Goal: Transaction & Acquisition: Purchase product/service

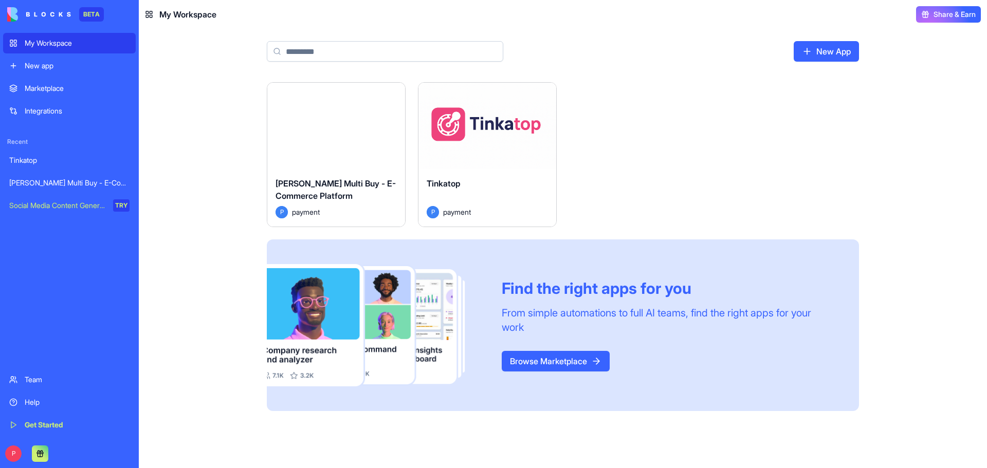
click at [512, 128] on button "Launch" at bounding box center [487, 126] width 77 height 21
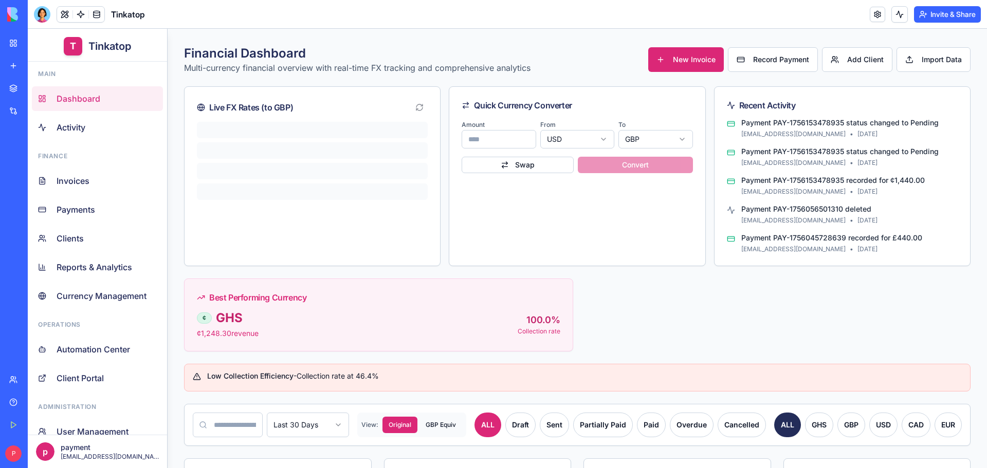
click at [28, 46] on div "My Workspace" at bounding box center [31, 43] width 13 height 10
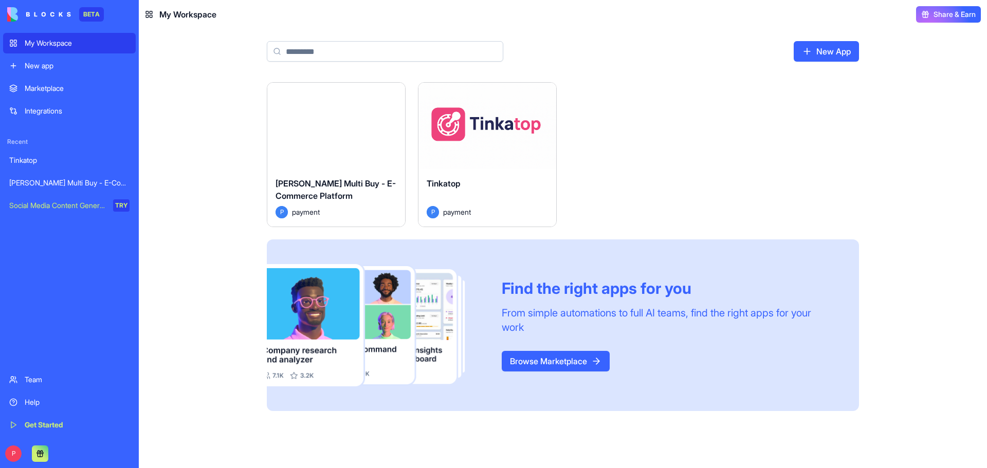
click at [361, 146] on div "Launch" at bounding box center [336, 126] width 138 height 86
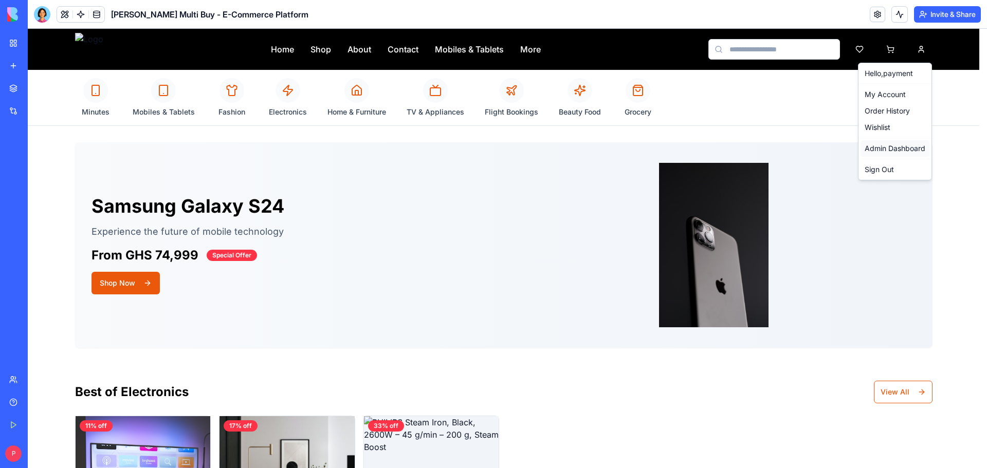
click at [908, 144] on link "Admin Dashboard" at bounding box center [895, 148] width 69 height 16
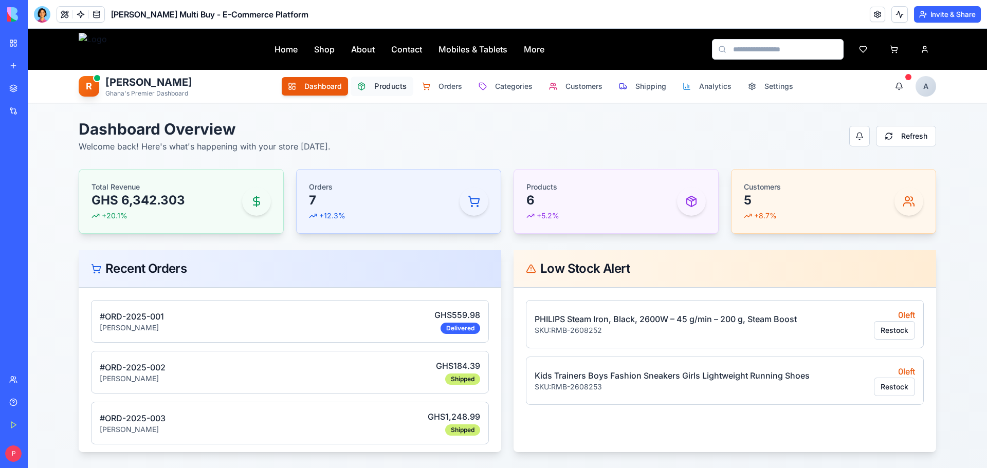
click at [359, 90] on button "Products" at bounding box center [382, 87] width 63 height 20
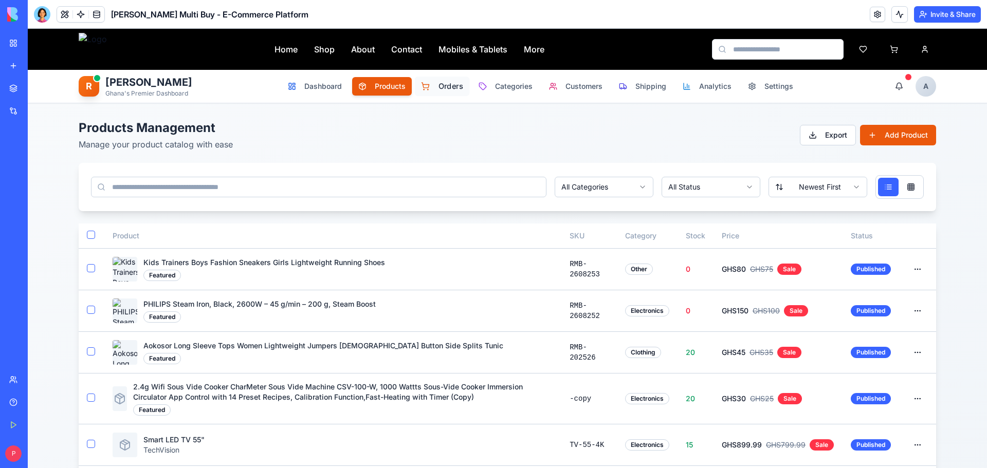
click at [446, 87] on span "Orders" at bounding box center [451, 86] width 25 height 11
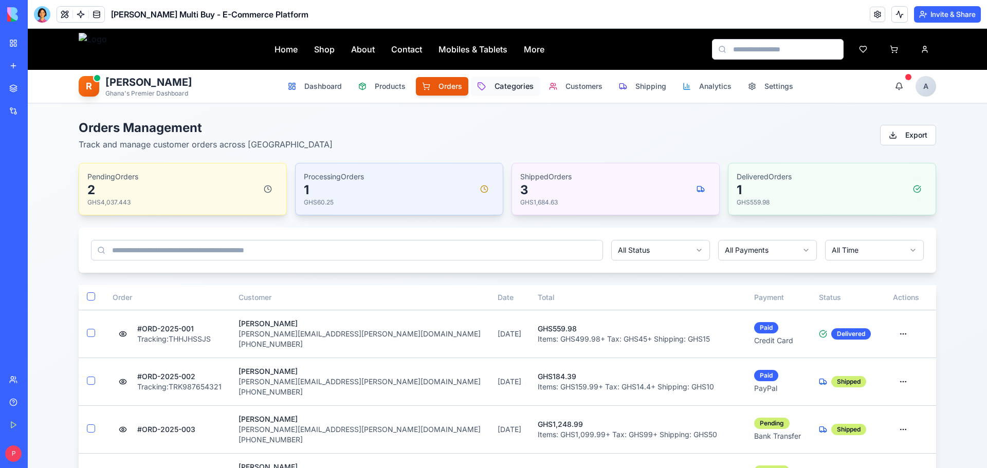
click at [500, 91] on span "Categories" at bounding box center [515, 86] width 40 height 11
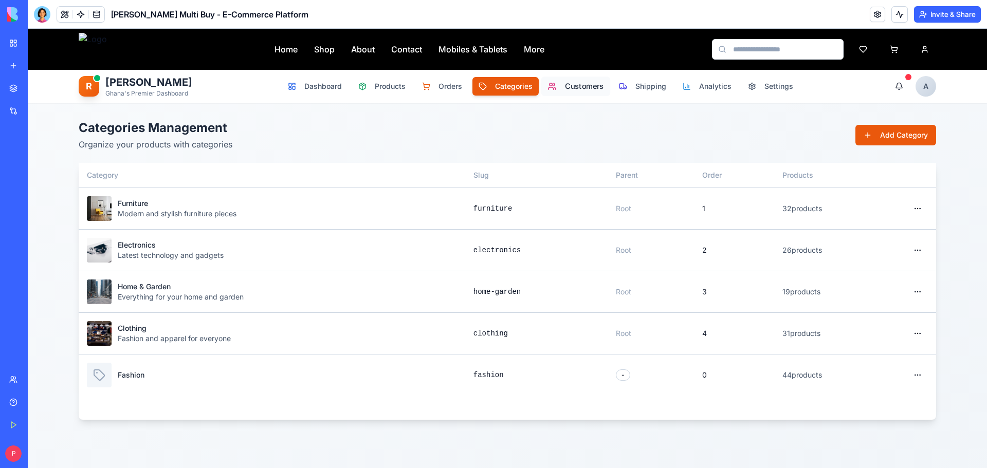
click at [591, 90] on span "Customers" at bounding box center [584, 86] width 39 height 11
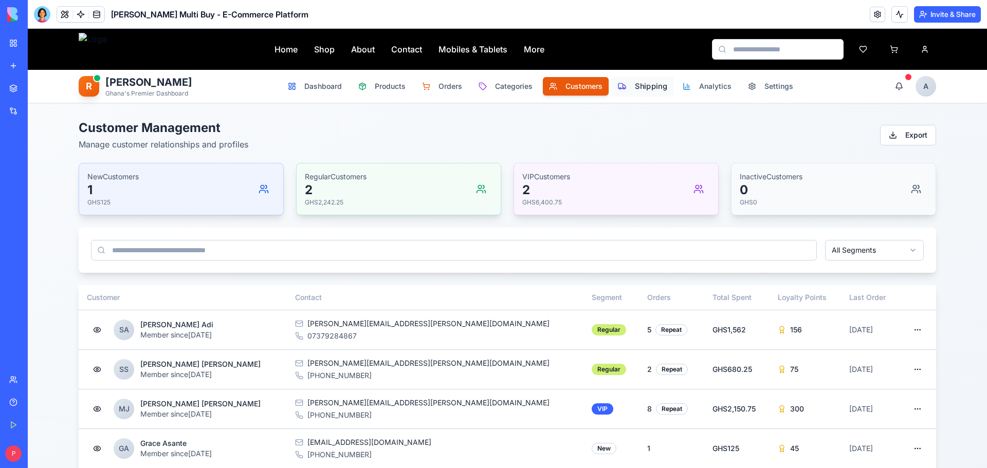
click at [639, 89] on span "Shipping" at bounding box center [651, 86] width 32 height 11
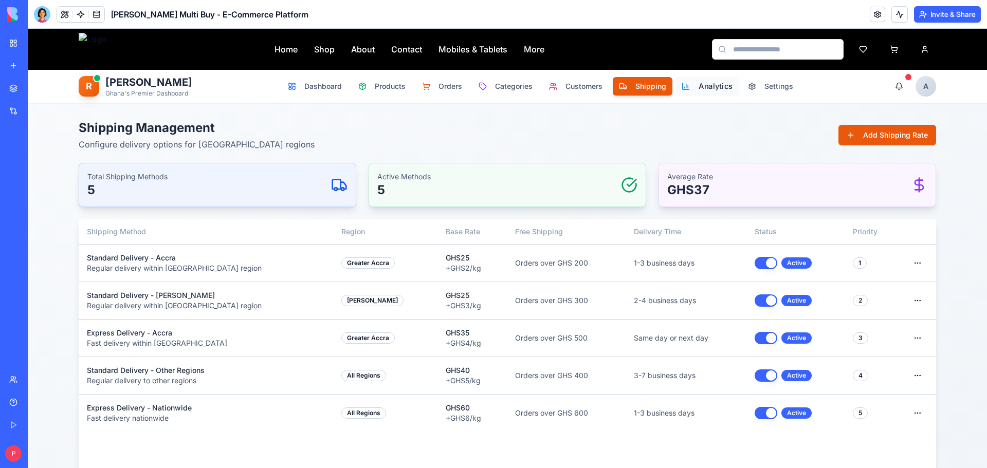
click at [699, 88] on span "Analytics" at bounding box center [716, 86] width 34 height 11
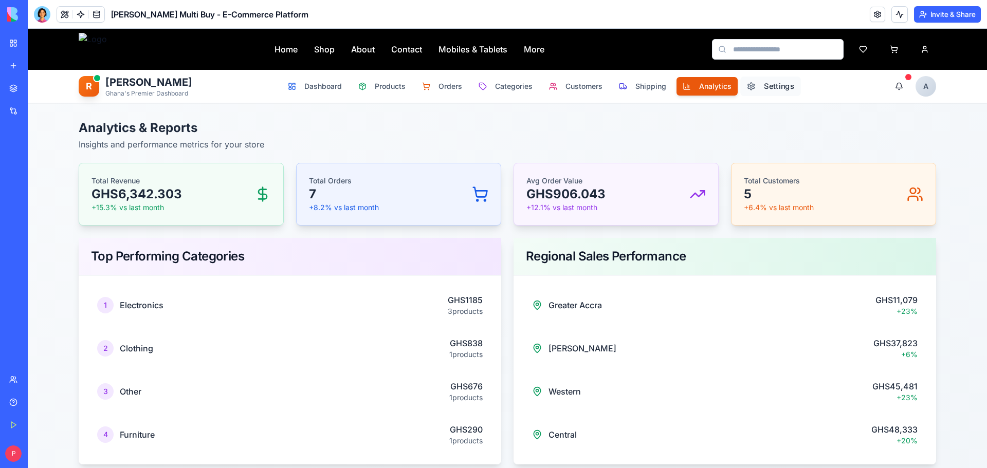
click at [764, 86] on span "Settings" at bounding box center [779, 86] width 30 height 11
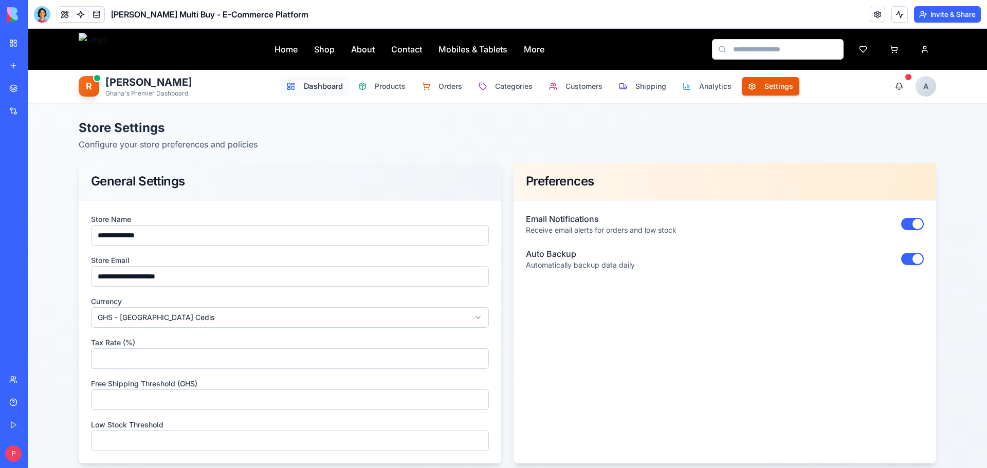
click at [317, 93] on button "Dashboard" at bounding box center [314, 87] width 69 height 20
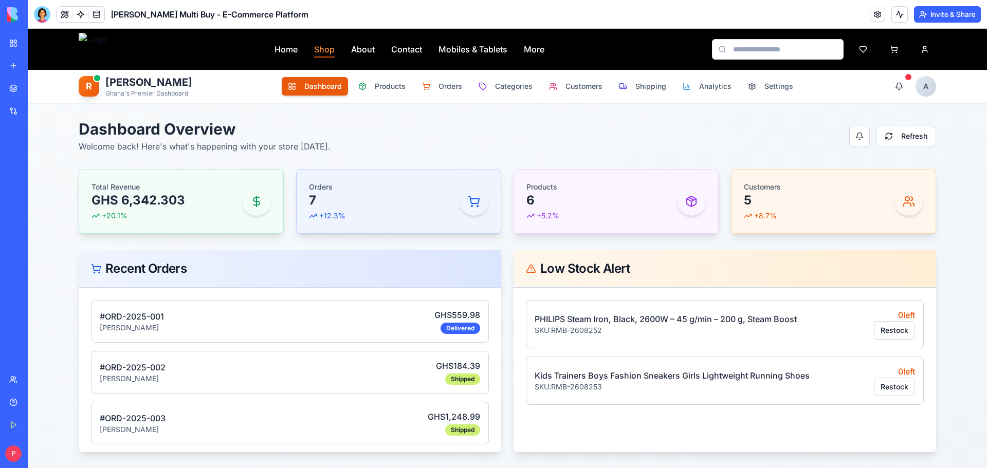
click at [320, 51] on link "Shop" at bounding box center [324, 49] width 21 height 12
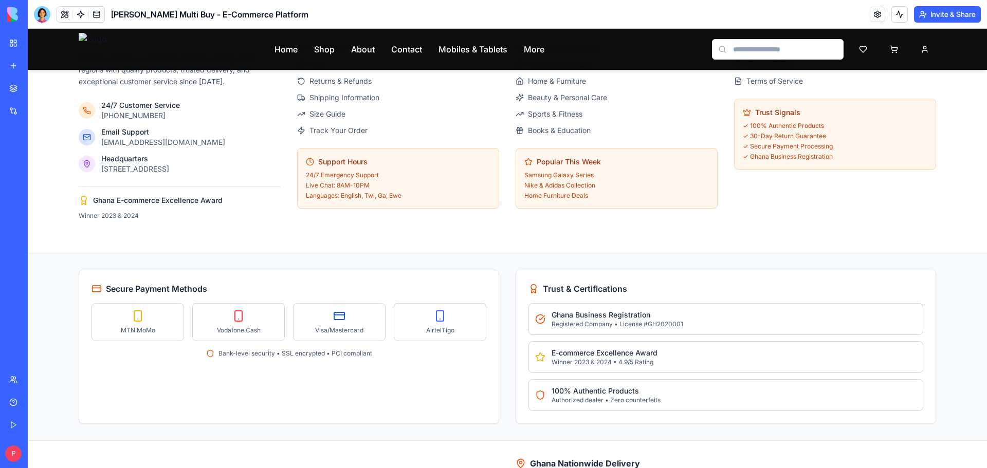
scroll to position [1375, 0]
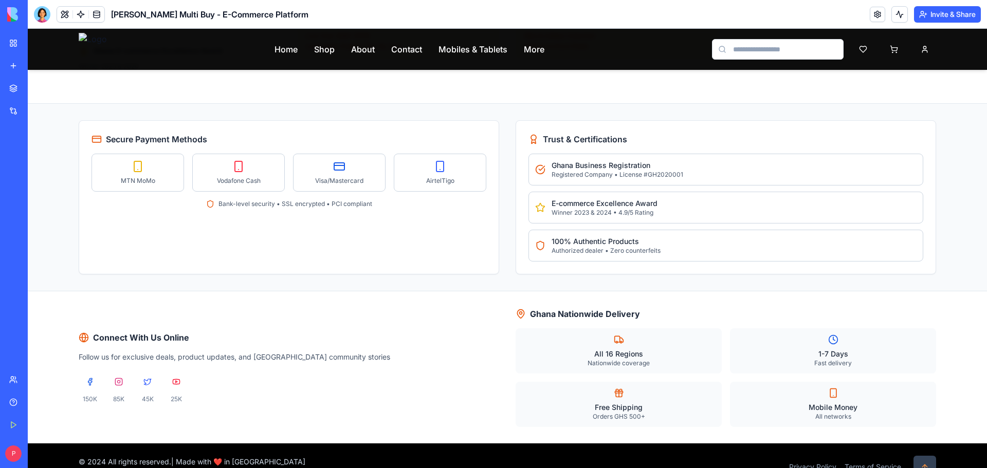
click at [925, 456] on button at bounding box center [925, 467] width 23 height 23
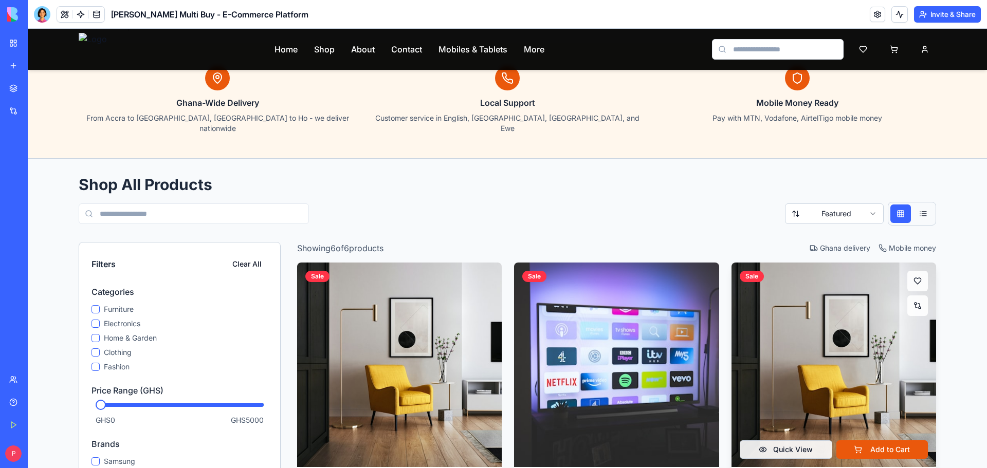
scroll to position [0, 0]
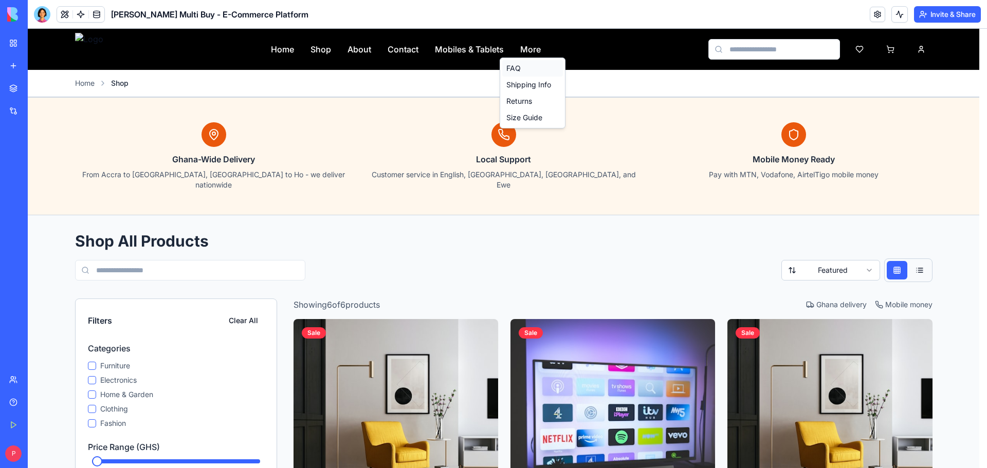
click at [532, 68] on link "FAQ" at bounding box center [532, 68] width 61 height 16
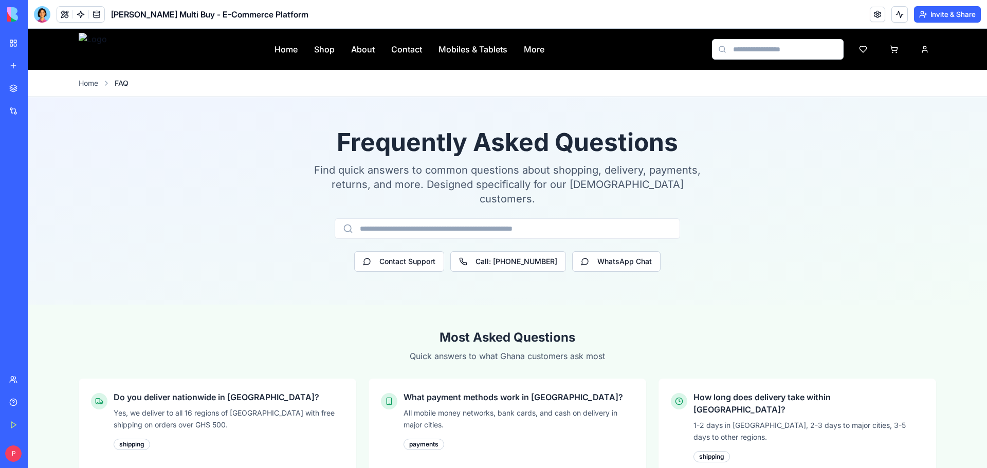
drag, startPoint x: 27, startPoint y: 28, endPoint x: 987, endPoint y: 472, distance: 1056.9
click at [987, 468] on html "BETA My Workspace New app Marketplace Integrations Recent Tinkatop Rene Multi B…" at bounding box center [493, 234] width 987 height 468
click at [0, 0] on icon at bounding box center [0, 0] width 0 height 0
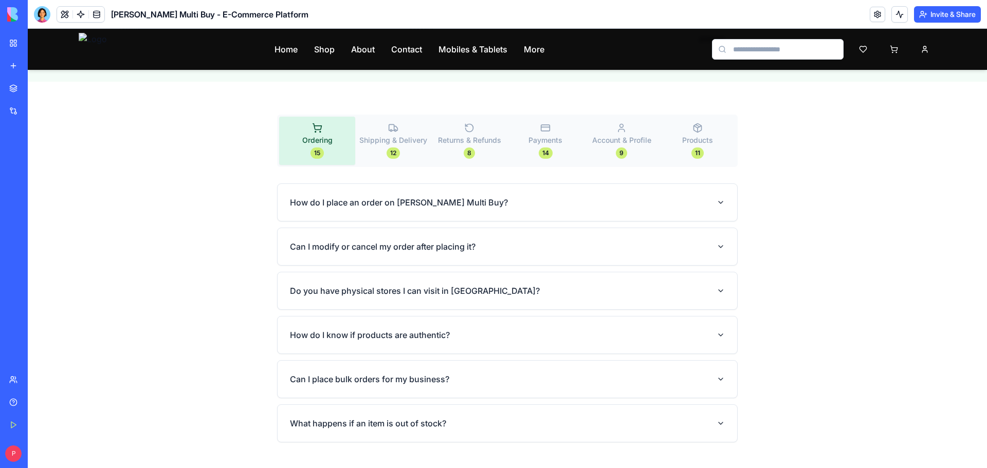
scroll to position [514, 0]
click at [0, 0] on icon at bounding box center [0, 0] width 0 height 0
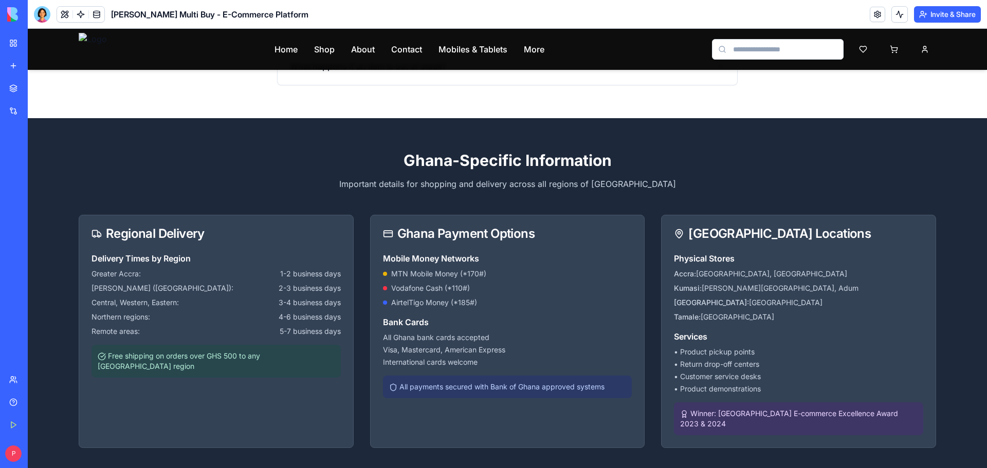
scroll to position [874, 0]
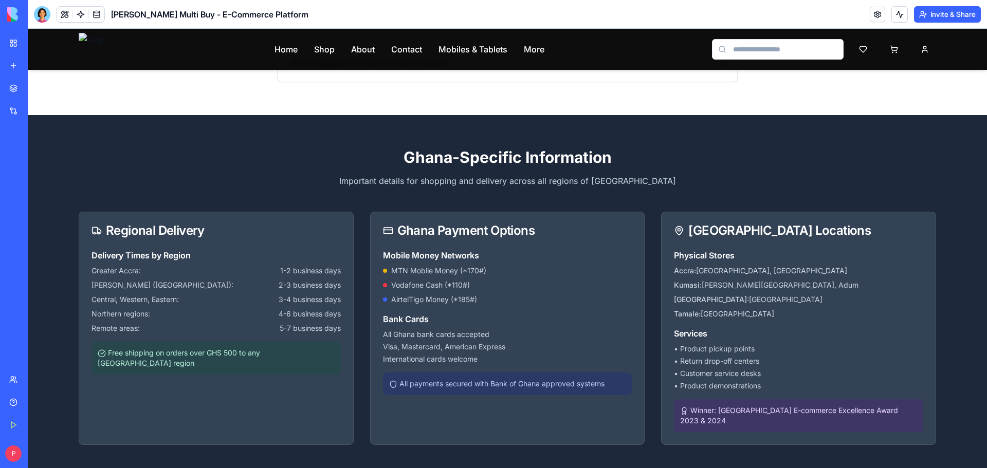
click at [0, 0] on icon at bounding box center [0, 0] width 0 height 0
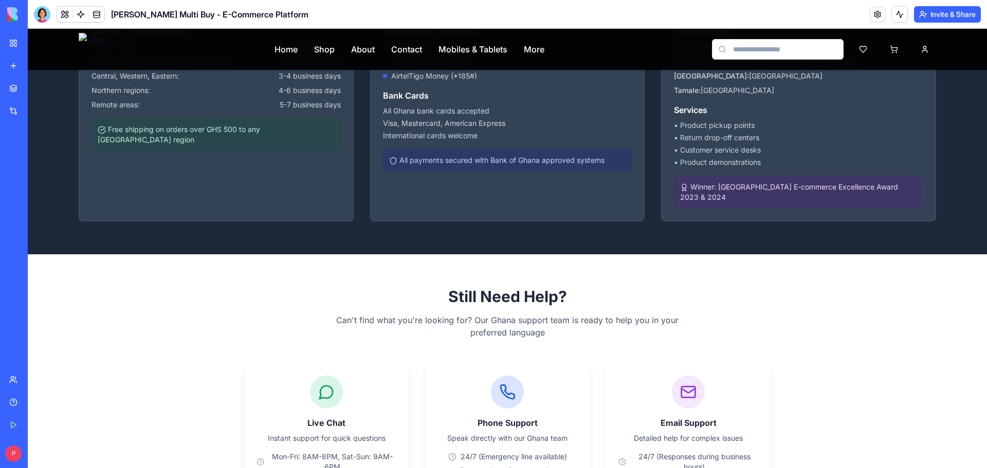
scroll to position [1285, 0]
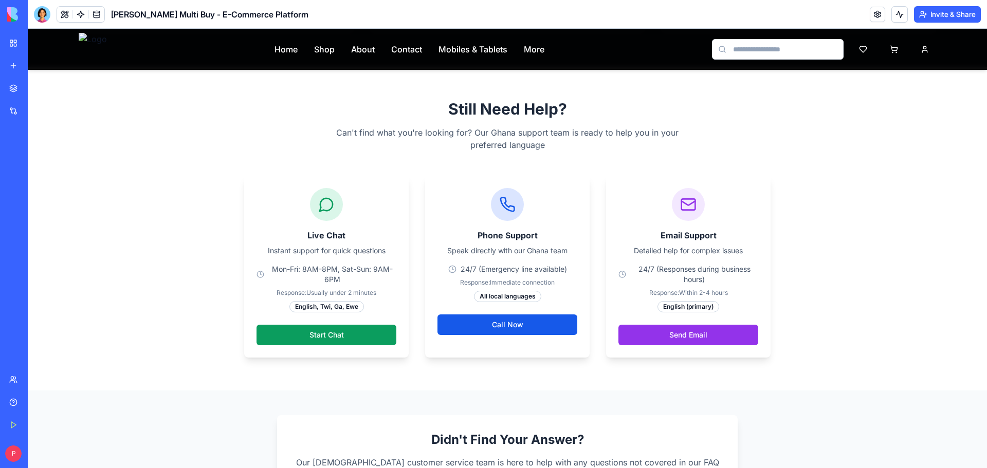
click at [0, 0] on icon at bounding box center [0, 0] width 0 height 0
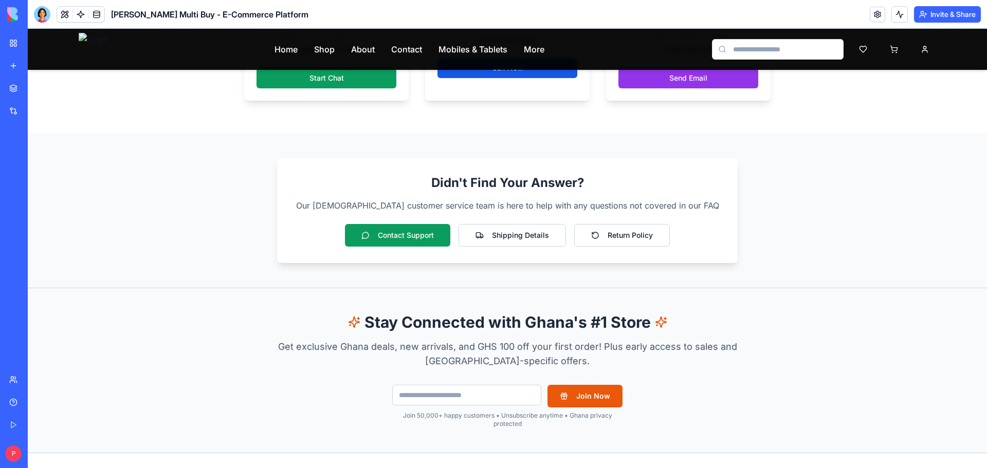
scroll to position [1748, 0]
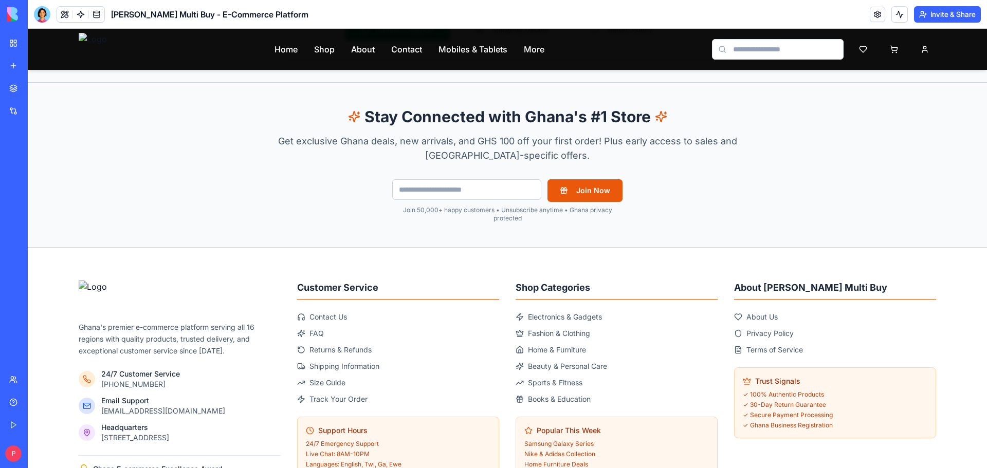
click at [0, 0] on icon at bounding box center [0, 0] width 0 height 0
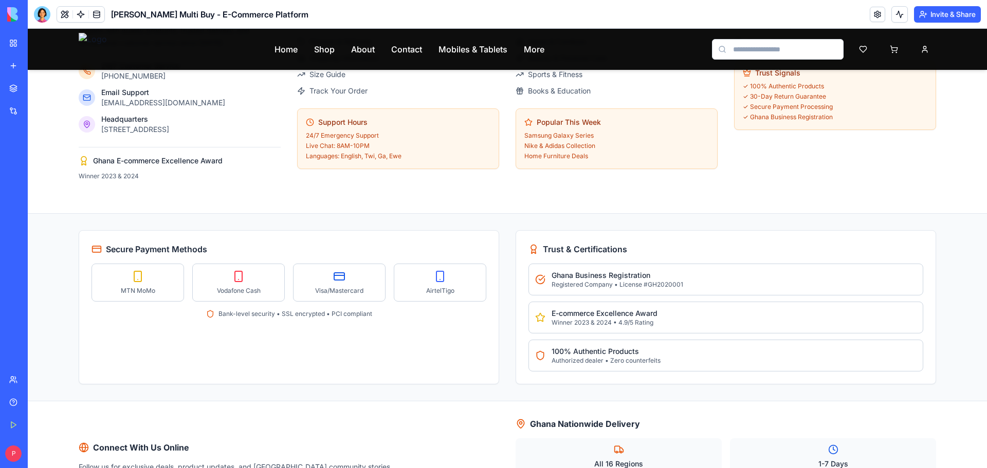
scroll to position [2152, 0]
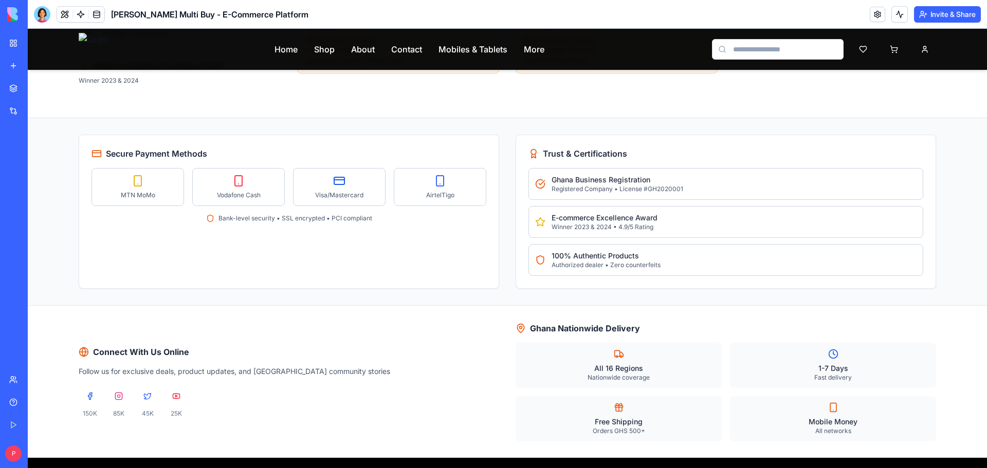
click at [0, 0] on icon at bounding box center [0, 0] width 0 height 0
click at [0, 0] on img at bounding box center [0, 0] width 0 height 0
click at [37, 13] on div at bounding box center [42, 14] width 16 height 16
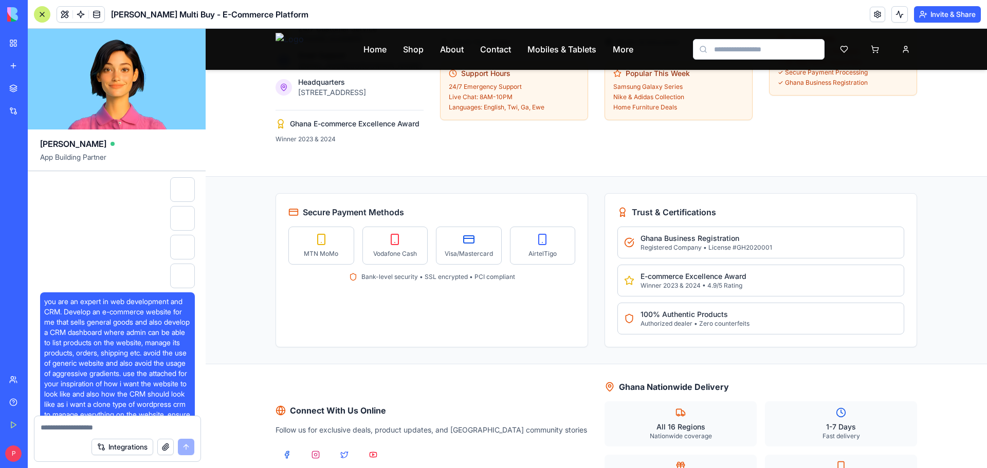
scroll to position [20736, 0]
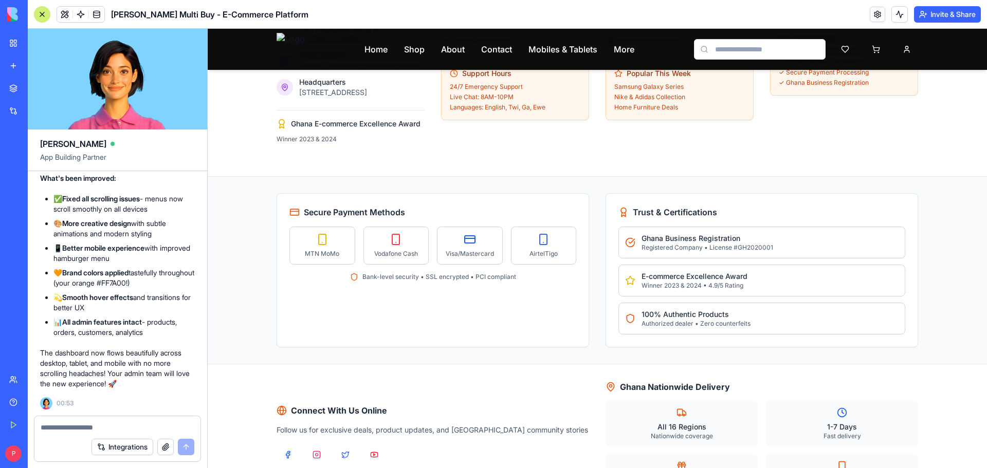
click at [164, 447] on button "button" at bounding box center [165, 447] width 16 height 16
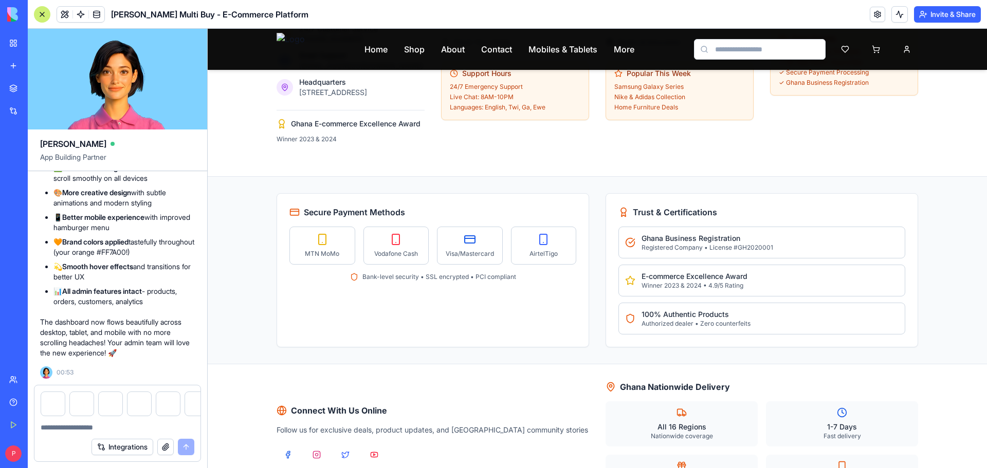
click at [105, 428] on textarea at bounding box center [118, 428] width 154 height 10
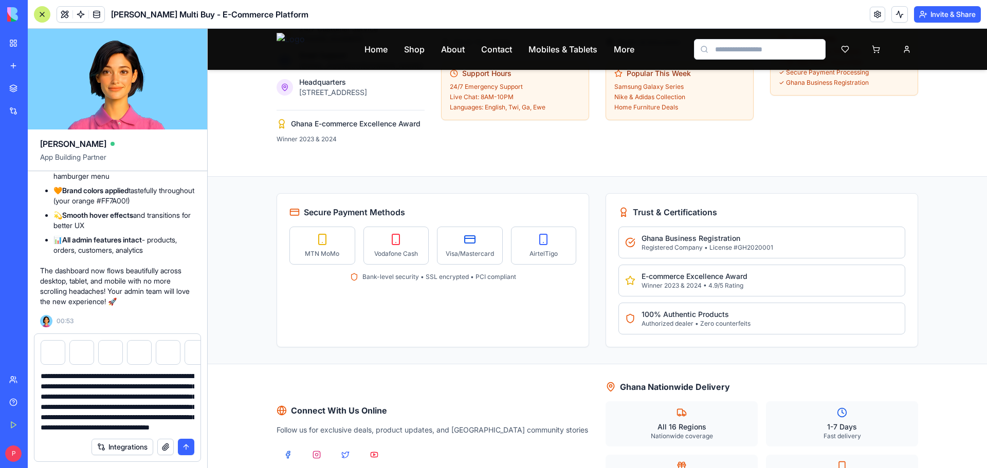
scroll to position [30, 0]
type textarea "**********"
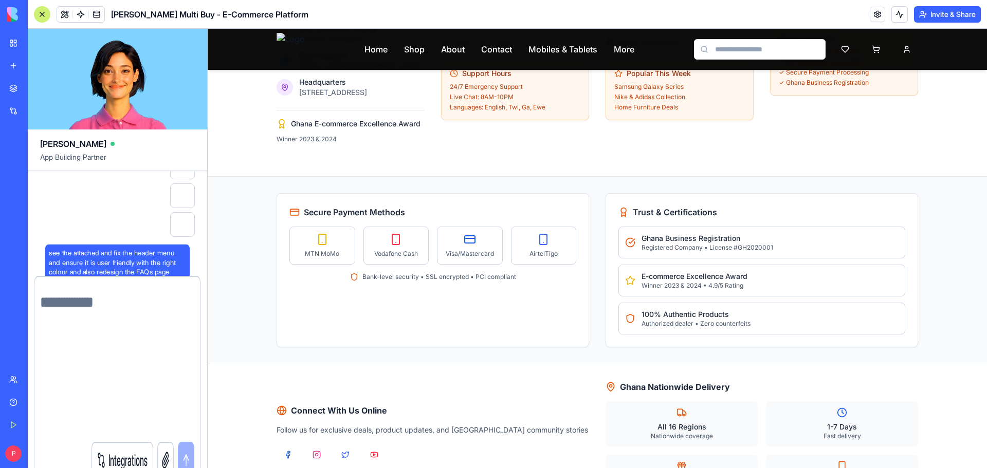
scroll to position [0, 0]
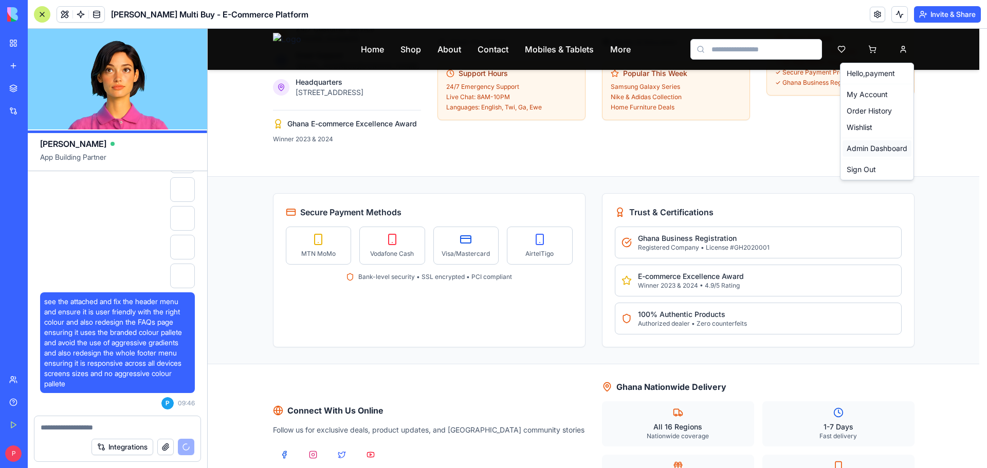
click at [879, 144] on link "Admin Dashboard" at bounding box center [877, 148] width 69 height 16
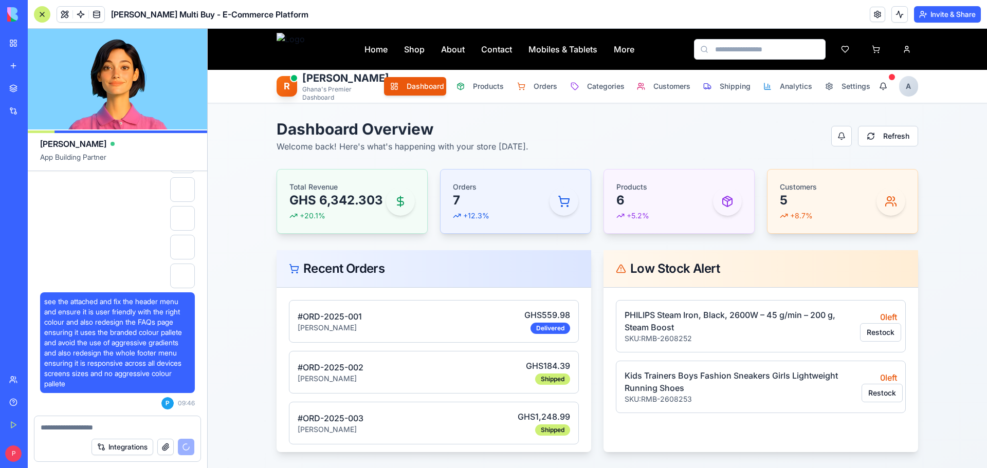
click at [909, 88] on div "A" at bounding box center [908, 86] width 19 height 21
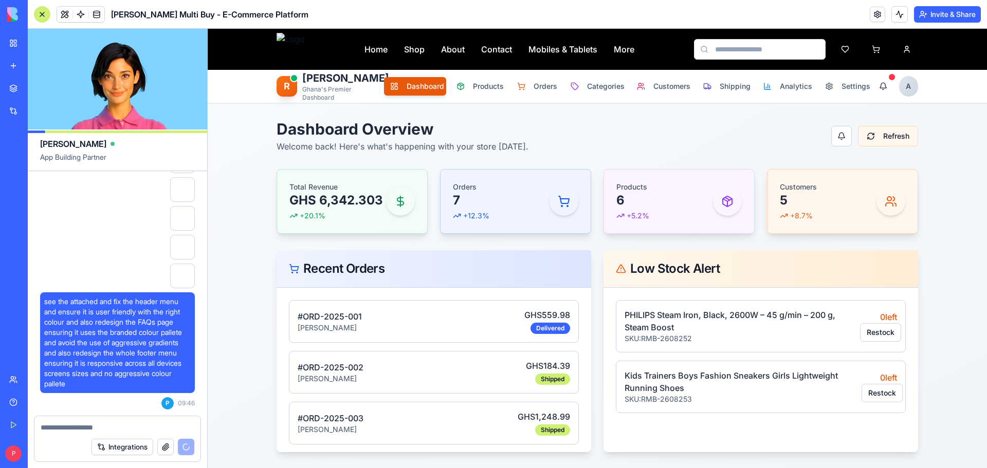
click at [879, 140] on button "Refresh" at bounding box center [888, 136] width 60 height 21
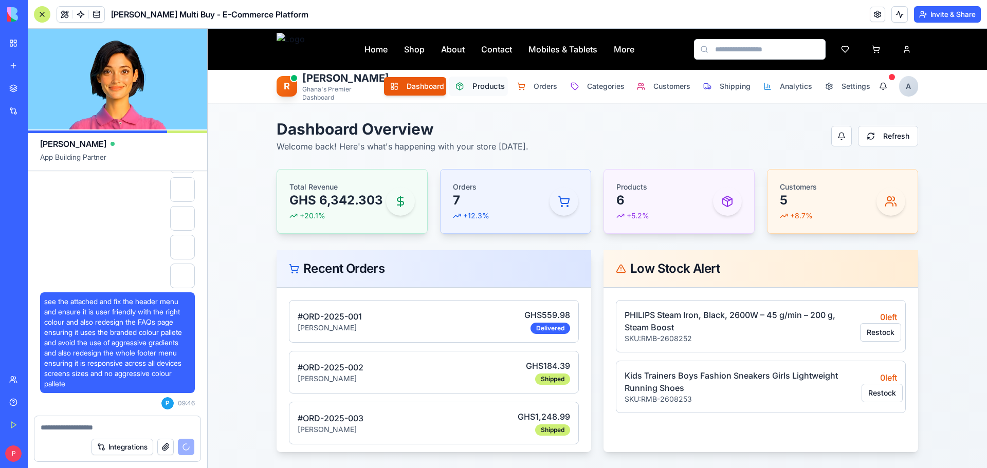
click at [486, 88] on span "Products" at bounding box center [487, 86] width 29 height 11
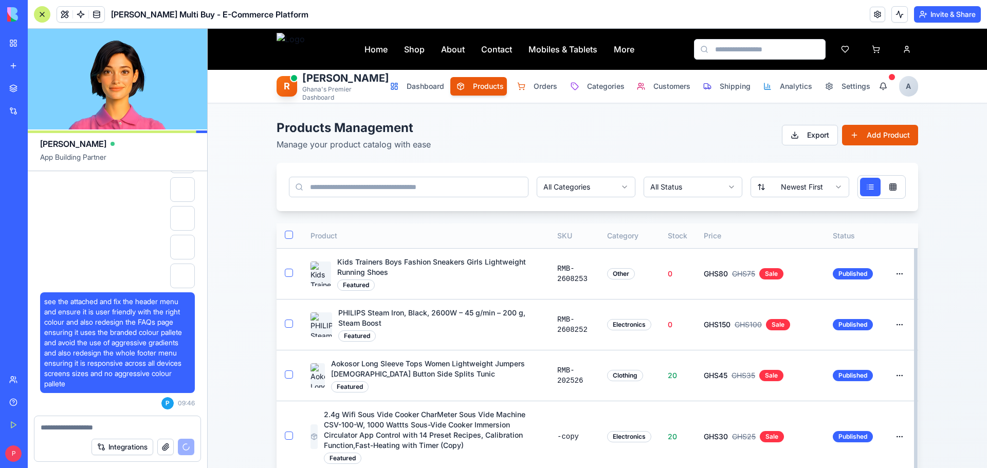
scroll to position [33, 0]
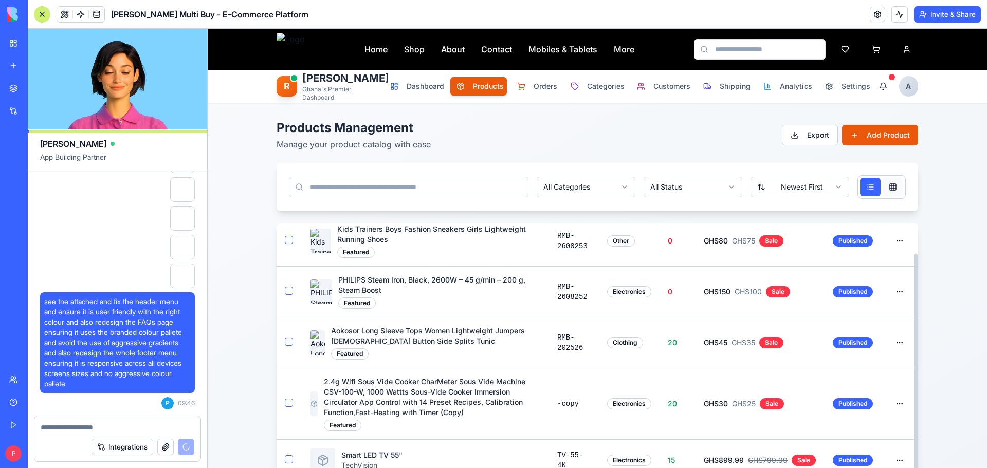
click at [897, 183] on button at bounding box center [893, 187] width 21 height 19
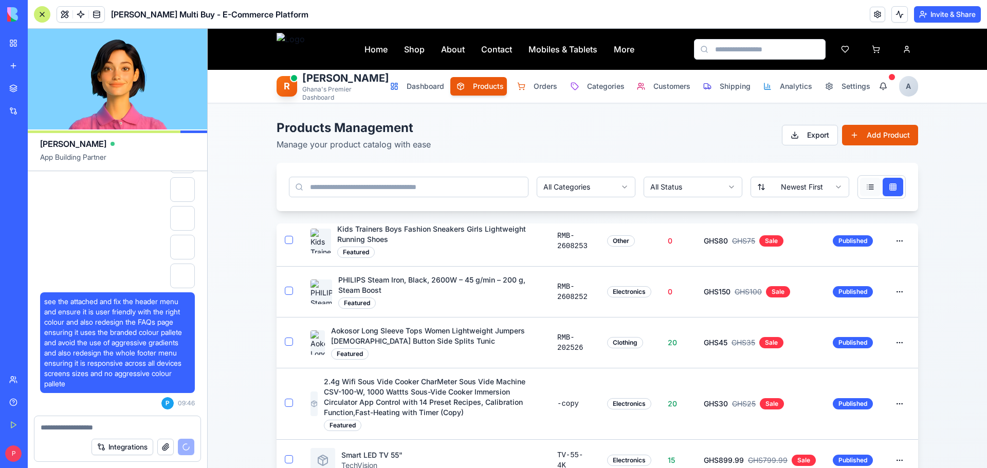
click at [860, 190] on button at bounding box center [870, 187] width 21 height 19
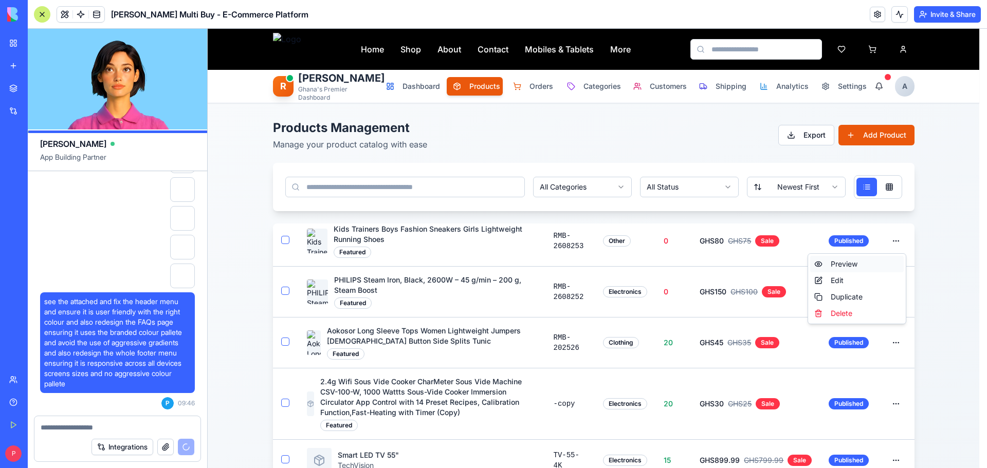
click at [852, 265] on div "Preview" at bounding box center [857, 264] width 94 height 16
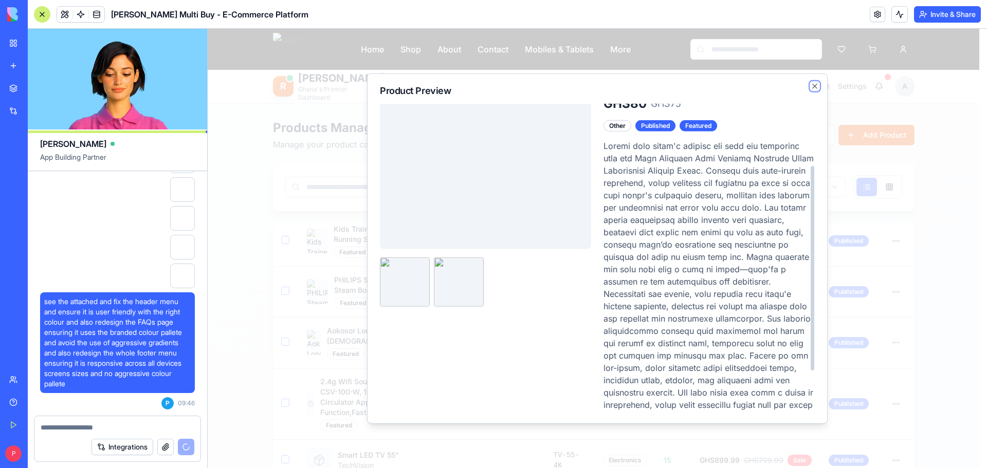
scroll to position [154, 0]
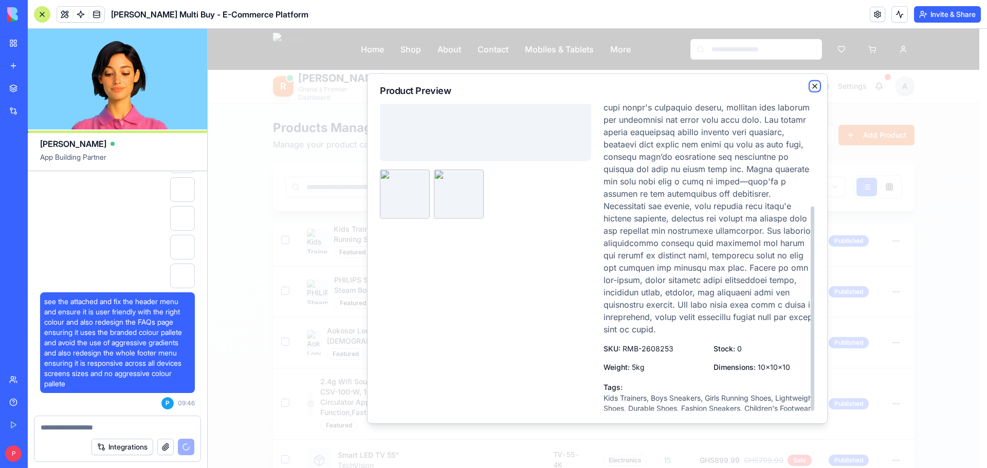
click at [813, 87] on icon "button" at bounding box center [815, 86] width 8 height 8
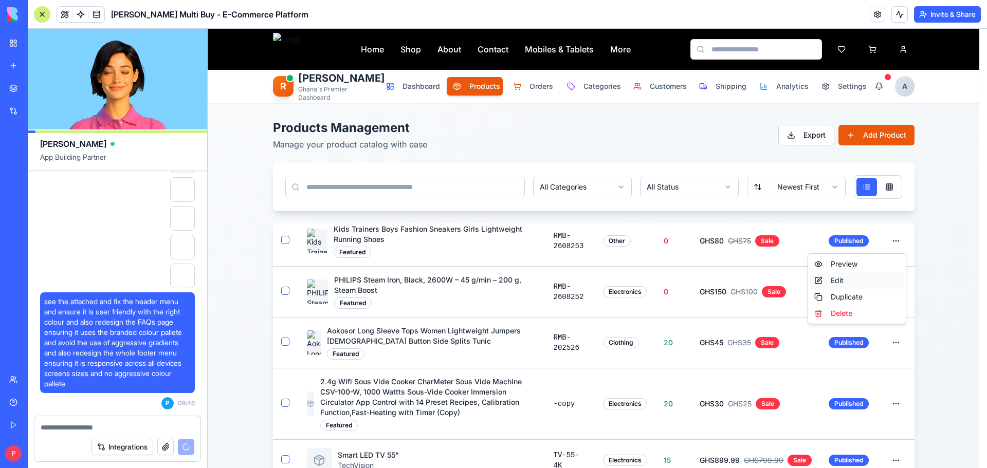
click at [857, 280] on div "Edit" at bounding box center [857, 281] width 94 height 16
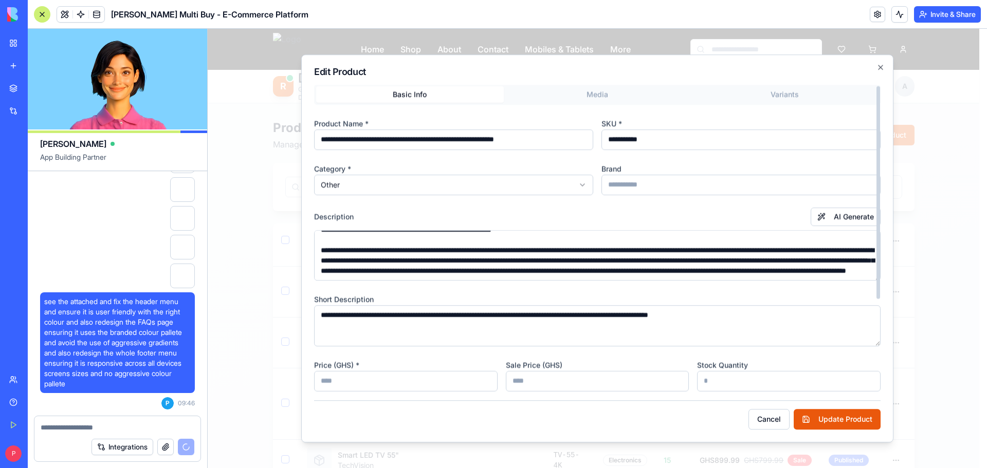
scroll to position [0, 0]
click at [589, 106] on div "**********" at bounding box center [597, 306] width 567 height 443
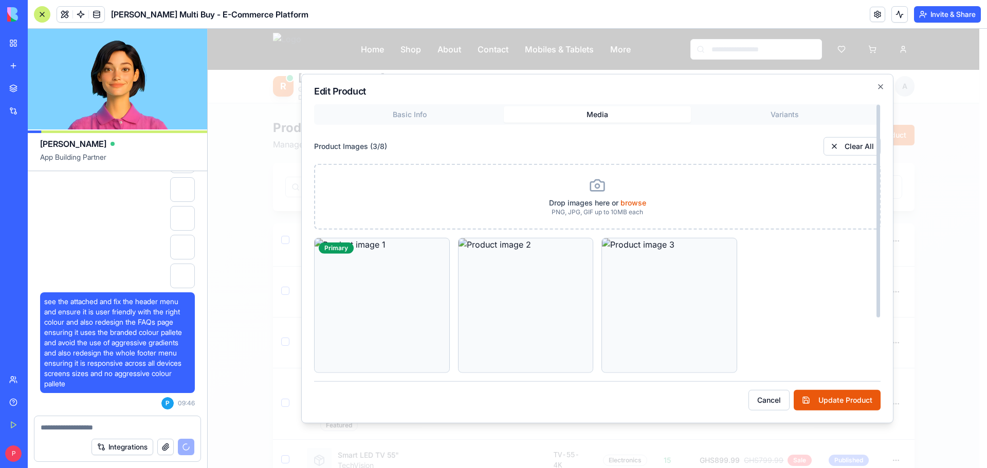
click at [596, 99] on div "Edit Product Basic Info Media Variants Product Images ( 3 / 8 ) Clear All Drop …" at bounding box center [597, 249] width 592 height 350
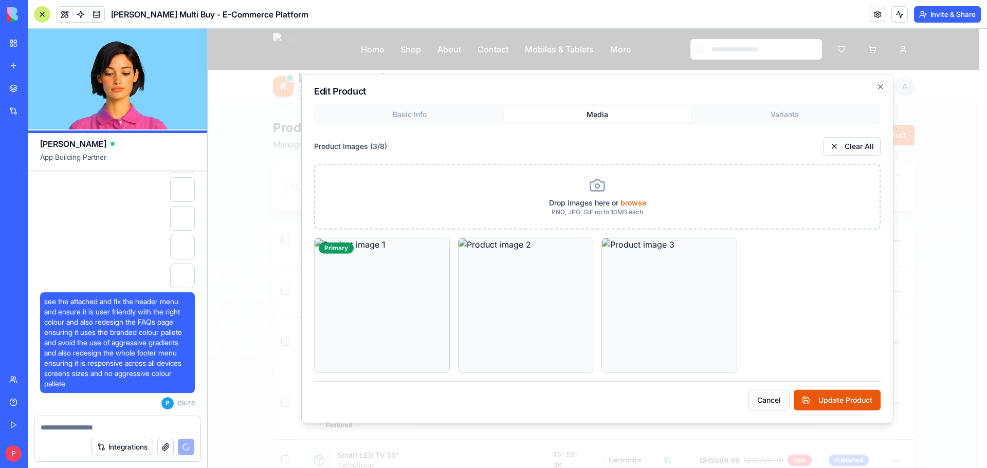
click at [802, 106] on div "Basic Info Media Variants" at bounding box center [597, 114] width 567 height 21
click at [800, 108] on div "Edit Product Basic Info Media Variants Product Images ( 3 / 8 ) Clear All Drop …" at bounding box center [597, 249] width 592 height 350
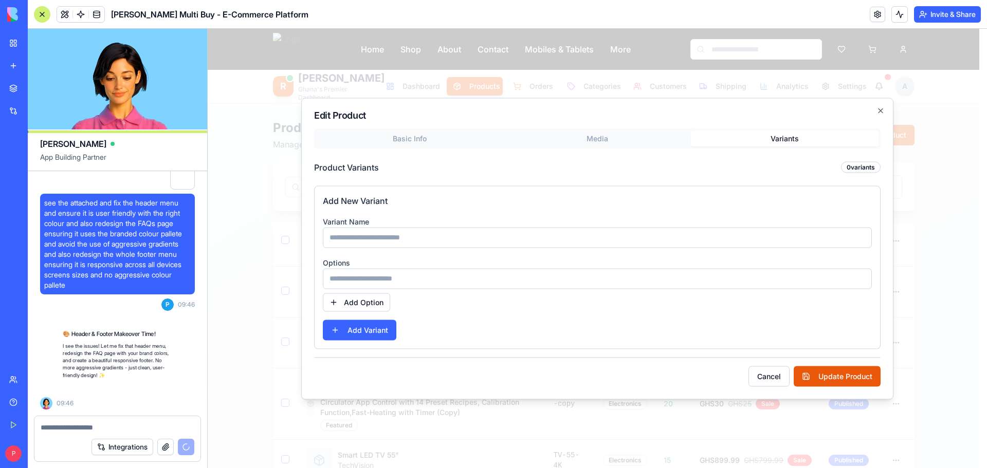
scroll to position [21129, 0]
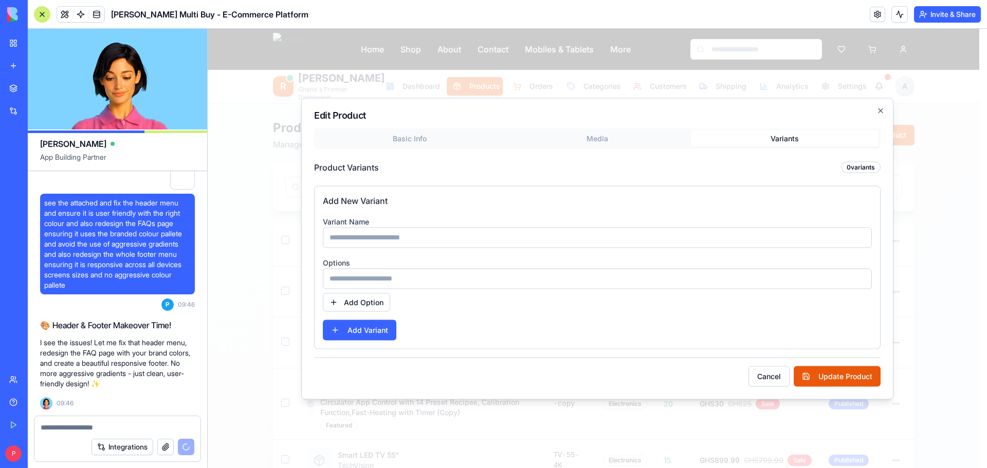
click at [380, 237] on input at bounding box center [597, 237] width 549 height 21
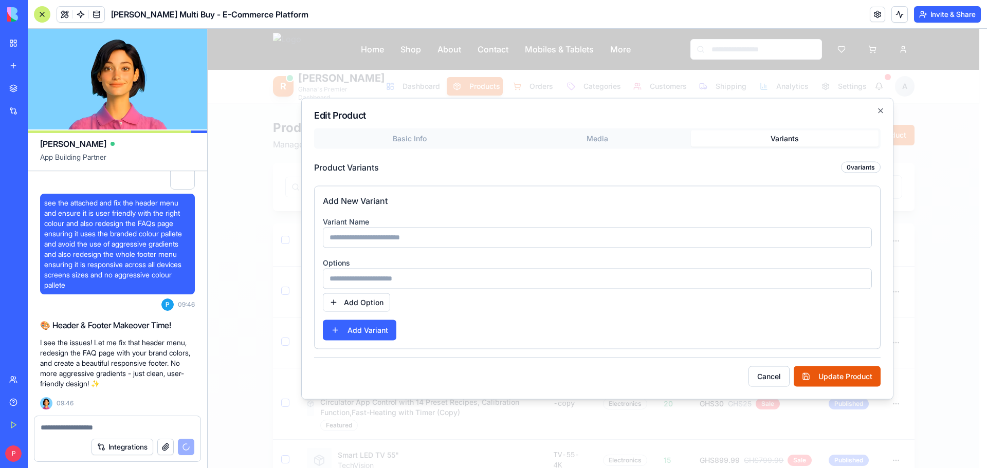
scroll to position [21166, 0]
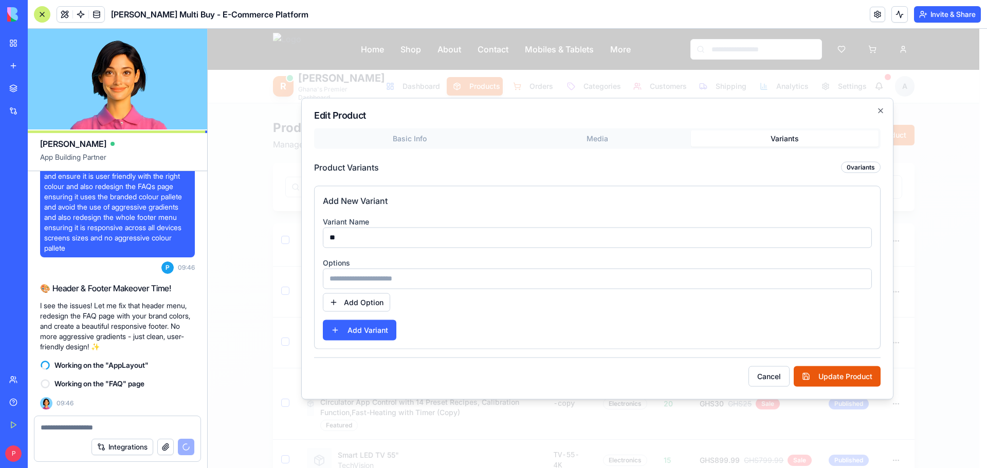
type input "*"
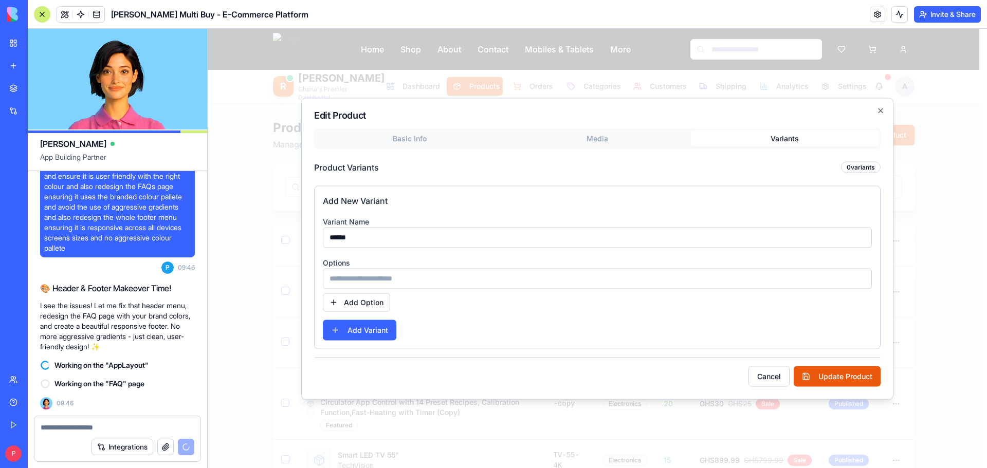
type input "******"
click at [378, 277] on input at bounding box center [597, 278] width 549 height 21
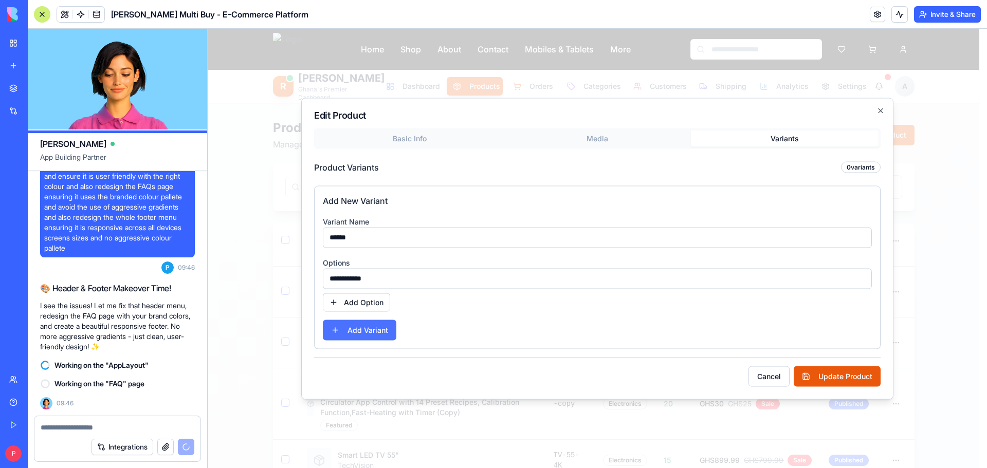
type input "**********"
click at [375, 331] on button "Add Variant" at bounding box center [360, 330] width 74 height 21
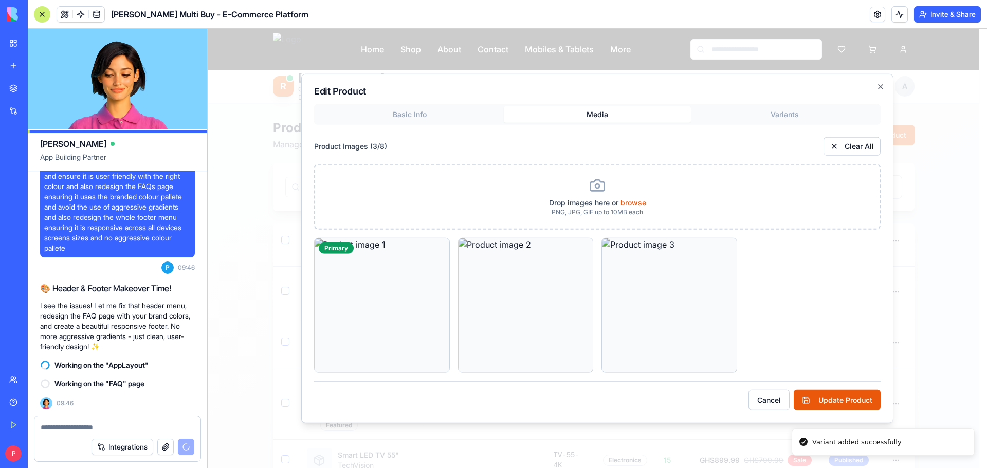
click at [604, 116] on button "Media" at bounding box center [598, 114] width 188 height 16
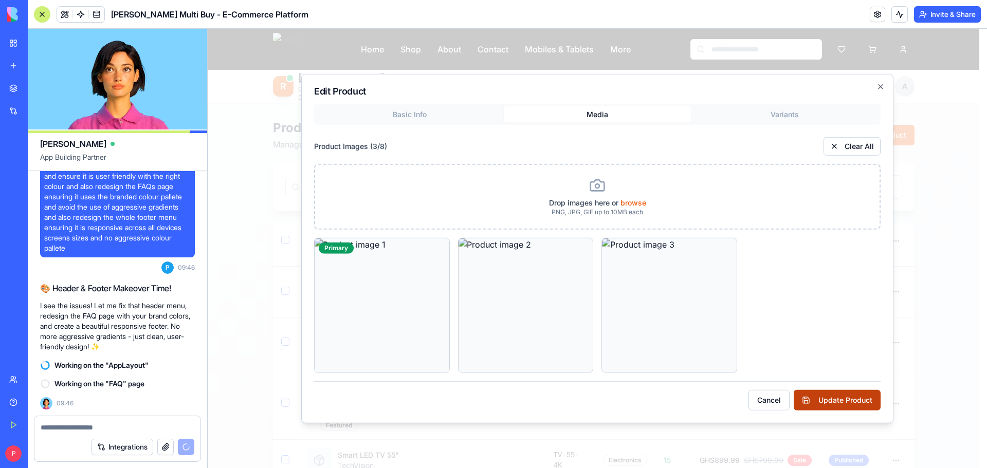
click at [833, 402] on button "Update Product" at bounding box center [837, 400] width 87 height 21
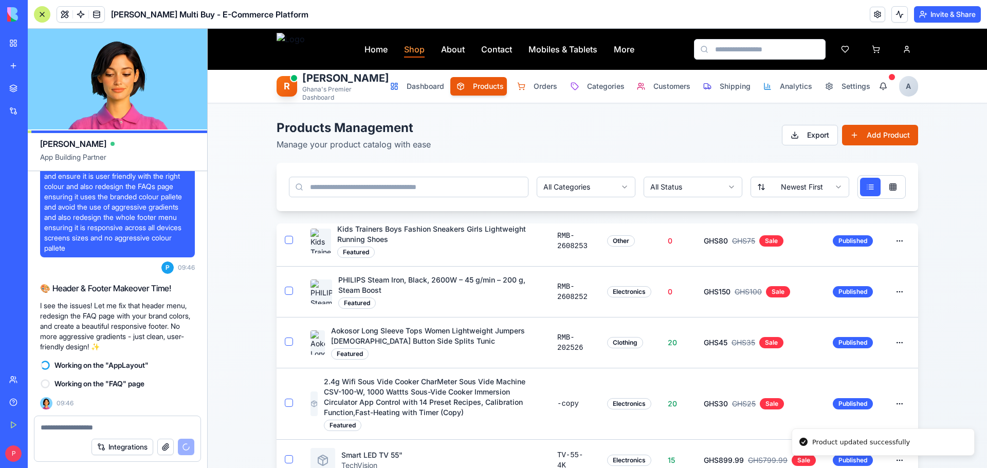
click at [411, 49] on link "Shop" at bounding box center [414, 49] width 21 height 12
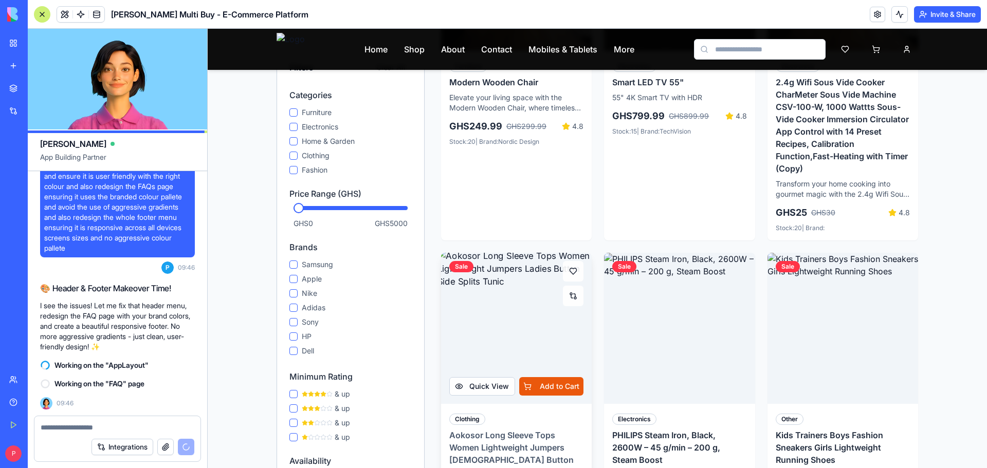
scroll to position [514, 0]
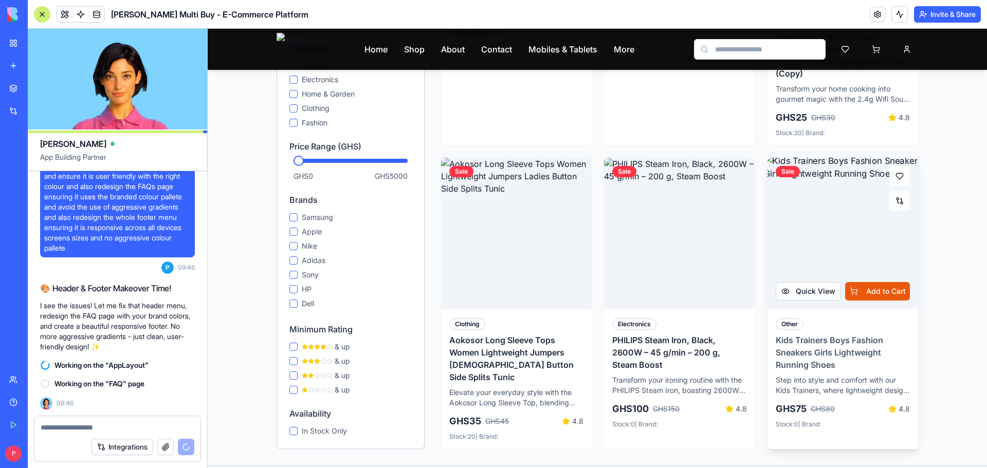
click at [819, 241] on img at bounding box center [843, 233] width 158 height 158
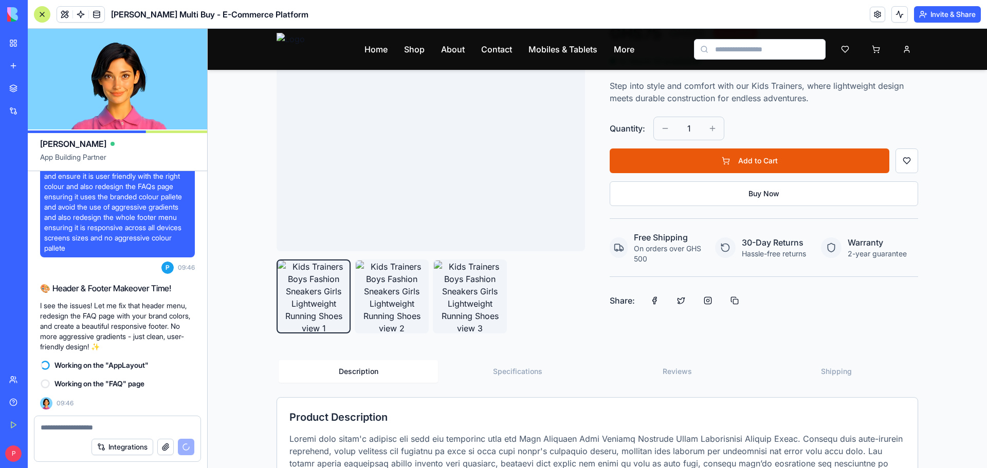
scroll to position [206, 0]
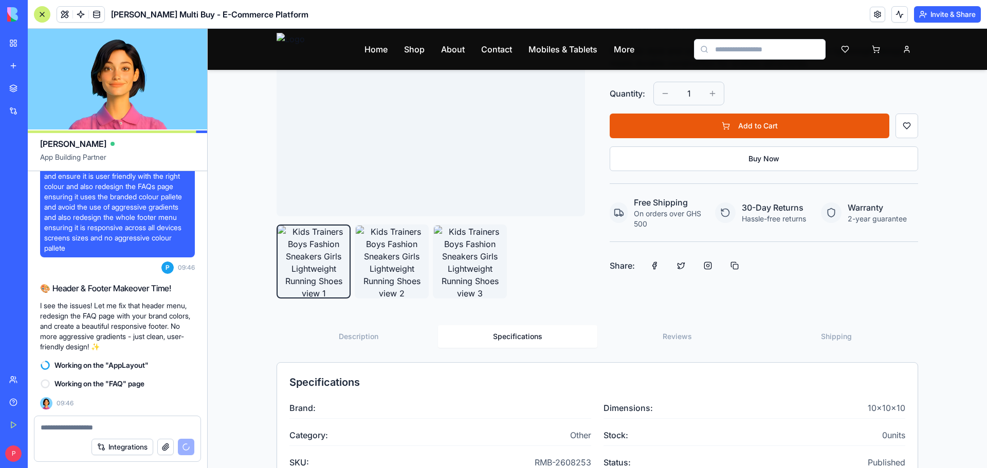
click at [510, 332] on button "Specifications" at bounding box center [517, 336] width 159 height 23
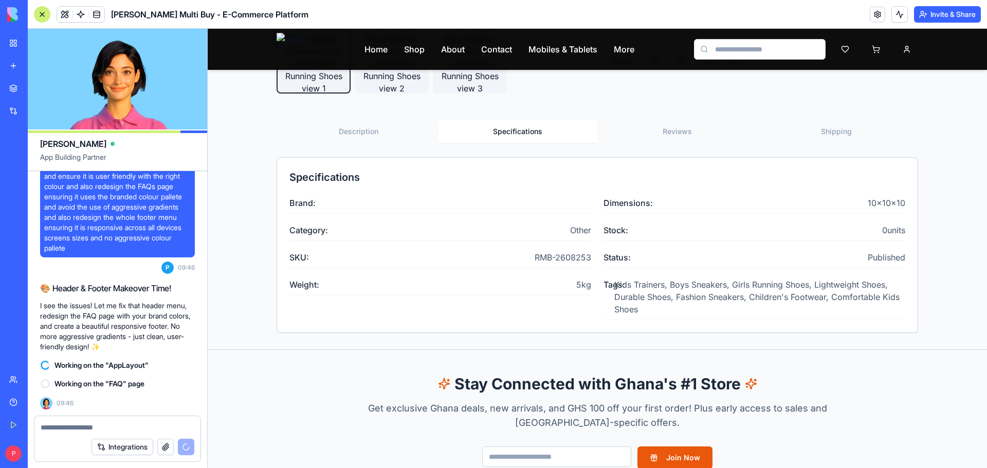
scroll to position [411, 0]
click at [688, 129] on button "Reviews" at bounding box center [676, 131] width 159 height 23
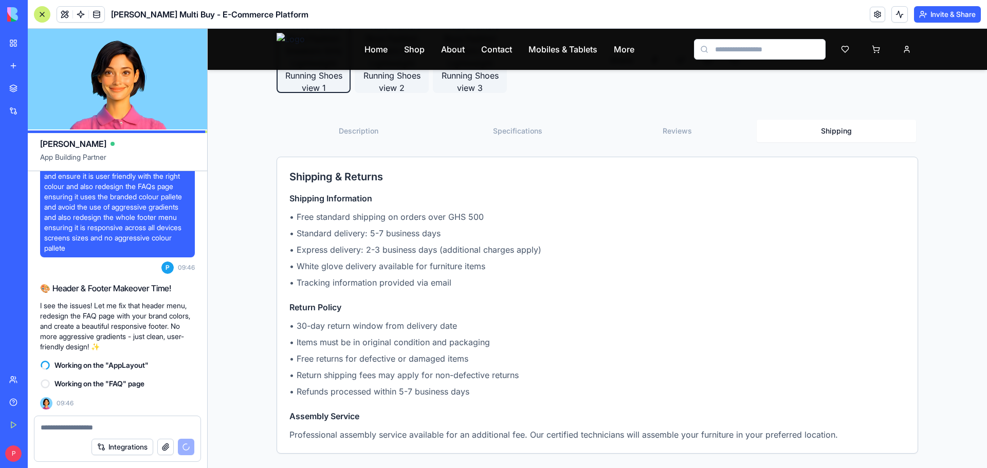
click at [831, 129] on button "Shipping" at bounding box center [836, 131] width 159 height 23
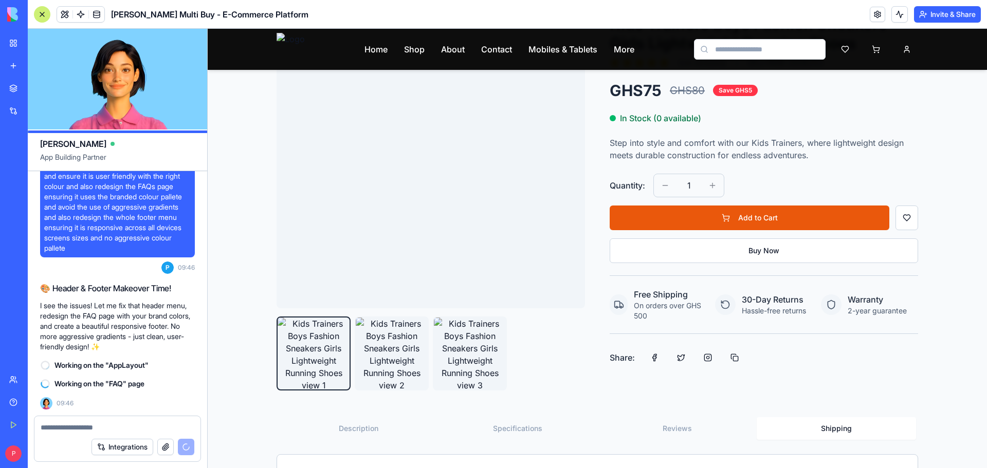
scroll to position [51, 0]
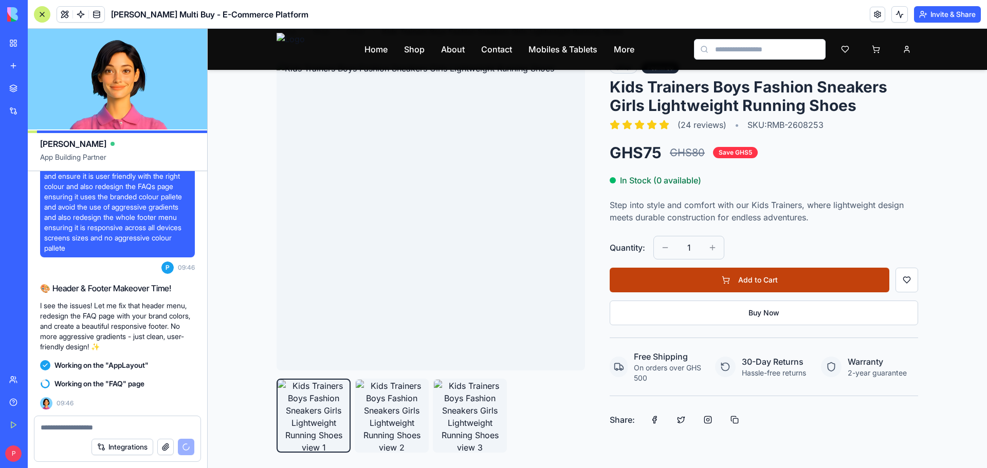
click at [730, 279] on button "Add to Cart" at bounding box center [750, 280] width 280 height 25
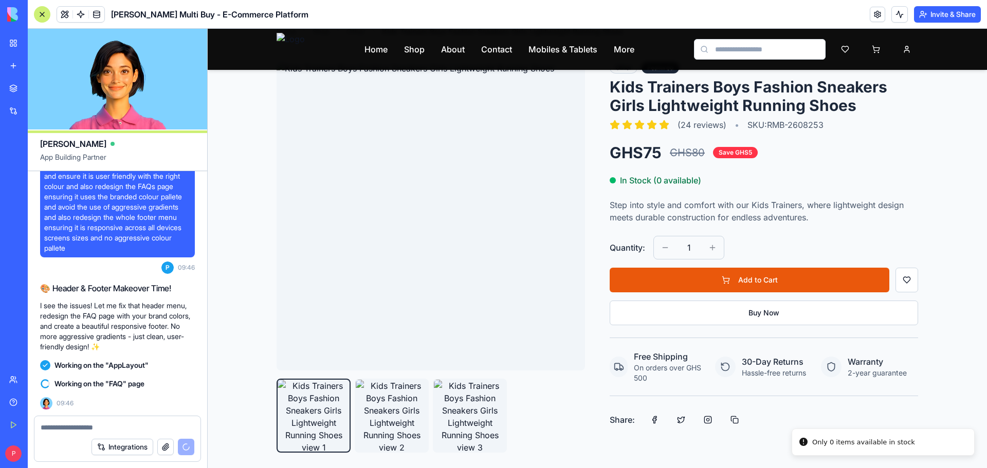
click at [710, 247] on div "1" at bounding box center [689, 248] width 71 height 24
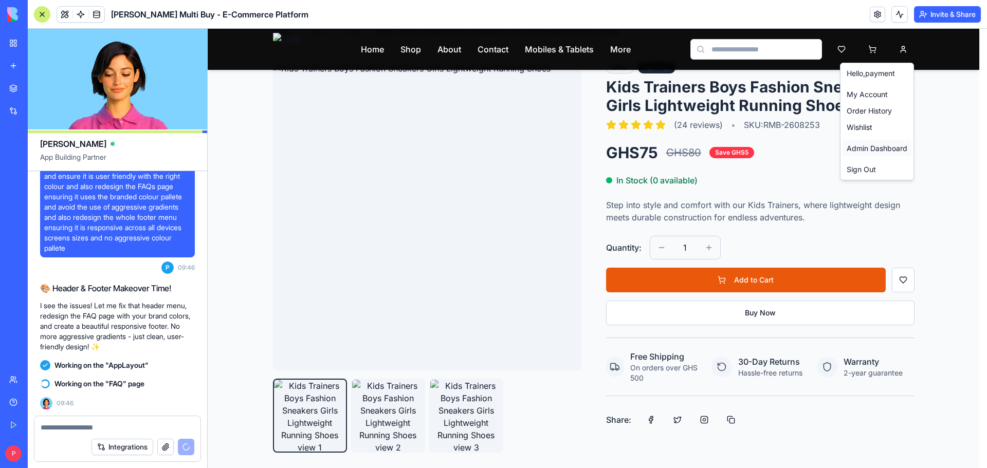
click at [876, 144] on link "Admin Dashboard" at bounding box center [877, 148] width 69 height 16
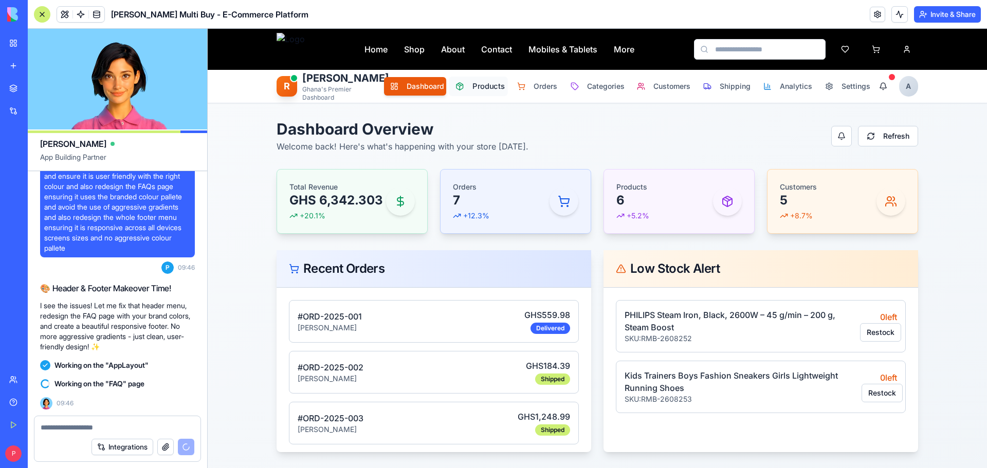
click at [477, 88] on span "Products" at bounding box center [487, 86] width 29 height 11
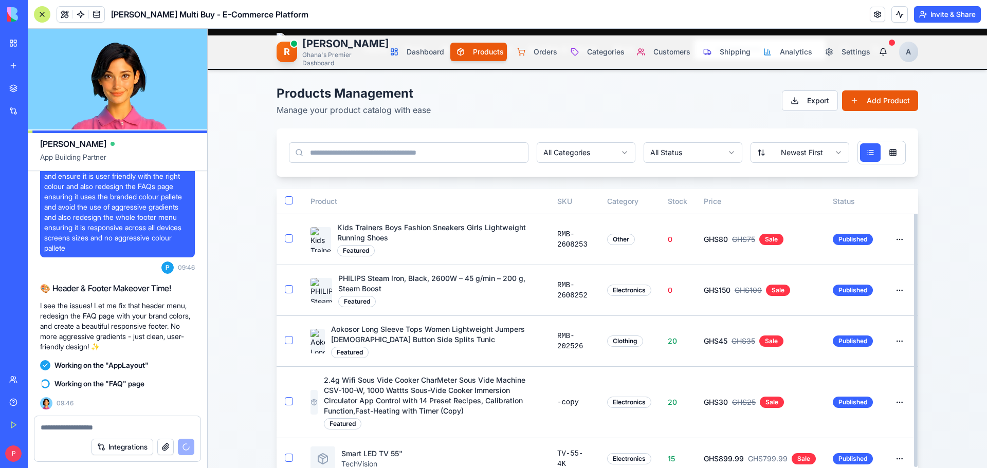
scroll to position [51, 0]
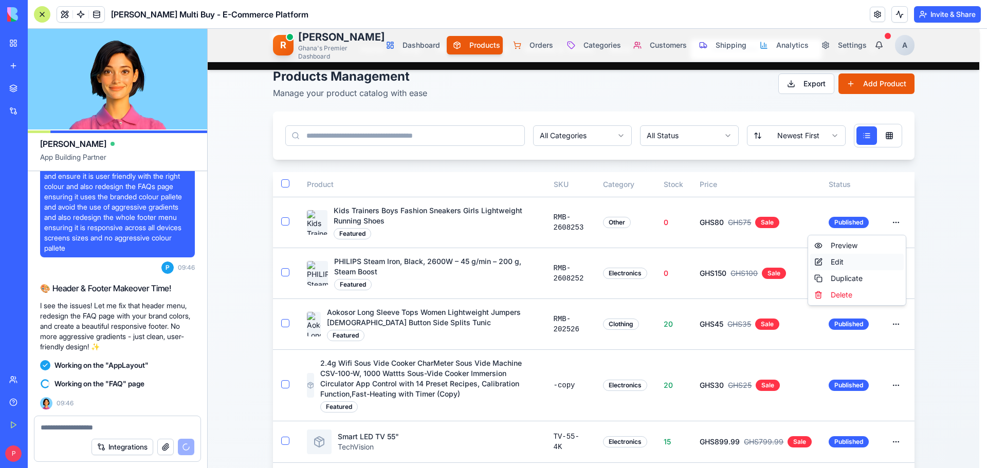
click at [852, 263] on div "Edit" at bounding box center [857, 262] width 94 height 16
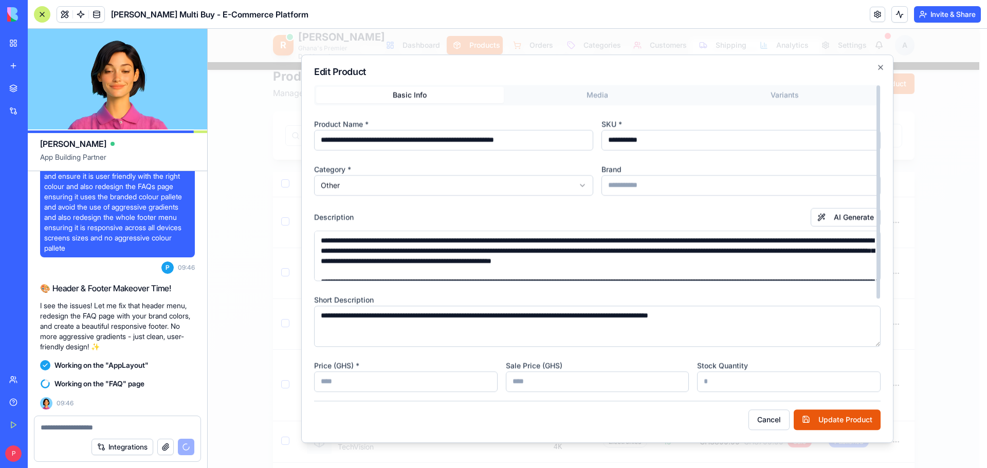
click at [701, 382] on input "*" at bounding box center [789, 382] width 184 height 21
type input "**"
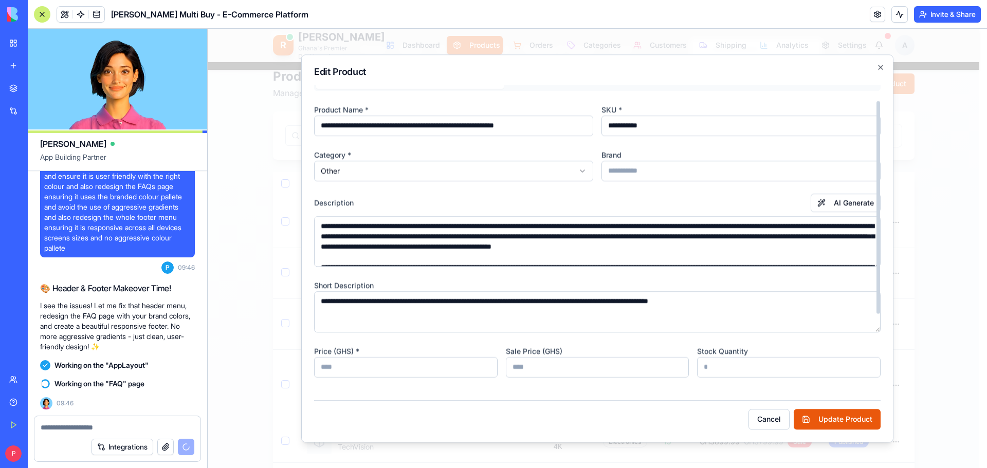
drag, startPoint x: 324, startPoint y: 382, endPoint x: 308, endPoint y: 384, distance: 16.6
click at [308, 384] on div "**********" at bounding box center [597, 249] width 592 height 389
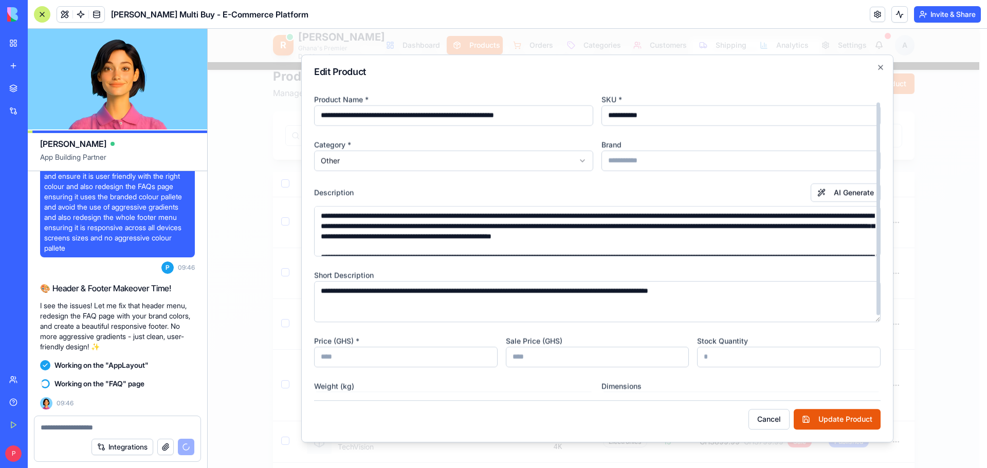
type input "**"
drag, startPoint x: 515, startPoint y: 359, endPoint x: 504, endPoint y: 358, distance: 10.3
click at [504, 358] on div "Price (GHS) * ** Sale Price (GHS) ** Stock Quantity **" at bounding box center [597, 351] width 567 height 33
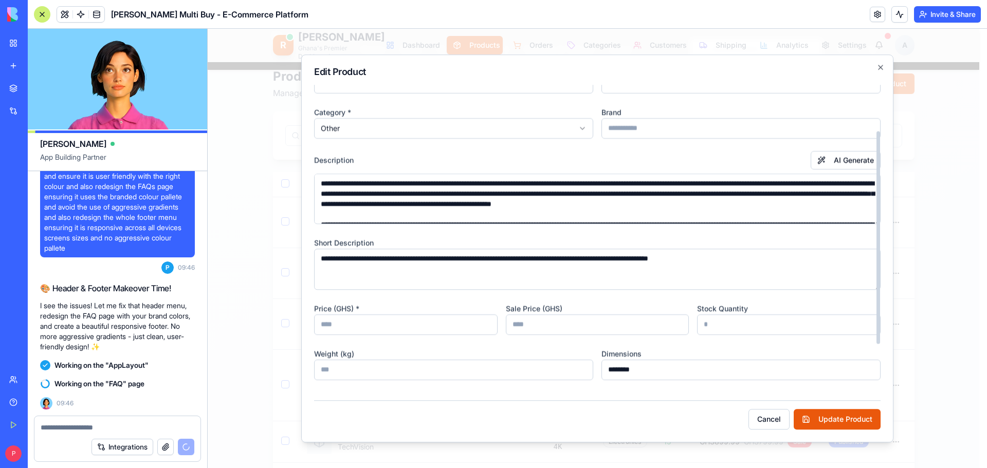
scroll to position [103, 0]
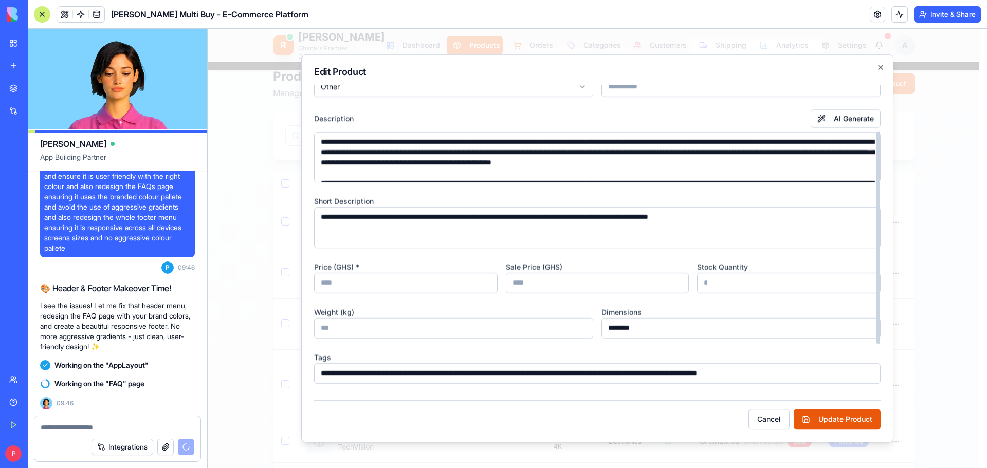
drag, startPoint x: 589, startPoint y: 385, endPoint x: 479, endPoint y: 382, distance: 110.1
click at [494, 386] on div "**********" at bounding box center [597, 224] width 567 height 410
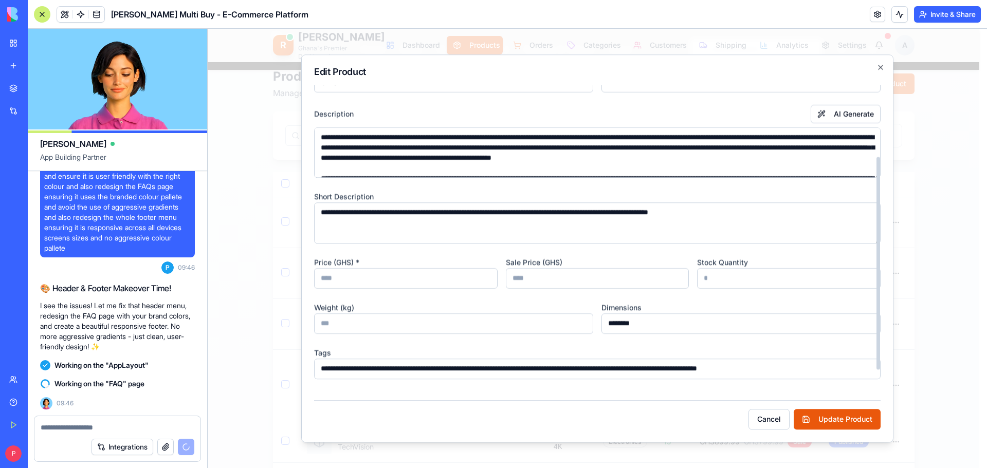
type input "*****"
click at [505, 304] on div "Weight (kg) *" at bounding box center [453, 317] width 279 height 33
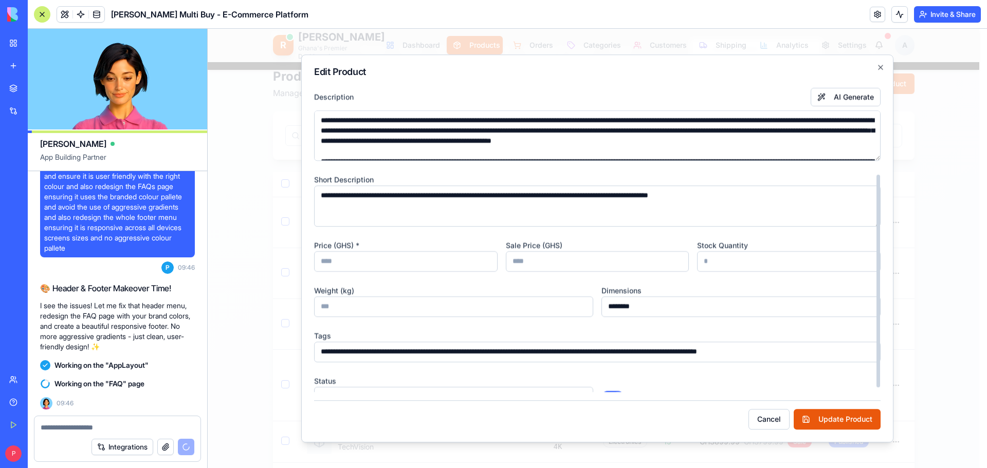
scroll to position [135, 0]
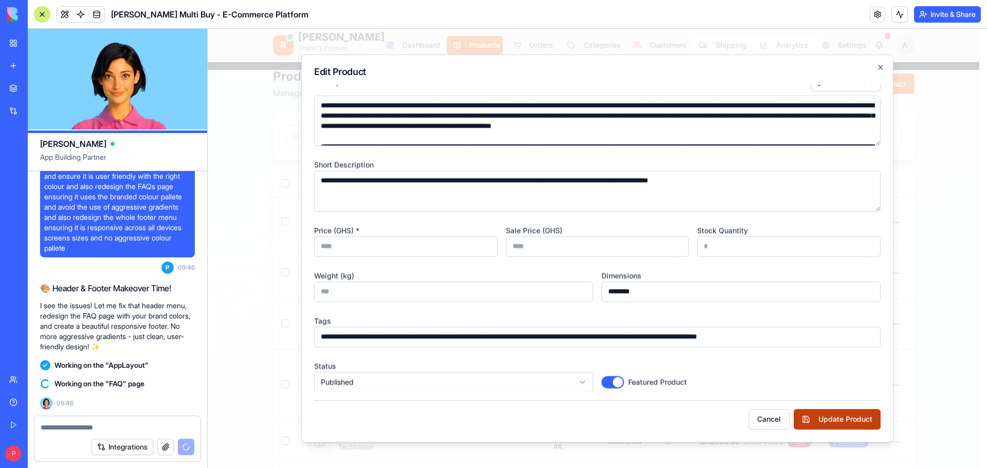
click at [829, 417] on button "Update Product" at bounding box center [837, 419] width 87 height 21
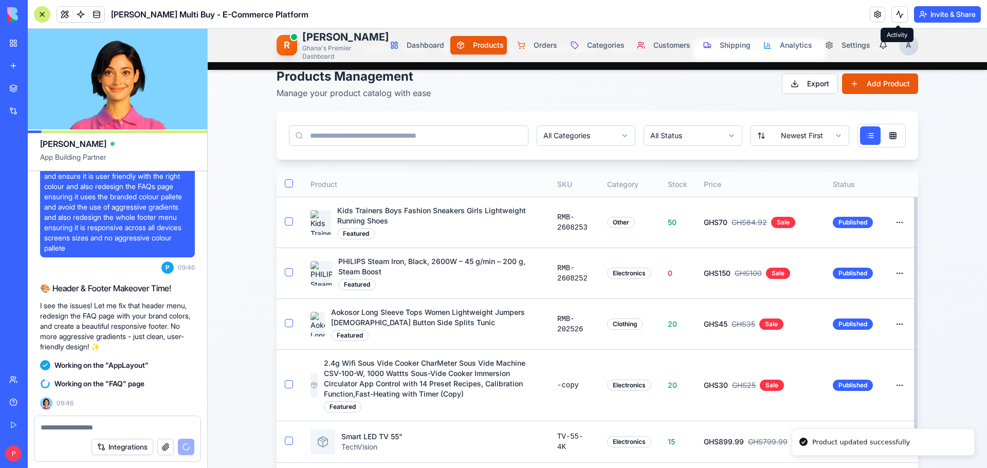
scroll to position [0, 0]
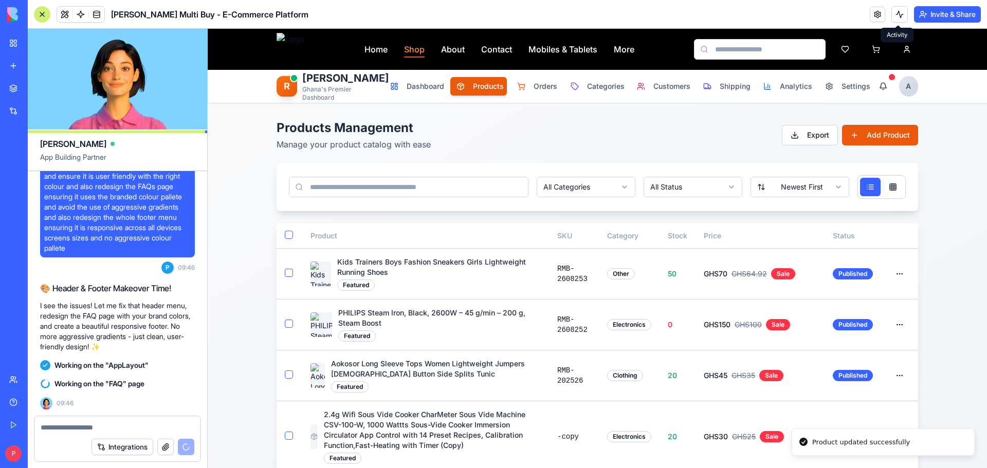
click at [405, 51] on link "Shop" at bounding box center [414, 49] width 21 height 12
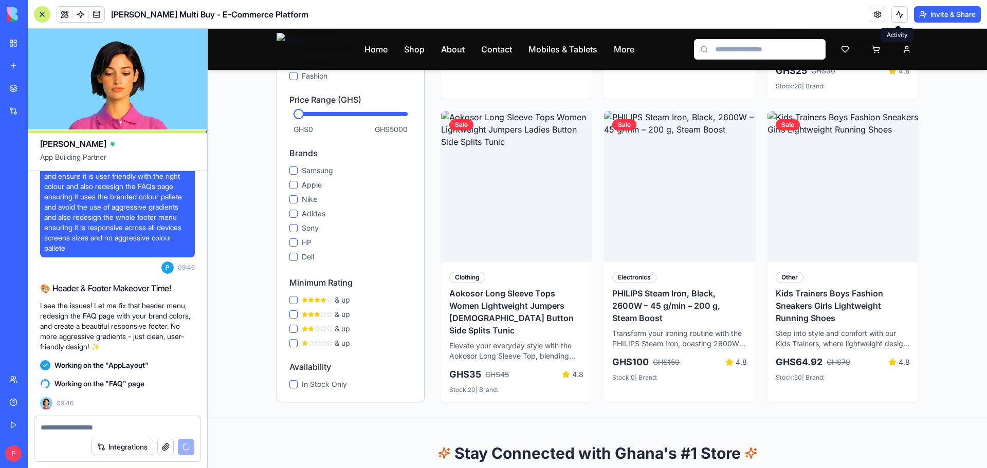
scroll to position [566, 0]
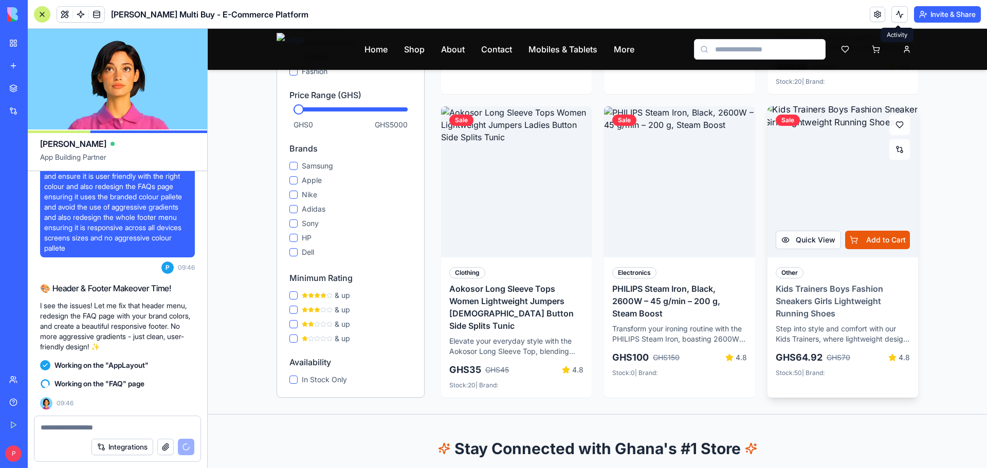
click at [834, 180] on img at bounding box center [843, 182] width 158 height 158
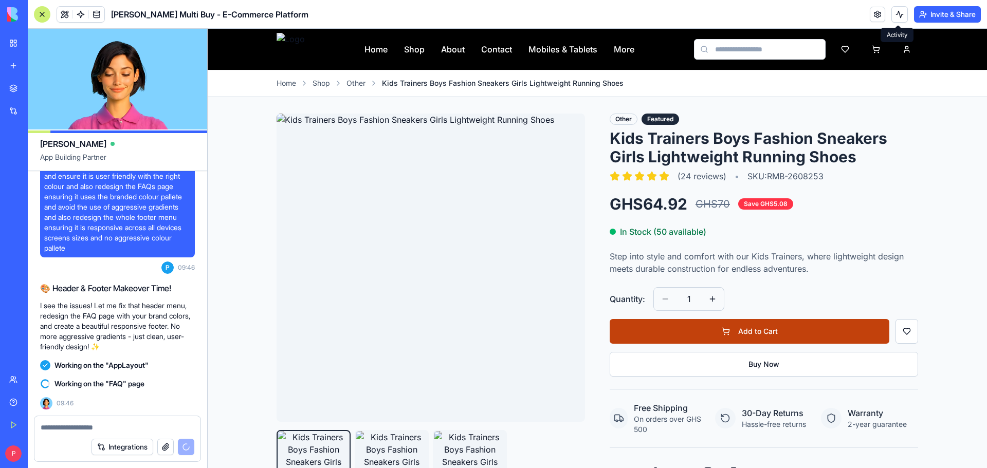
click at [818, 328] on button "Add to Cart" at bounding box center [750, 331] width 280 height 25
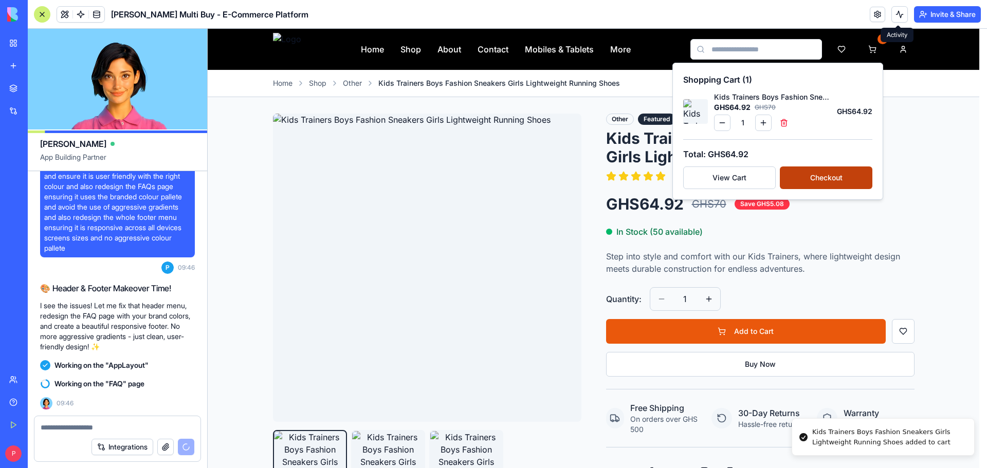
click at [813, 176] on button "Checkout" at bounding box center [826, 178] width 93 height 23
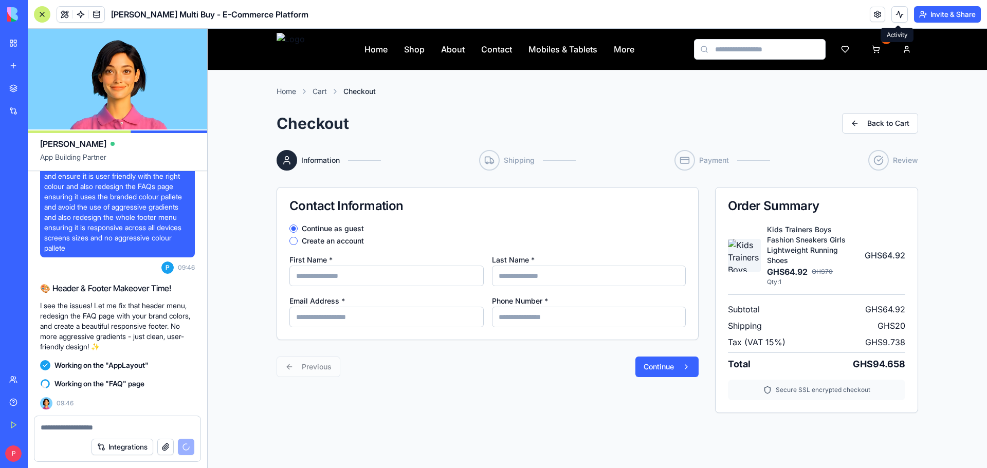
click at [338, 280] on input "First Name *" at bounding box center [386, 276] width 194 height 21
type input "****"
type input "**********"
type input "*****"
click at [363, 318] on input "Email Address *" at bounding box center [386, 317] width 194 height 21
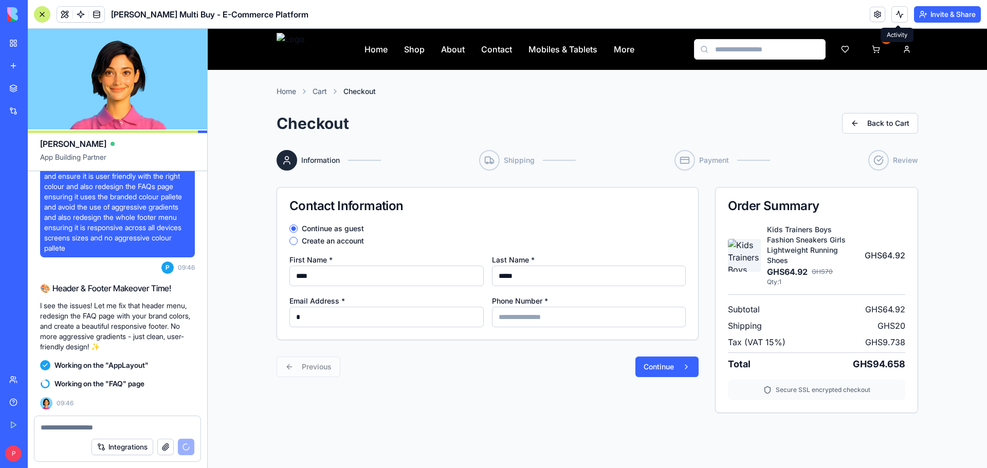
type input "**********"
drag, startPoint x: 338, startPoint y: 278, endPoint x: 250, endPoint y: 273, distance: 88.6
click at [250, 273] on div "**********" at bounding box center [598, 290] width 780 height 440
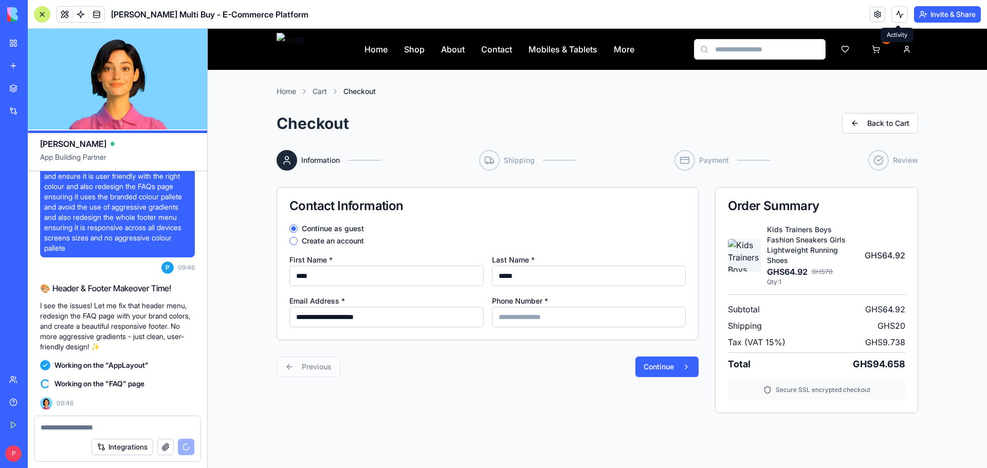
drag, startPoint x: 319, startPoint y: 276, endPoint x: 279, endPoint y: 275, distance: 40.1
click at [279, 275] on div "**********" at bounding box center [487, 282] width 421 height 115
type input "******"
drag, startPoint x: 531, startPoint y: 276, endPoint x: 382, endPoint y: 263, distance: 149.2
click at [382, 263] on div "**********" at bounding box center [487, 290] width 396 height 74
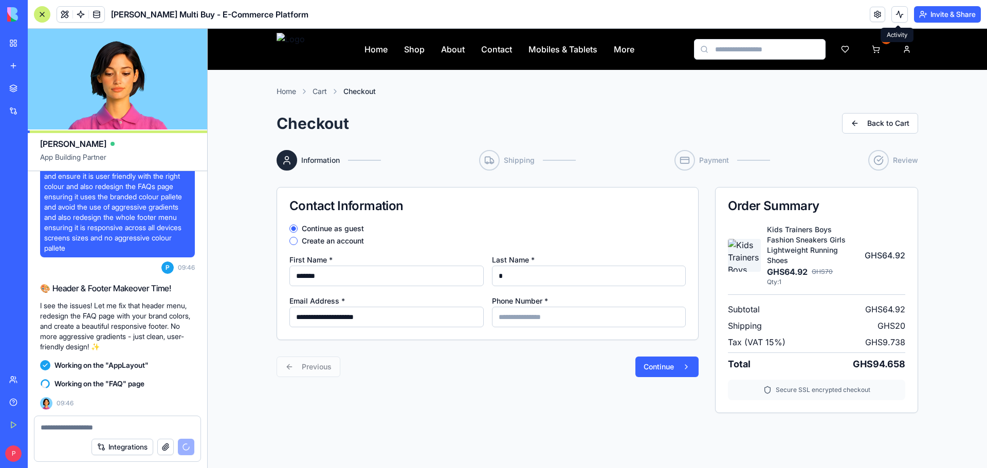
type input "***"
click at [600, 318] on input "Phone Number *" at bounding box center [589, 317] width 194 height 21
type input "**********"
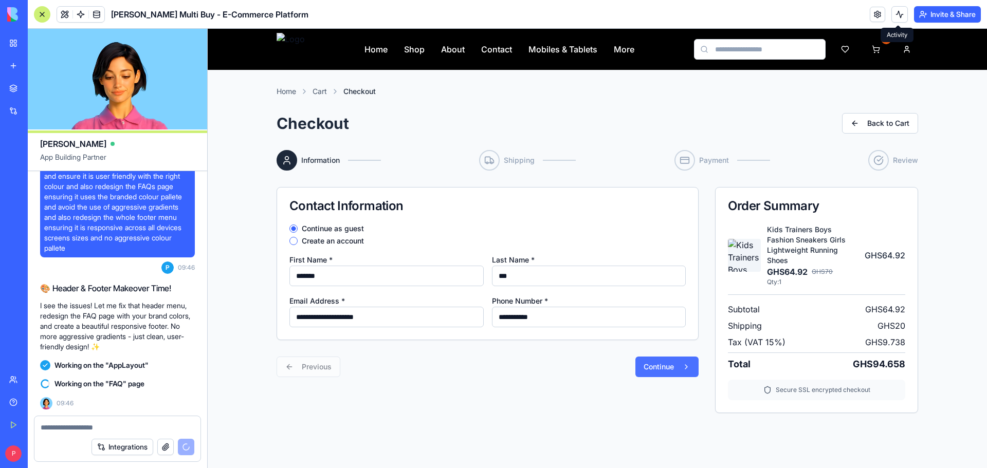
click at [661, 358] on button "Continue" at bounding box center [667, 367] width 63 height 21
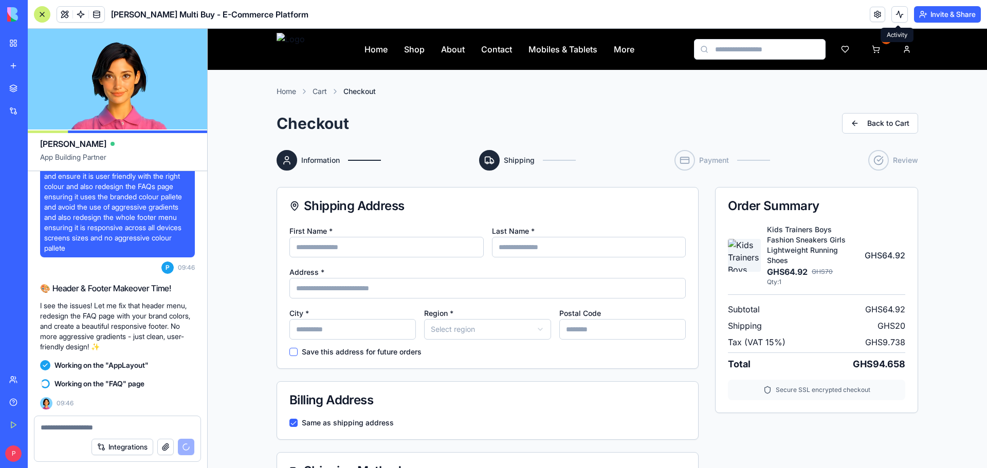
click at [359, 243] on input "First Name *" at bounding box center [386, 247] width 194 height 21
type input "******"
type input "***"
type input "**********"
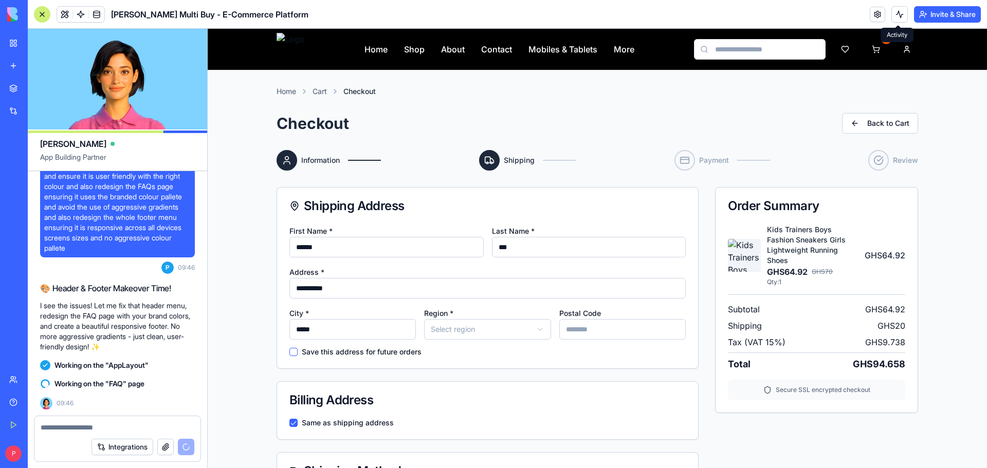
type input "*****"
click at [346, 354] on label "Save this address for future orders" at bounding box center [362, 352] width 120 height 7
click at [298, 354] on button "Save this address for future orders" at bounding box center [293, 352] width 8 height 8
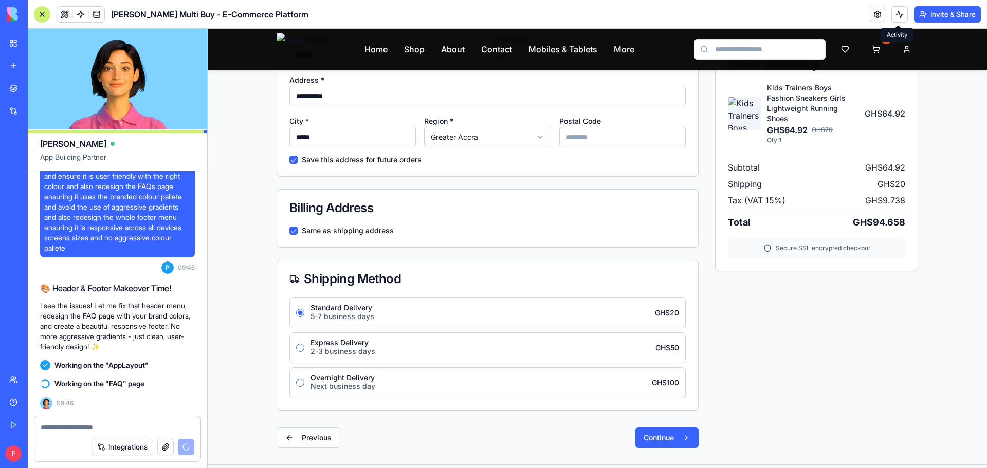
scroll to position [257, 0]
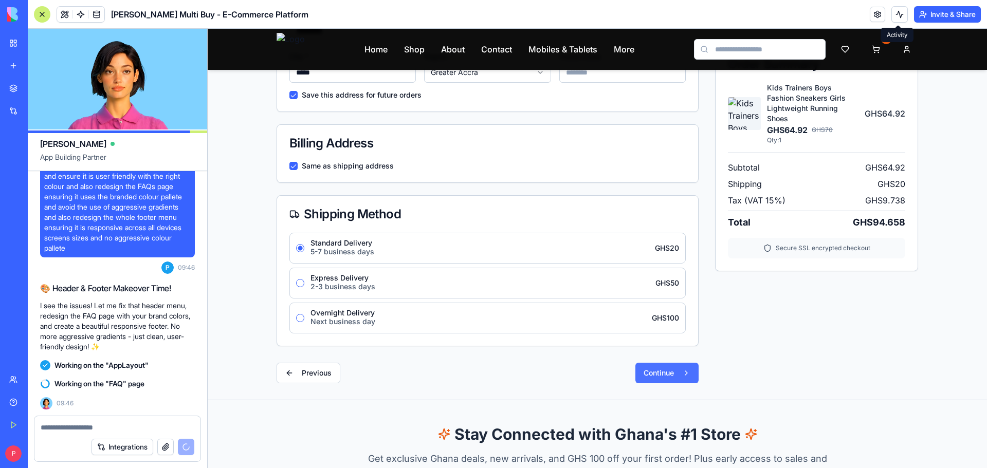
click at [682, 372] on button "Continue" at bounding box center [667, 373] width 63 height 21
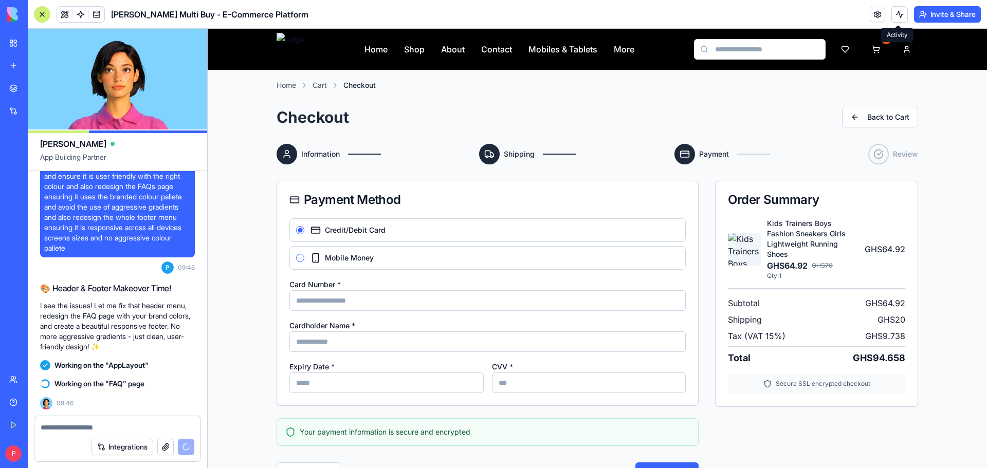
scroll to position [0, 0]
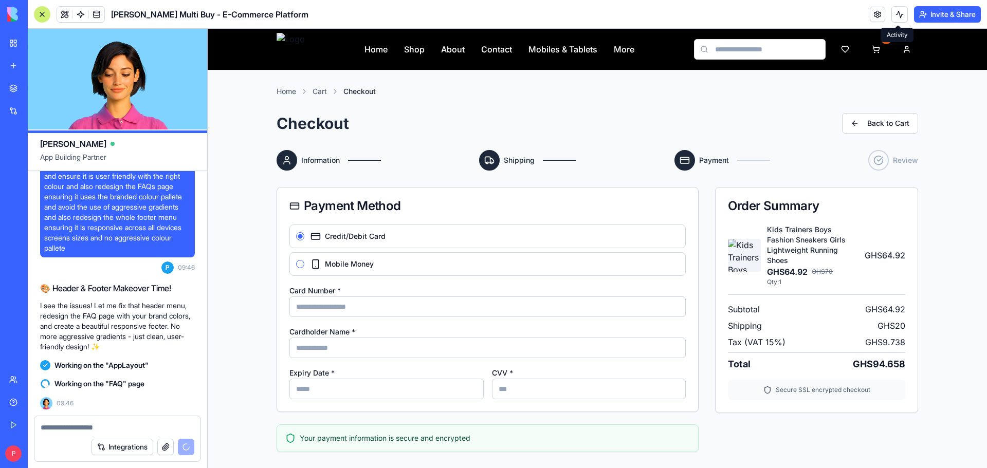
click at [338, 267] on span "Mobile Money" at bounding box center [349, 264] width 49 height 7
click at [304, 267] on button "Mobile Money" at bounding box center [300, 264] width 8 height 8
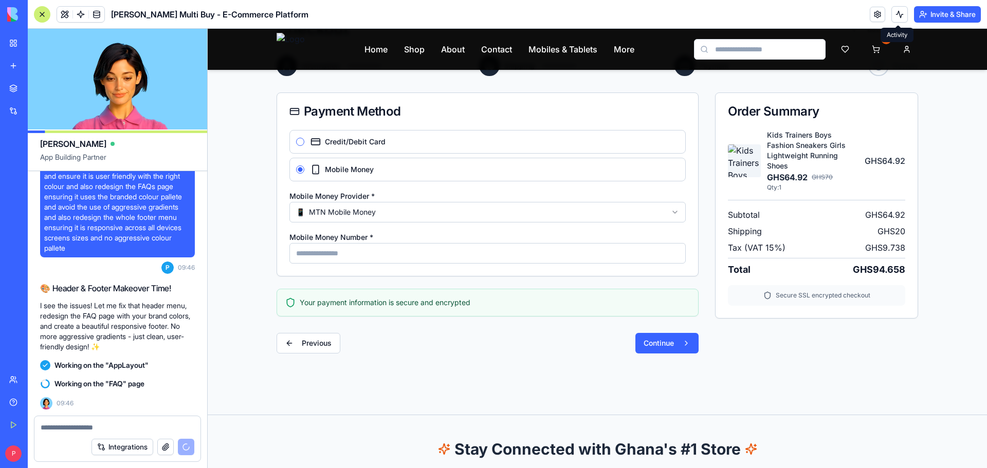
scroll to position [103, 0]
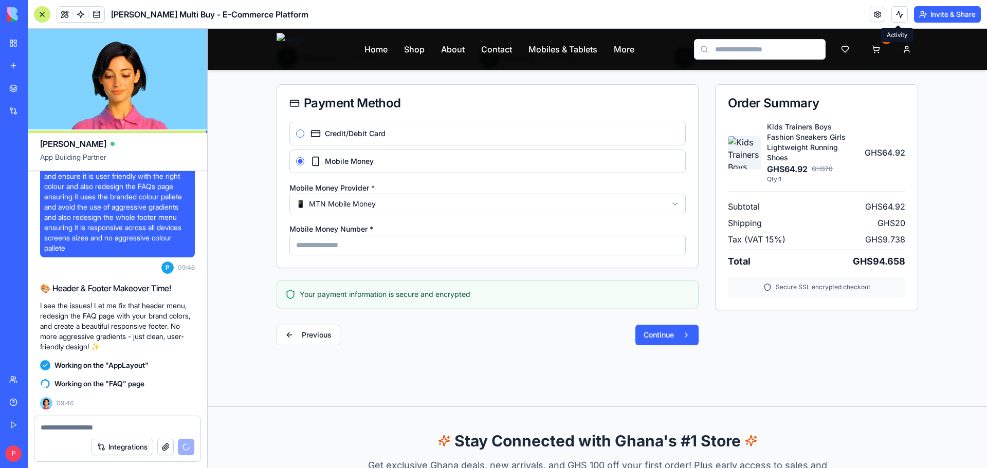
click at [398, 238] on input "Mobile Money Number *" at bounding box center [487, 245] width 396 height 21
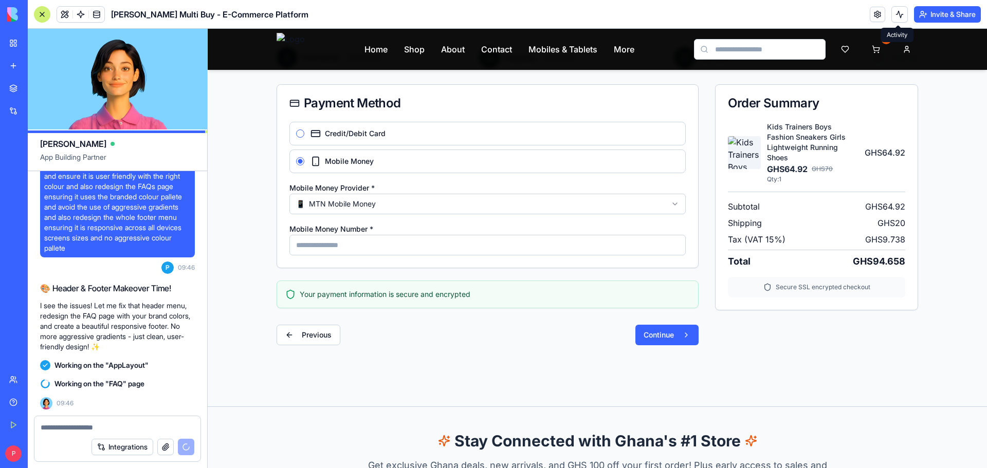
type input "**********"
click at [681, 332] on button "Continue" at bounding box center [667, 335] width 63 height 21
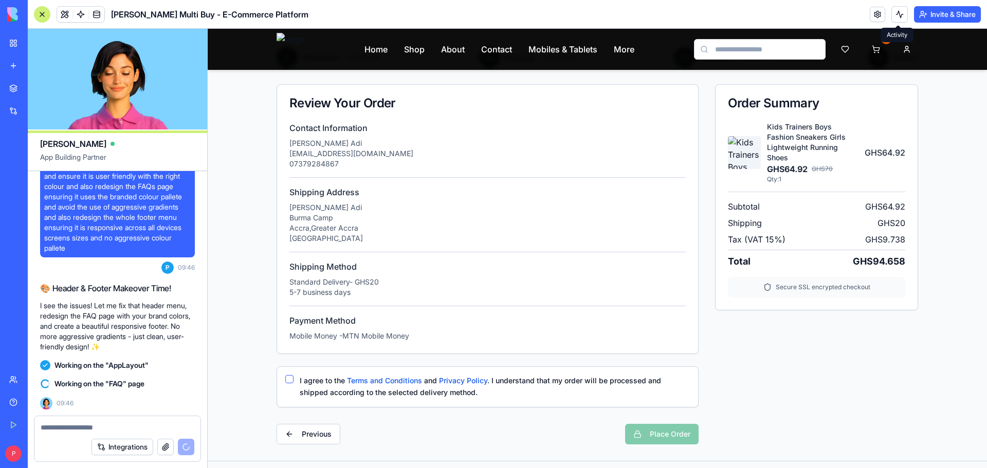
click at [285, 377] on button "I agree to the Terms and Conditions and Privacy Policy . I understand that my o…" at bounding box center [289, 379] width 8 height 8
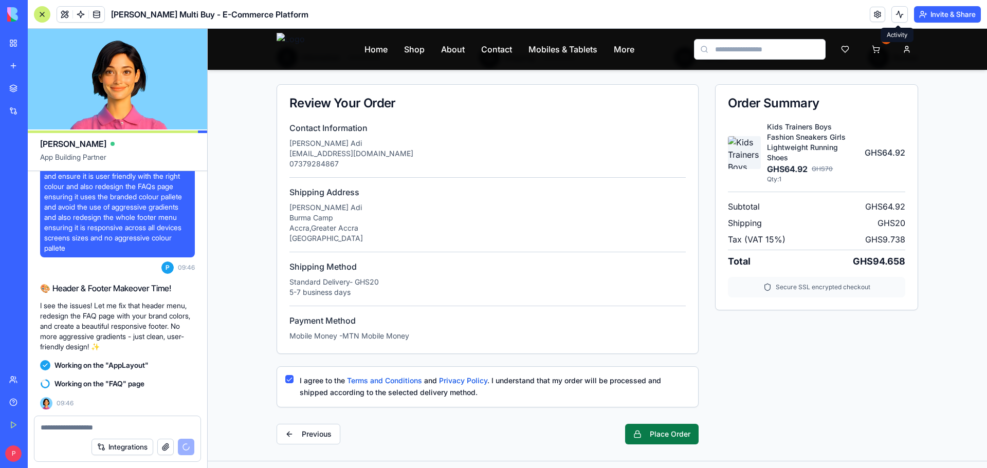
click at [670, 433] on button "Place Order" at bounding box center [662, 434] width 74 height 21
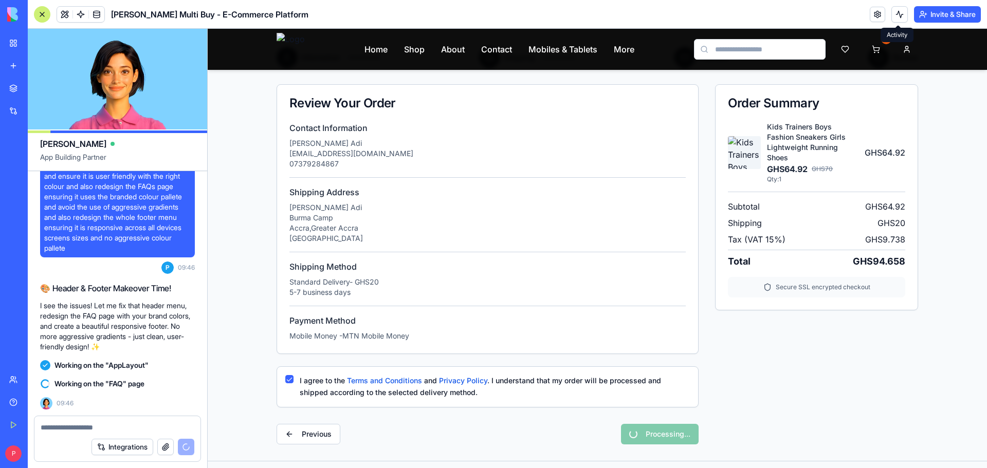
scroll to position [0, 0]
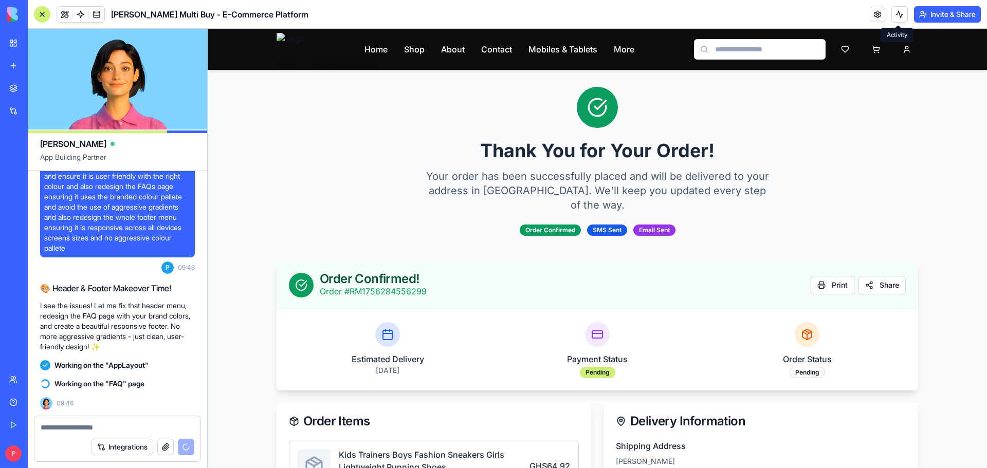
scroll to position [51, 0]
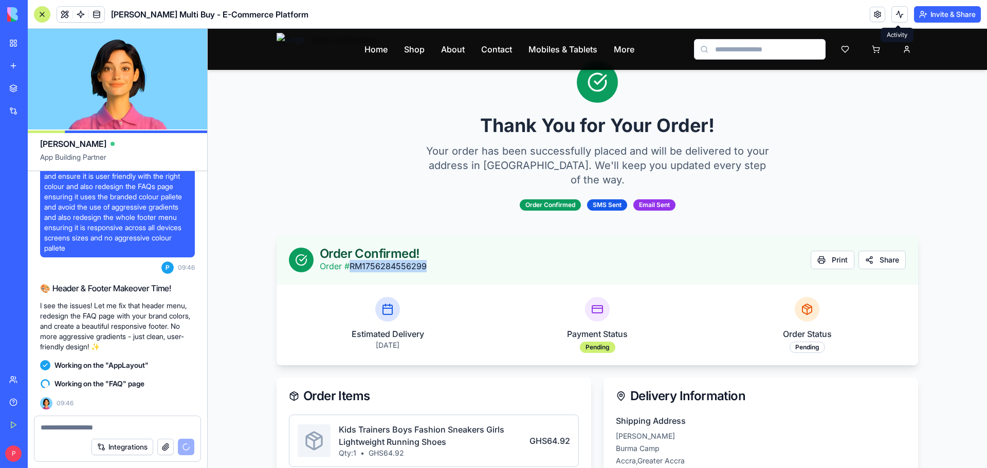
drag, startPoint x: 346, startPoint y: 251, endPoint x: 434, endPoint y: 251, distance: 88.4
click at [434, 251] on div "Order Confirmed! Order # RM1756284556299 Print Share" at bounding box center [597, 260] width 617 height 25
copy p "RM1756284556299"
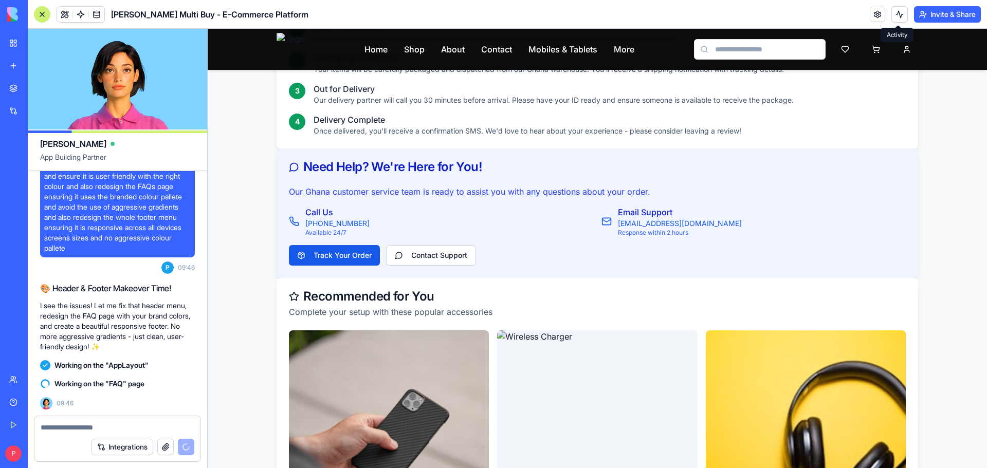
scroll to position [720, 0]
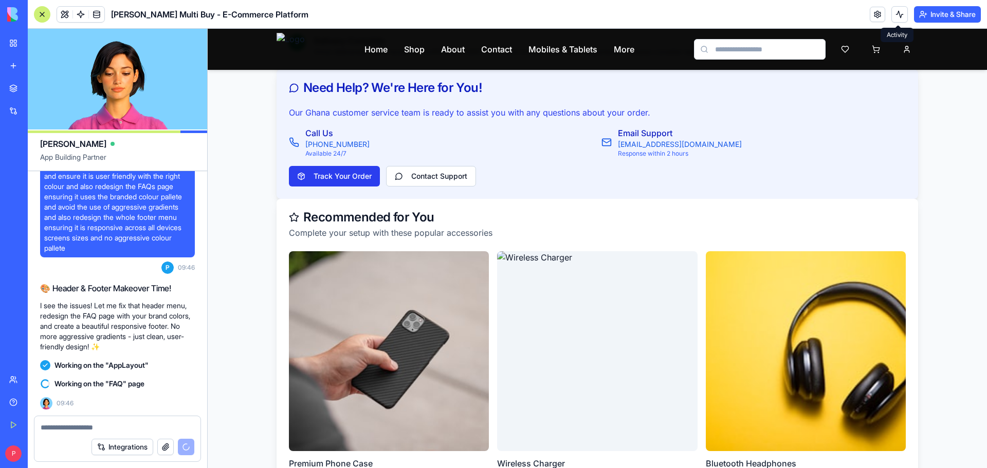
click at [352, 166] on button "Track Your Order" at bounding box center [334, 176] width 91 height 21
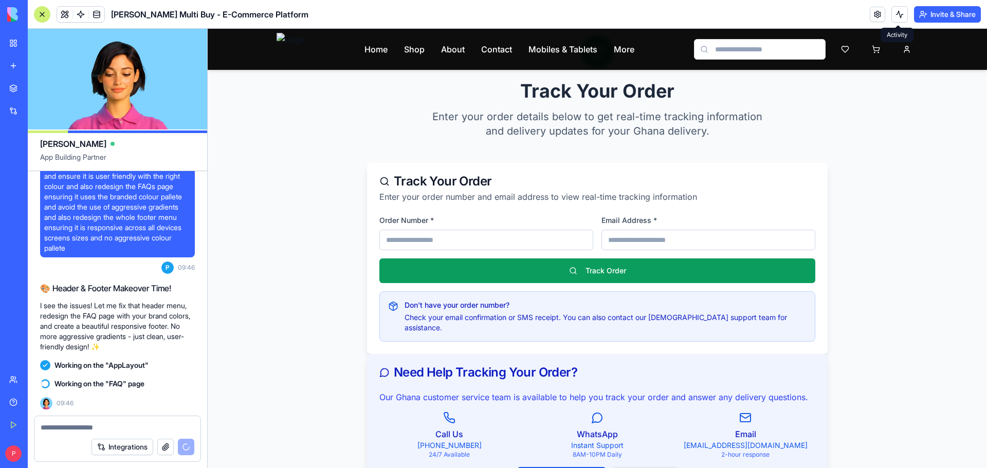
scroll to position [51, 0]
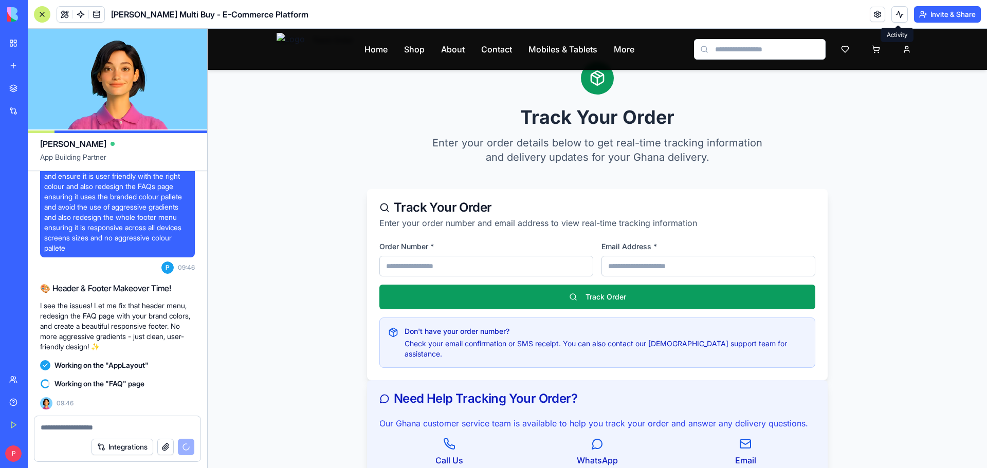
click at [496, 265] on input at bounding box center [486, 266] width 214 height 21
paste input "**********"
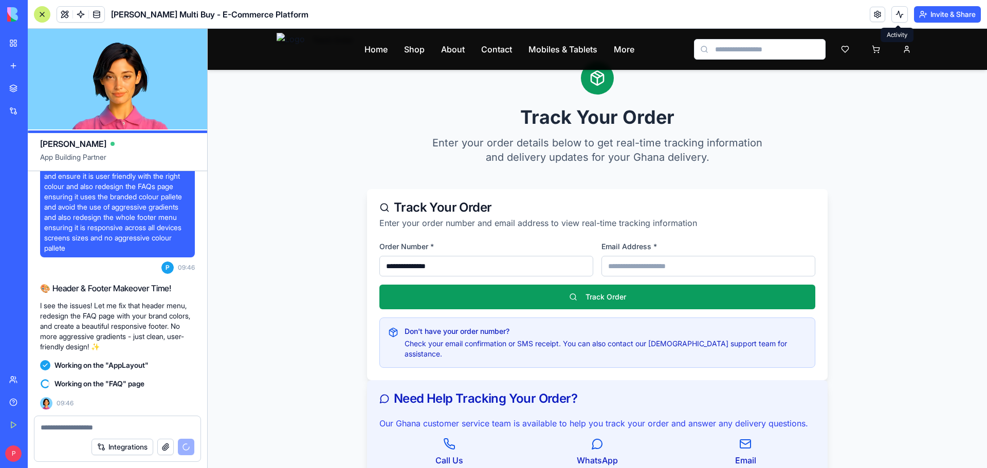
type input "**********"
click at [630, 263] on input "email" at bounding box center [709, 266] width 214 height 21
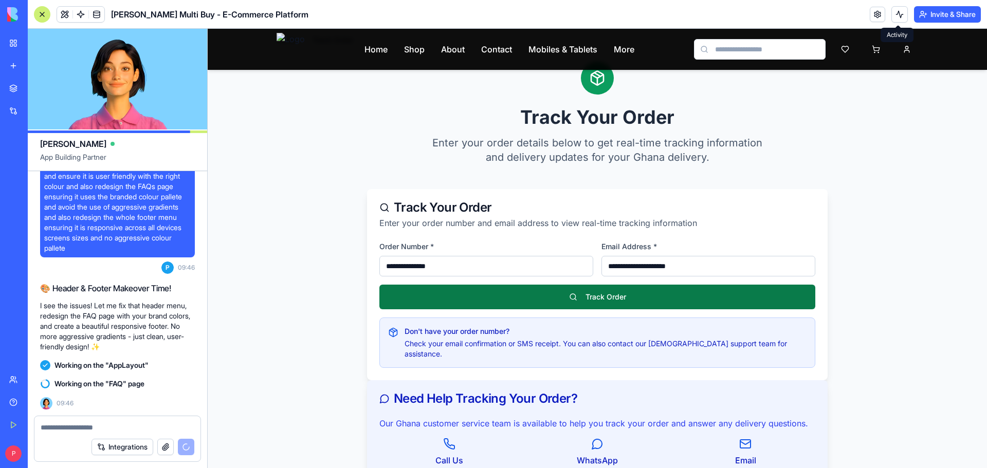
type input "**********"
click at [583, 297] on button "Track Order" at bounding box center [597, 297] width 436 height 25
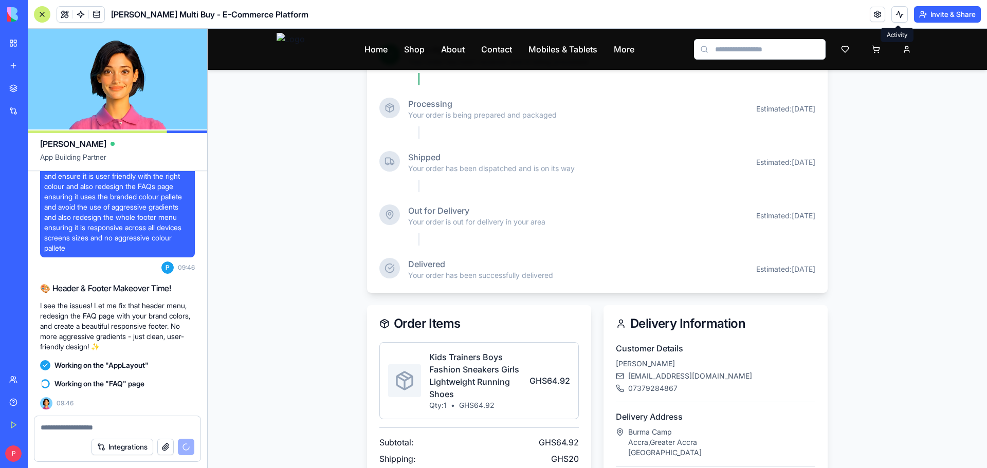
scroll to position [771, 0]
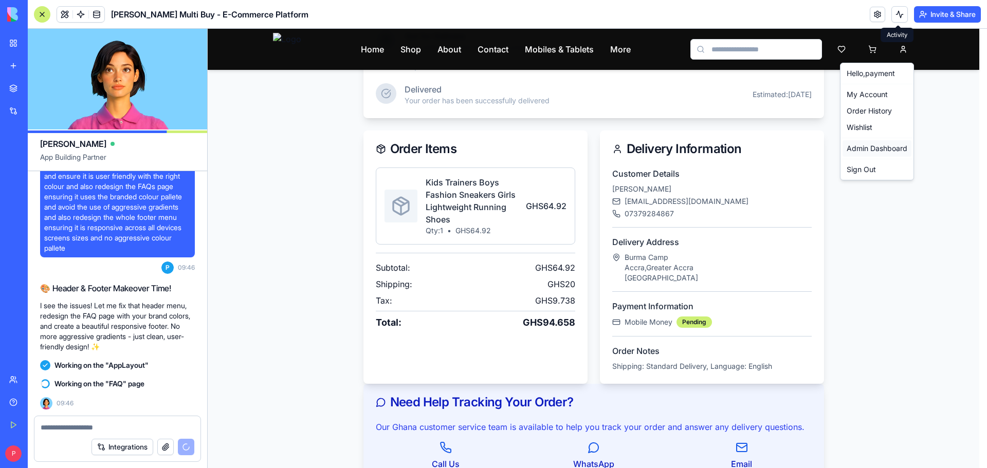
click at [873, 149] on link "Admin Dashboard" at bounding box center [877, 148] width 69 height 16
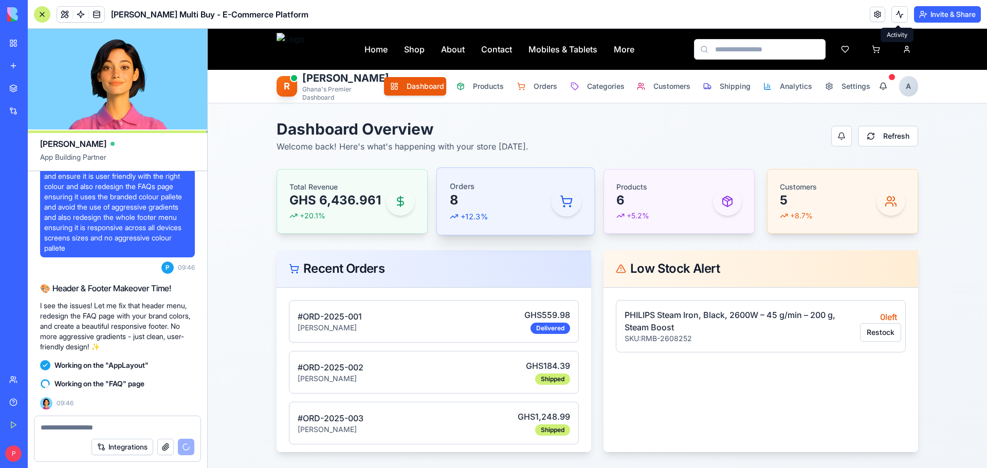
click at [502, 201] on div "Orders 8 +12.3%" at bounding box center [516, 201] width 132 height 41
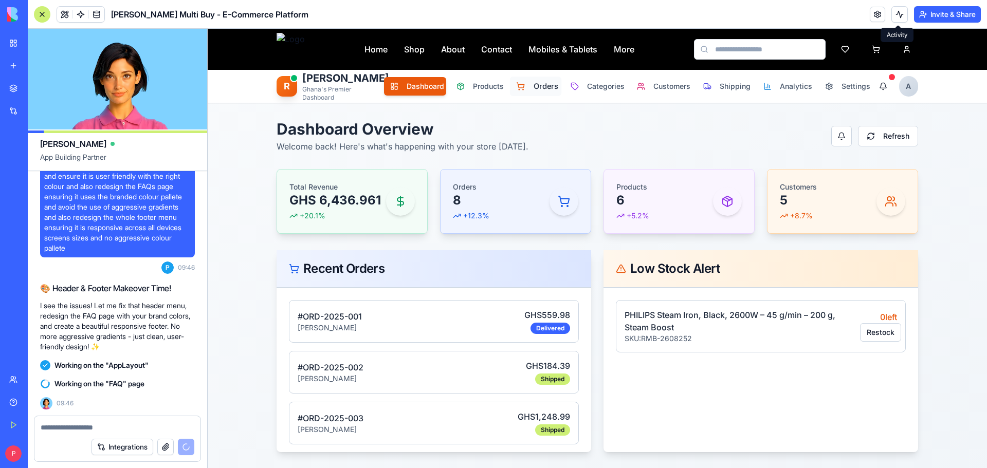
click at [533, 81] on span "Orders" at bounding box center [544, 86] width 22 height 11
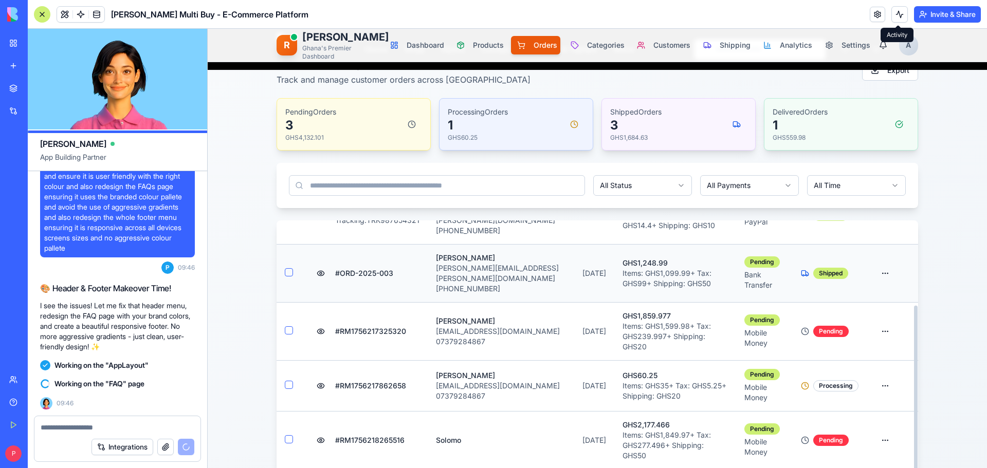
scroll to position [206, 0]
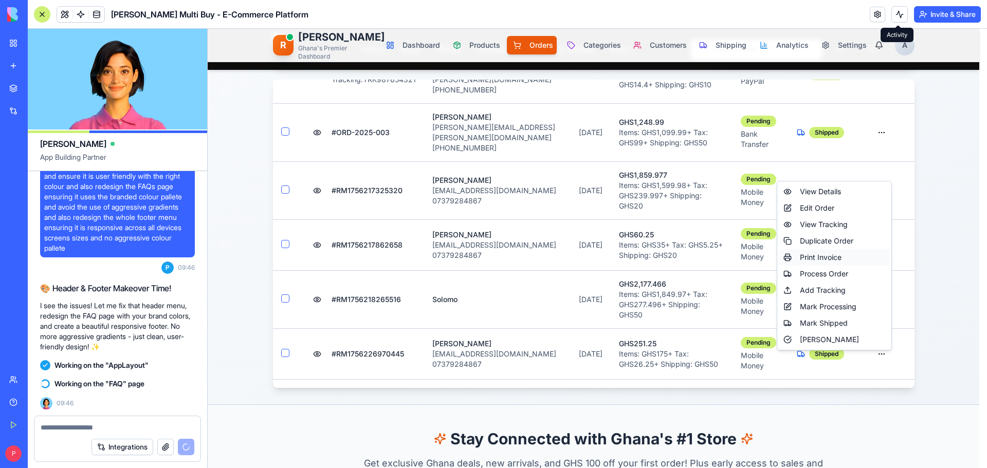
click at [842, 256] on div "Print Invoice" at bounding box center [835, 257] width 110 height 16
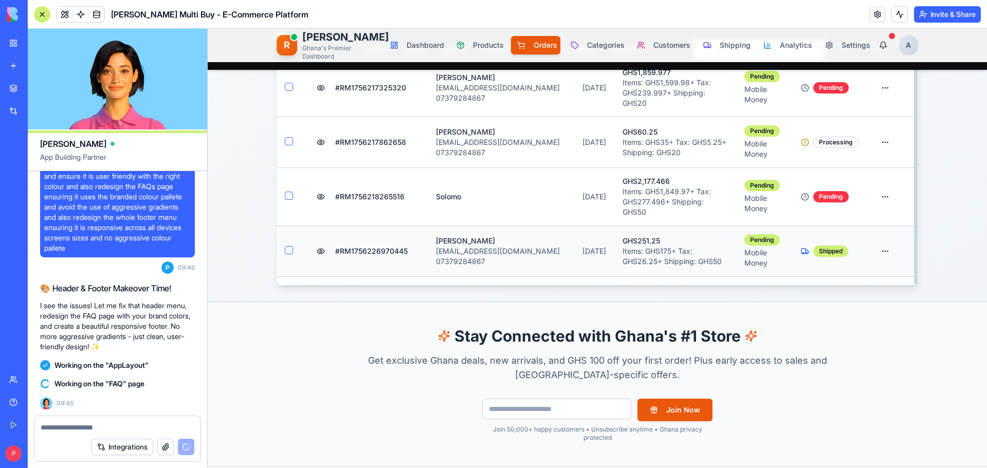
scroll to position [257, 0]
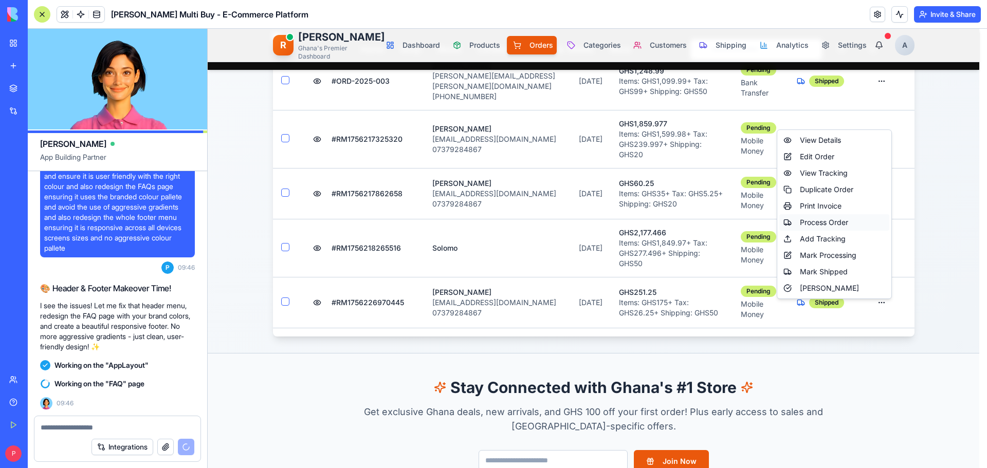
click at [855, 216] on div "Process Order" at bounding box center [835, 222] width 110 height 16
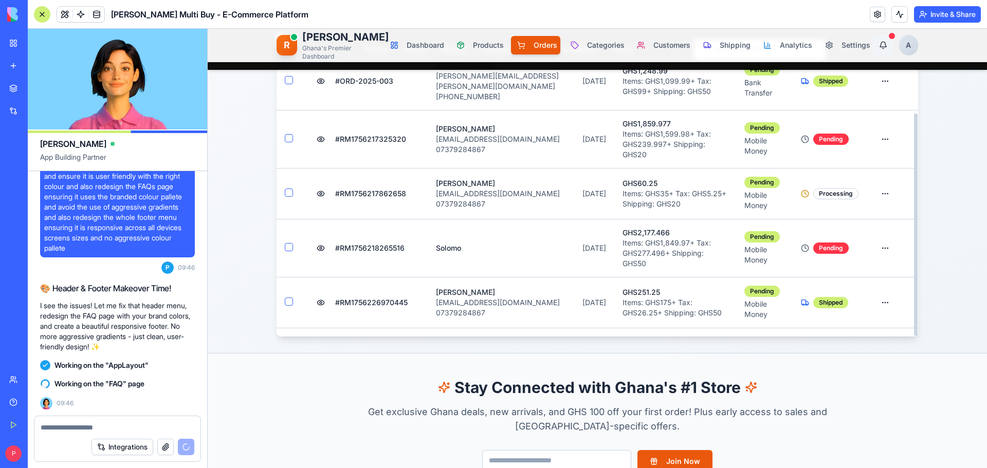
click at [883, 47] on button at bounding box center [883, 45] width 19 height 21
click at [770, 42] on button "Analytics" at bounding box center [786, 45] width 61 height 20
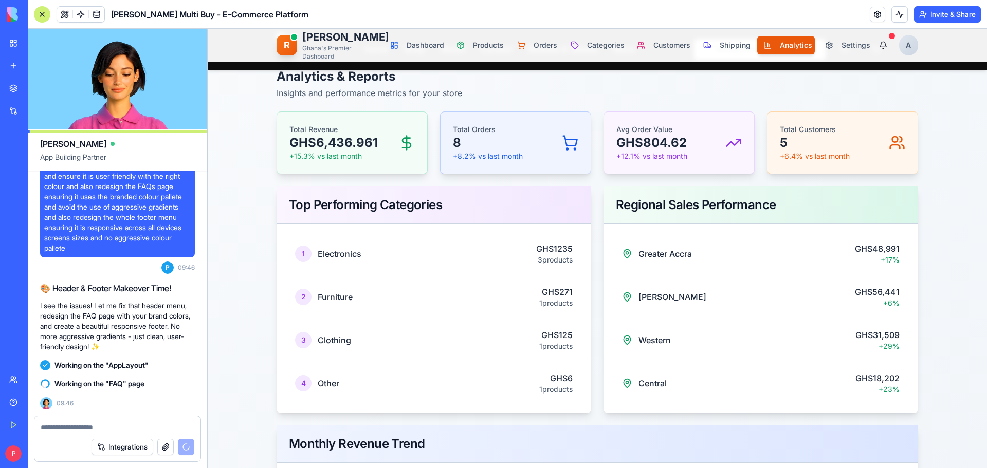
scroll to position [0, 0]
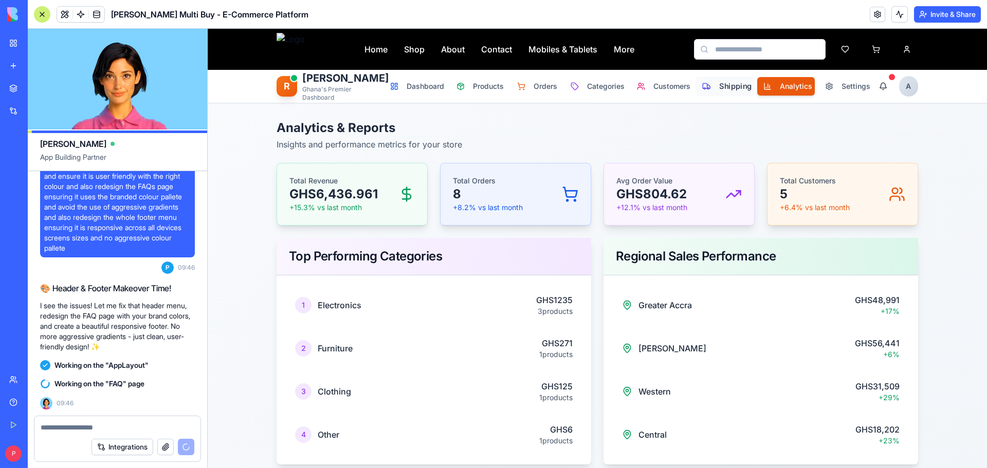
click at [730, 88] on span "Shipping" at bounding box center [733, 86] width 29 height 11
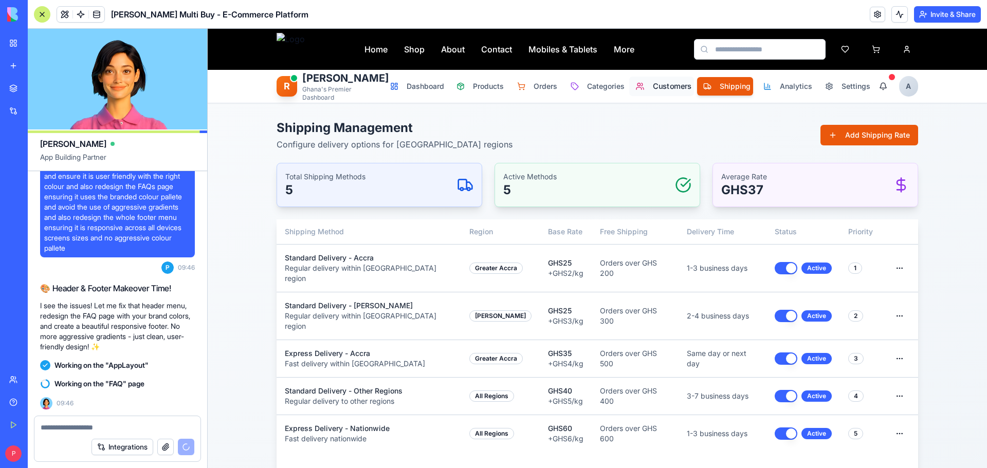
click at [654, 81] on span "Customers" at bounding box center [671, 86] width 35 height 11
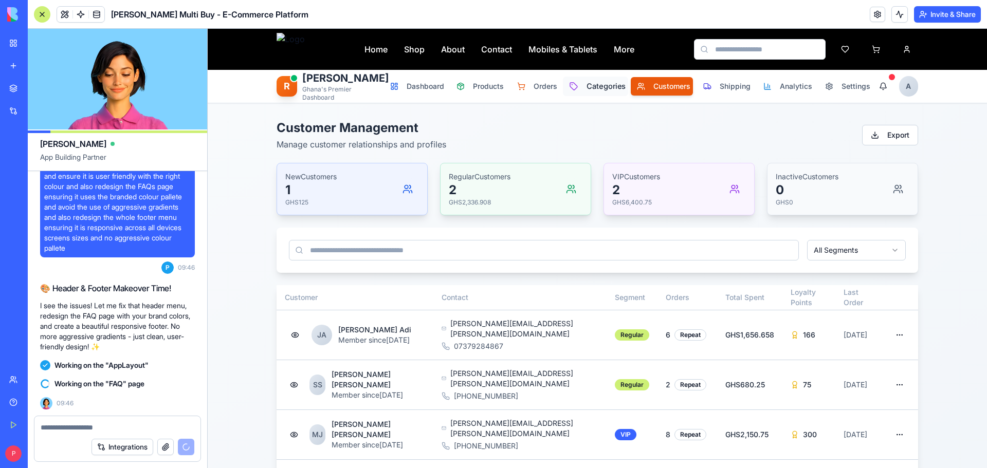
click at [597, 85] on span "Categories" at bounding box center [604, 86] width 35 height 11
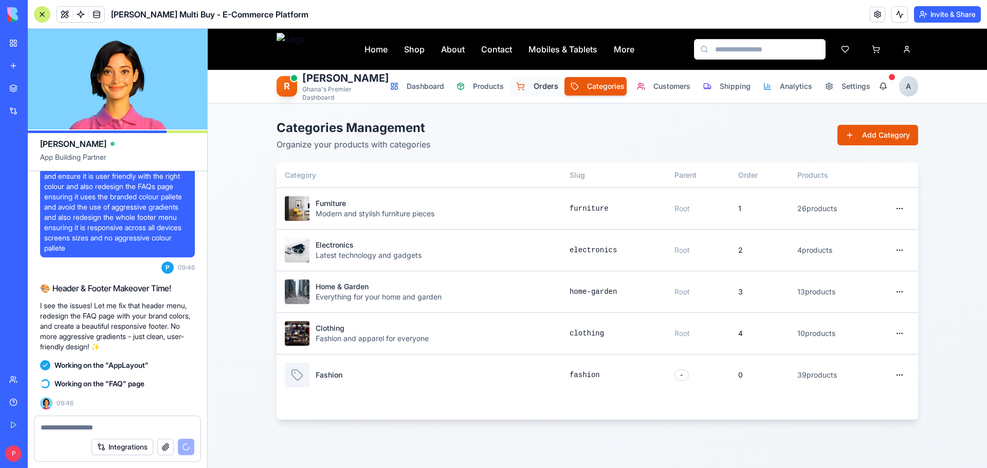
click at [524, 88] on button "Orders" at bounding box center [536, 87] width 52 height 20
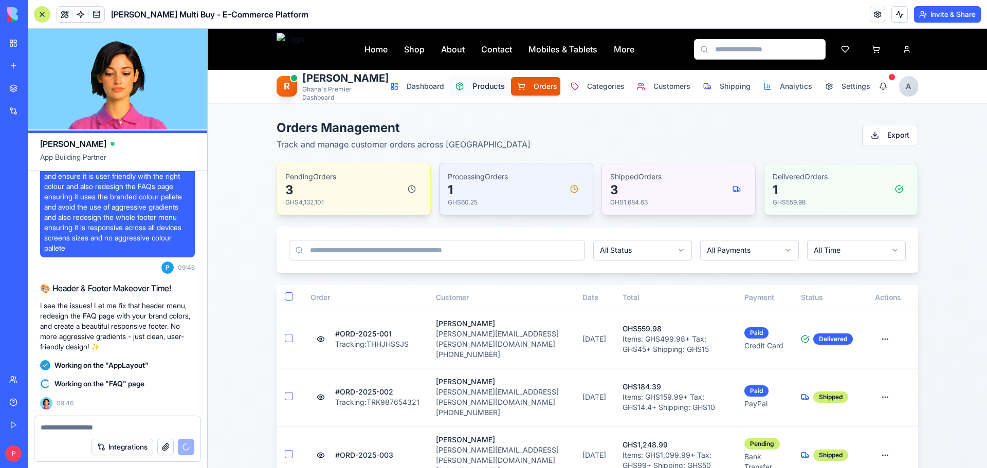
click at [473, 85] on span "Products" at bounding box center [487, 86] width 29 height 11
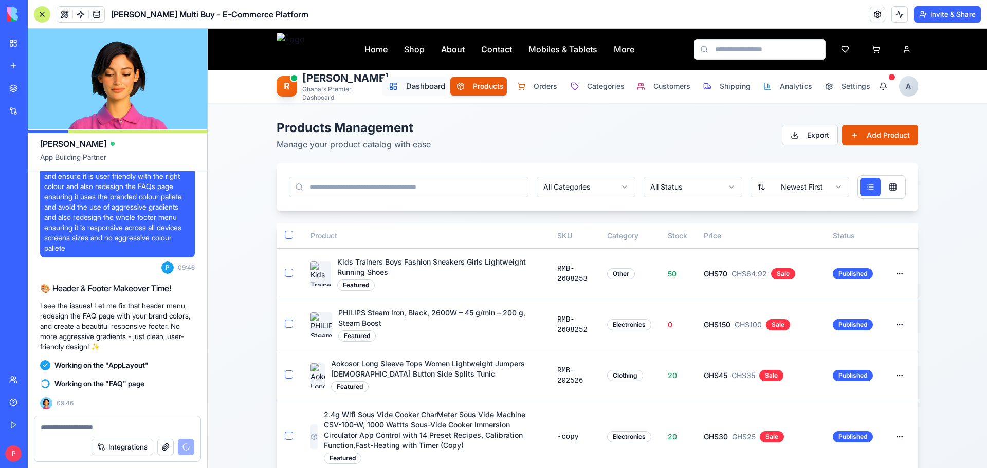
click at [420, 86] on span "Dashboard" at bounding box center [423, 86] width 35 height 11
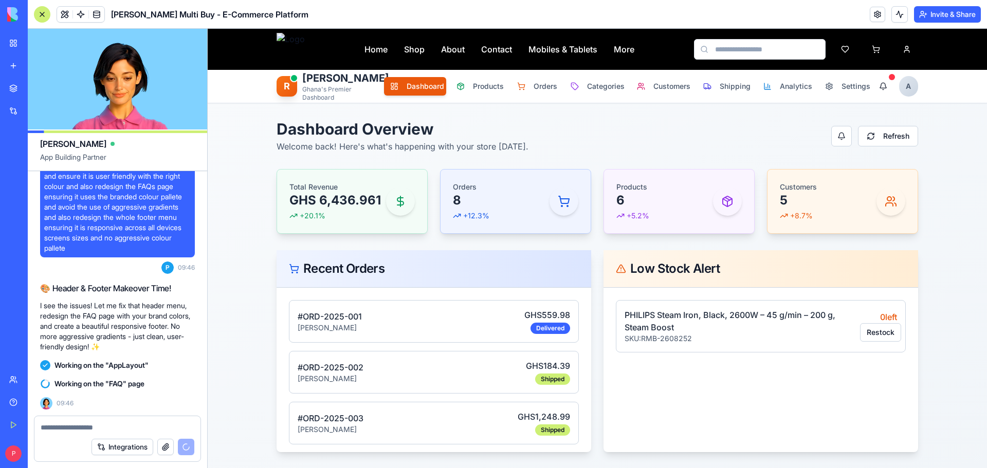
click at [317, 84] on h1 "[PERSON_NAME]" at bounding box center [343, 78] width 82 height 14
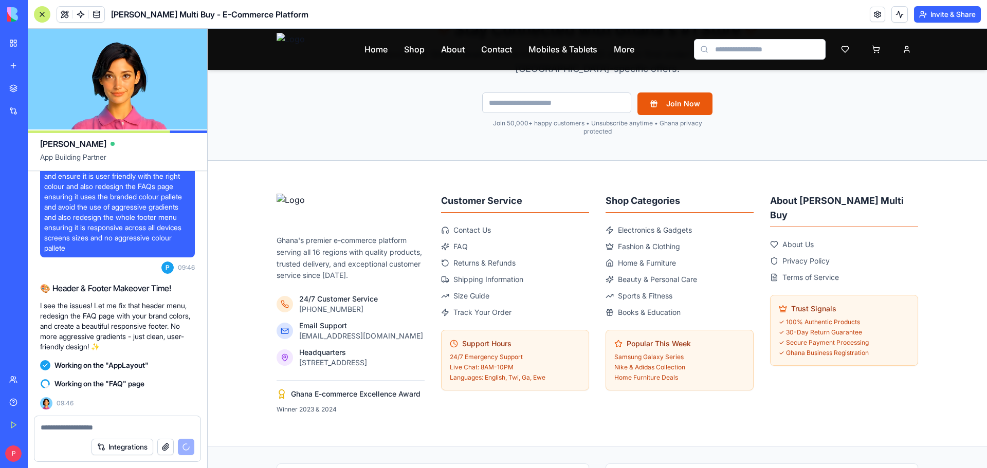
scroll to position [463, 0]
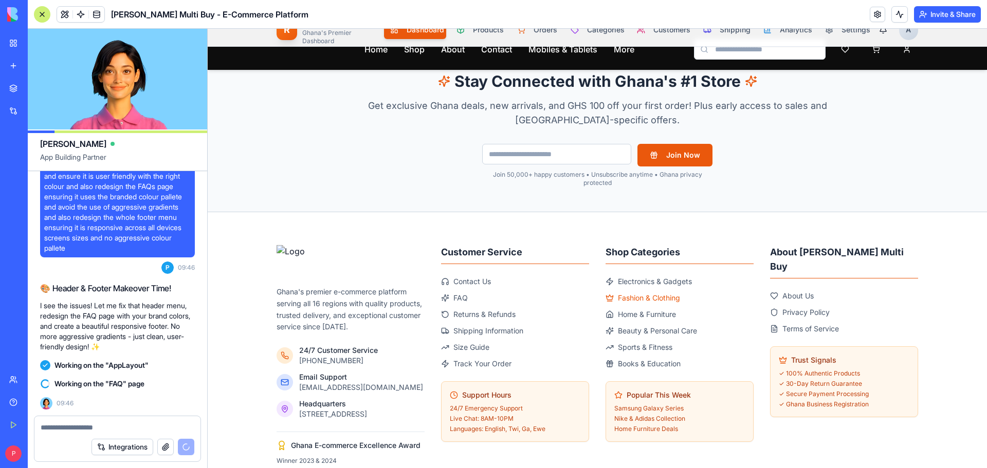
click at [640, 296] on span "Fashion & Clothing" at bounding box center [649, 298] width 62 height 10
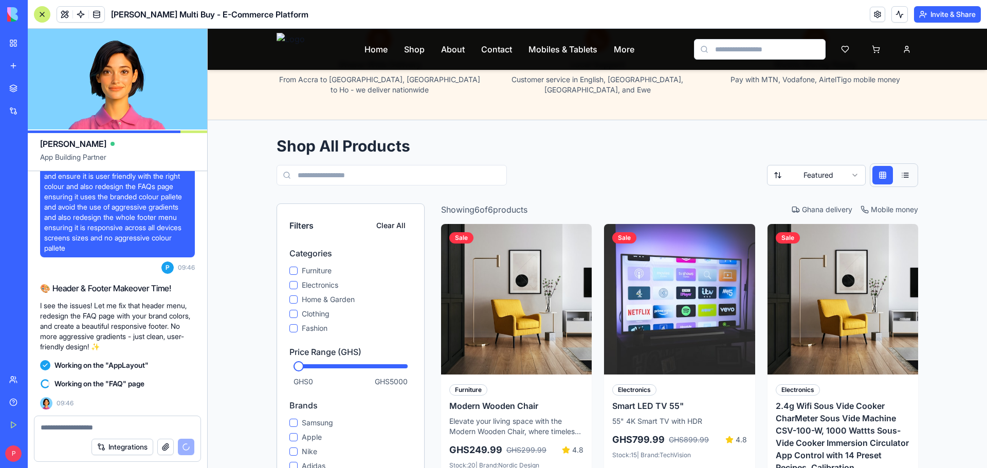
scroll to position [51, 0]
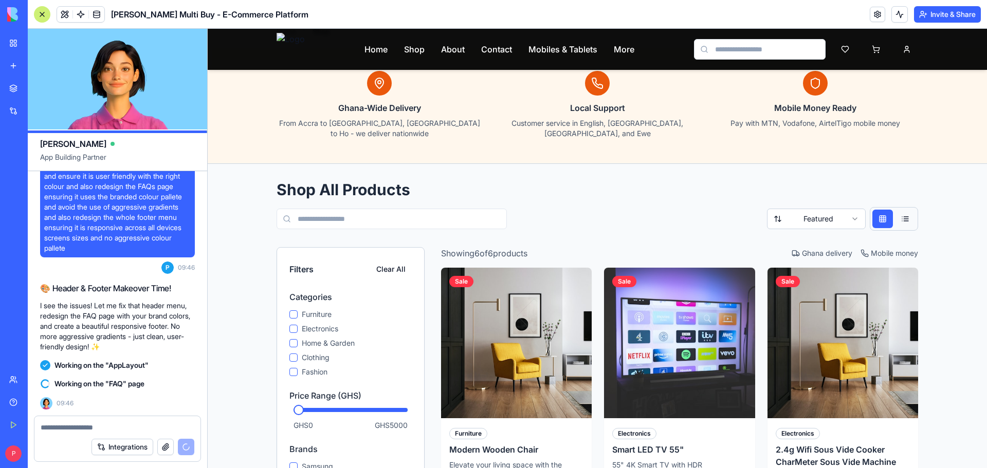
click at [903, 210] on button at bounding box center [905, 219] width 21 height 19
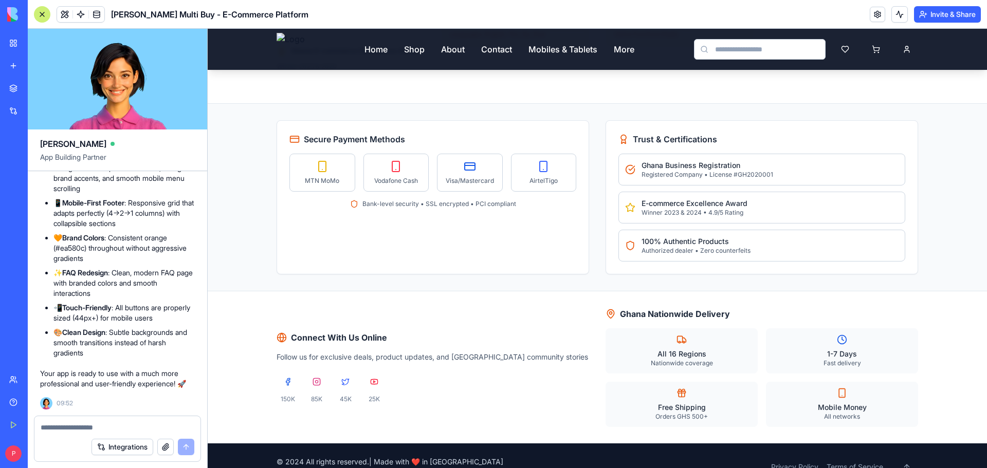
scroll to position [21290, 0]
click at [287, 51] on img at bounding box center [291, 49] width 28 height 33
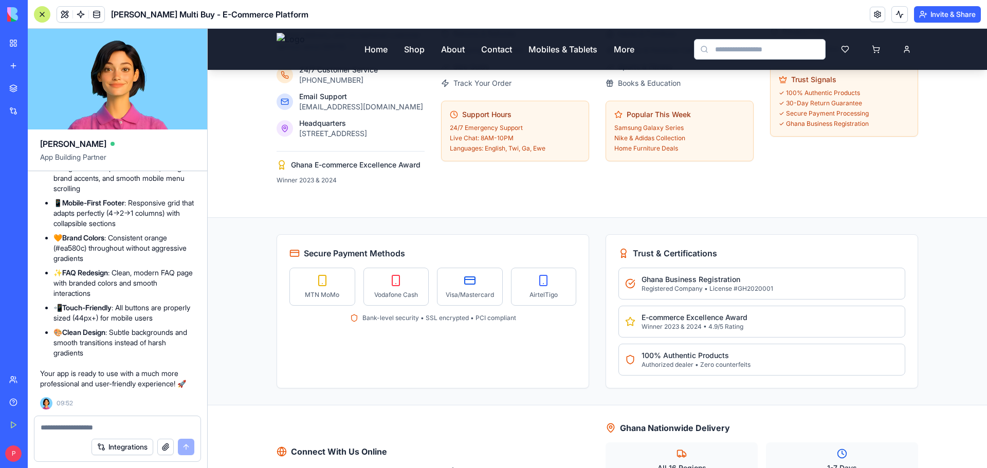
scroll to position [1970, 0]
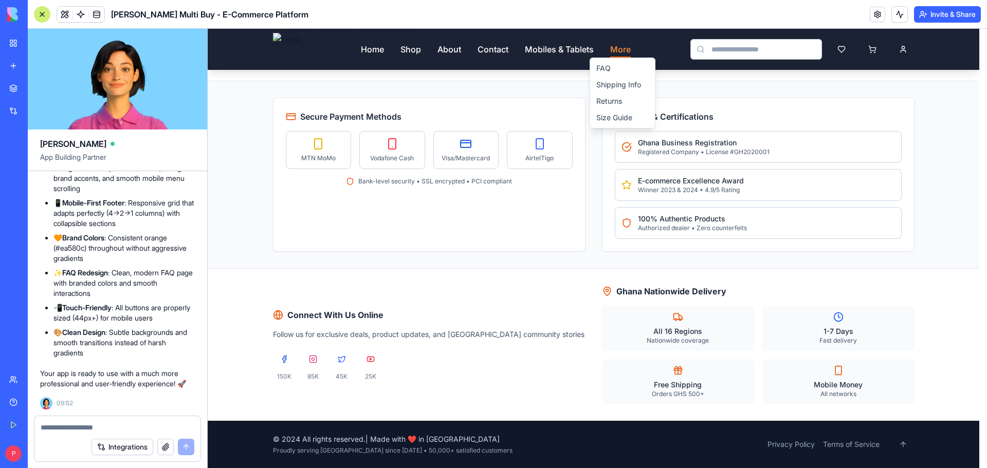
click at [618, 68] on link "FAQ" at bounding box center [622, 68] width 61 height 16
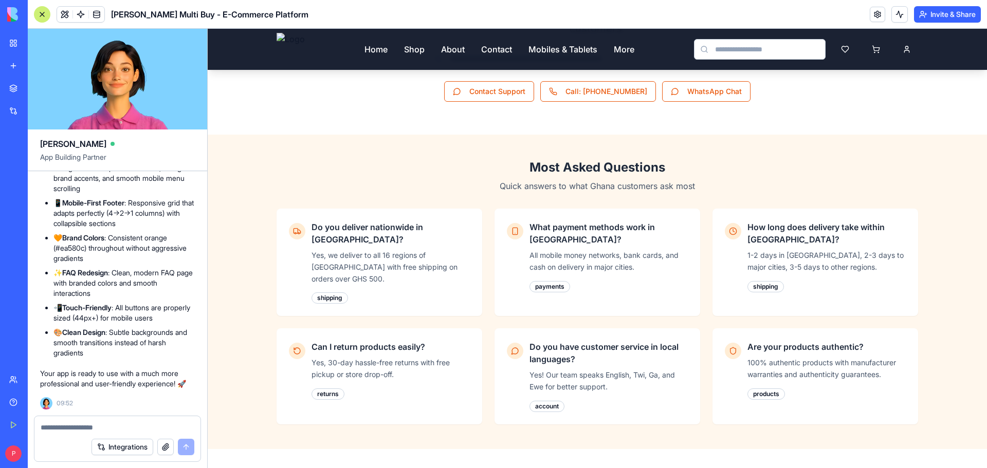
scroll to position [376, 0]
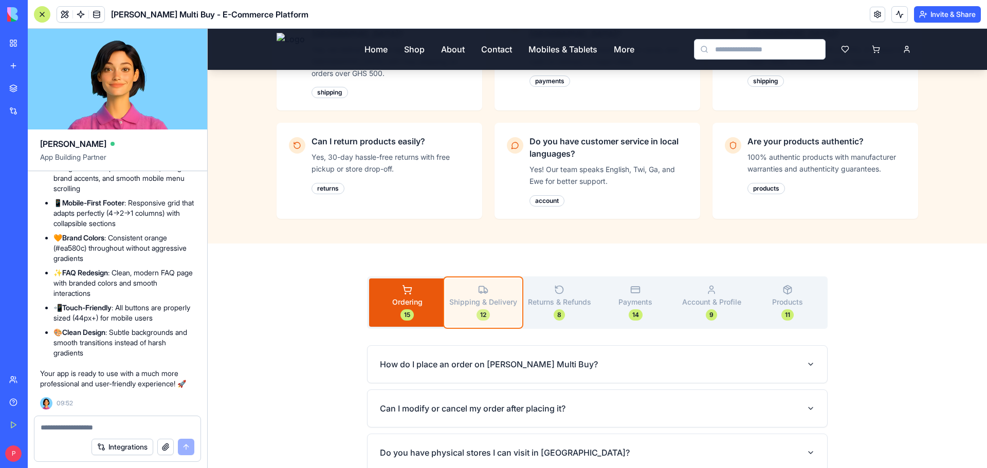
click at [478, 310] on div "12" at bounding box center [483, 315] width 13 height 11
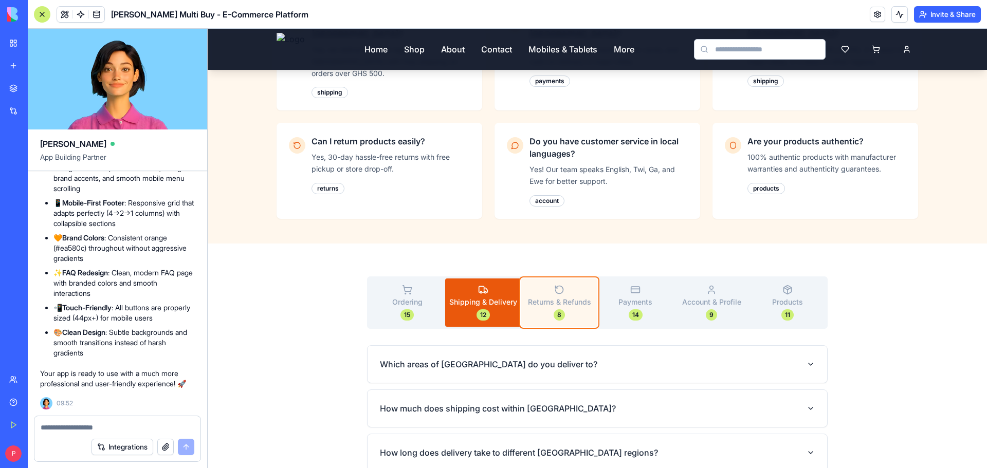
click at [563, 297] on span "Returns & Refunds" at bounding box center [559, 302] width 63 height 10
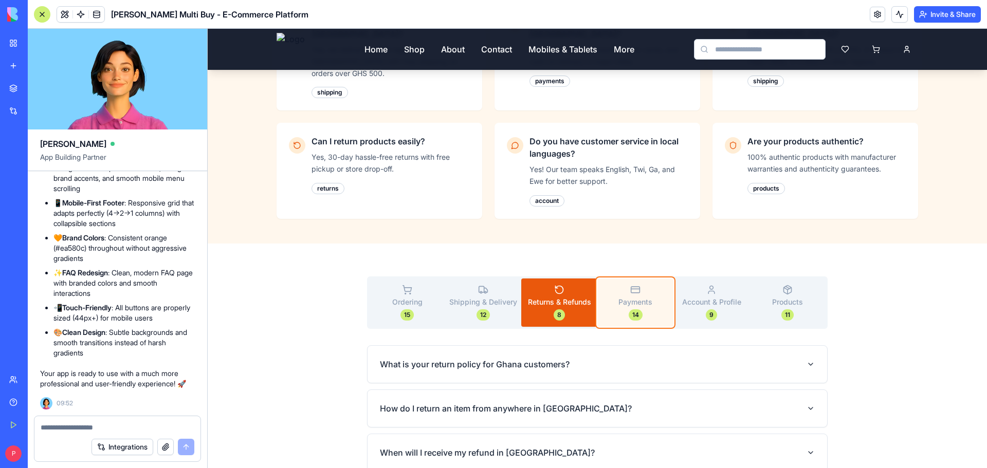
click at [629, 297] on span "Payments" at bounding box center [636, 302] width 34 height 10
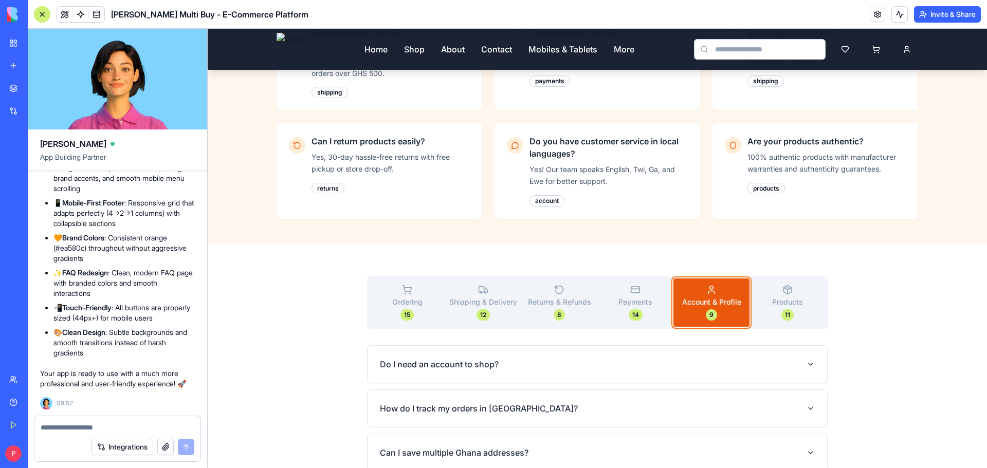
click at [697, 297] on span "Account & Profile" at bounding box center [711, 302] width 59 height 10
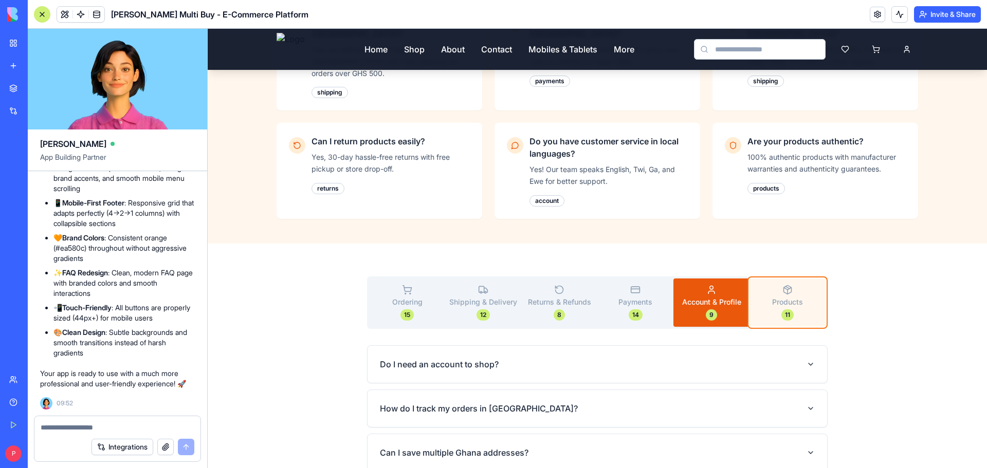
click at [758, 279] on button "Products 11" at bounding box center [788, 303] width 76 height 48
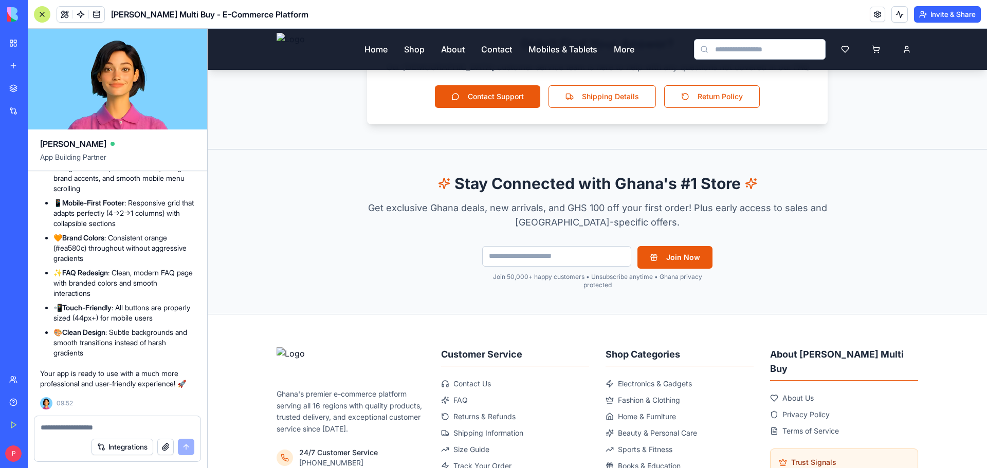
scroll to position [1685, 0]
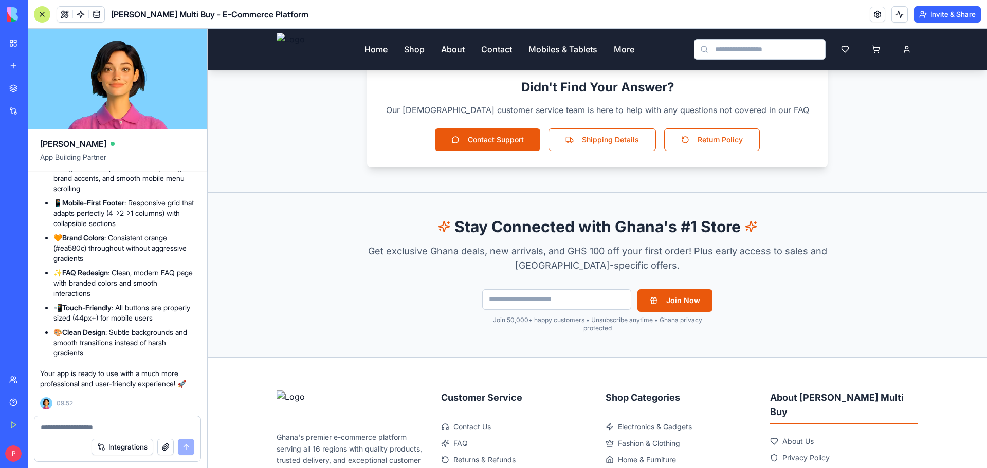
click at [290, 50] on img at bounding box center [291, 49] width 28 height 33
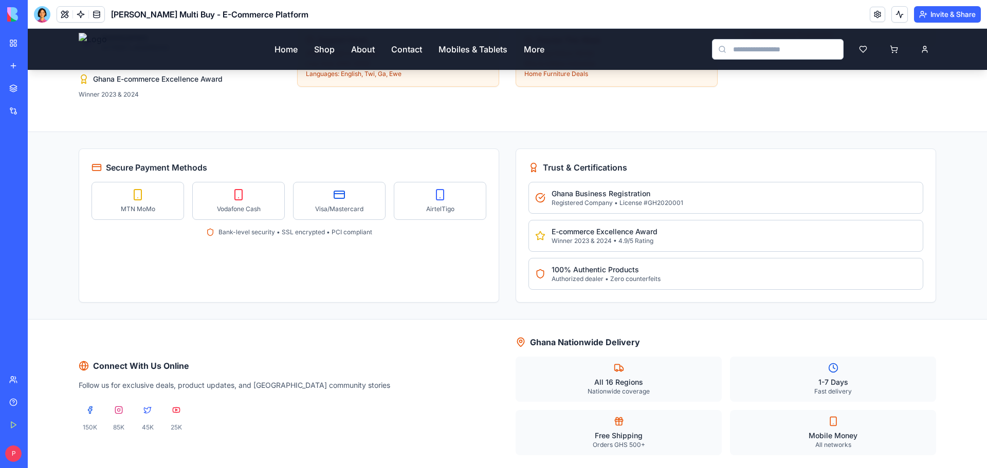
scroll to position [2095, 0]
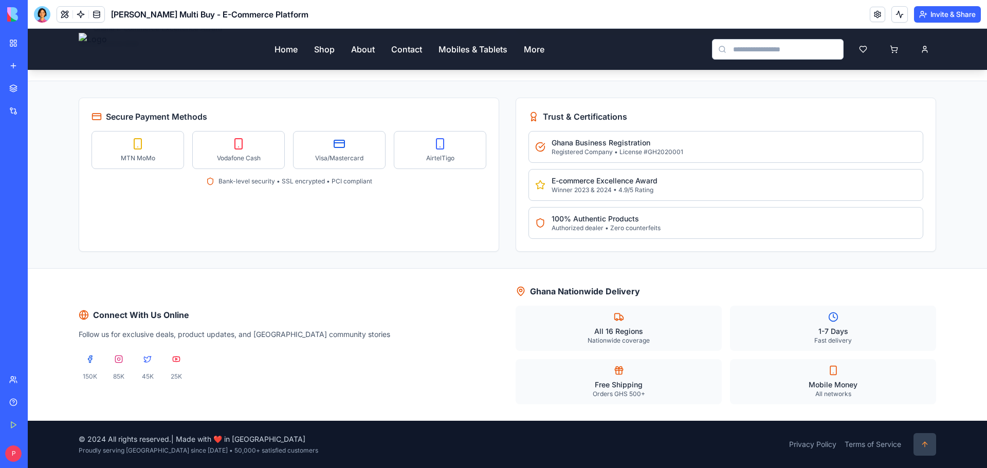
click at [925, 438] on button at bounding box center [925, 444] width 23 height 23
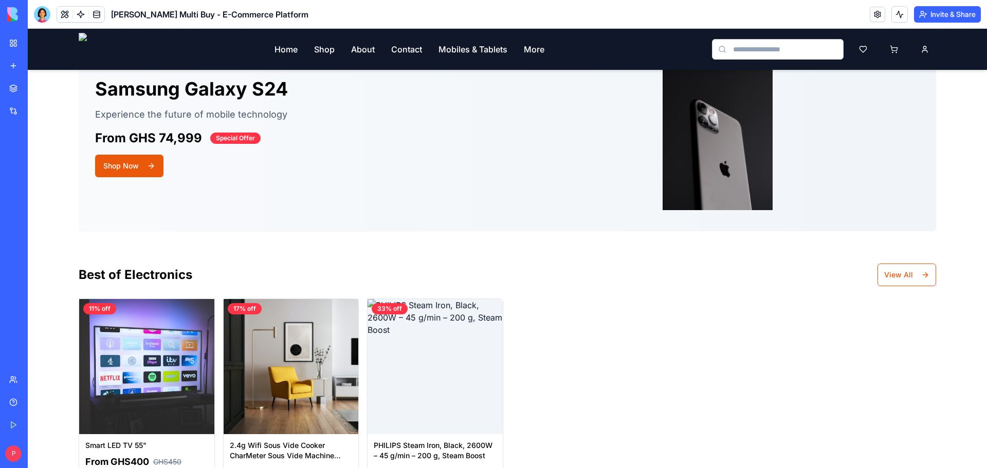
scroll to position [0, 0]
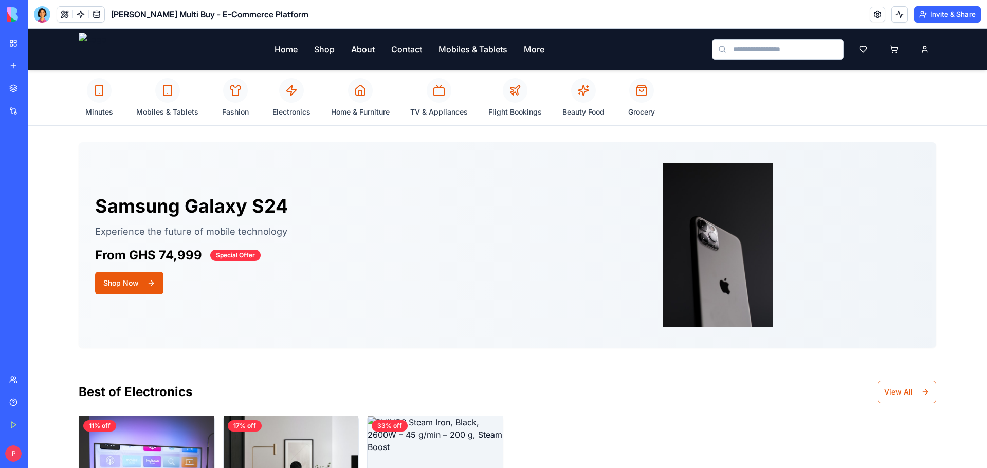
drag, startPoint x: 46, startPoint y: 71, endPoint x: 983, endPoint y: 139, distance: 939.4
click at [46, 18] on div at bounding box center [42, 14] width 16 height 16
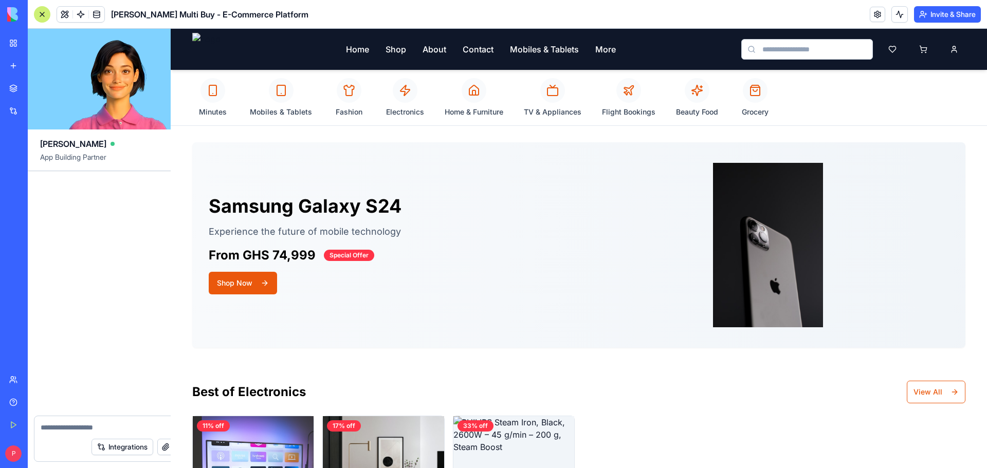
scroll to position [21495, 0]
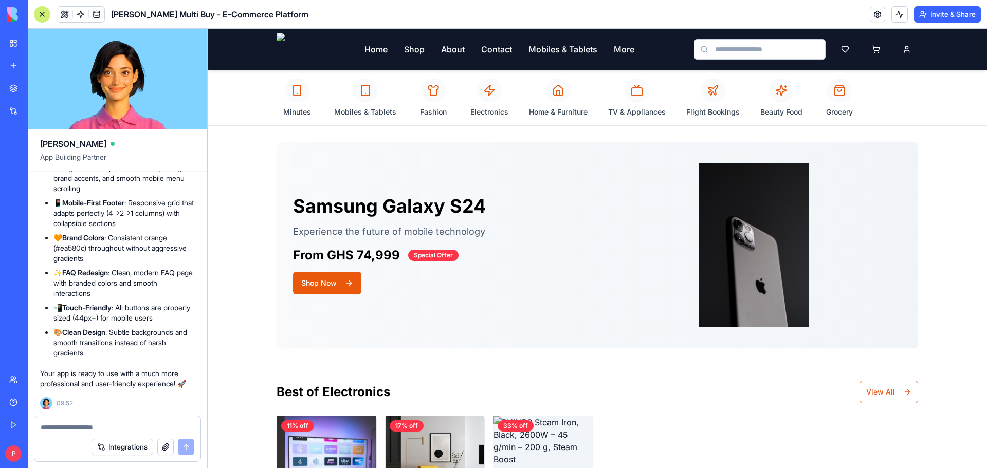
click at [63, 428] on textarea at bounding box center [118, 428] width 154 height 10
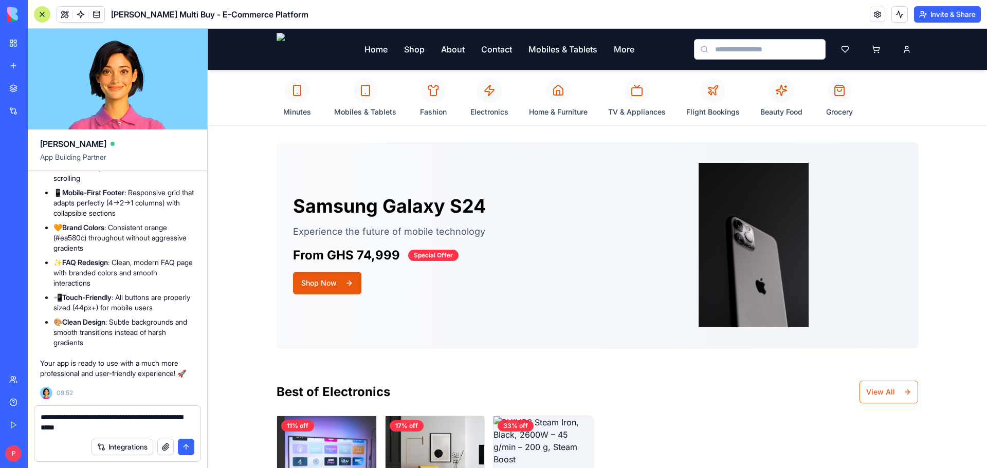
click at [165, 449] on button "button" at bounding box center [165, 447] width 16 height 16
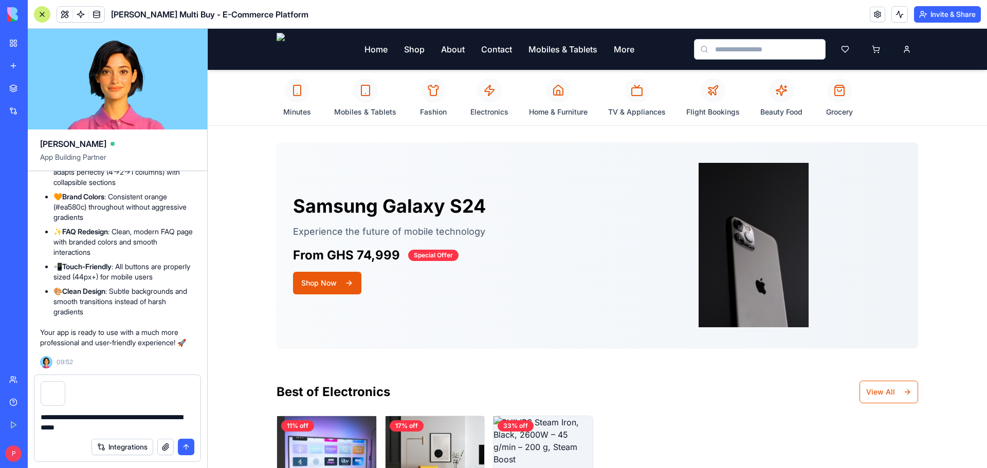
click at [113, 429] on textarea "**********" at bounding box center [118, 422] width 154 height 21
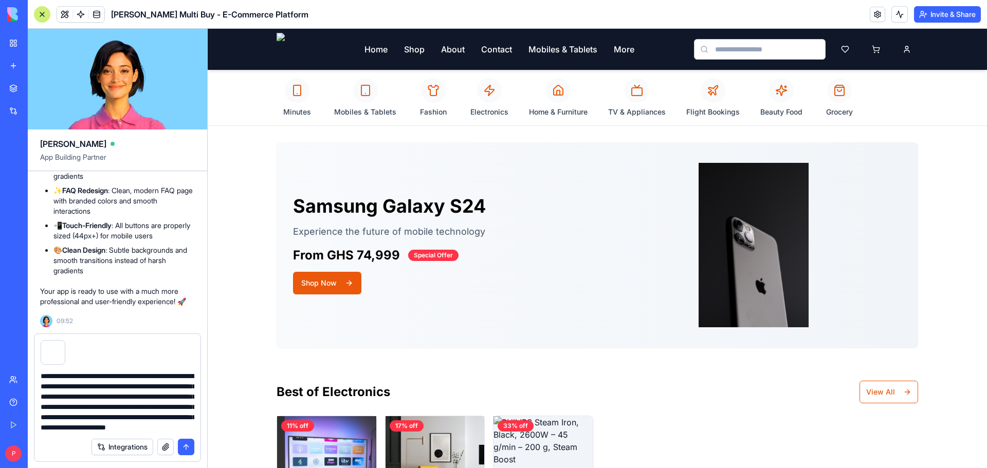
scroll to position [30, 0]
type textarea "**********"
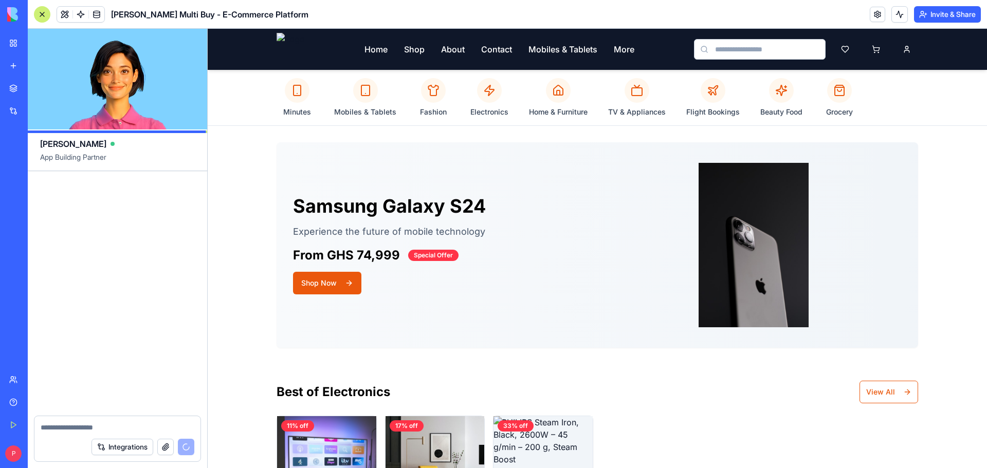
scroll to position [22339, 0]
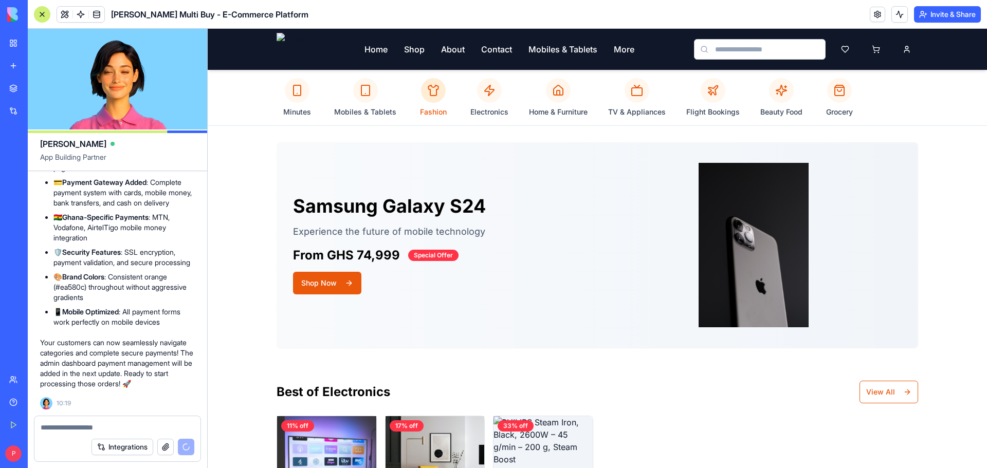
click at [429, 89] on icon at bounding box center [433, 90] width 12 height 12
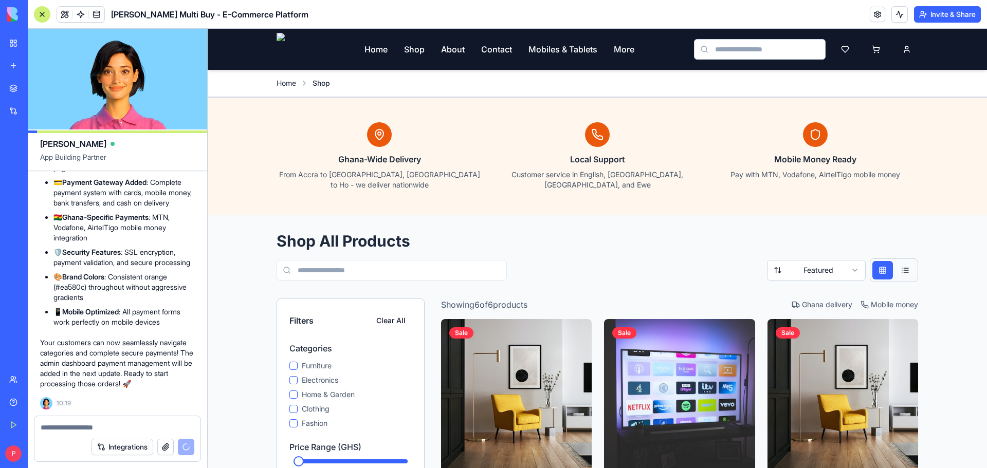
click at [286, 84] on link "Home" at bounding box center [287, 83] width 20 height 10
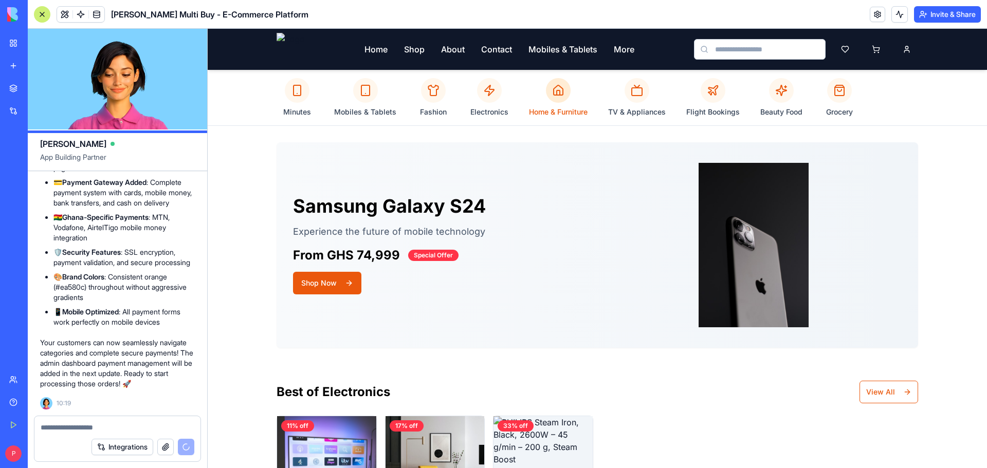
click at [554, 102] on div at bounding box center [558, 90] width 25 height 25
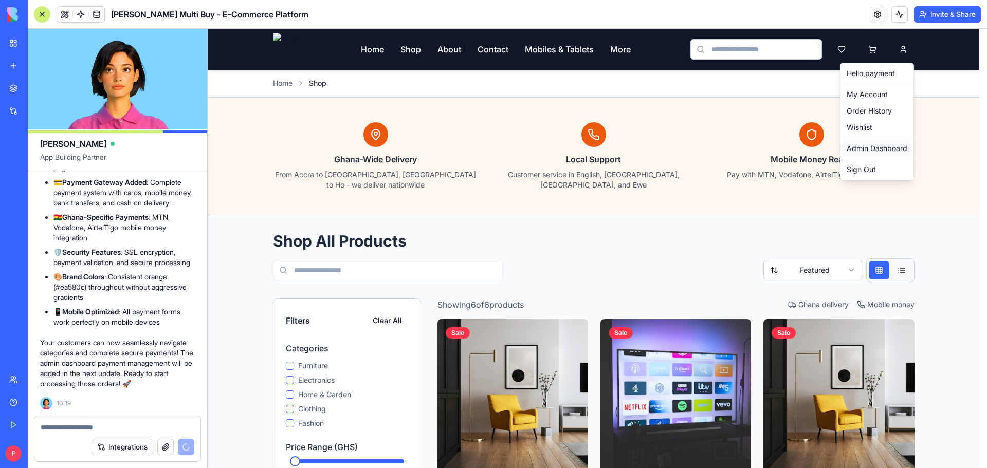
click at [877, 146] on link "Admin Dashboard" at bounding box center [877, 148] width 69 height 16
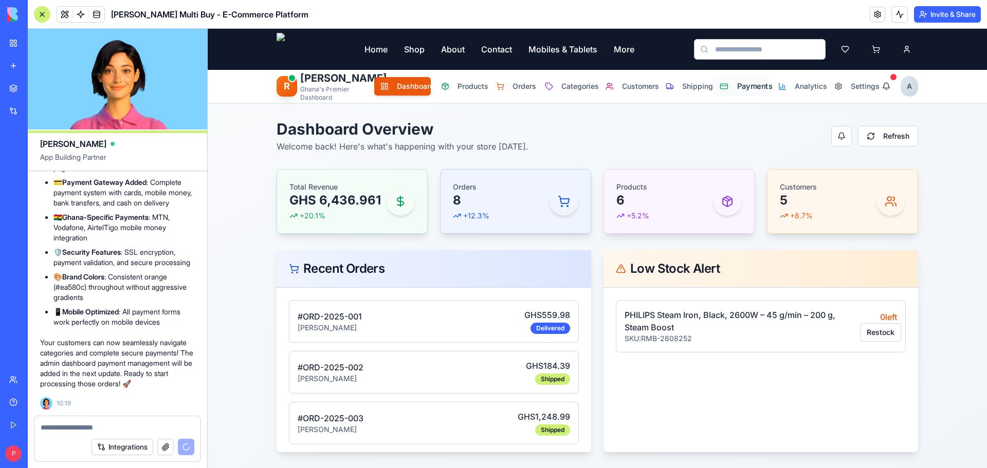
click at [746, 86] on span "Payments" at bounding box center [750, 86] width 26 height 11
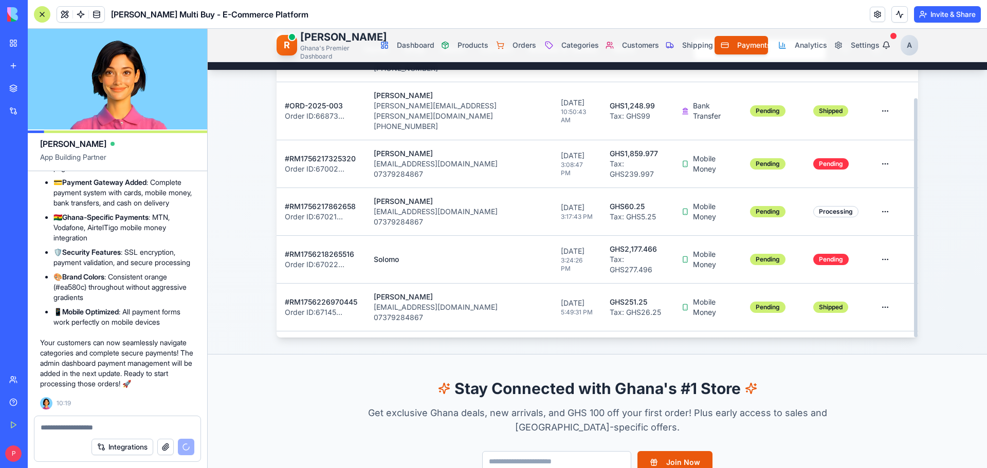
scroll to position [566, 0]
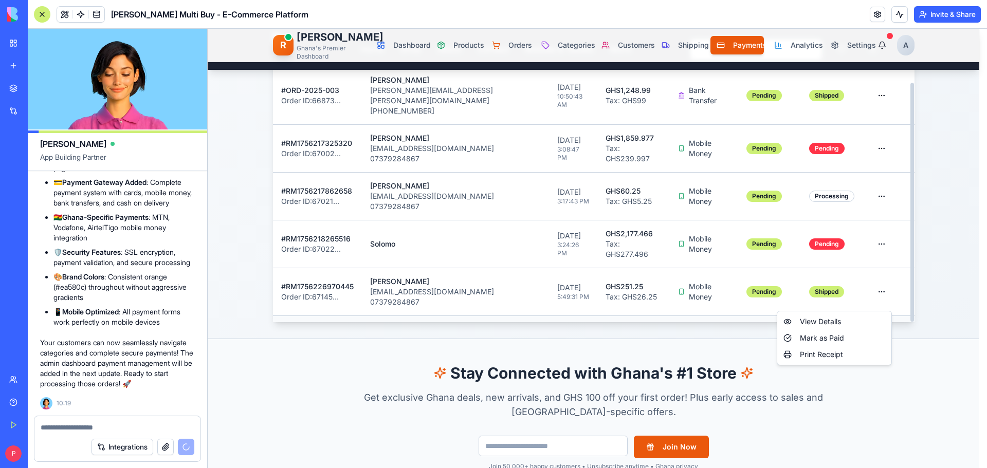
click at [887, 300] on html "Home Shop About Contact Mobiles & Tablets More R Rene Admin Ghana's Premier Das…" at bounding box center [598, 320] width 780 height 1715
click at [842, 320] on div "View Details" at bounding box center [835, 322] width 110 height 16
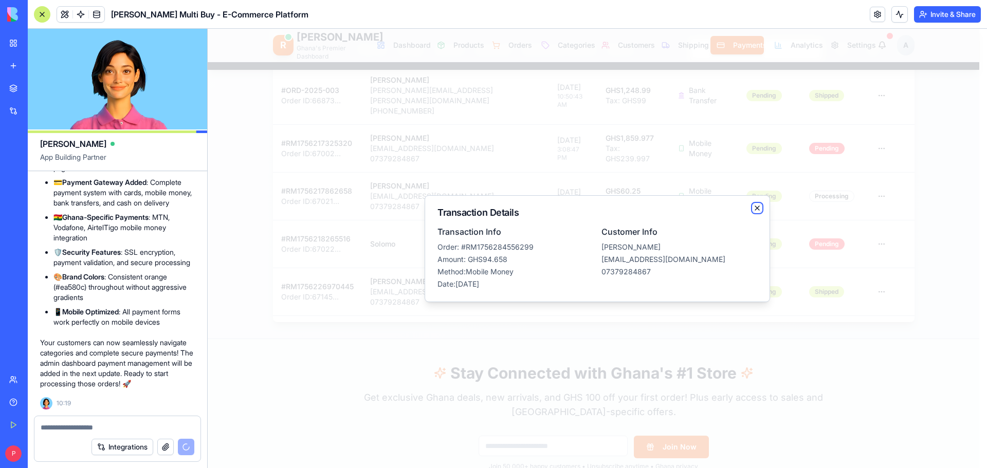
click at [760, 208] on icon "button" at bounding box center [757, 208] width 8 height 8
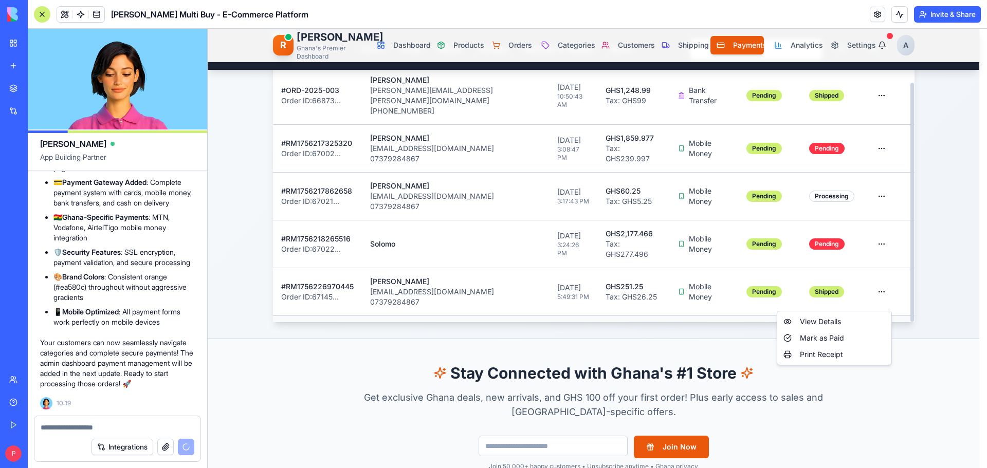
click at [879, 297] on html "Home Shop About Contact Mobiles & Tablets More R Rene Admin Ghana's Premier Das…" at bounding box center [598, 320] width 780 height 1715
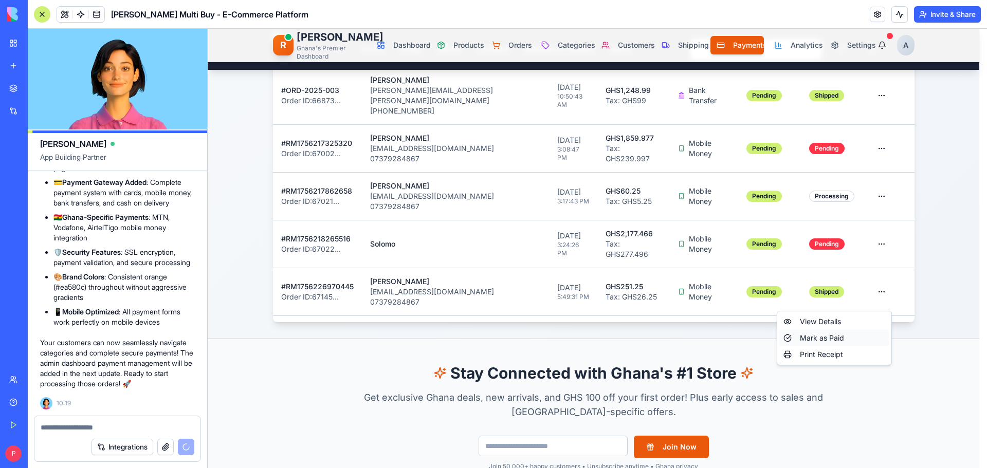
click at [825, 337] on div "Mark as Paid" at bounding box center [835, 338] width 110 height 16
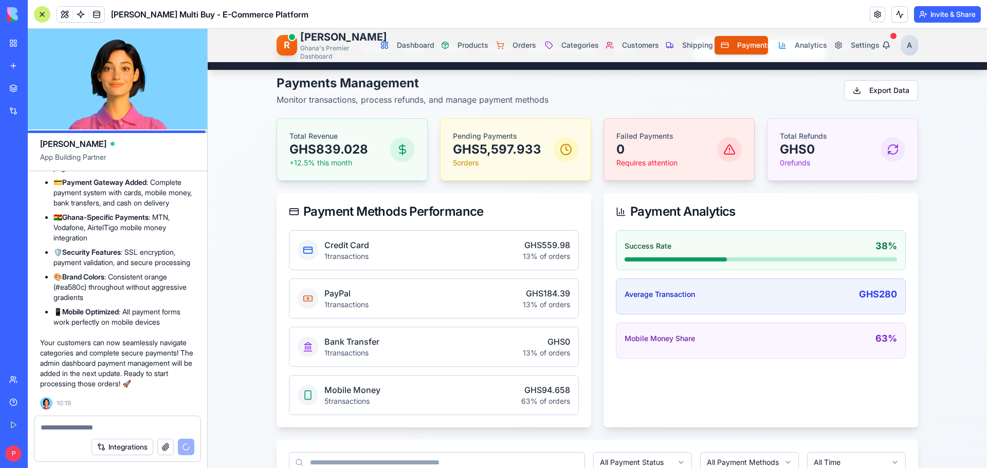
scroll to position [0, 0]
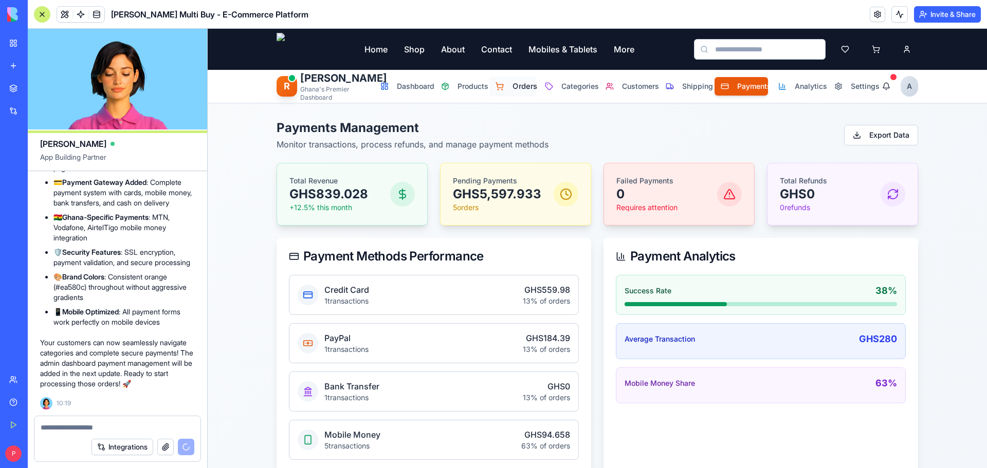
click at [513, 87] on span "Orders" at bounding box center [521, 86] width 17 height 11
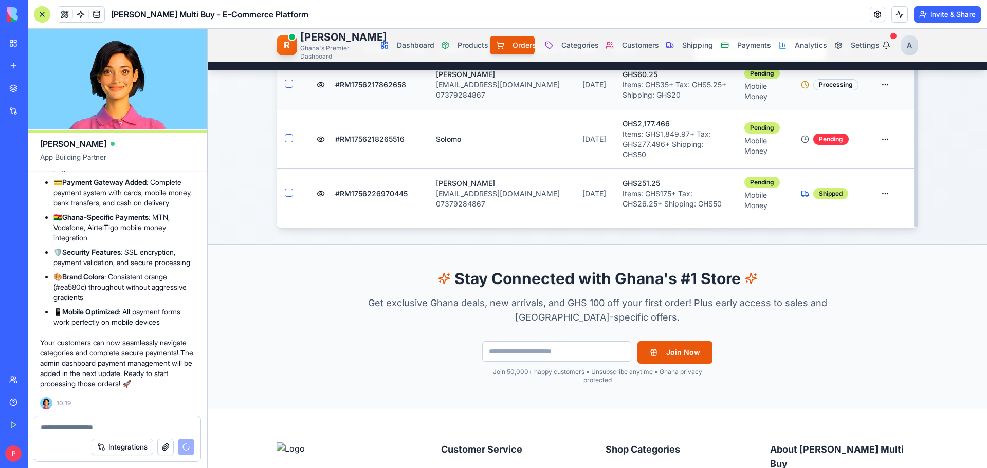
scroll to position [360, 0]
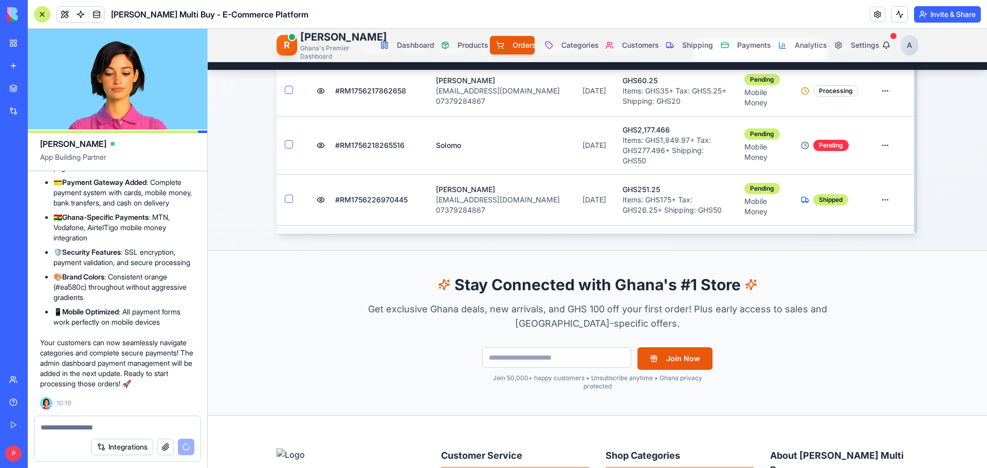
click at [879, 212] on html "Home Shop About Contact Mobiles & Tablets More R Rene Admin Ghana's Premier Das…" at bounding box center [598, 379] width 780 height 1421
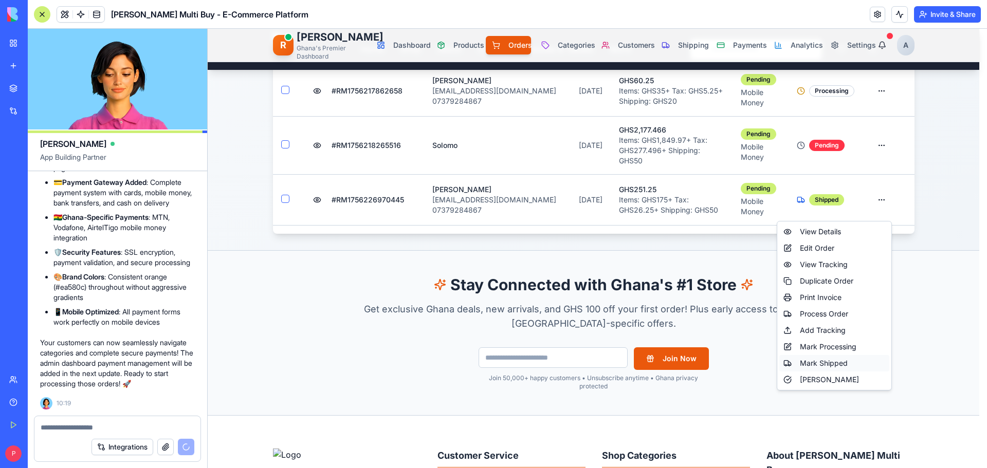
click at [826, 361] on div "Mark Shipped" at bounding box center [835, 363] width 110 height 16
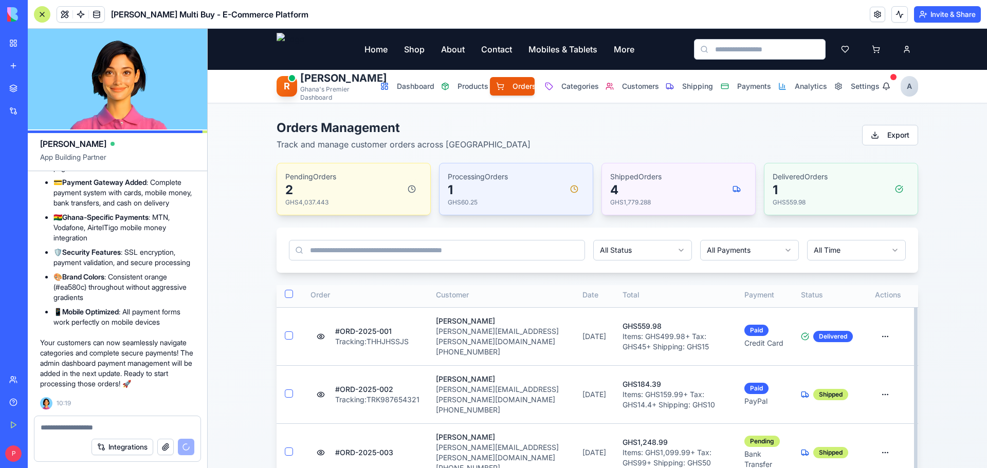
scroll to position [0, 0]
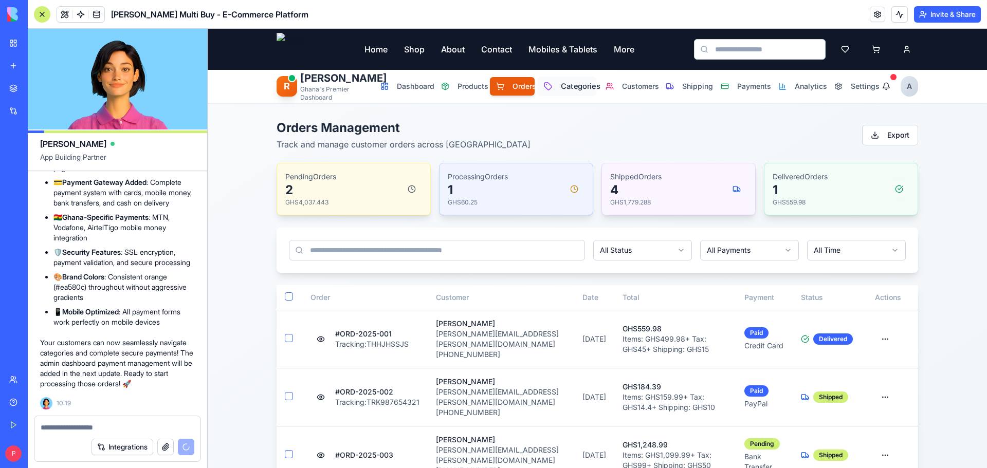
click at [572, 90] on span "Categories" at bounding box center [575, 86] width 29 height 11
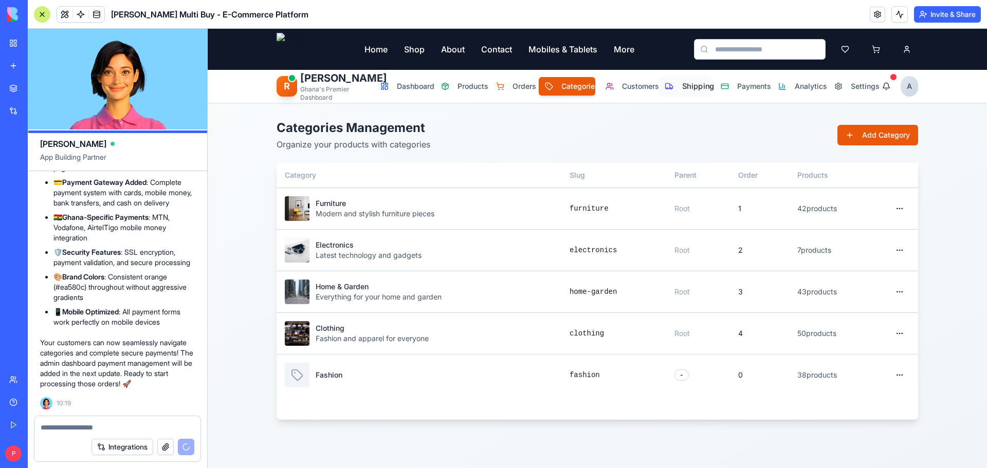
click at [705, 86] on span "Shipping" at bounding box center [693, 86] width 23 height 11
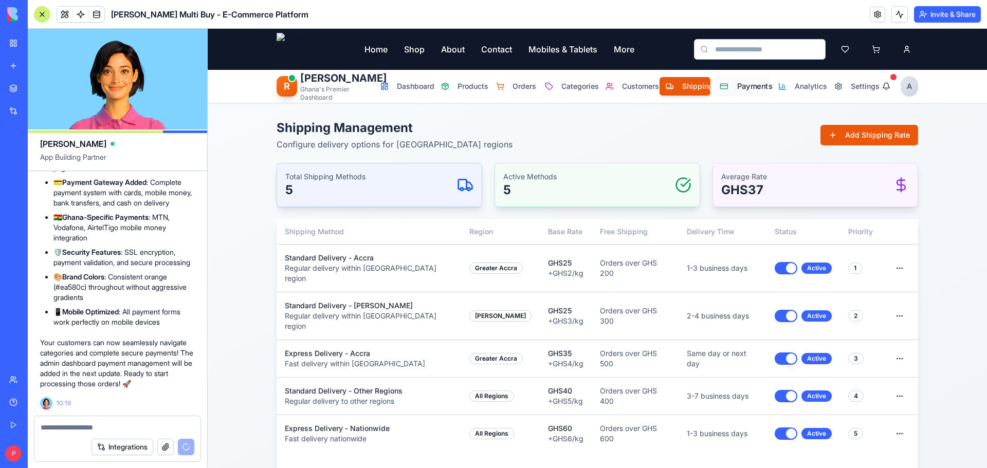
click at [743, 87] on span "Payments" at bounding box center [750, 86] width 26 height 11
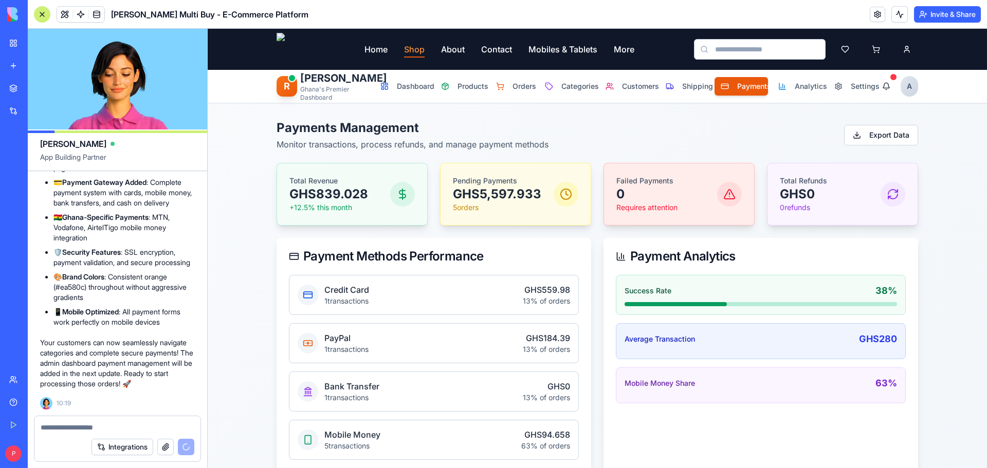
click at [416, 51] on link "Shop" at bounding box center [414, 49] width 21 height 12
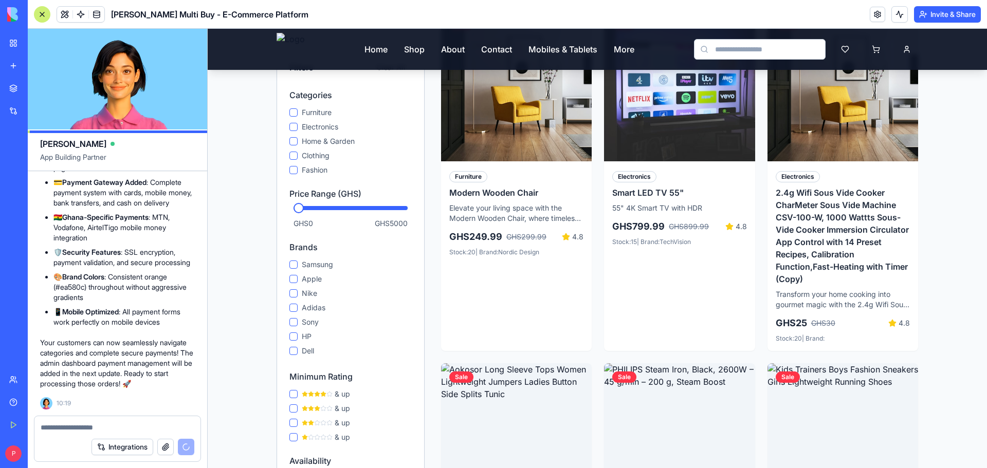
scroll to position [514, 0]
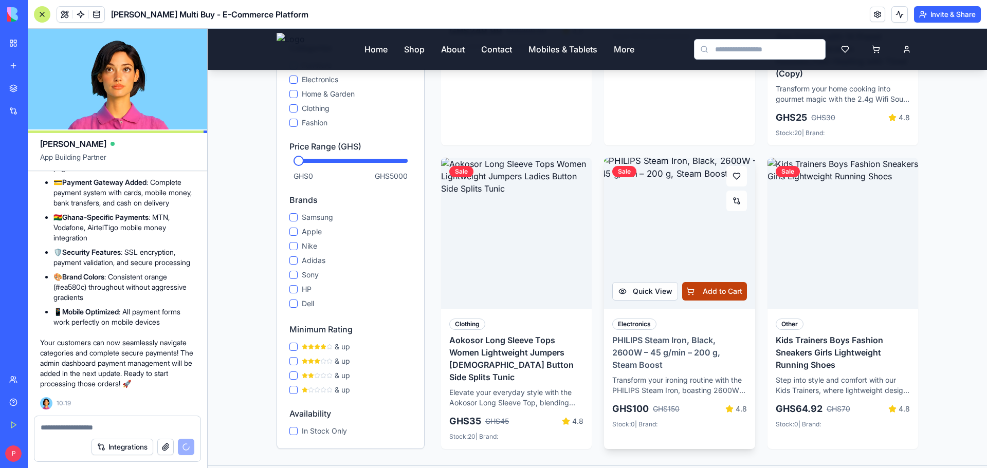
click at [699, 282] on button "Add to Cart" at bounding box center [714, 291] width 65 height 19
click at [712, 282] on button "Add to Cart" at bounding box center [714, 291] width 65 height 19
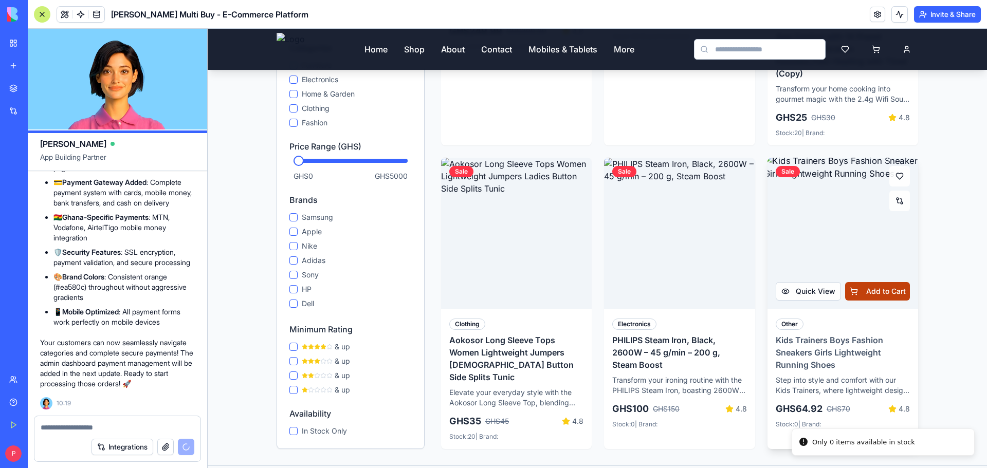
click at [882, 282] on button "Add to Cart" at bounding box center [877, 291] width 65 height 19
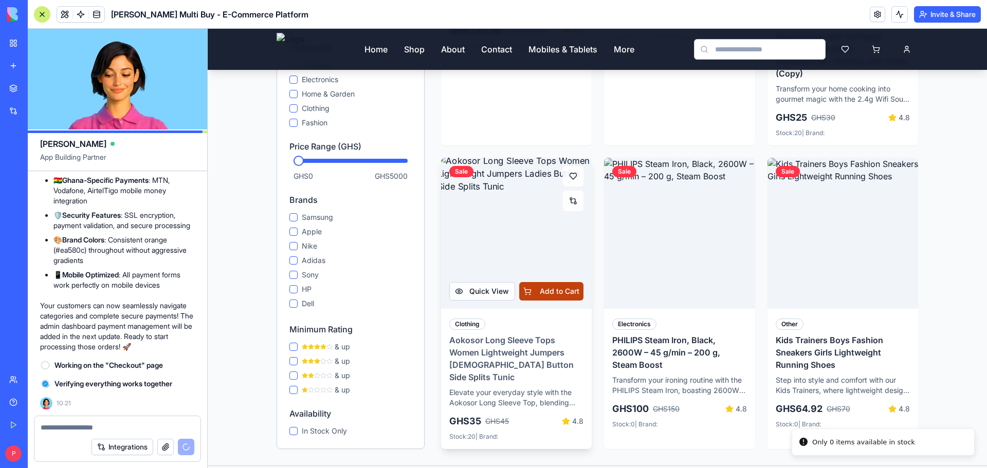
scroll to position [22302, 0]
click at [544, 282] on button "Add to Cart" at bounding box center [551, 291] width 65 height 19
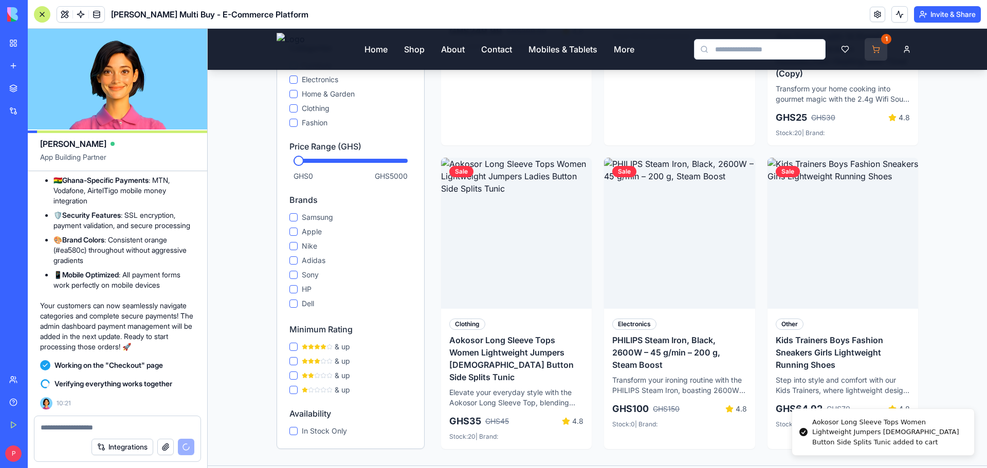
click at [875, 48] on html "Home Shop About Contact Mobiles & Tablets More 1 Home Shop Ghana-Wide Delivery …" at bounding box center [598, 410] width 780 height 1790
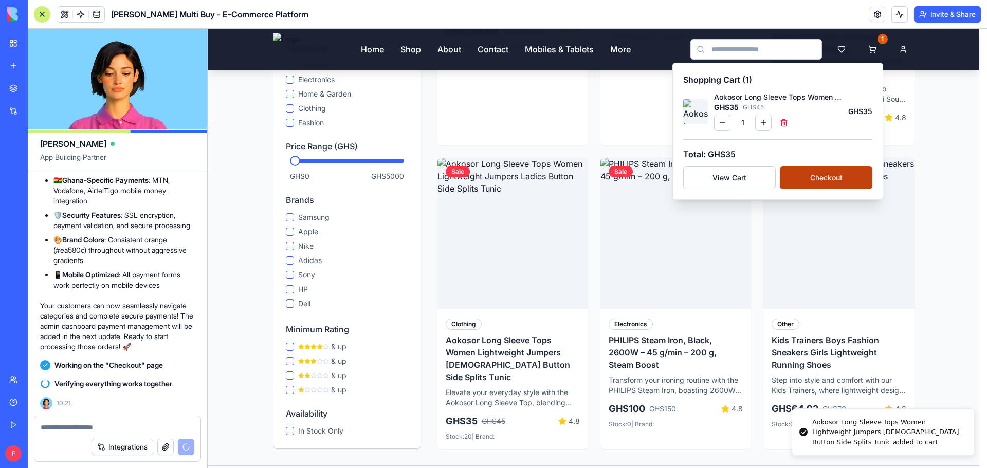
click at [827, 176] on button "Checkout" at bounding box center [826, 178] width 93 height 23
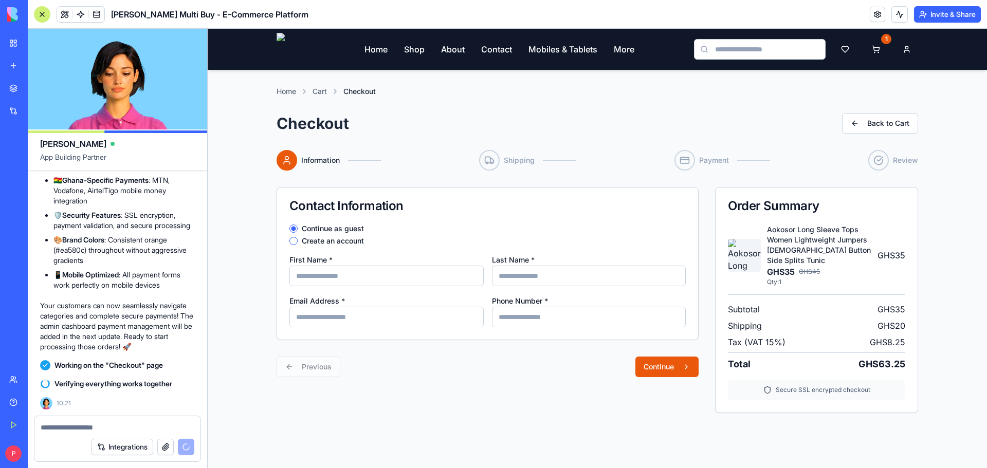
click at [334, 283] on input "First Name *" at bounding box center [386, 276] width 194 height 21
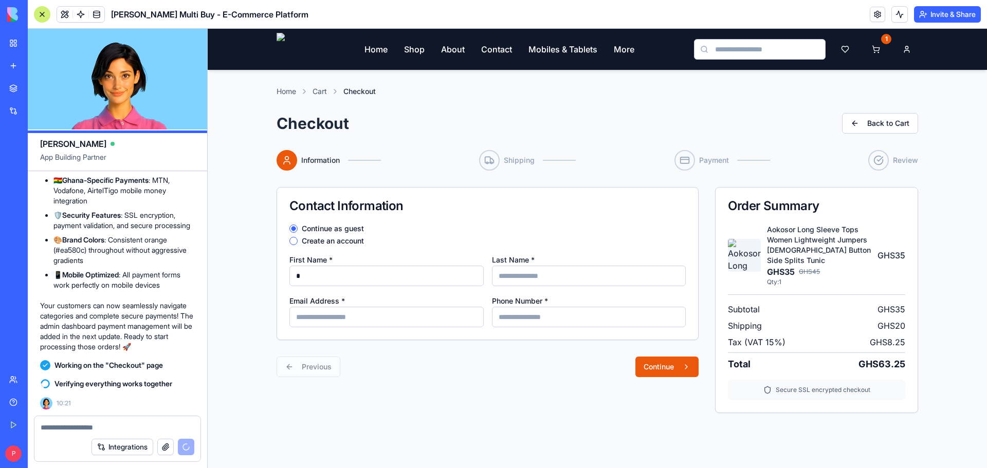
type input "******"
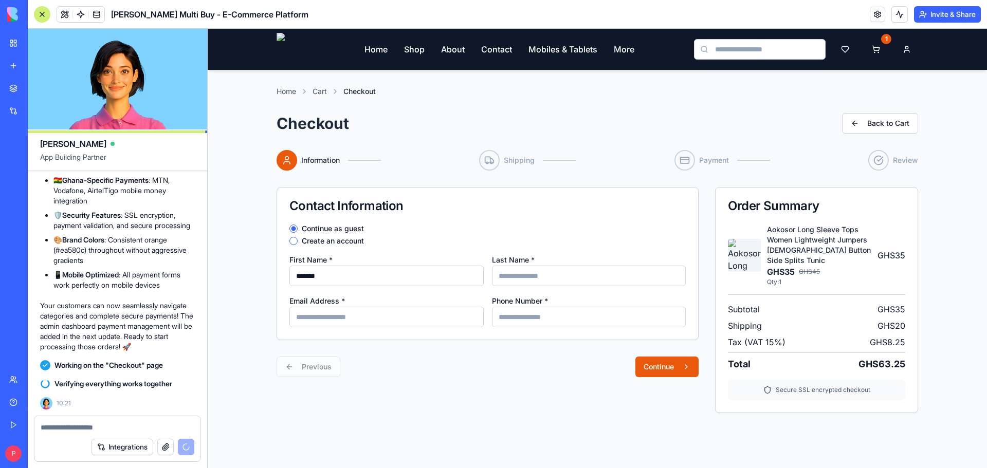
click at [562, 273] on input "Last Name *" at bounding box center [589, 276] width 194 height 21
type input "***"
click at [408, 318] on input "Email Address *" at bounding box center [386, 317] width 194 height 21
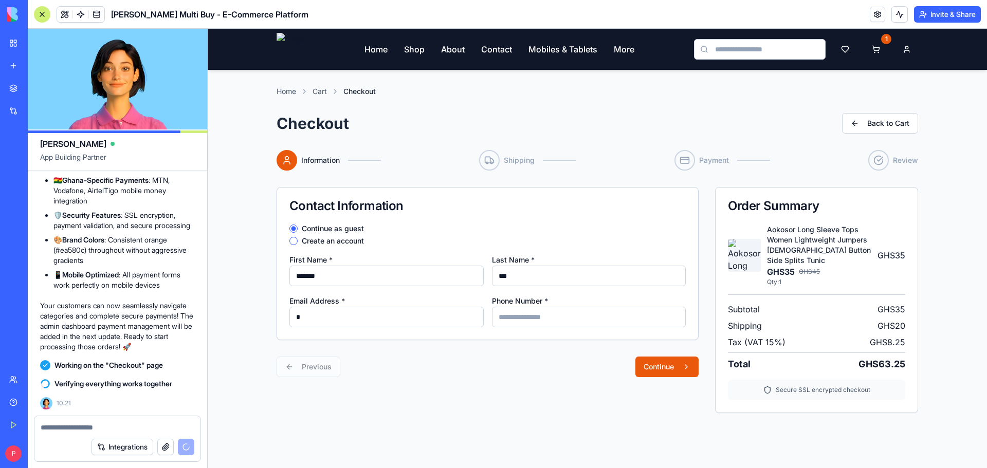
type input "**********"
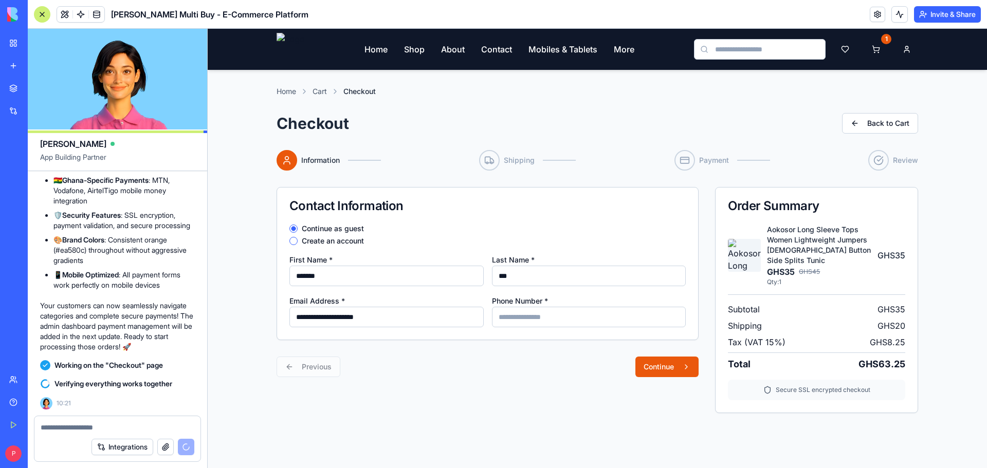
click at [508, 314] on input "Phone Number *" at bounding box center [589, 317] width 194 height 21
type input "**********"
click at [685, 370] on button "Continue" at bounding box center [667, 367] width 63 height 21
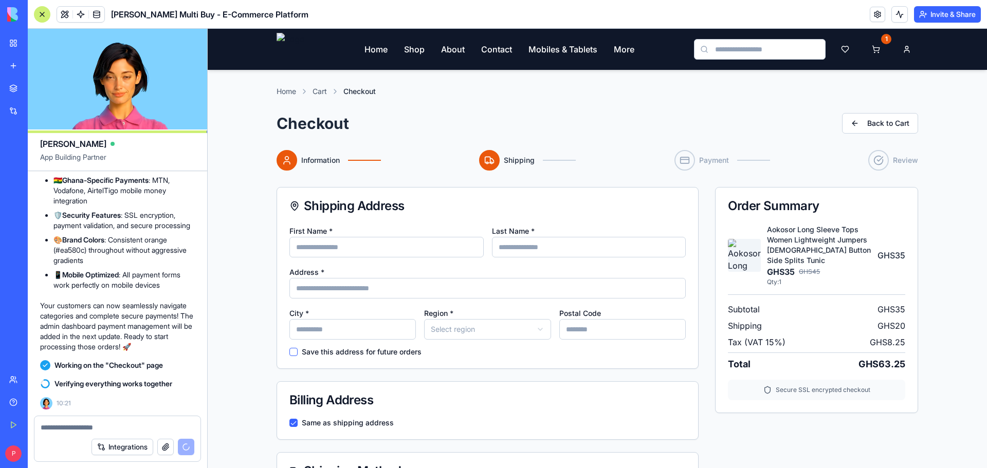
click at [372, 243] on input "First Name *" at bounding box center [386, 247] width 194 height 21
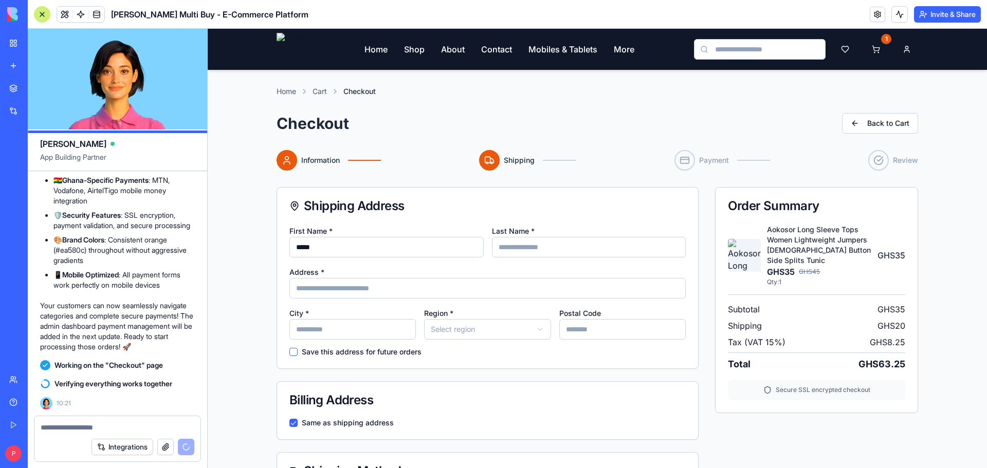
type input "******"
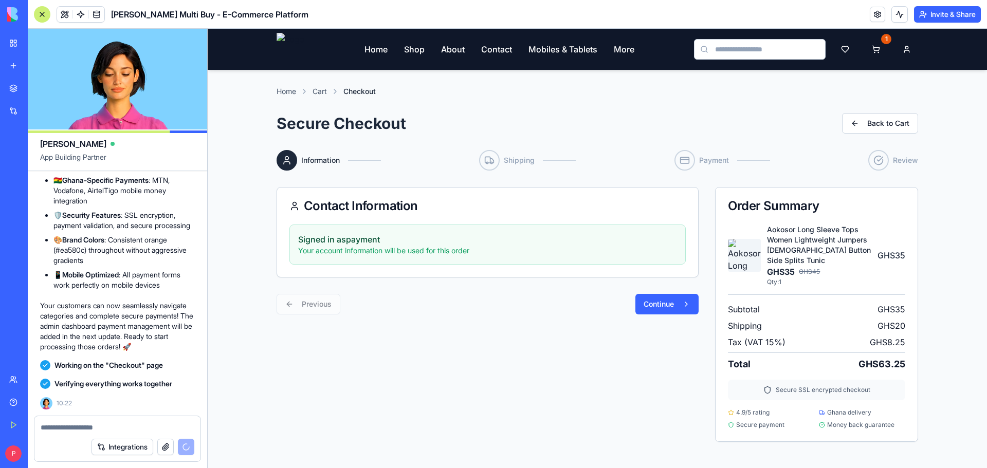
click at [510, 241] on p "Signed in as payment" at bounding box center [487, 239] width 379 height 12
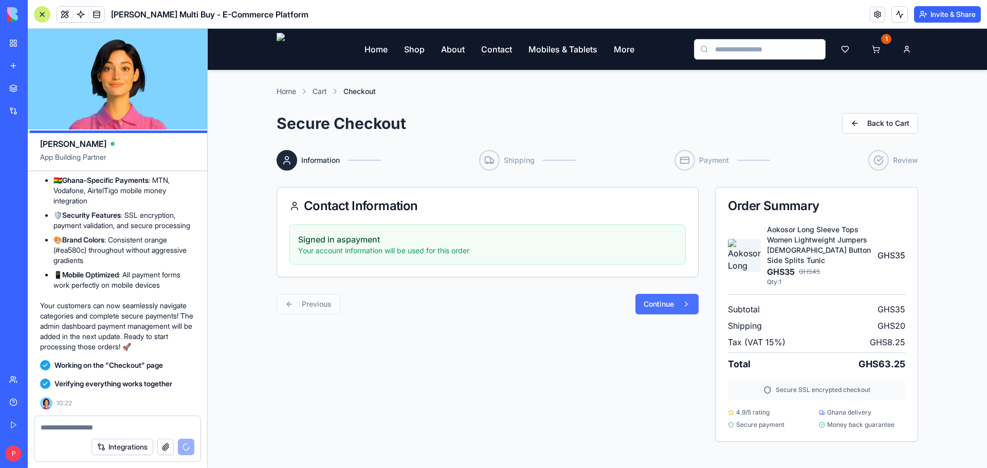
click at [664, 304] on button "Continue" at bounding box center [667, 304] width 63 height 21
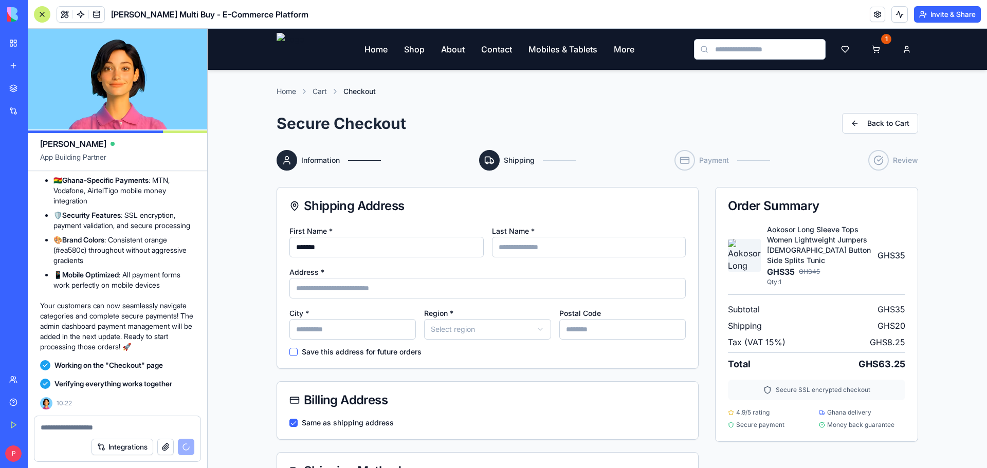
drag, startPoint x: 371, startPoint y: 249, endPoint x: 278, endPoint y: 248, distance: 93.1
click at [278, 248] on div "First Name * ******* Last Name * Address * City * Region * Select region Postal…" at bounding box center [487, 297] width 421 height 144
type input "******"
type input "***"
click at [325, 293] on input "Address *" at bounding box center [487, 288] width 396 height 21
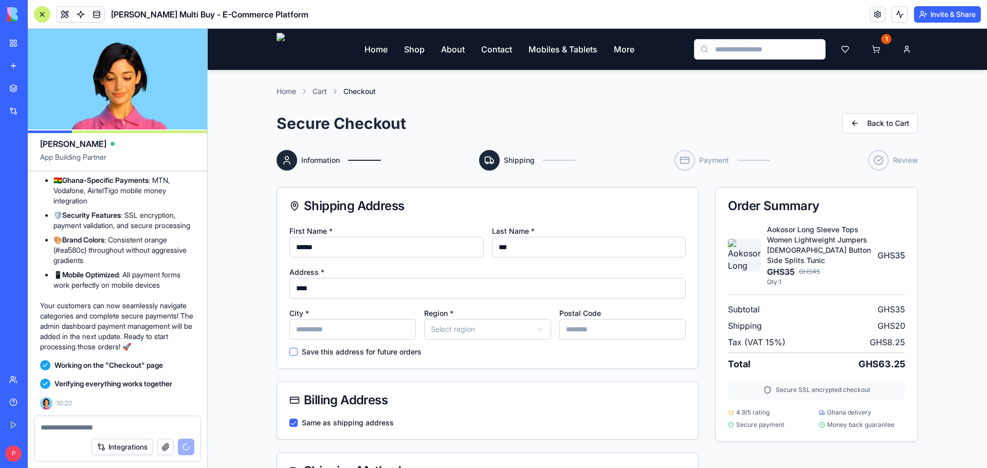
type input "****"
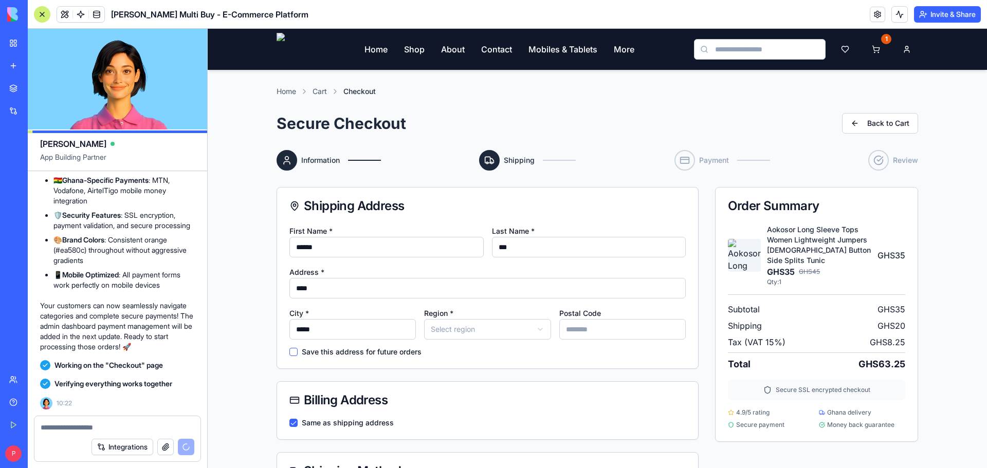
type input "*****"
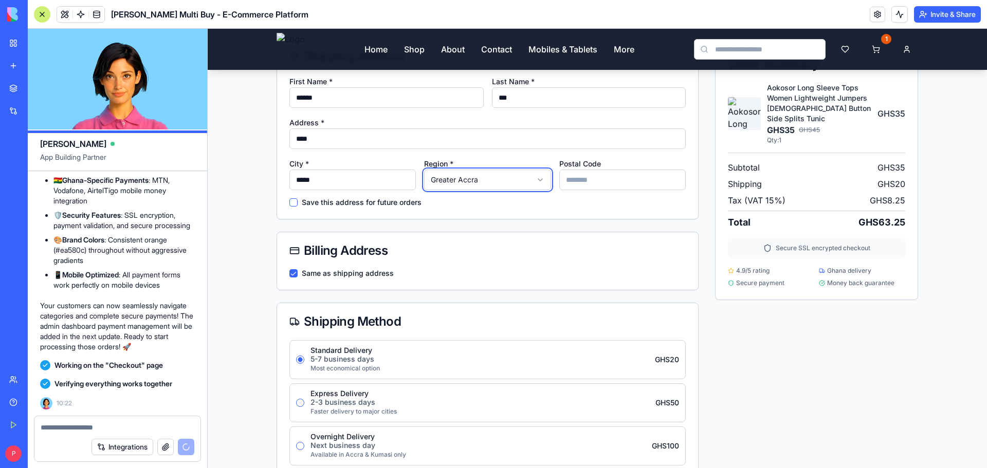
scroll to position [257, 0]
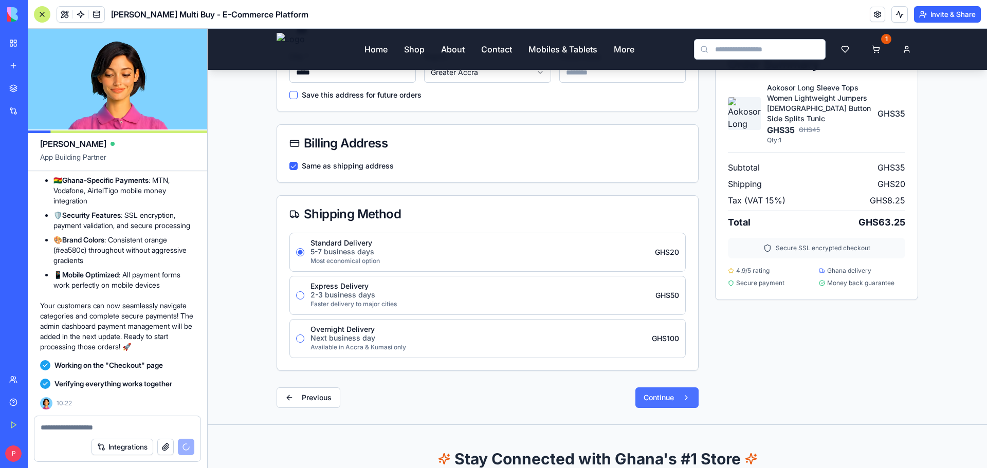
click at [672, 400] on button "Continue" at bounding box center [667, 398] width 63 height 21
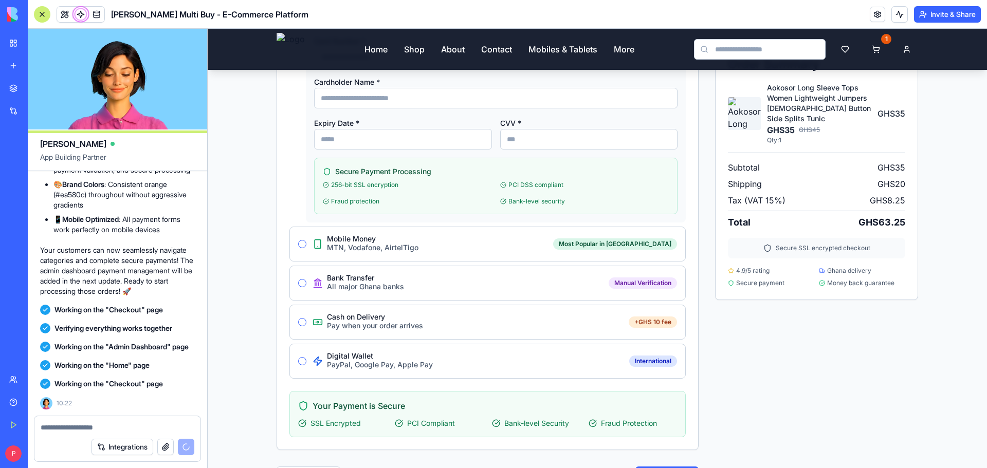
scroll to position [22236, 0]
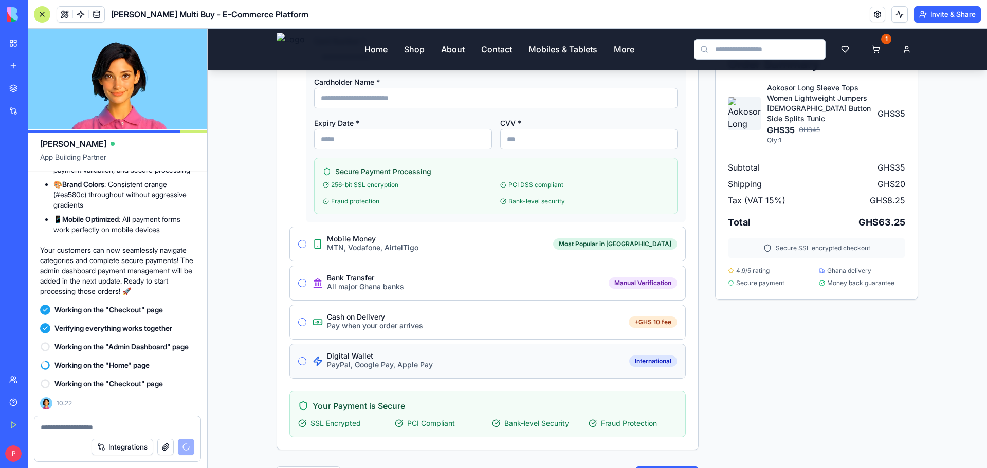
click at [298, 359] on button "Digital Wallet PayPal, Google Pay, Apple Pay" at bounding box center [302, 361] width 8 height 8
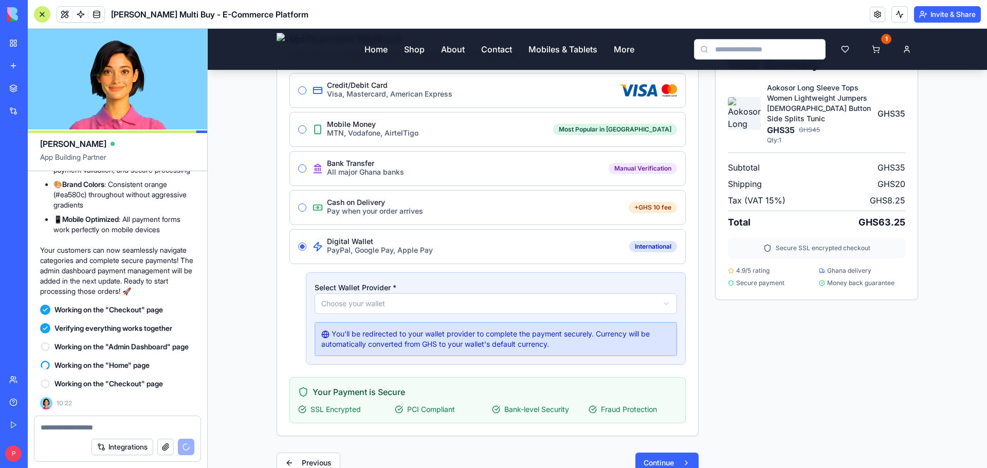
scroll to position [103, 0]
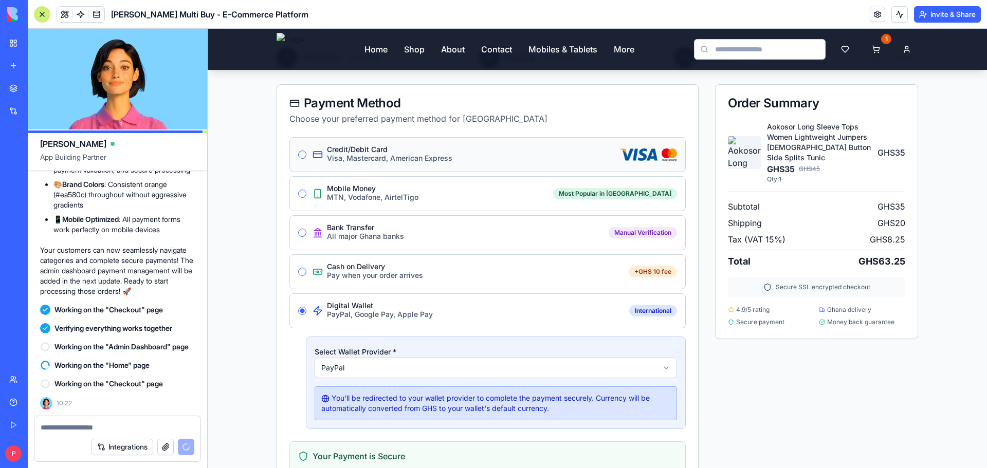
click at [302, 157] on div "Credit/Debit Card Visa, Mastercard, American Express" at bounding box center [487, 154] width 396 height 35
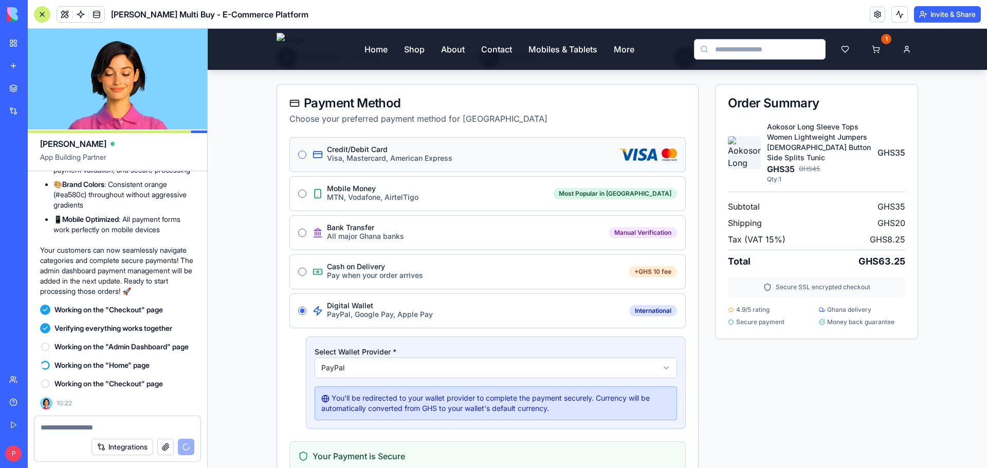
click at [298, 154] on button "Credit/Debit Card Visa, Mastercard, American Express" at bounding box center [302, 155] width 8 height 8
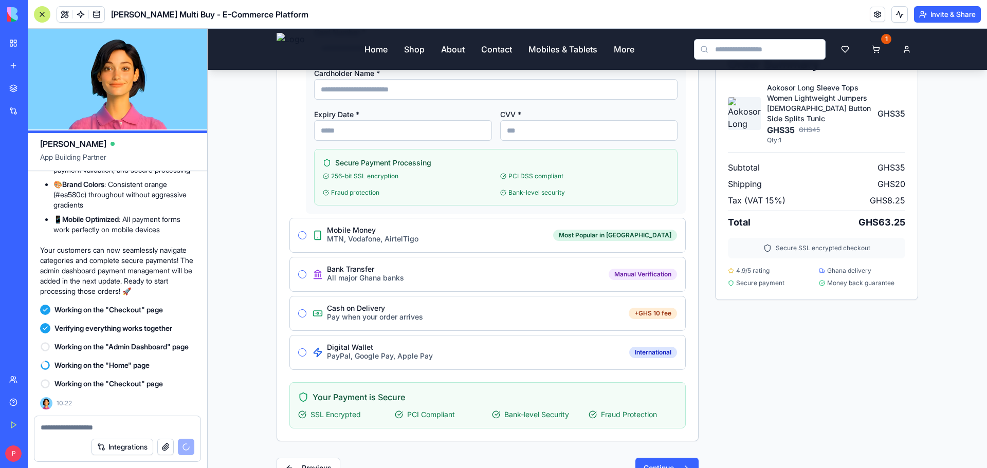
scroll to position [309, 0]
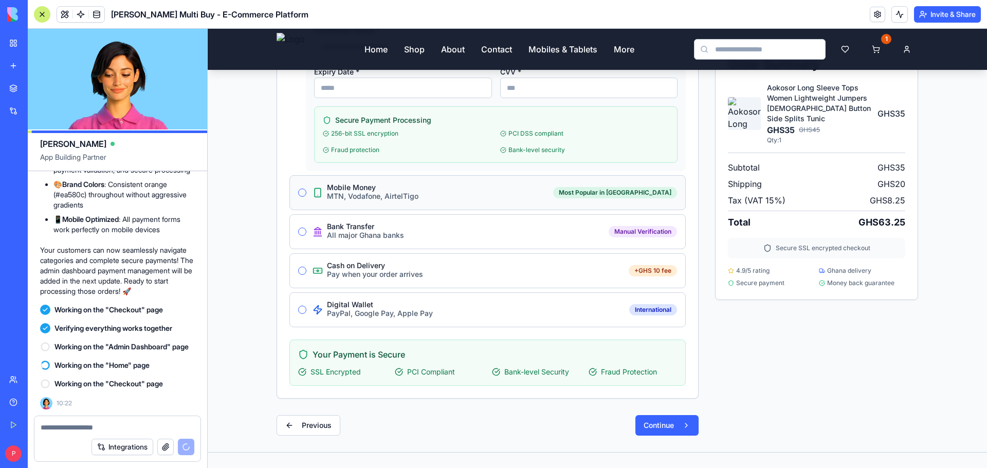
click at [299, 190] on button "Mobile Money MTN, Vodafone, AirtelTigo" at bounding box center [302, 193] width 8 height 8
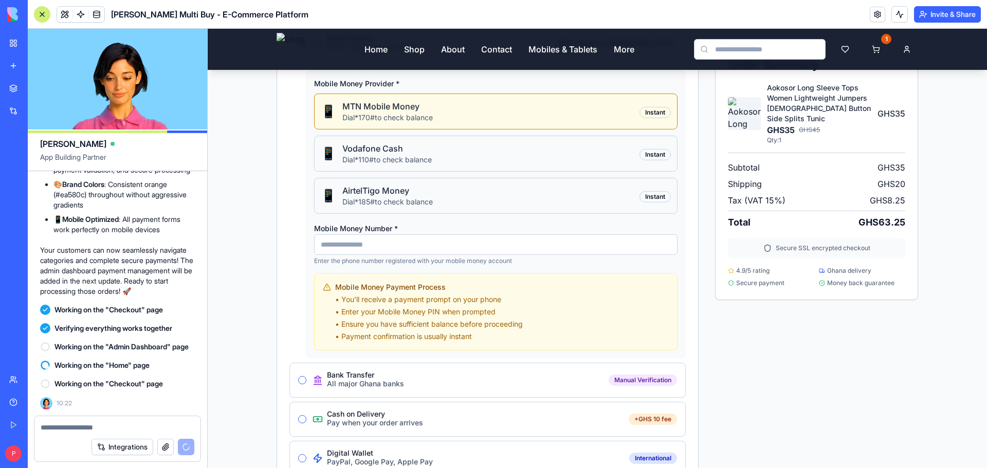
scroll to position [206, 0]
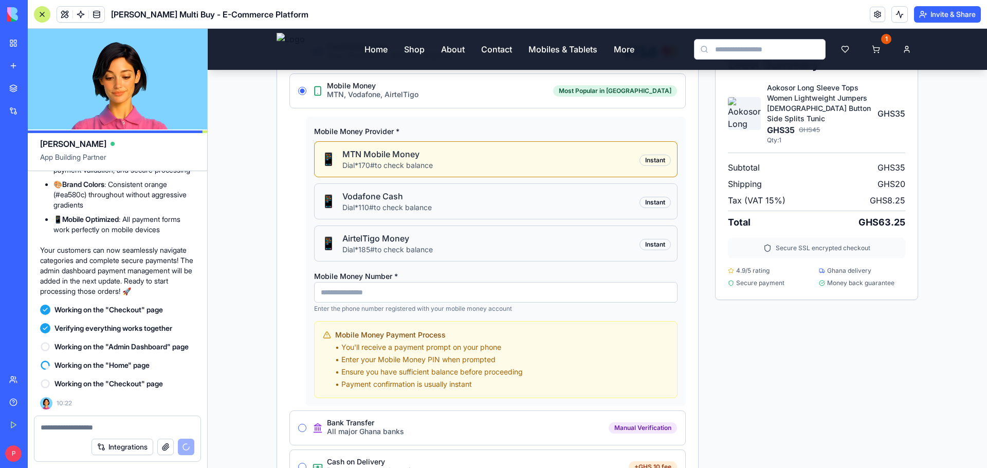
click at [351, 296] on input "Mobile Money Number *" at bounding box center [496, 292] width 364 height 21
type input "**********"
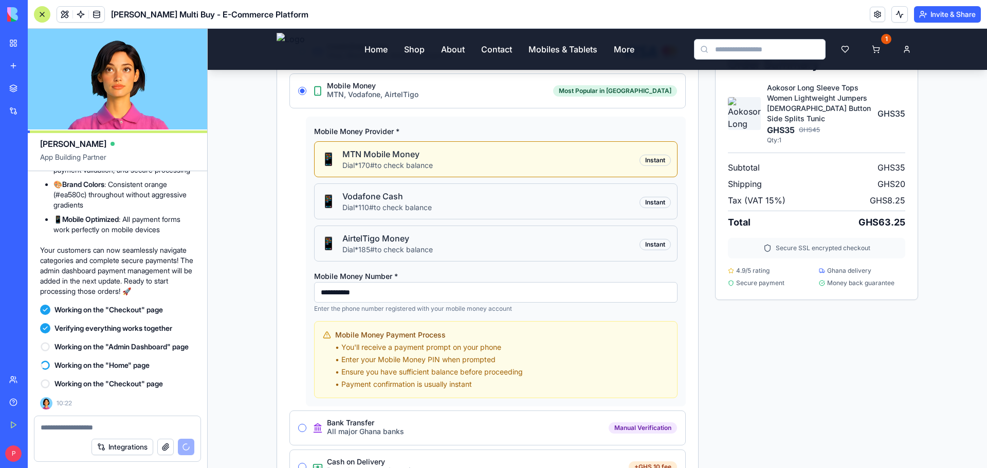
click at [470, 342] on li "• You'll receive a payment prompt on your phone" at bounding box center [429, 347] width 188 height 10
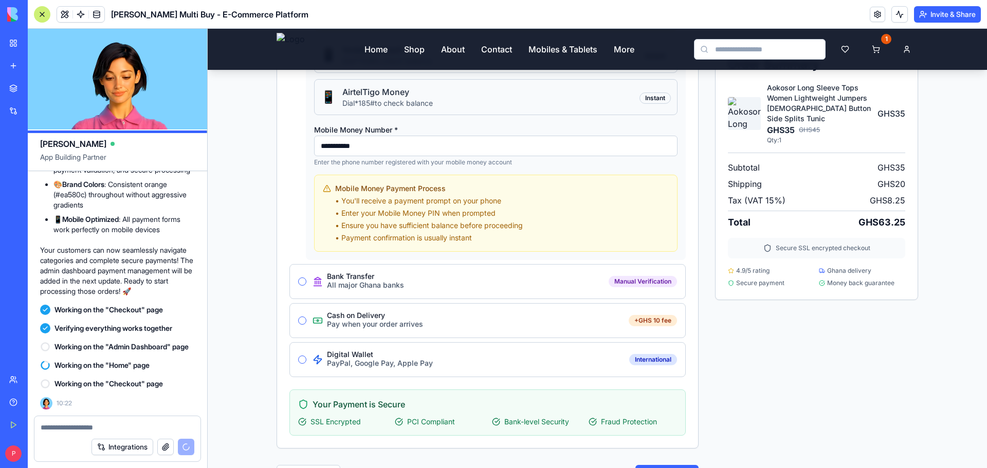
scroll to position [411, 0]
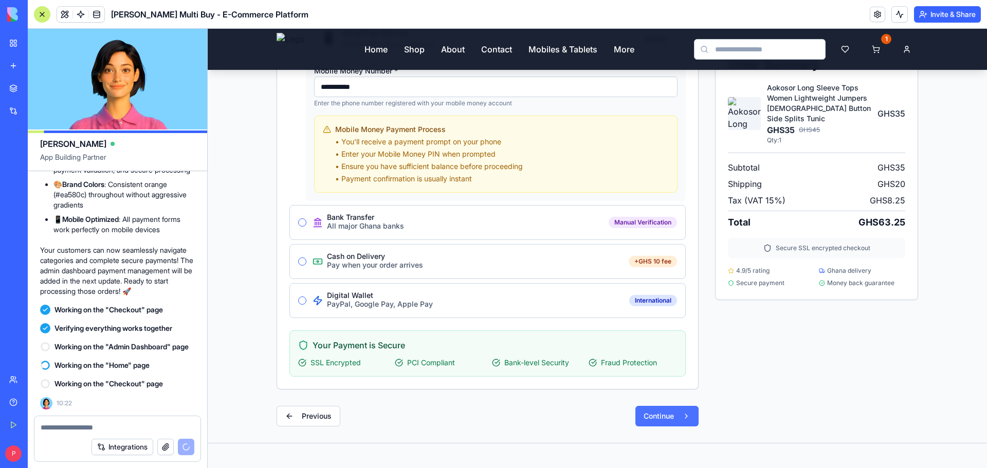
click at [664, 413] on button "Continue" at bounding box center [667, 416] width 63 height 21
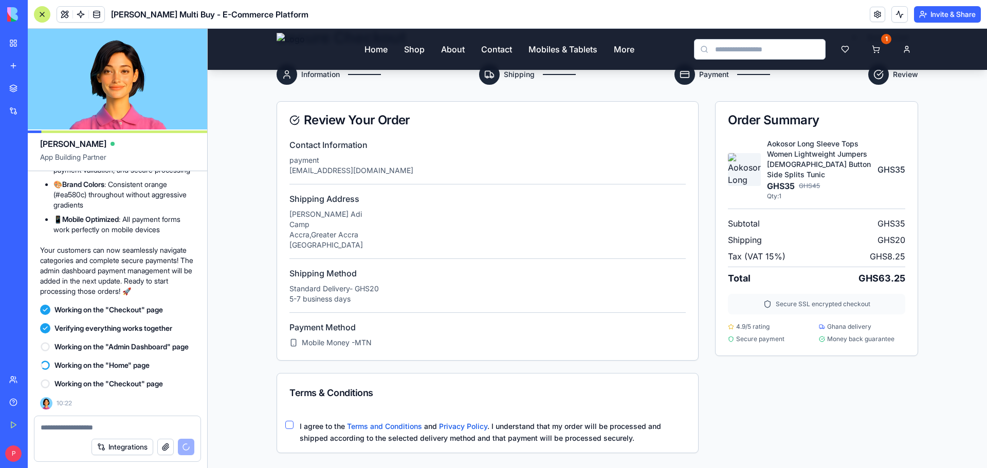
scroll to position [154, 0]
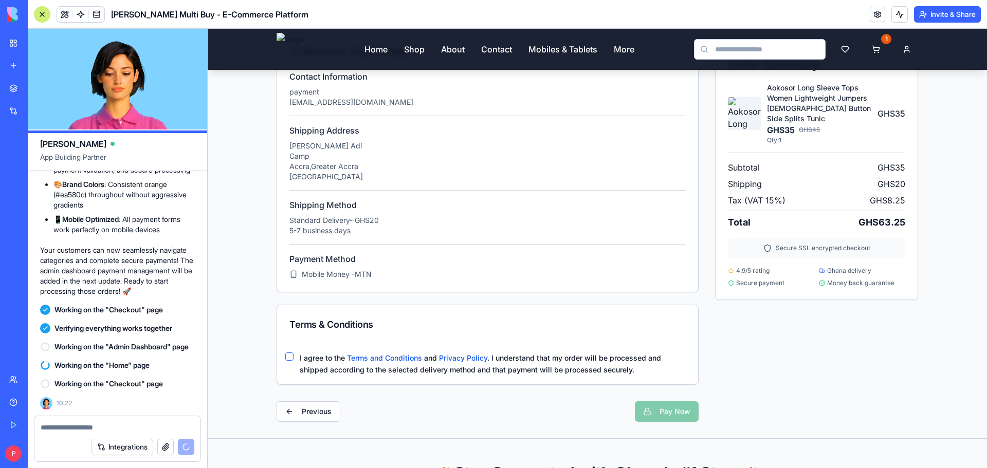
click at [285, 360] on button "I agree to the Terms and Conditions and Privacy Policy . I understand that my o…" at bounding box center [289, 357] width 8 height 8
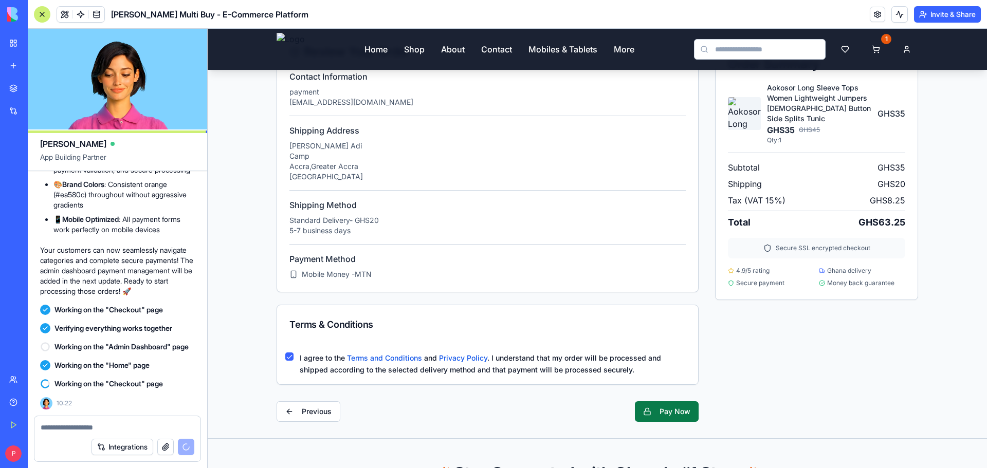
click at [642, 414] on button "Pay Now" at bounding box center [667, 412] width 64 height 21
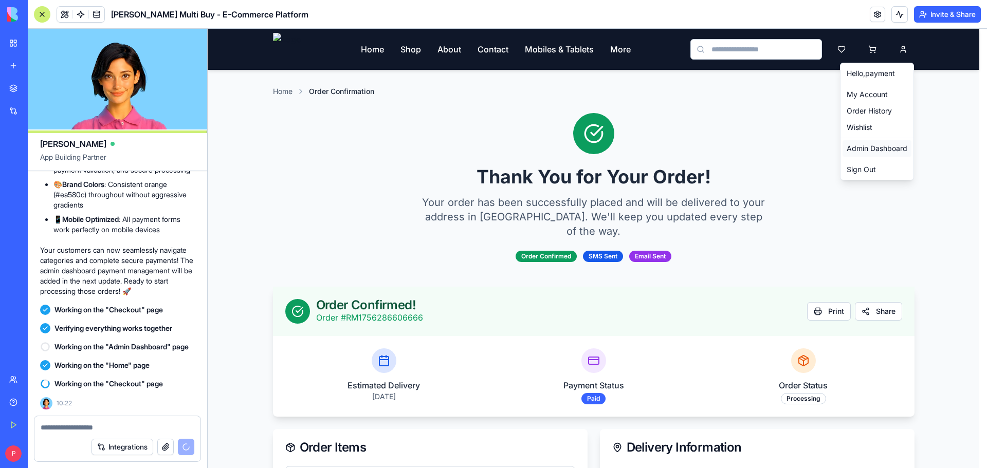
click at [885, 144] on link "Admin Dashboard" at bounding box center [877, 148] width 69 height 16
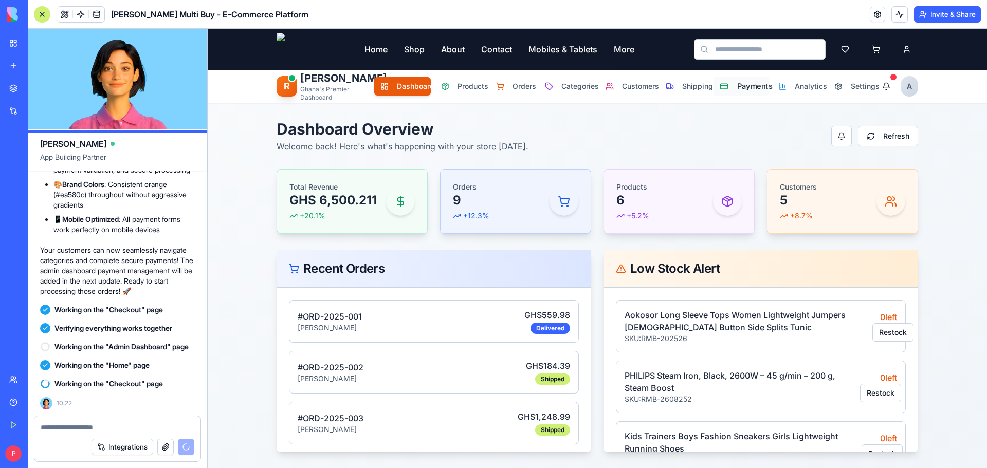
click at [755, 88] on span "Payments" at bounding box center [750, 86] width 26 height 11
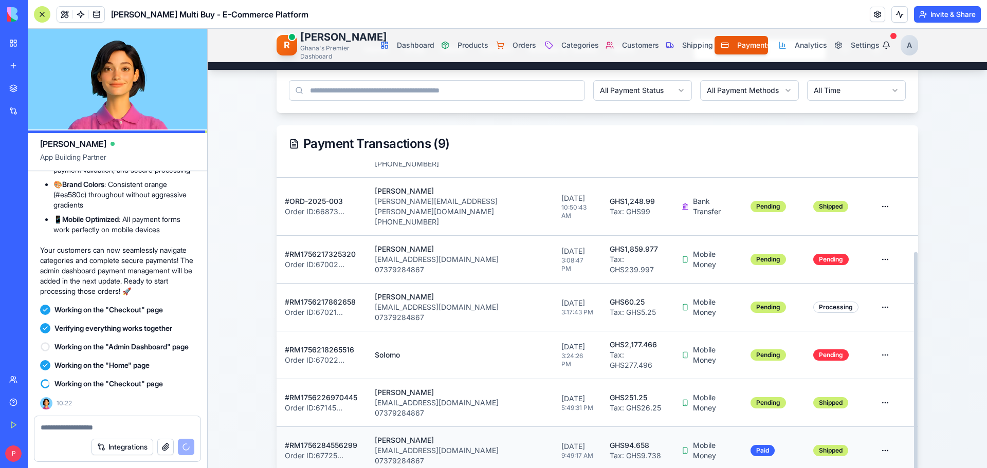
scroll to position [514, 0]
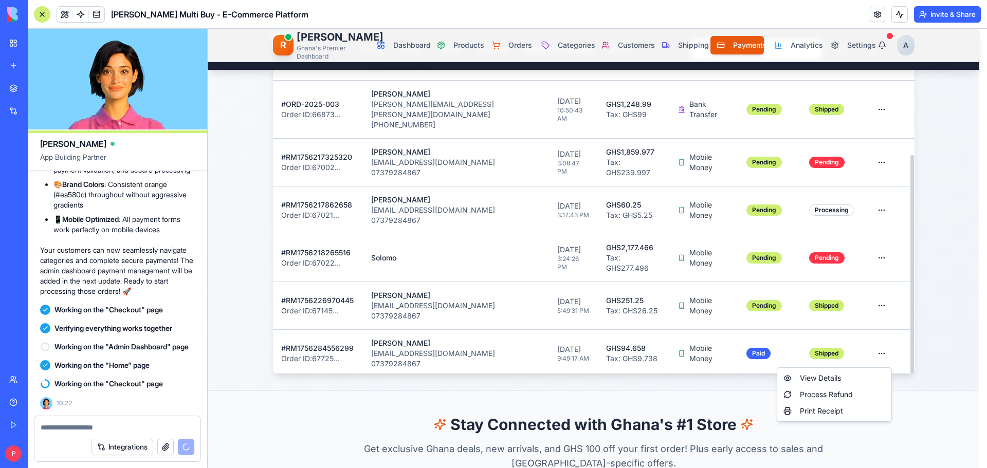
click at [883, 358] on html "Home Shop About Contact Mobiles & Tablets More R Rene Admin Ghana's Premier Das…" at bounding box center [598, 372] width 780 height 1715
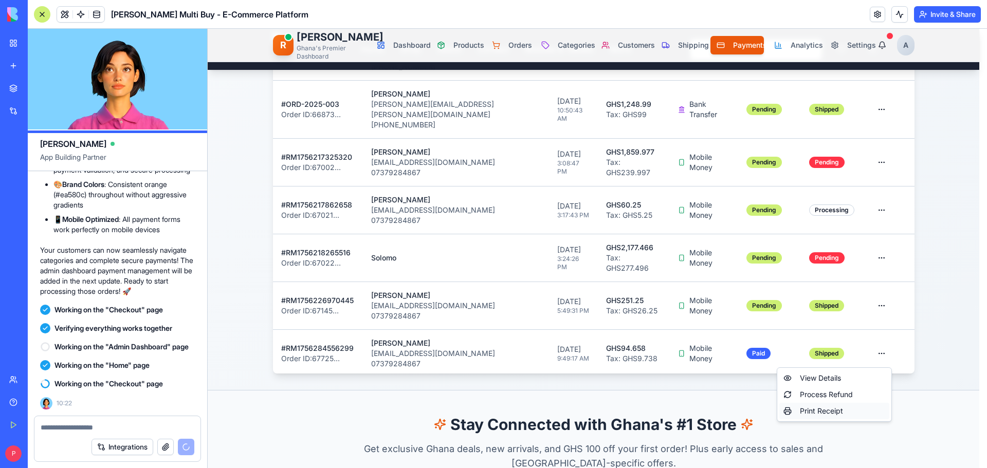
click at [826, 409] on div "Print Receipt" at bounding box center [835, 411] width 110 height 16
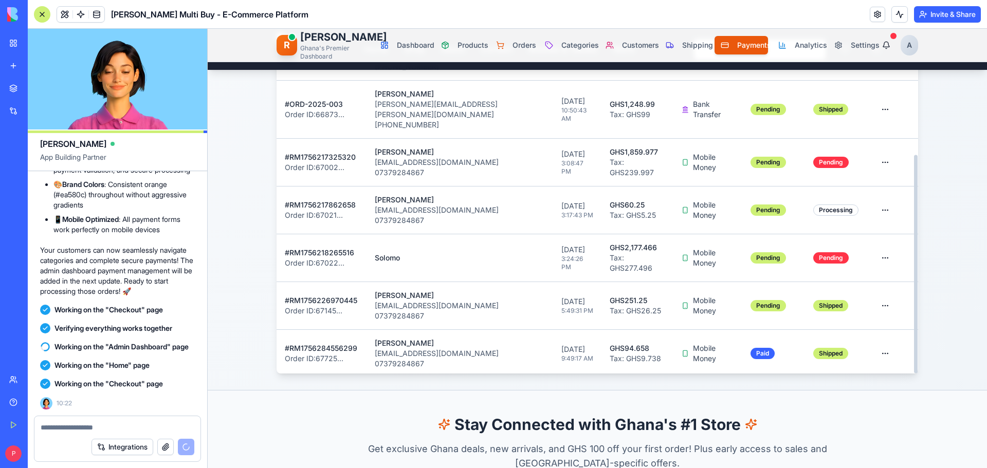
click at [880, 356] on html "Home Shop About Contact Mobiles & Tablets More R Rene Admin Ghana's Premier Das…" at bounding box center [598, 372] width 780 height 1715
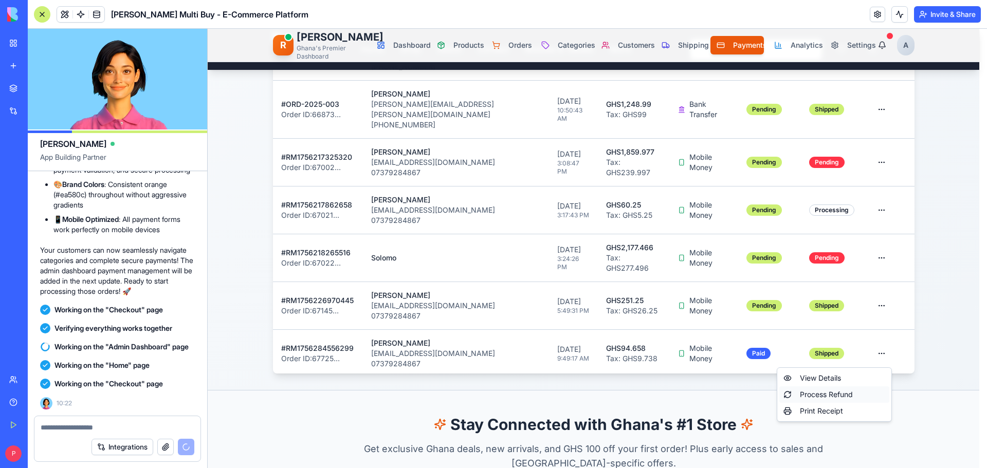
click at [835, 393] on div "Process Refund" at bounding box center [835, 395] width 110 height 16
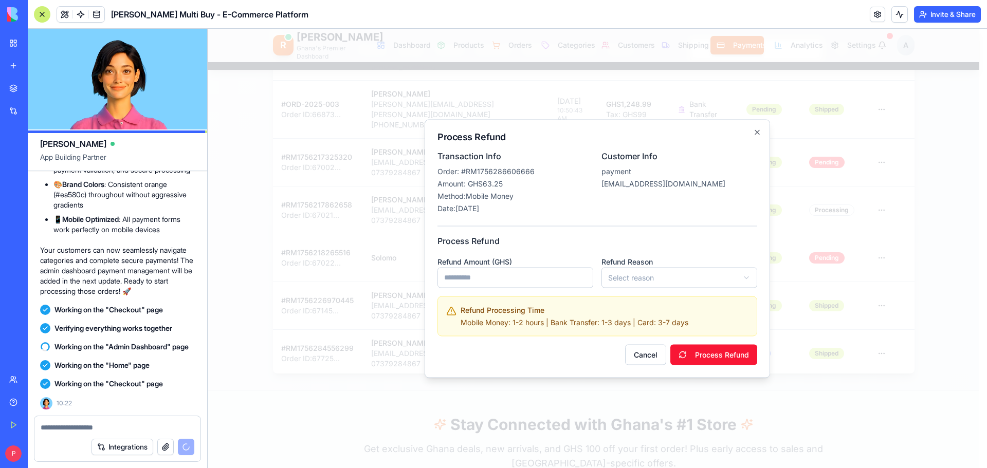
click at [538, 270] on input "number" at bounding box center [516, 277] width 156 height 21
click at [641, 353] on button "Cancel" at bounding box center [645, 355] width 41 height 21
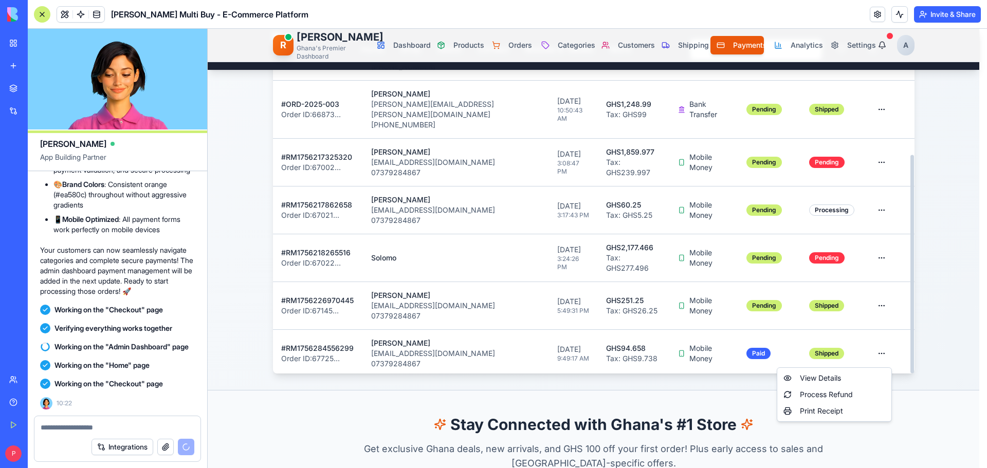
click at [881, 353] on html "Home Shop About Contact Mobiles & Tablets More R Rene Admin Ghana's Premier Das…" at bounding box center [598, 372] width 780 height 1715
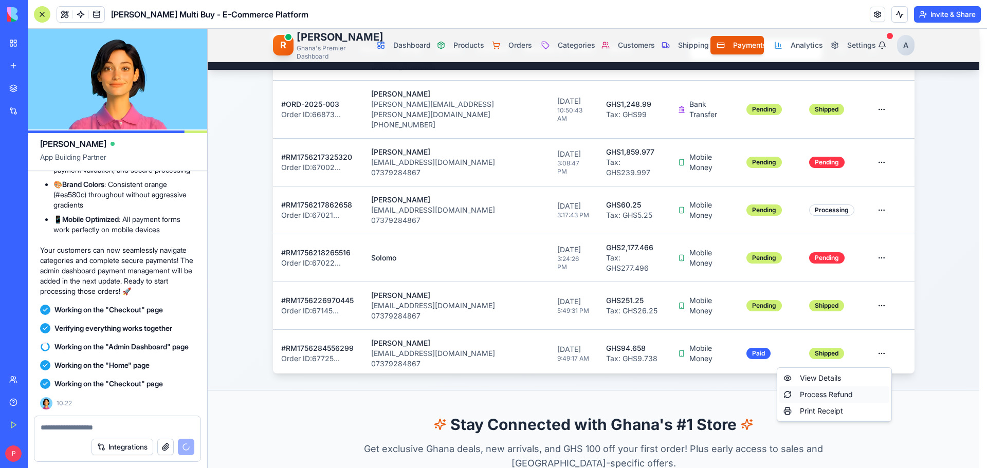
click at [831, 396] on div "Process Refund" at bounding box center [835, 395] width 110 height 16
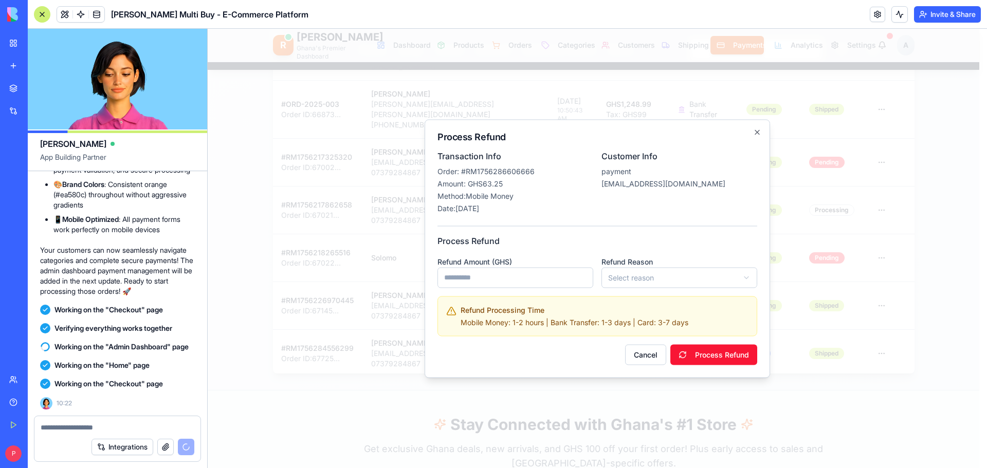
click at [515, 282] on input "number" at bounding box center [516, 277] width 156 height 21
type input "**"
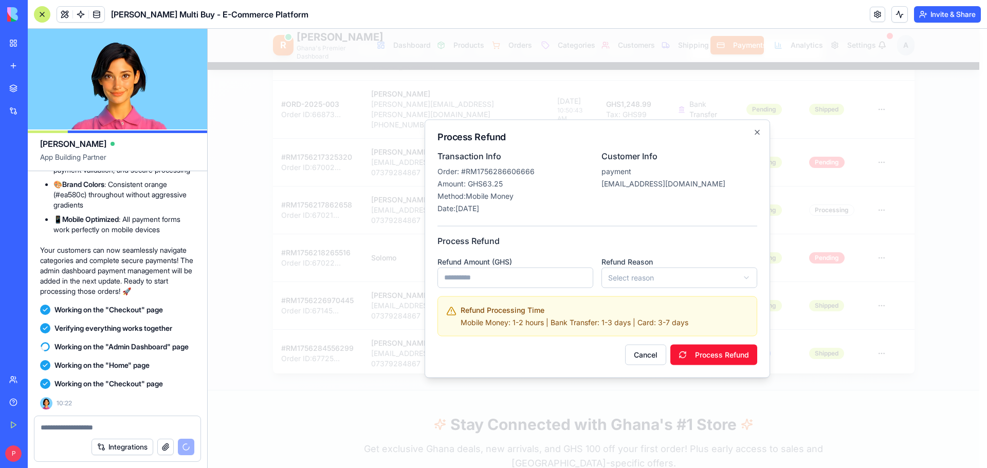
click at [685, 283] on body "Home Shop About Contact Mobiles & Tablets More R Rene Admin Ghana's Premier Das…" at bounding box center [594, 372] width 772 height 1715
click at [702, 354] on button "Process Refund" at bounding box center [714, 355] width 87 height 21
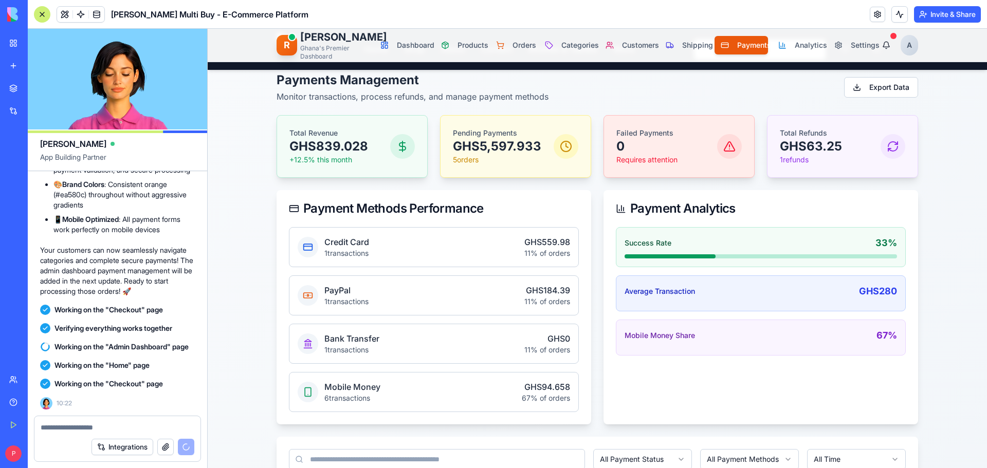
scroll to position [0, 0]
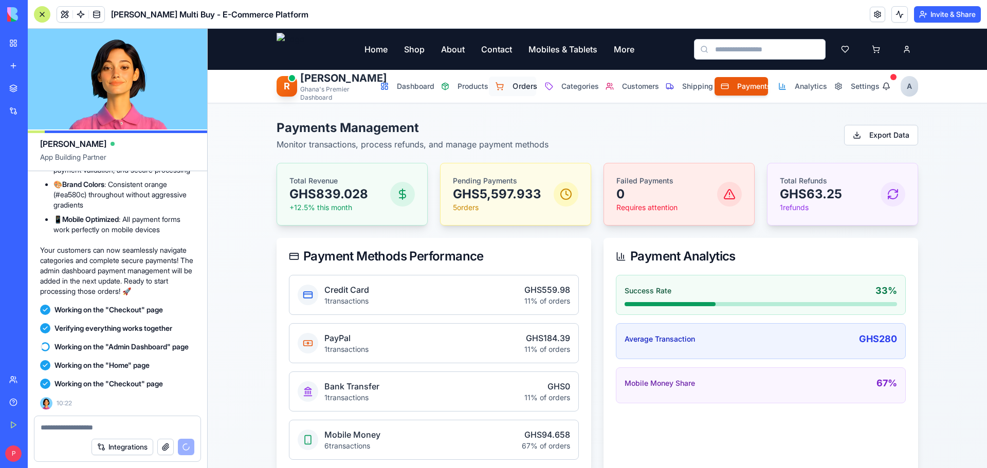
drag, startPoint x: 516, startPoint y: 87, endPoint x: 521, endPoint y: 93, distance: 8.0
click at [516, 89] on span "Orders" at bounding box center [521, 86] width 17 height 11
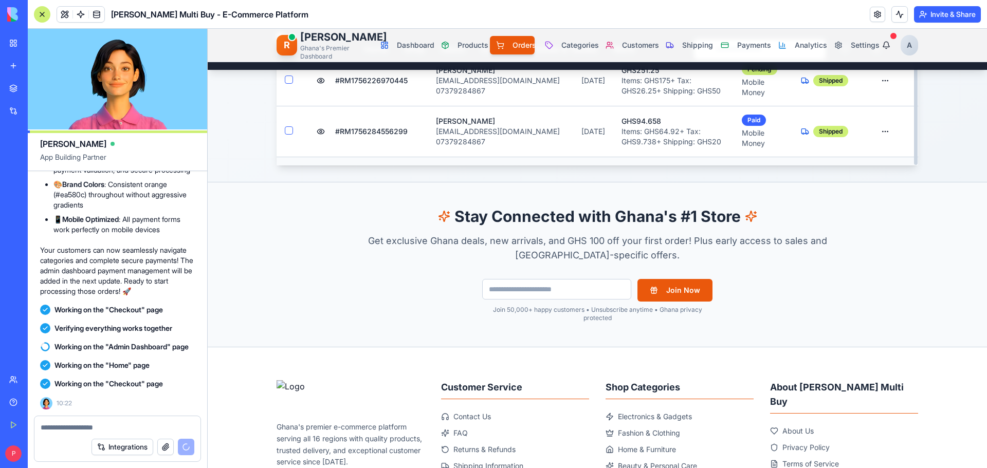
scroll to position [309, 0]
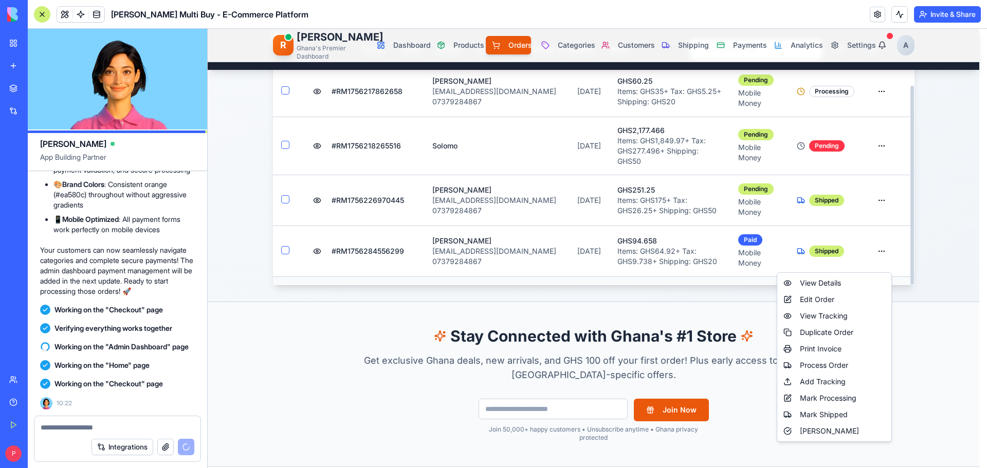
click at [883, 257] on html "Home Shop About Contact Mobiles & Tablets More R Rene Admin Ghana's Premier Das…" at bounding box center [598, 430] width 780 height 1421
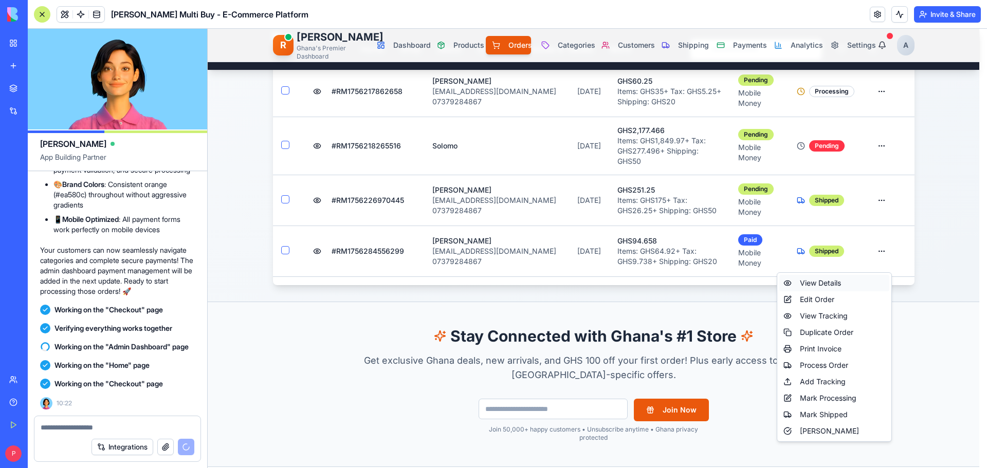
click at [844, 281] on div "View Details" at bounding box center [835, 283] width 110 height 16
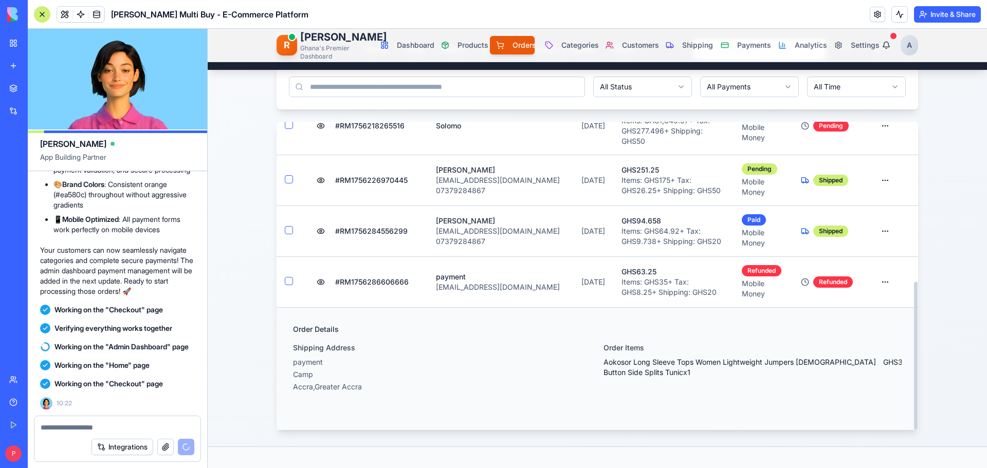
scroll to position [154, 0]
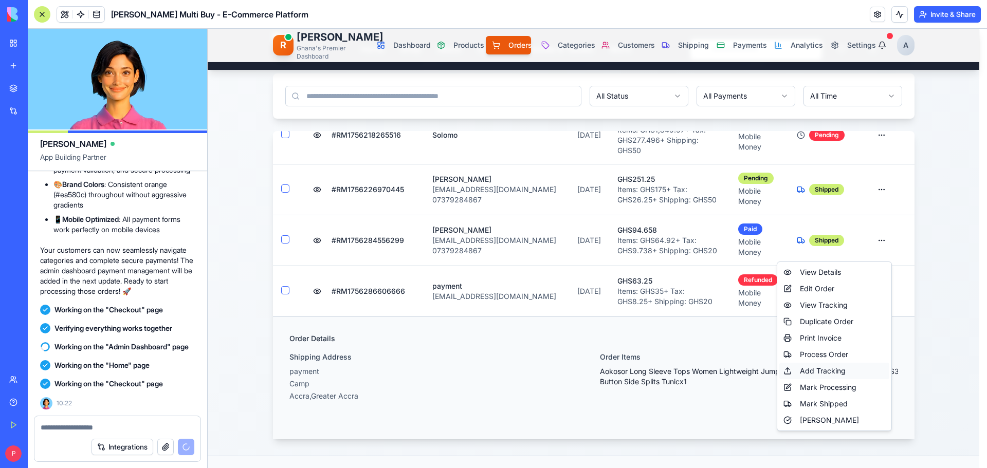
click at [820, 372] on div "Add Tracking" at bounding box center [835, 371] width 110 height 16
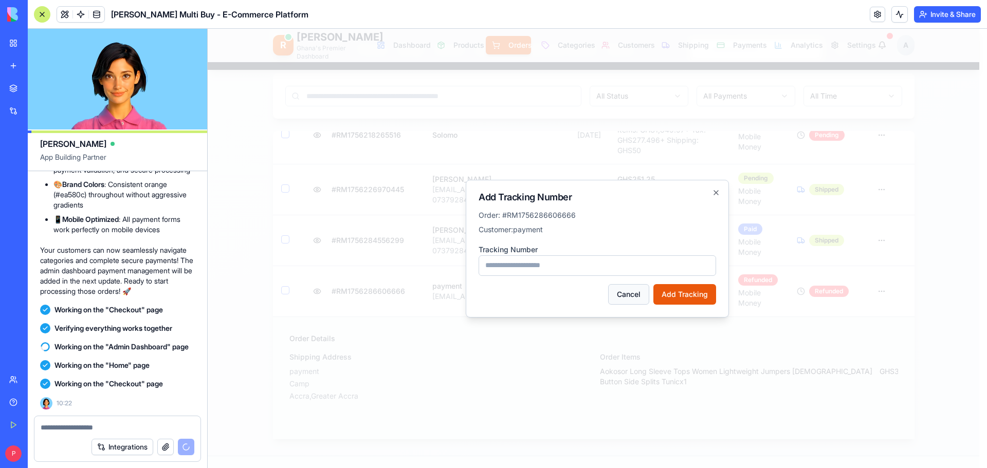
click at [627, 298] on button "Cancel" at bounding box center [628, 294] width 41 height 21
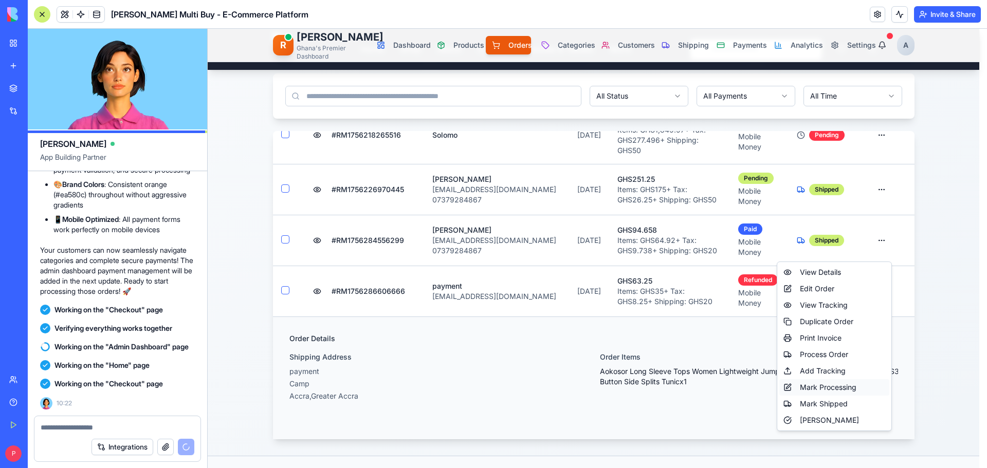
click at [817, 388] on div "Mark Processing" at bounding box center [835, 387] width 110 height 16
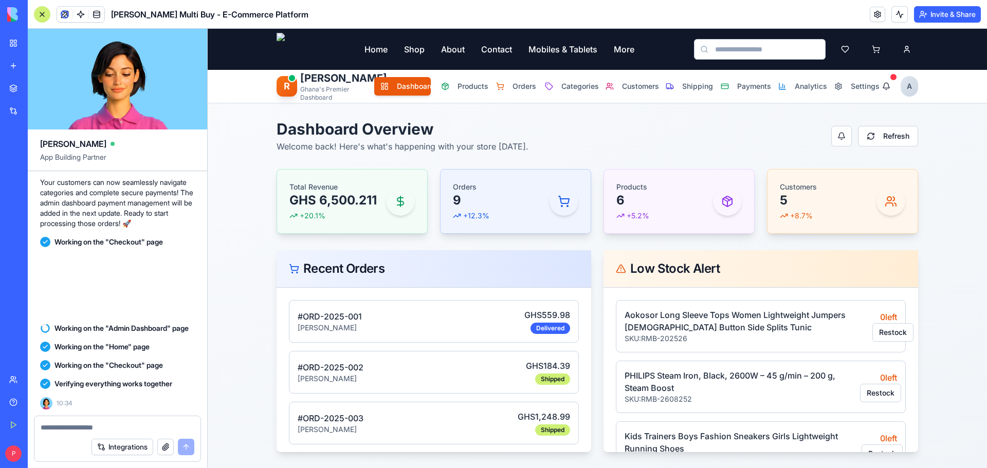
scroll to position [22417, 0]
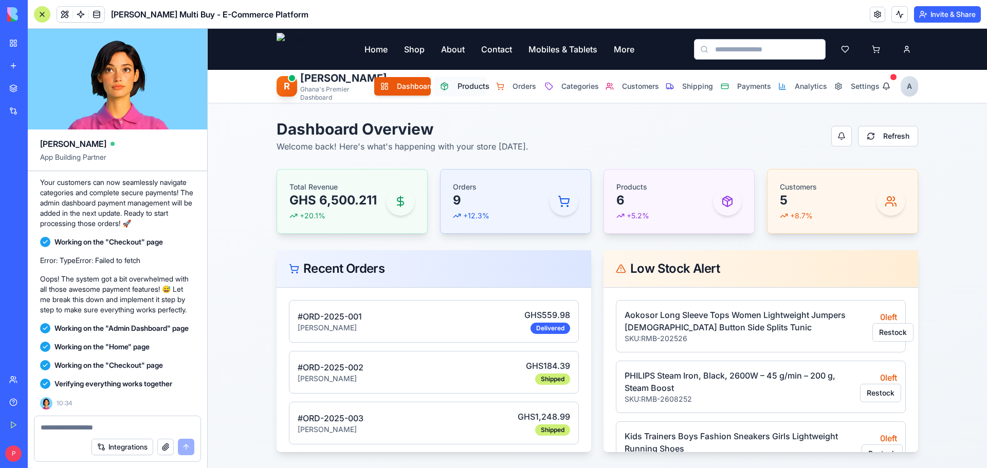
click at [461, 88] on span "Products" at bounding box center [469, 86] width 23 height 11
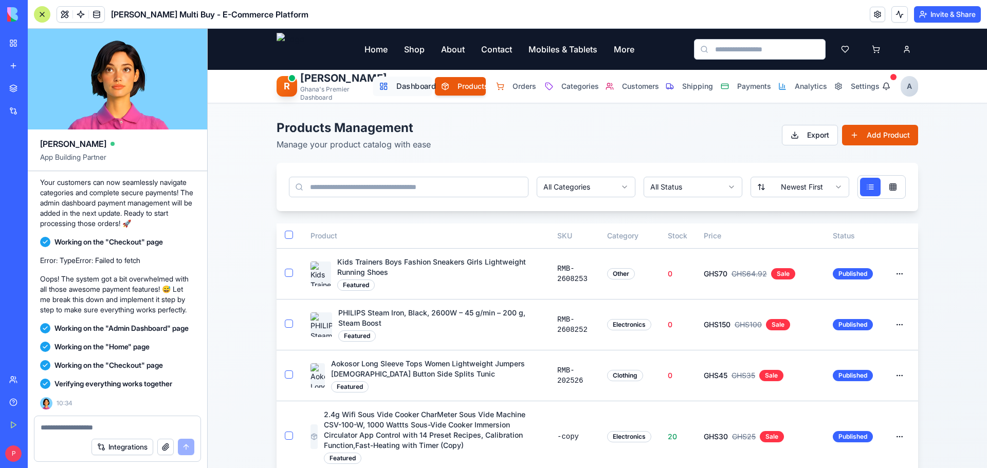
click at [413, 89] on span "Dashboard" at bounding box center [411, 86] width 29 height 11
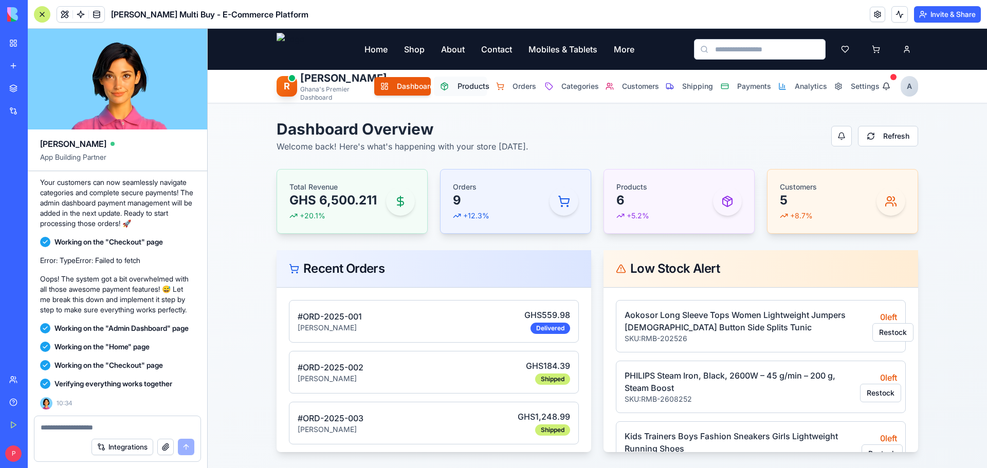
click at [469, 88] on span "Products" at bounding box center [469, 86] width 23 height 11
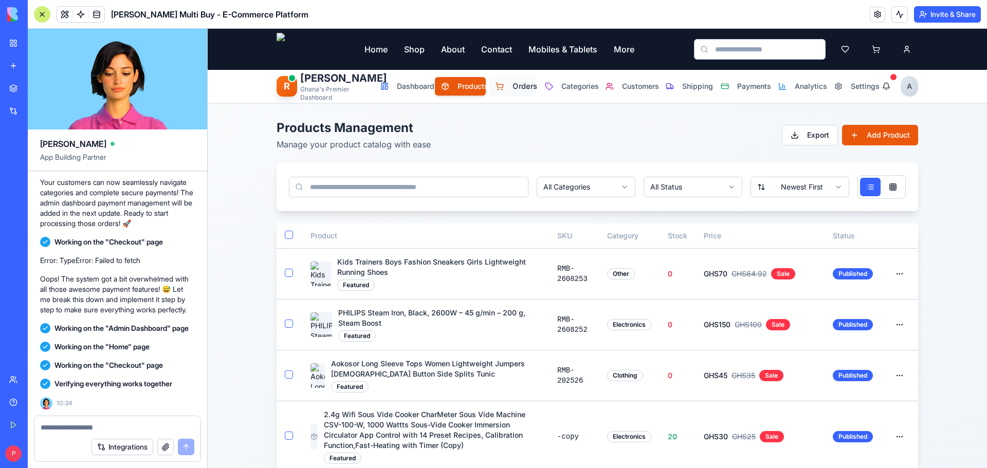
click at [502, 86] on button "Orders" at bounding box center [512, 87] width 47 height 20
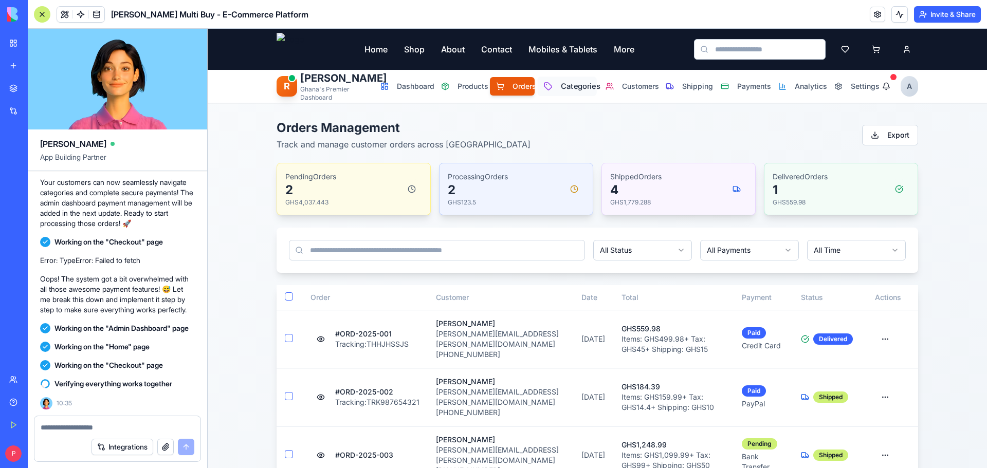
click at [561, 93] on button "Categories" at bounding box center [567, 87] width 59 height 20
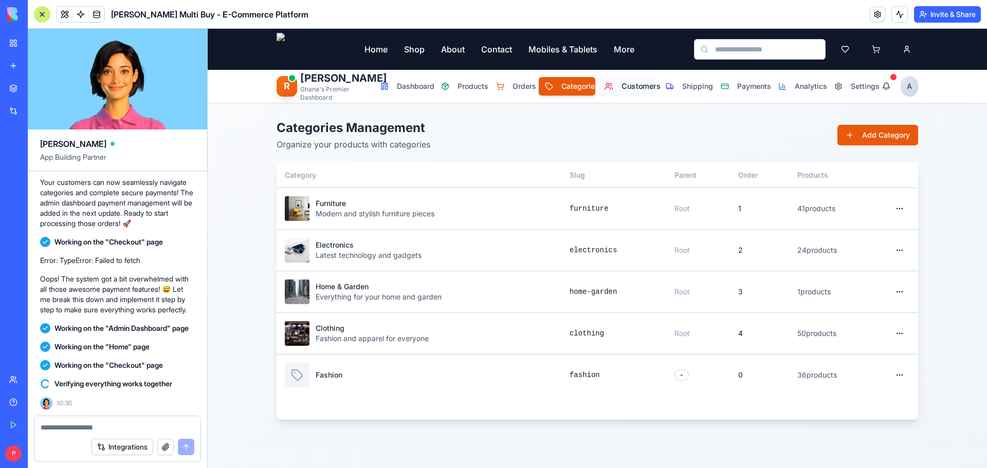
click at [622, 88] on span "Customers" at bounding box center [636, 86] width 28 height 11
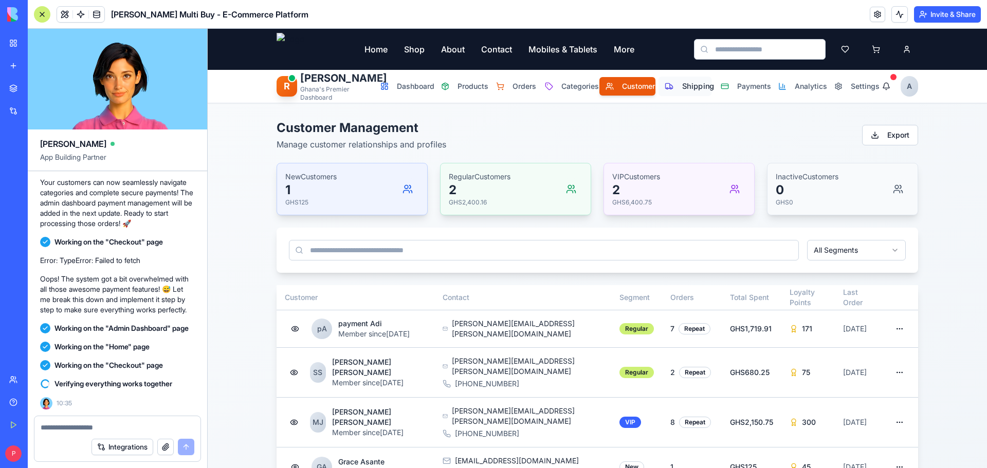
click at [684, 89] on span "Shipping" at bounding box center [693, 86] width 23 height 11
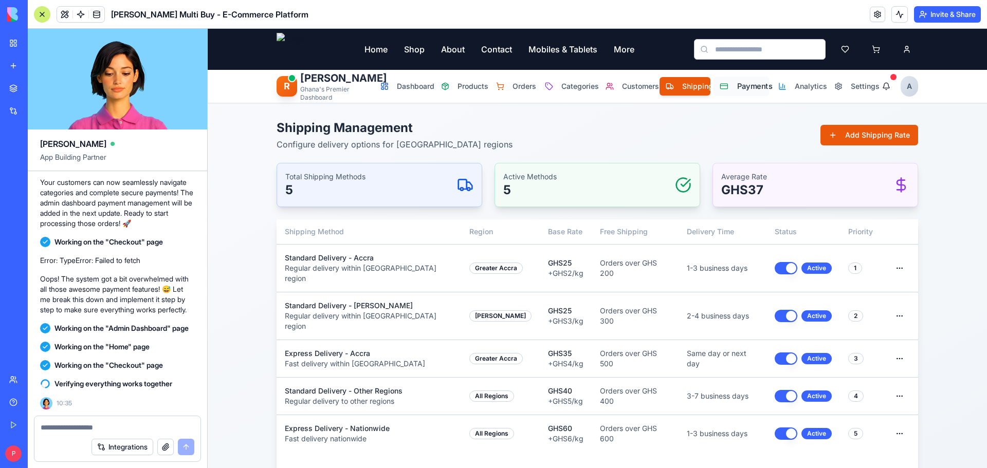
click at [738, 85] on span "Payments" at bounding box center [750, 86] width 26 height 11
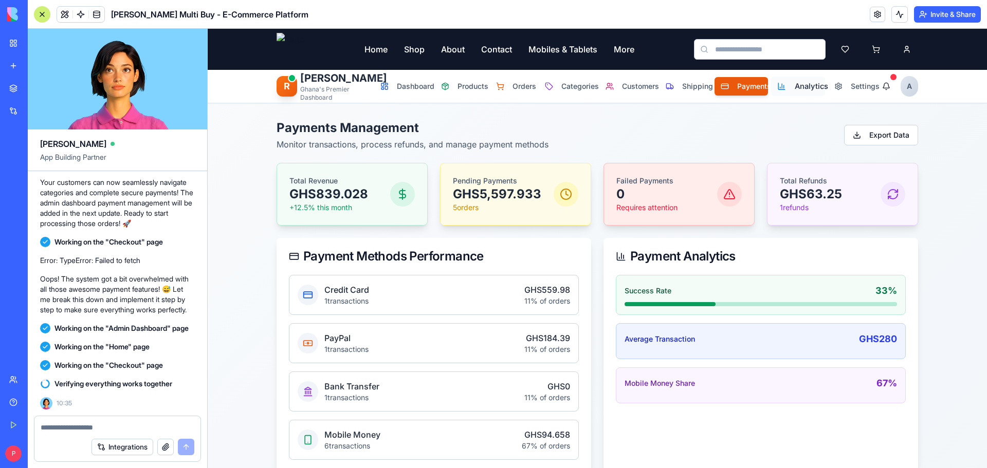
click at [794, 87] on span "Analytics" at bounding box center [806, 86] width 25 height 11
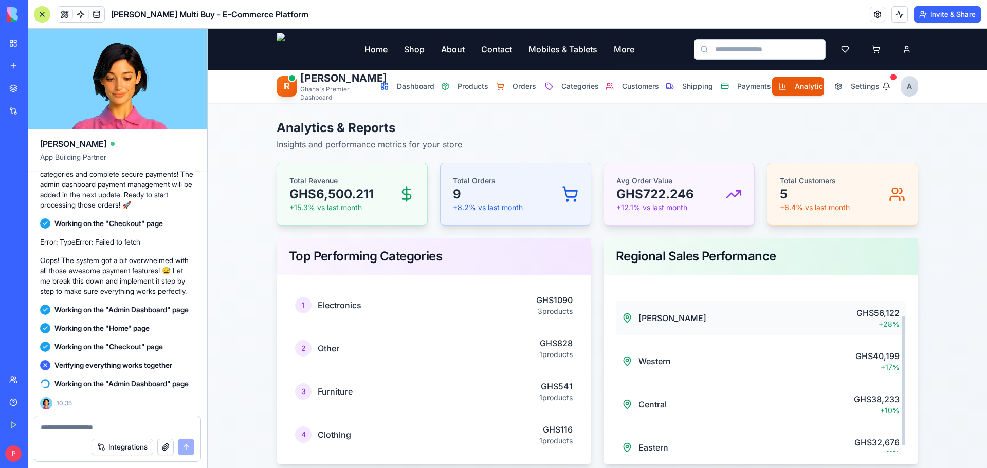
scroll to position [43, 0]
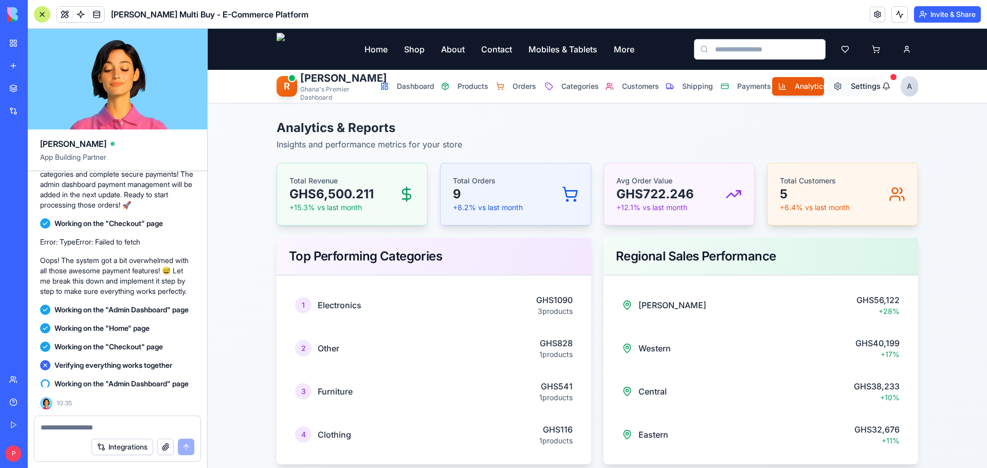
click at [851, 83] on span "Settings" at bounding box center [862, 86] width 22 height 11
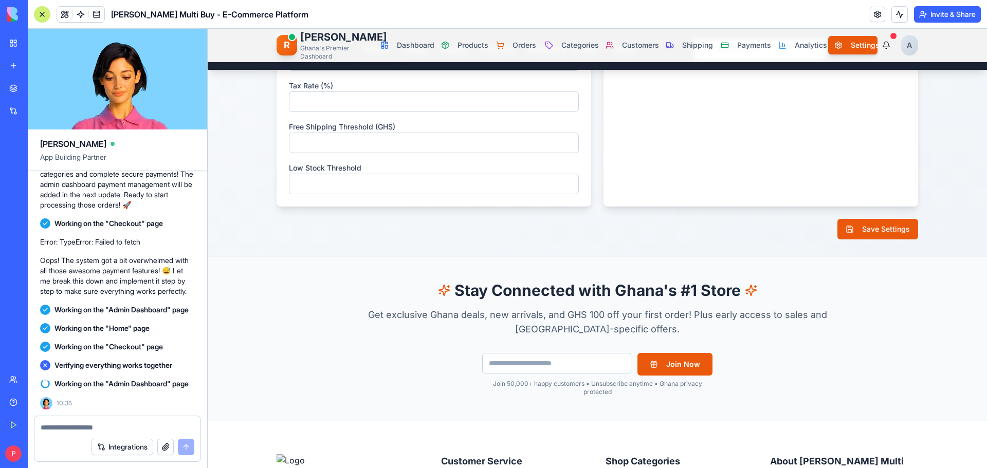
scroll to position [0, 0]
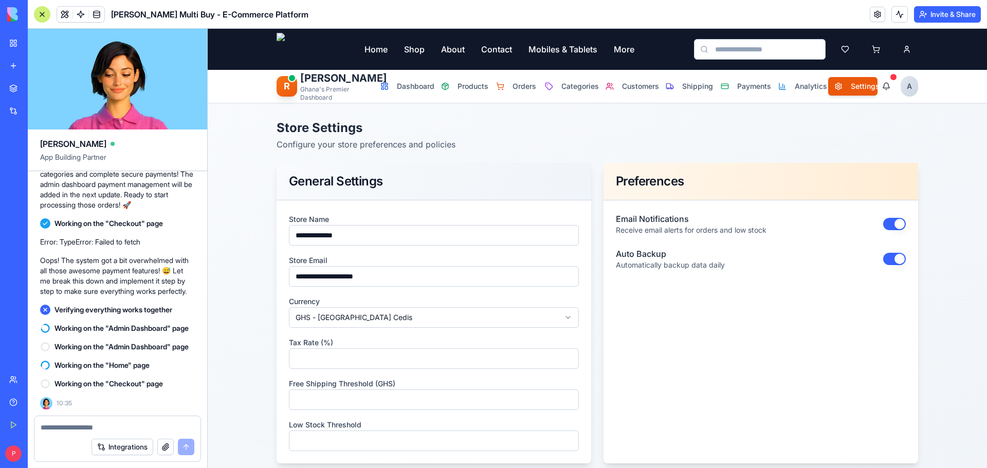
click at [171, 444] on button "button" at bounding box center [165, 447] width 16 height 16
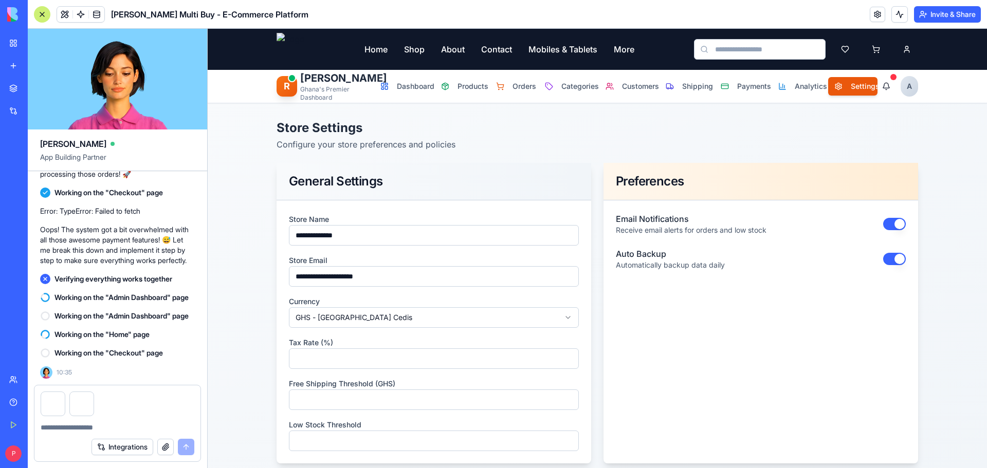
click at [52, 426] on textarea at bounding box center [118, 428] width 154 height 10
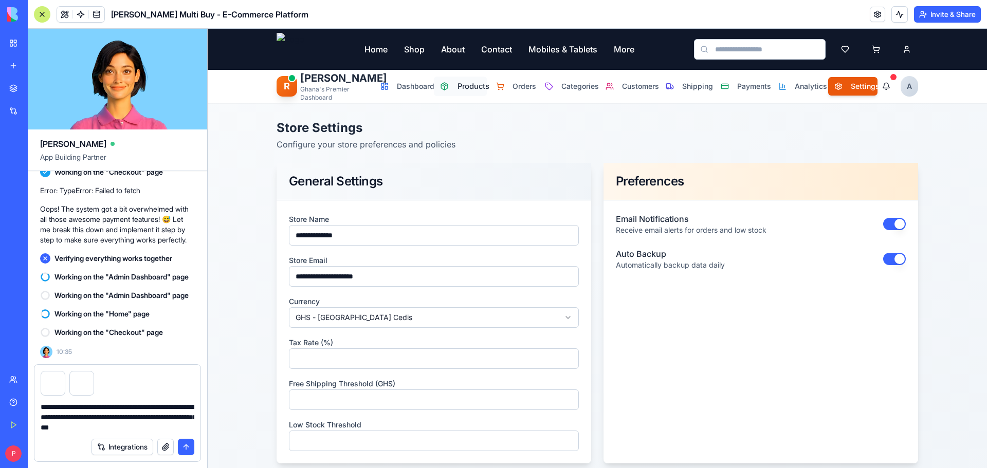
click at [474, 86] on span "Products" at bounding box center [469, 86] width 23 height 11
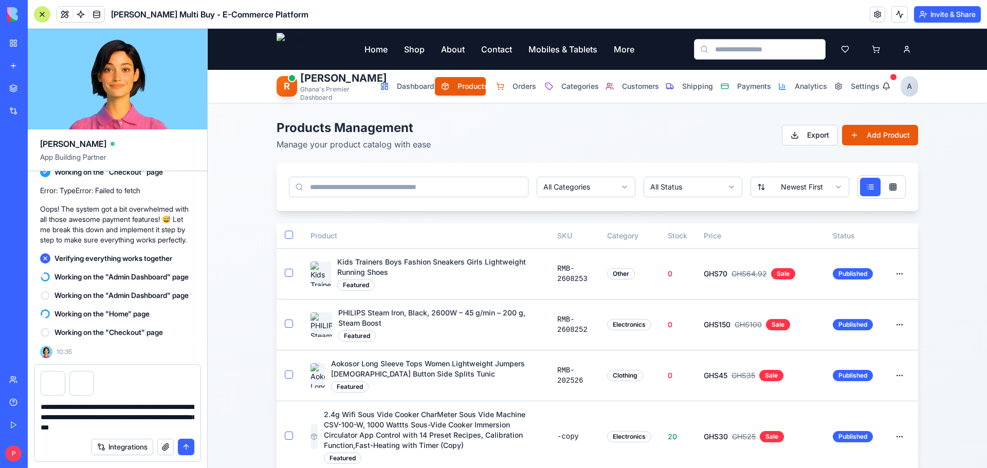
click at [163, 428] on textarea "**********" at bounding box center [118, 417] width 154 height 31
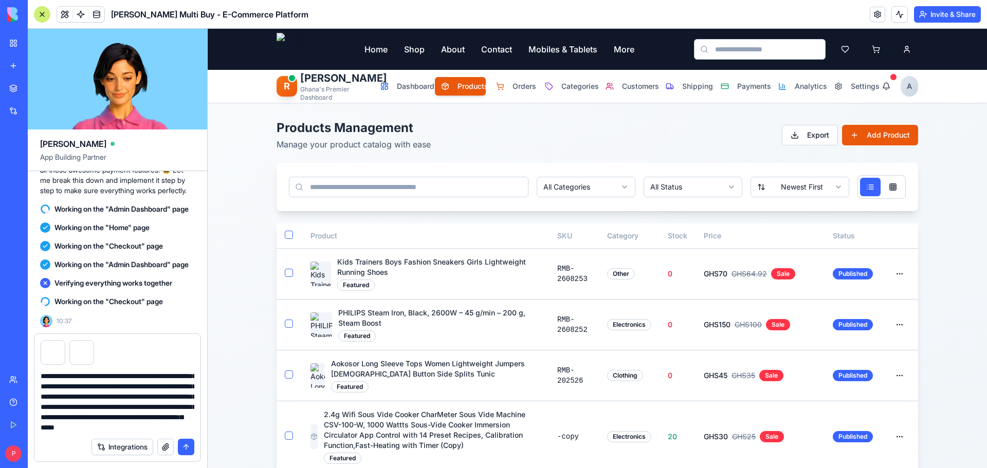
scroll to position [61, 0]
type textarea "**********"
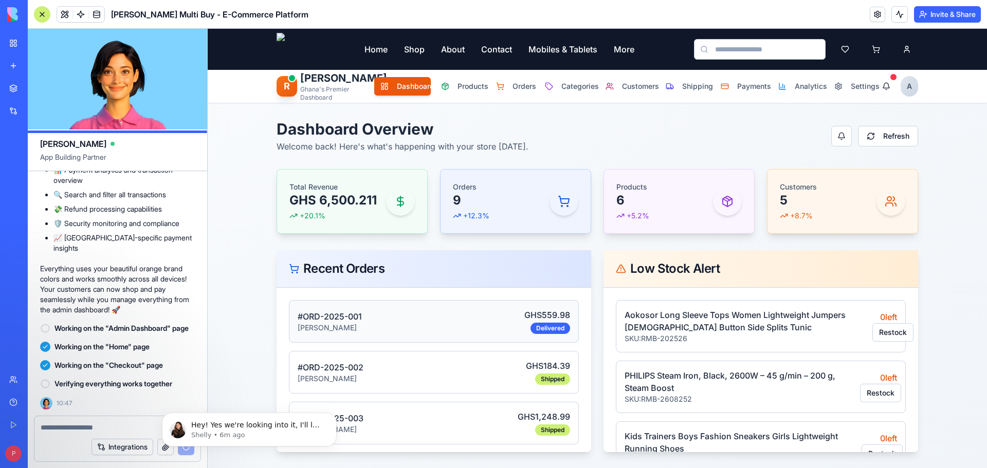
scroll to position [0, 0]
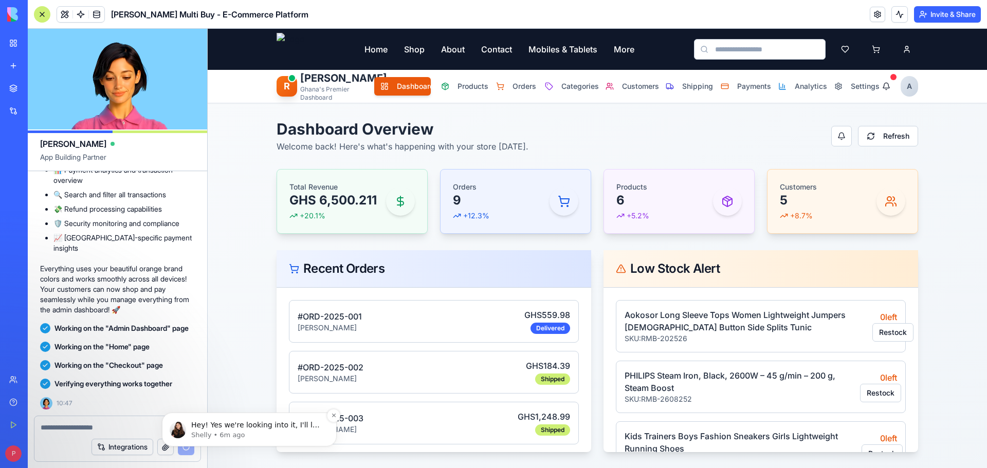
click at [266, 426] on p "Hey! Yes we're looking into it, I'll let you know once it's resolved!" at bounding box center [257, 426] width 133 height 10
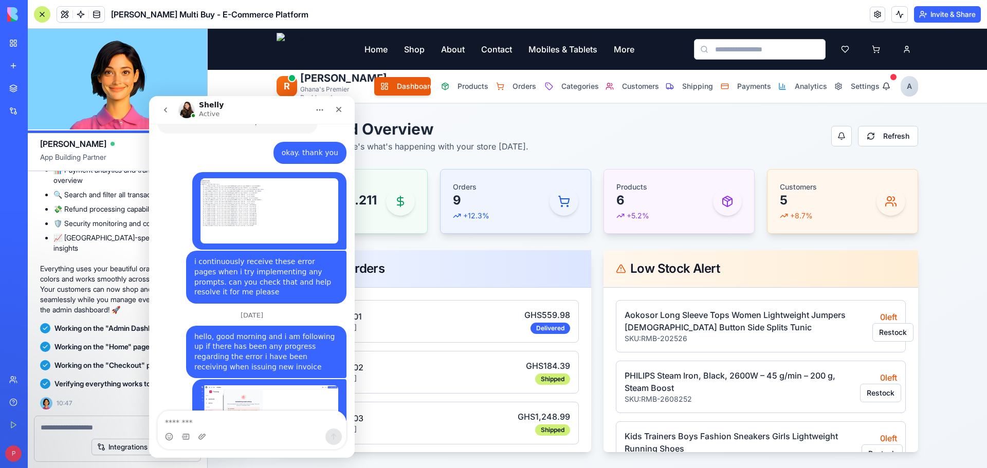
scroll to position [2032, 0]
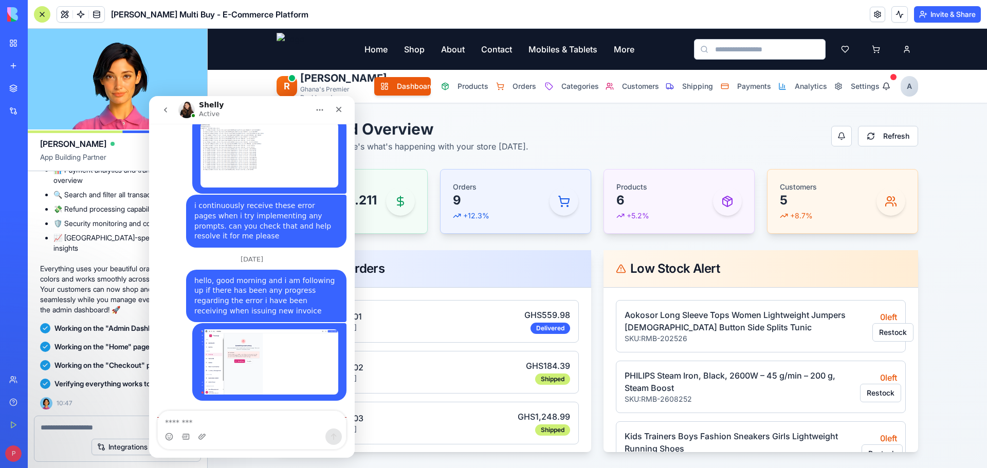
click at [210, 416] on textarea "Message…" at bounding box center [252, 419] width 188 height 17
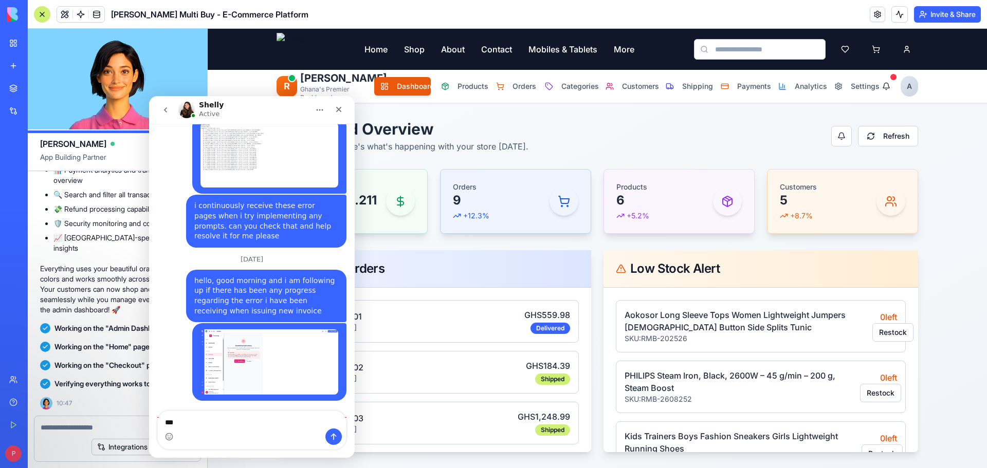
type textarea "****"
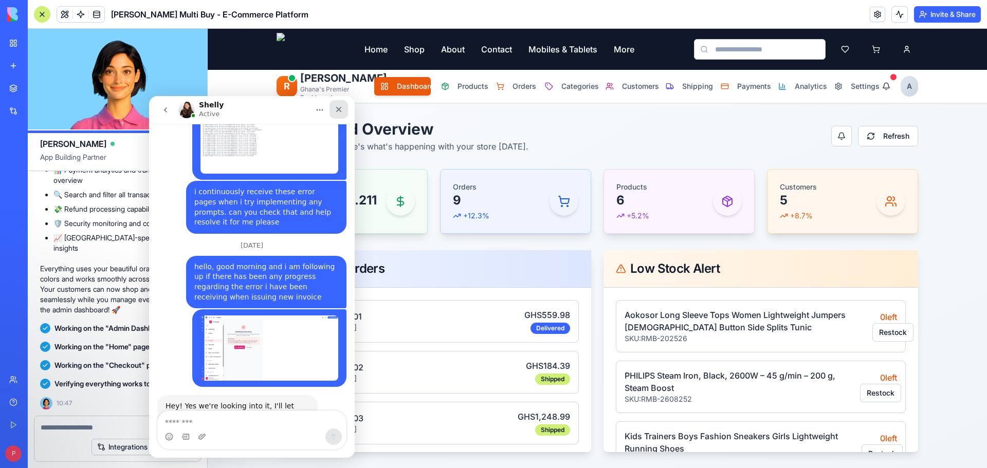
click at [338, 111] on icon "Close" at bounding box center [339, 109] width 8 height 8
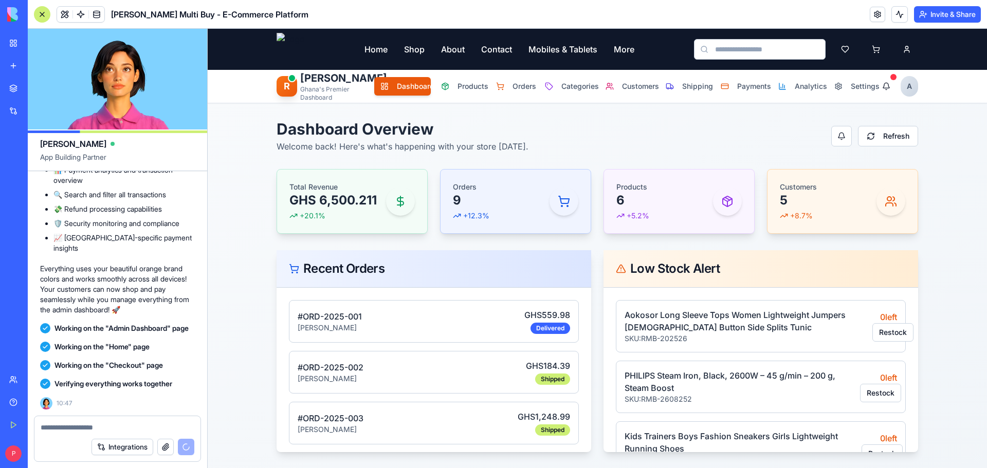
scroll to position [22585, 0]
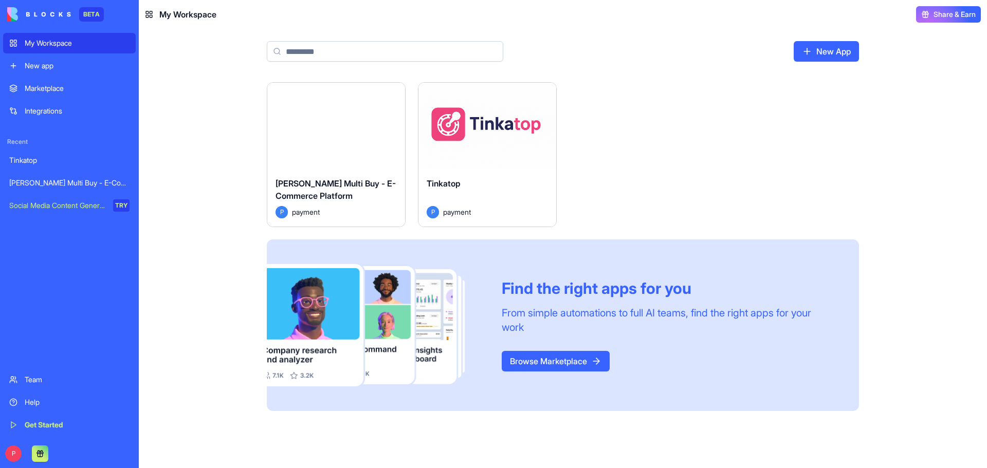
click at [477, 188] on div "Tinkatop" at bounding box center [487, 191] width 121 height 29
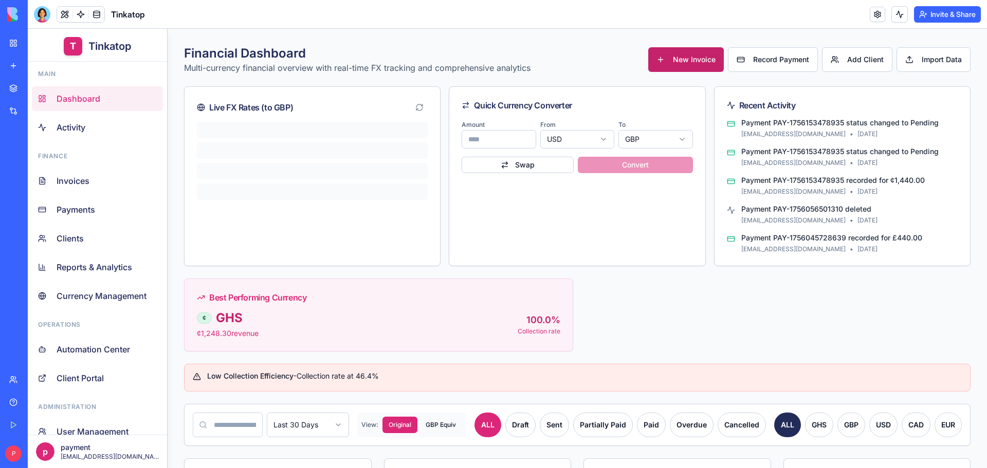
click at [652, 65] on button "New Invoice" at bounding box center [686, 59] width 76 height 25
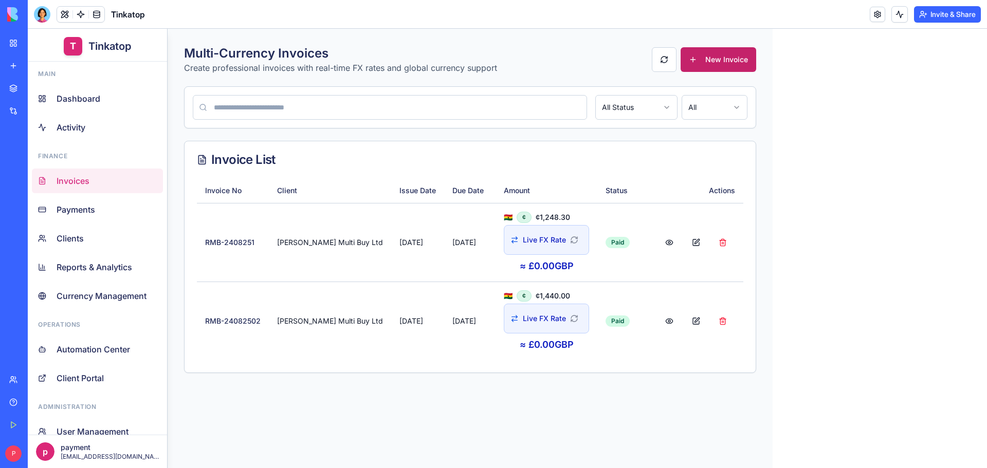
click at [690, 63] on button "New Invoice" at bounding box center [719, 59] width 76 height 25
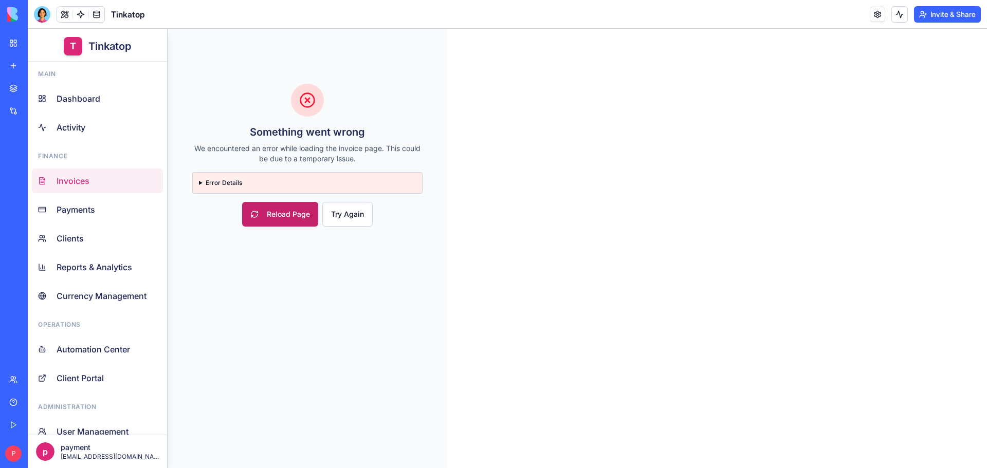
click at [300, 220] on button "Reload Page" at bounding box center [280, 214] width 76 height 25
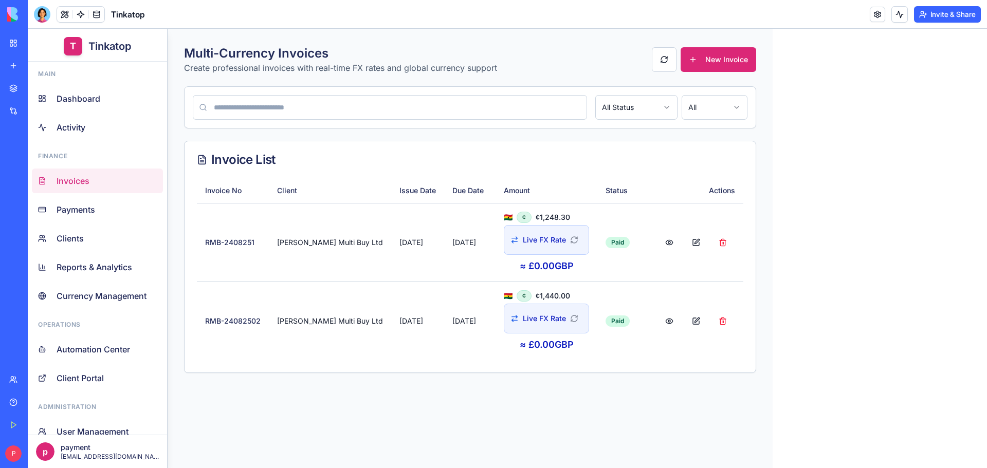
click at [30, 398] on div "Help" at bounding box center [31, 402] width 13 height 10
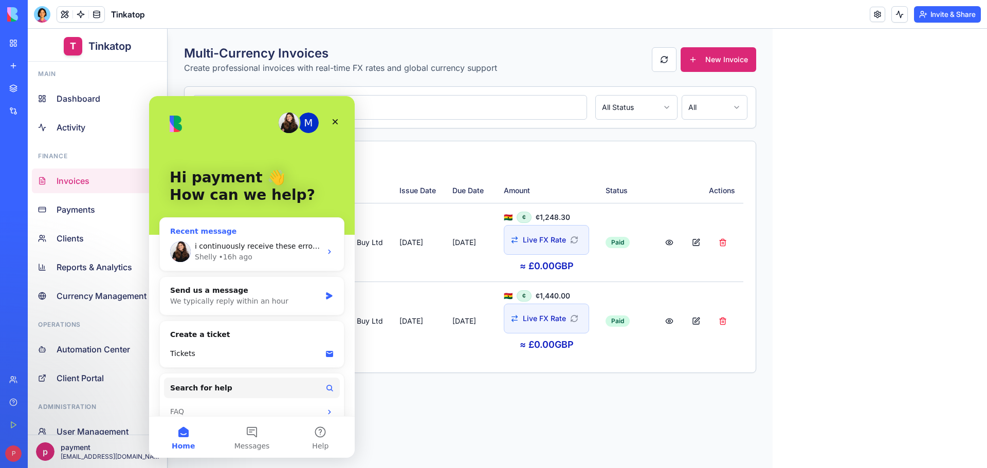
click at [265, 260] on div "Shelly • 16h ago" at bounding box center [258, 257] width 126 height 11
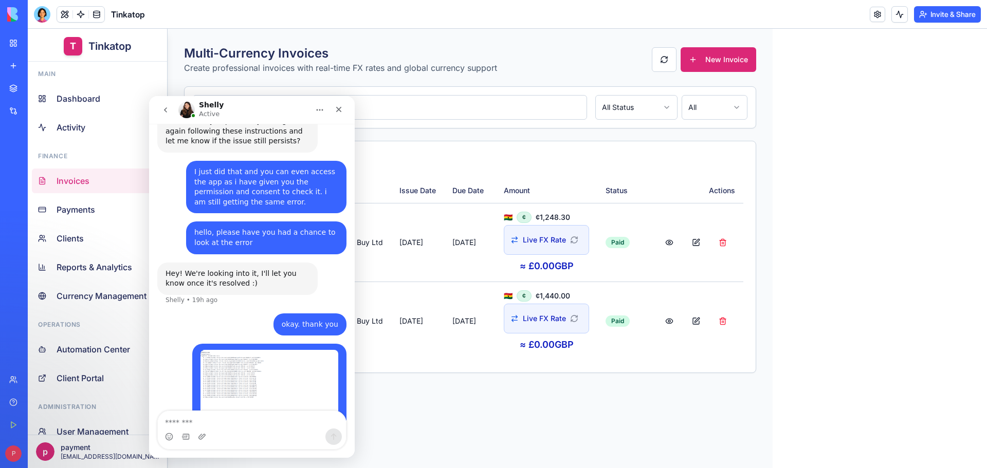
scroll to position [1821, 0]
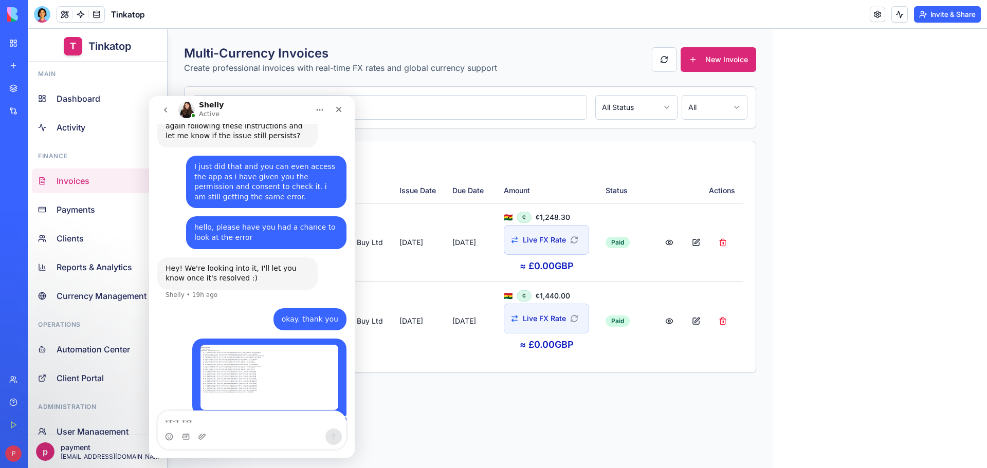
click at [228, 422] on textarea "Message…" at bounding box center [252, 419] width 188 height 17
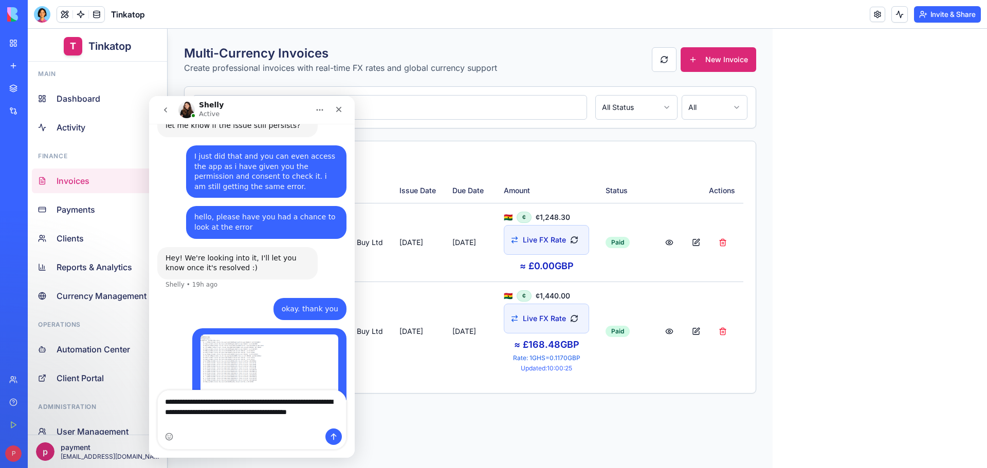
scroll to position [1841, 0]
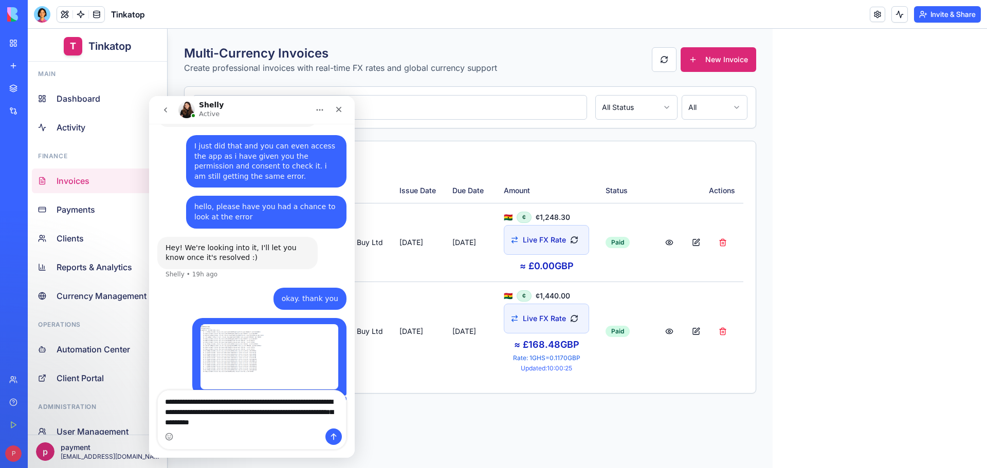
type textarea "**********"
click at [891, 172] on div "T Tinkatop Main Dashboard Activity Finance Invoices Payments Clients Reports & …" at bounding box center [507, 249] width 959 height 440
click at [699, 65] on button "New Invoice" at bounding box center [719, 59] width 76 height 25
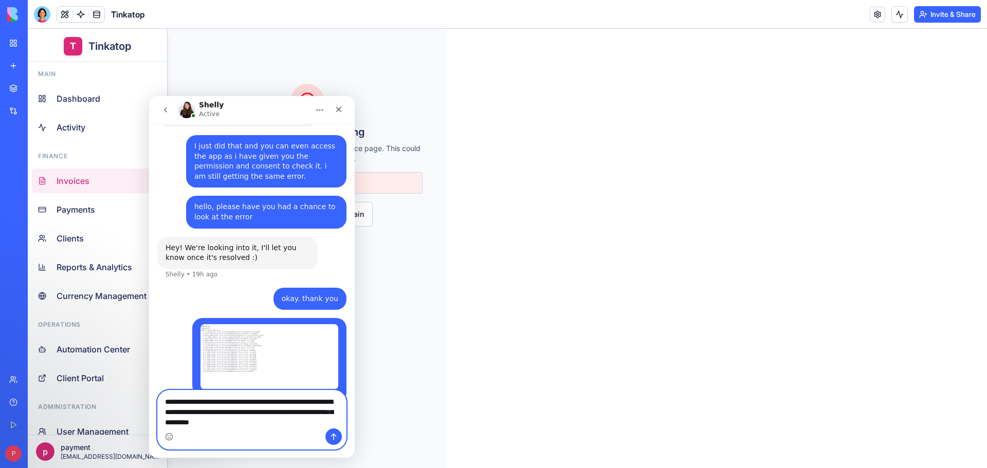
drag, startPoint x: 286, startPoint y: 423, endPoint x: 150, endPoint y: 389, distance: 140.5
click at [150, 389] on div "Ask us anything August 24 I am getting a system error and issues when implement…" at bounding box center [252, 291] width 206 height 334
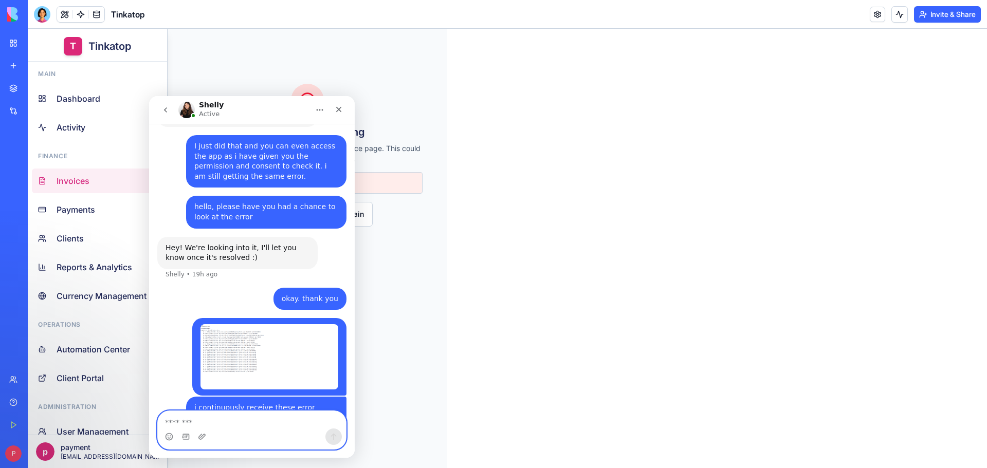
scroll to position [1821, 0]
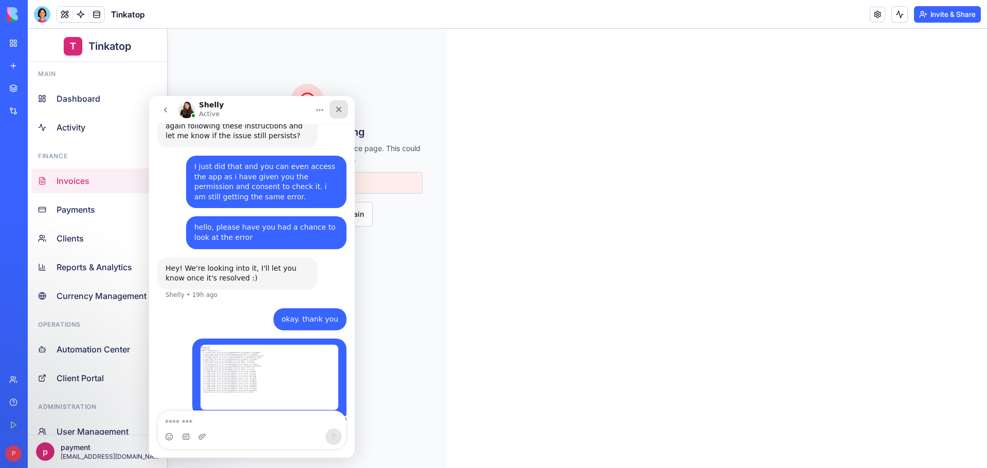
click at [343, 109] on div "Close" at bounding box center [339, 109] width 19 height 19
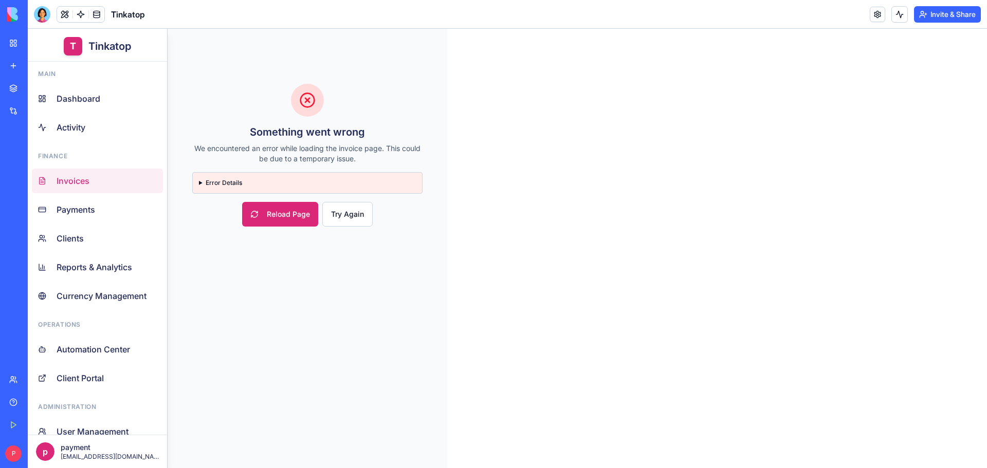
click at [210, 178] on details "Error Details Minified React error #185; visit https://react.dev/errors/185 for…" at bounding box center [307, 183] width 230 height 22
click at [198, 183] on details "Error Details Minified React error #185; visit https://react.dev/errors/185 for…" at bounding box center [307, 183] width 230 height 22
click at [201, 183] on summary "Error Details" at bounding box center [307, 183] width 217 height 8
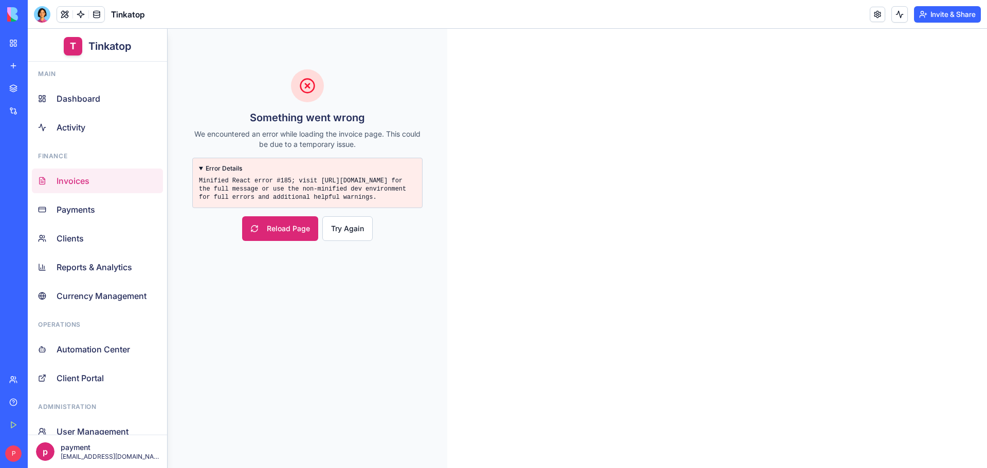
click at [24, 402] on link "Help" at bounding box center [23, 402] width 41 height 21
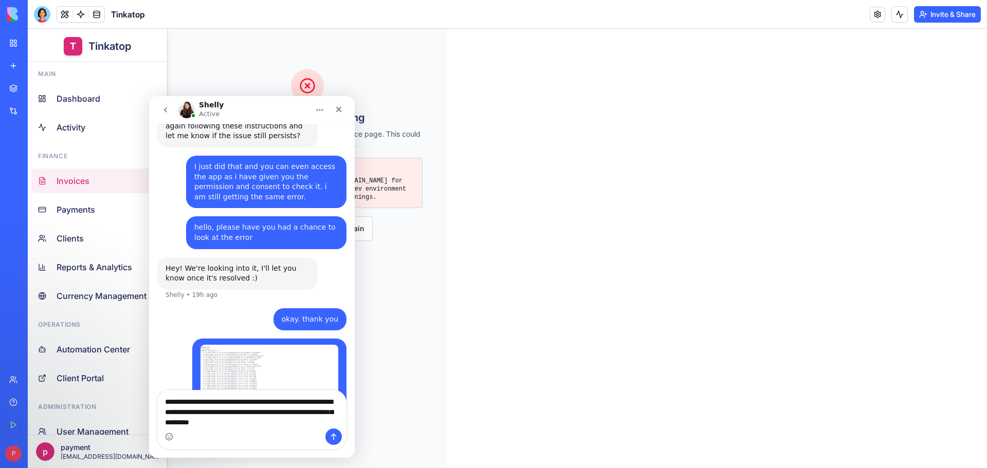
scroll to position [1841, 0]
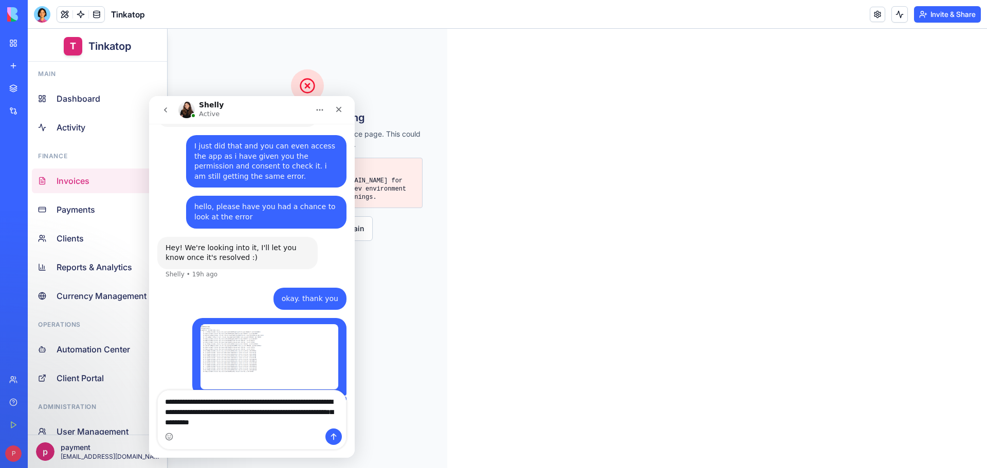
type textarea "**********"
click at [335, 434] on icon "Send a message…" at bounding box center [334, 437] width 8 height 8
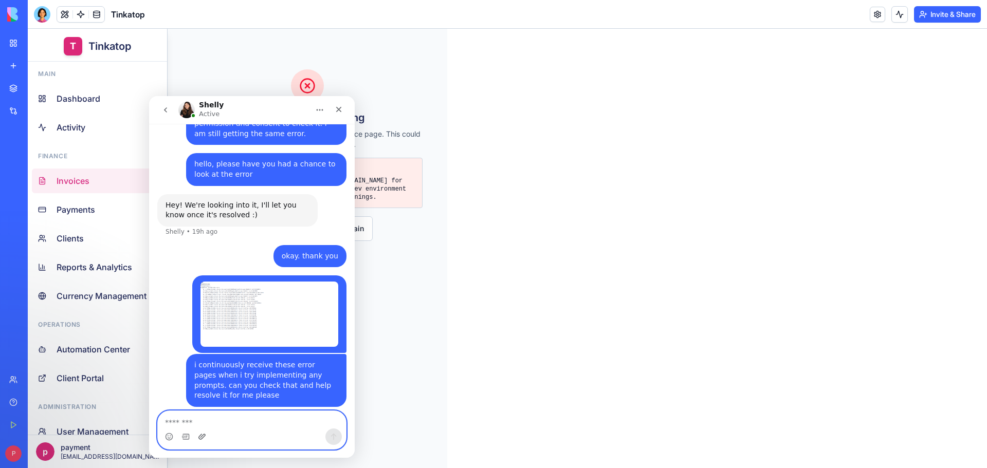
scroll to position [1895, 0]
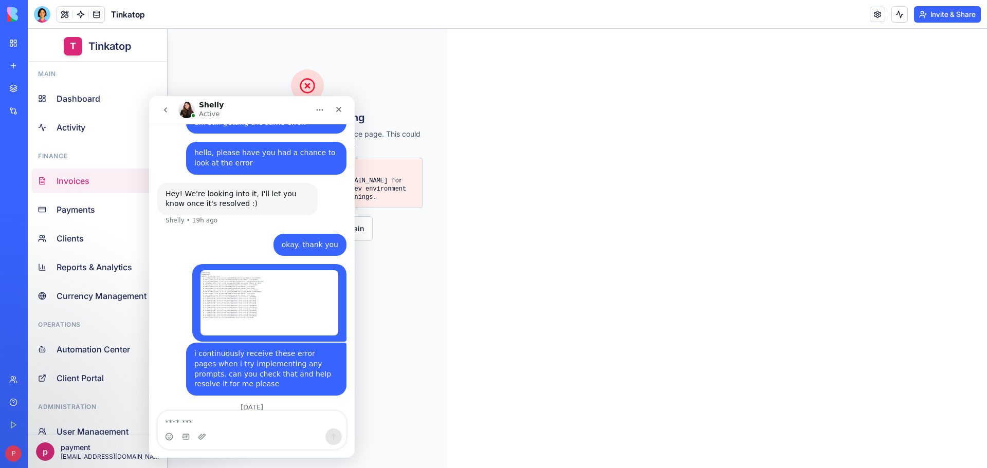
click at [197, 437] on div "Intercom messenger" at bounding box center [252, 437] width 188 height 16
click at [203, 437] on icon "Upload attachment" at bounding box center [202, 437] width 8 height 8
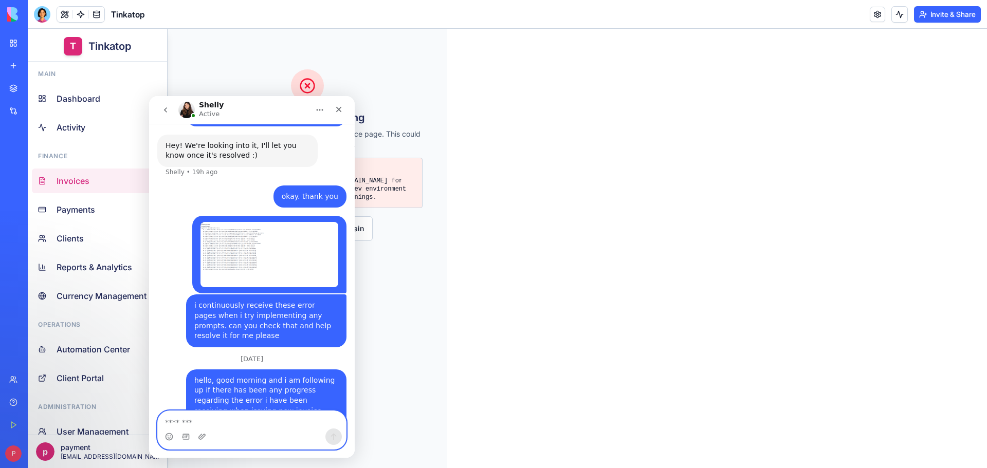
scroll to position [1974, 0]
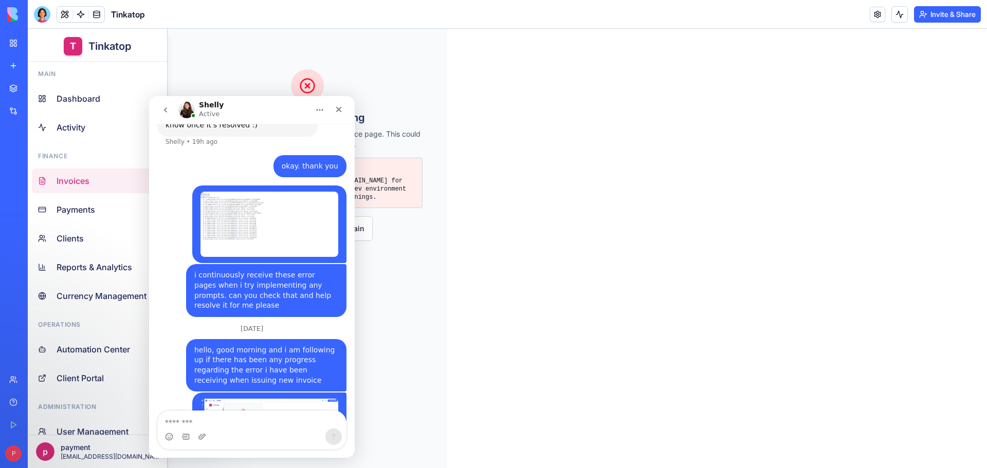
click at [407, 334] on main "Something went wrong We encountered an error while loading the invoice page. Th…" at bounding box center [308, 249] width 280 height 440
click at [339, 108] on icon "Close" at bounding box center [339, 110] width 6 height 6
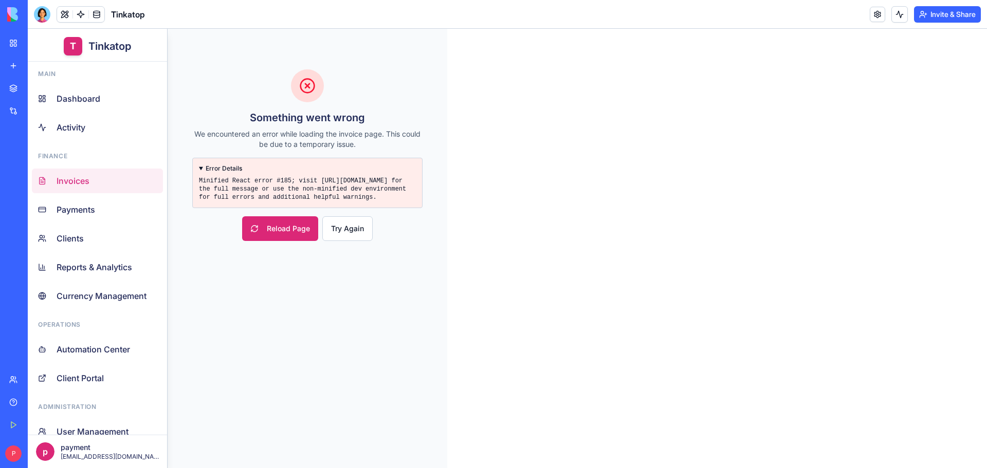
scroll to position [1974, 0]
click at [15, 401] on link "Help" at bounding box center [23, 402] width 41 height 21
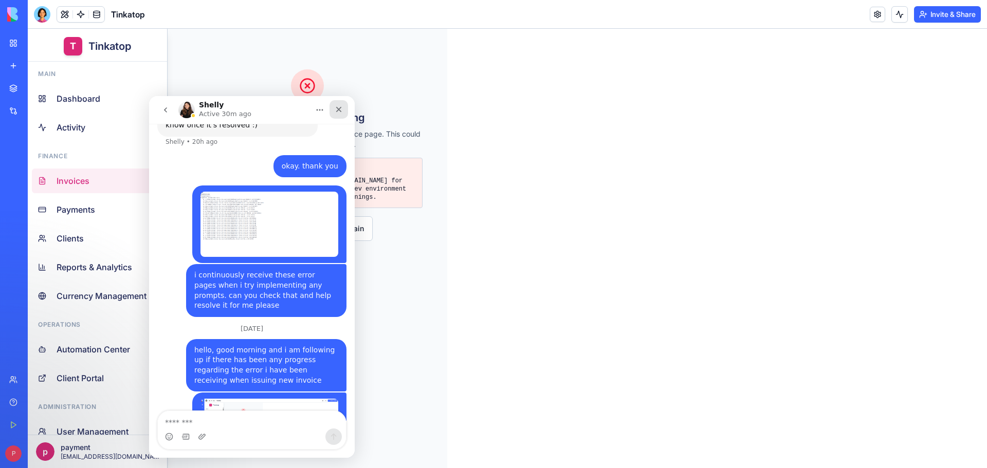
click at [339, 109] on icon "Close" at bounding box center [339, 110] width 6 height 6
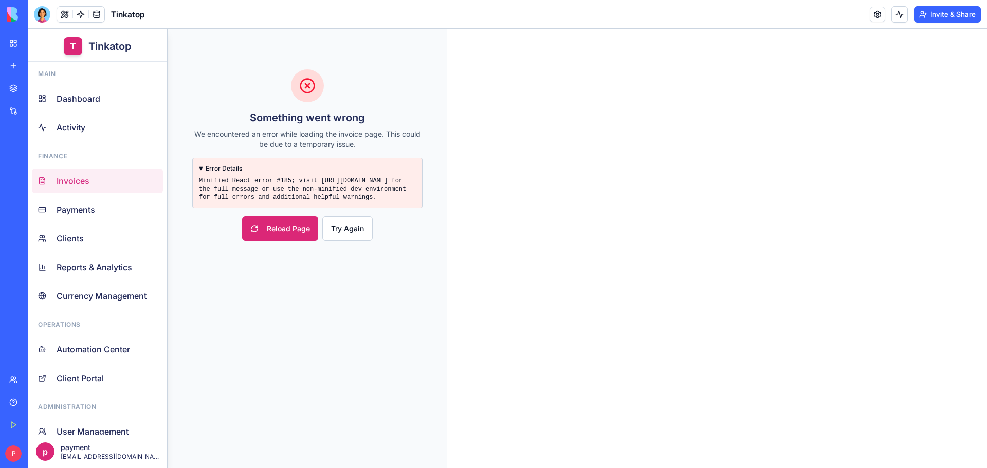
scroll to position [2045, 0]
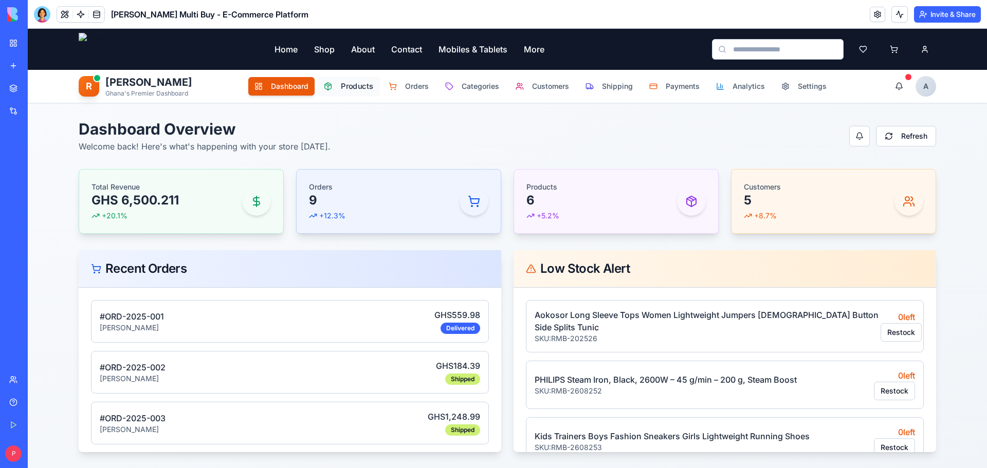
click at [345, 88] on span "Products" at bounding box center [357, 86] width 32 height 11
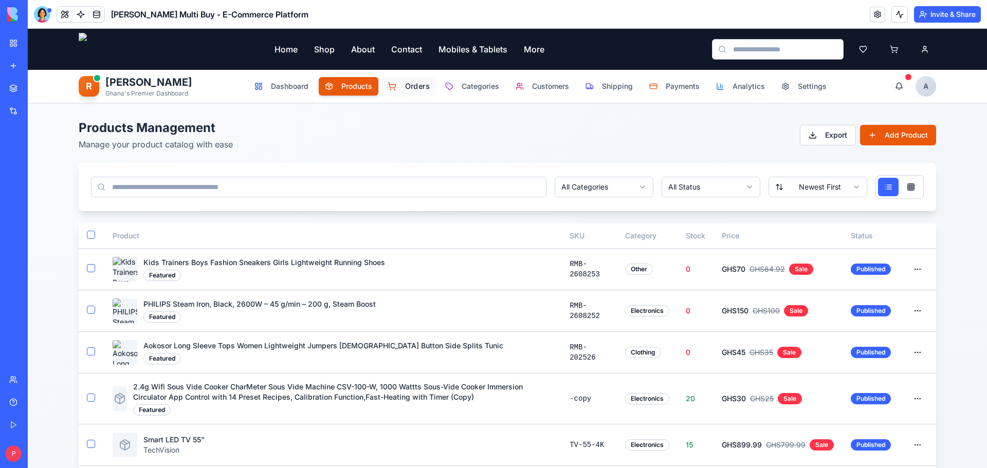
click at [391, 85] on button "Orders" at bounding box center [408, 87] width 55 height 20
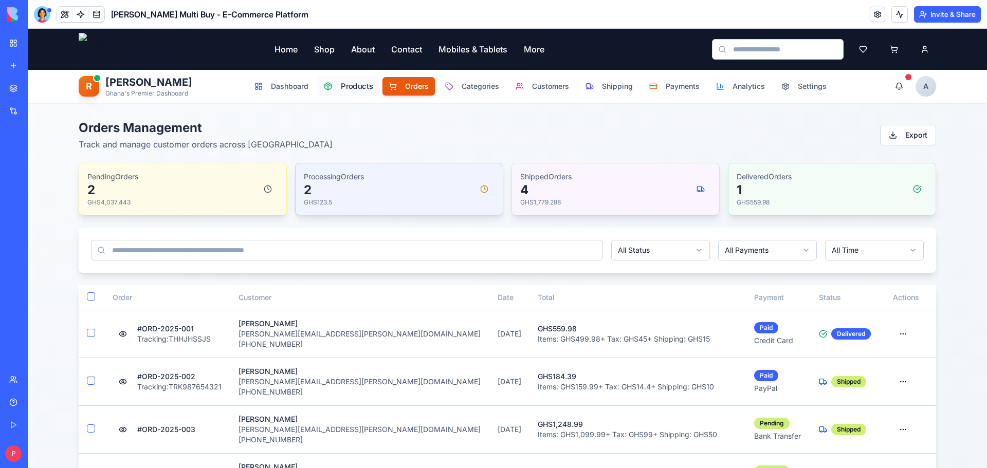
click at [364, 89] on span "Products" at bounding box center [357, 86] width 32 height 11
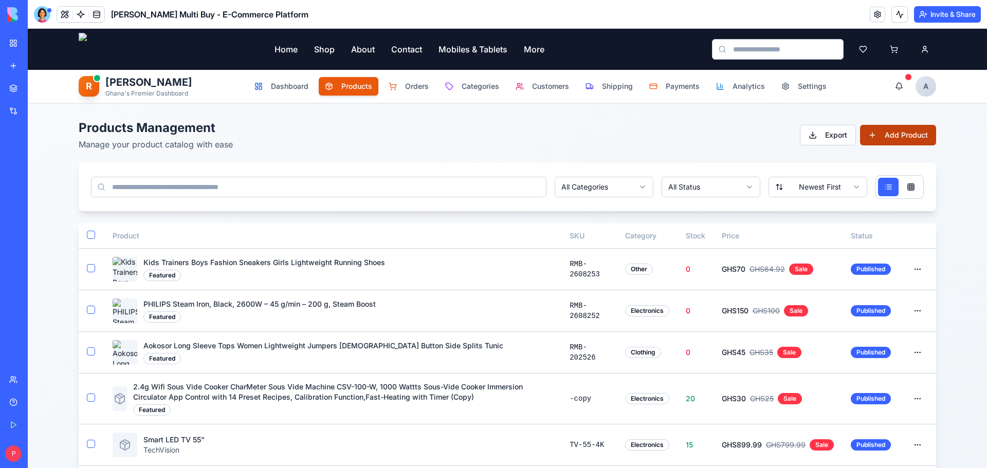
click at [877, 142] on button "Add Product" at bounding box center [898, 135] width 76 height 21
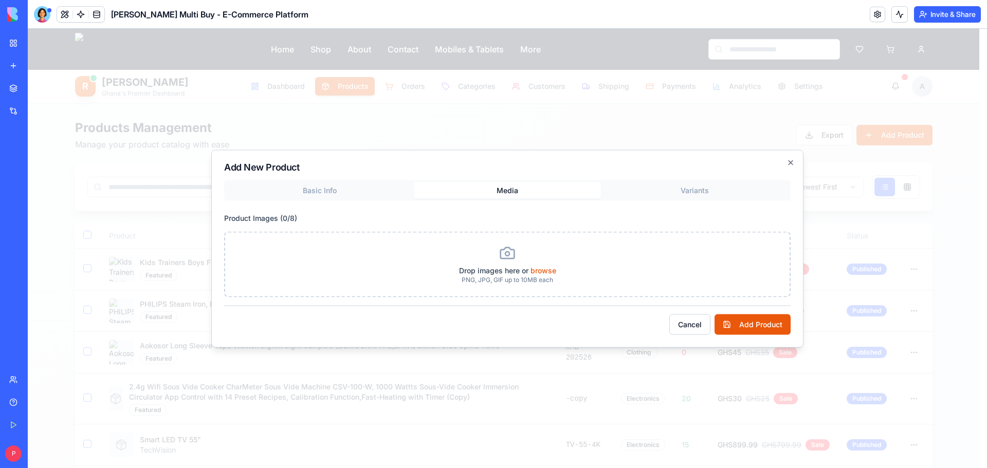
click at [732, 183] on div "Basic Info Media Variants Product Images ( 0 / 8 ) Drop images here or browse P…" at bounding box center [507, 238] width 567 height 117
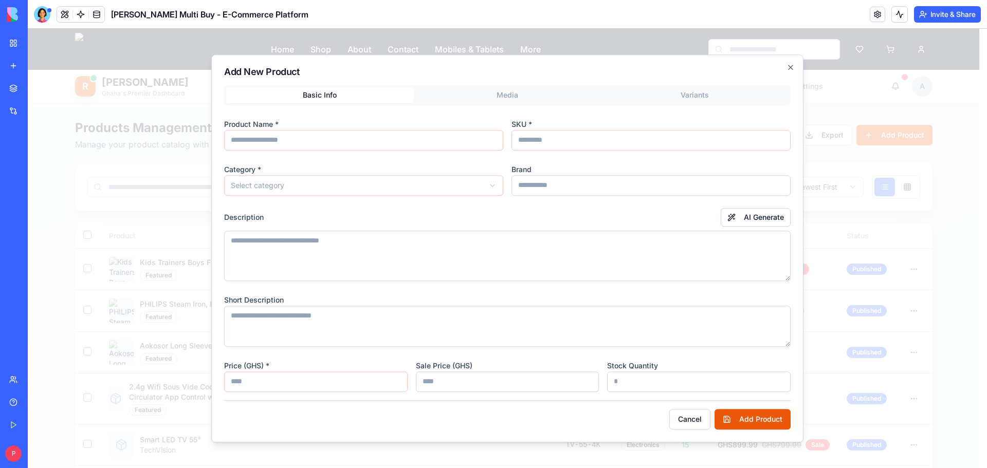
click at [326, 134] on div "Basic Info Media Variants Product Name * SKU * Category * Select category Brand…" at bounding box center [507, 306] width 567 height 443
click at [789, 70] on icon "button" at bounding box center [791, 67] width 8 height 8
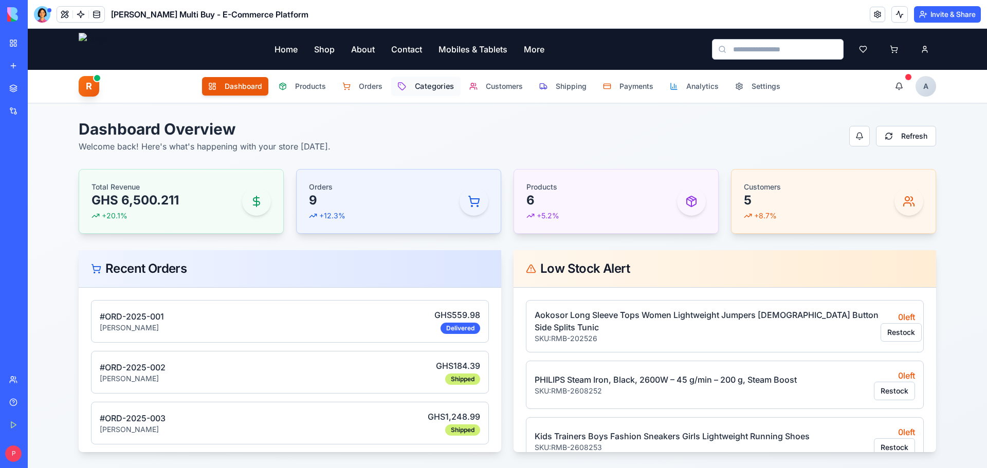
click at [425, 83] on span "Categories" at bounding box center [434, 86] width 40 height 11
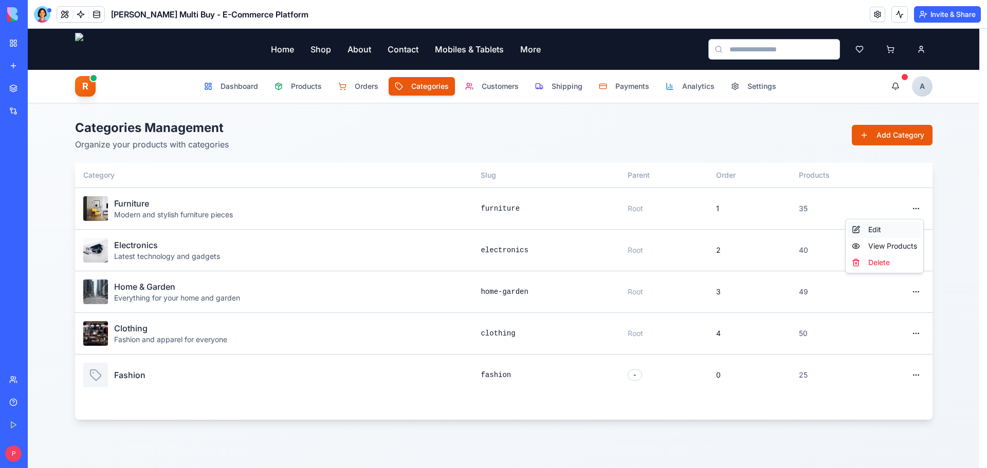
click at [874, 231] on div "Edit" at bounding box center [885, 230] width 74 height 16
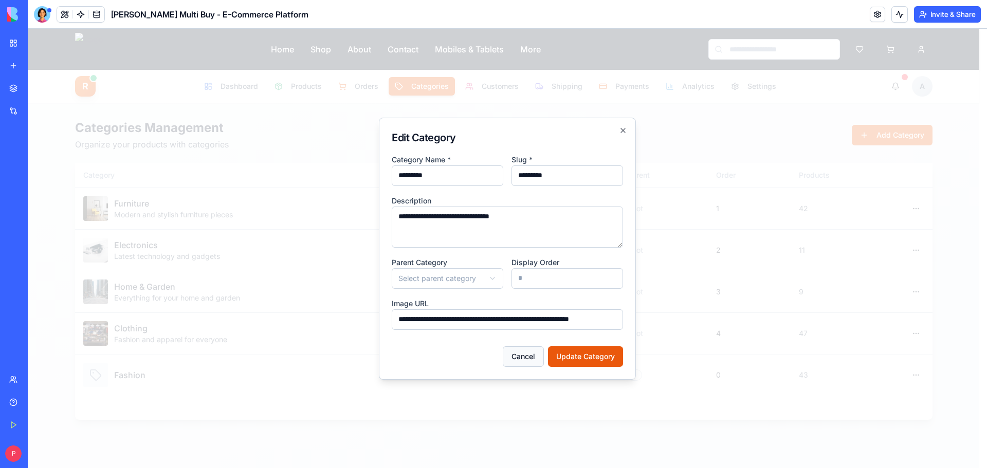
click at [517, 360] on button "Cancel" at bounding box center [523, 357] width 41 height 21
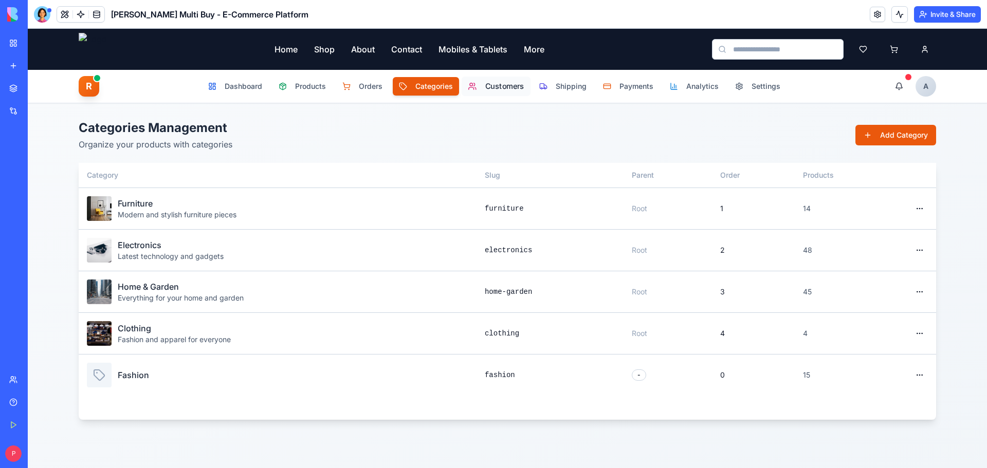
click at [507, 93] on button "Customers" at bounding box center [495, 87] width 69 height 20
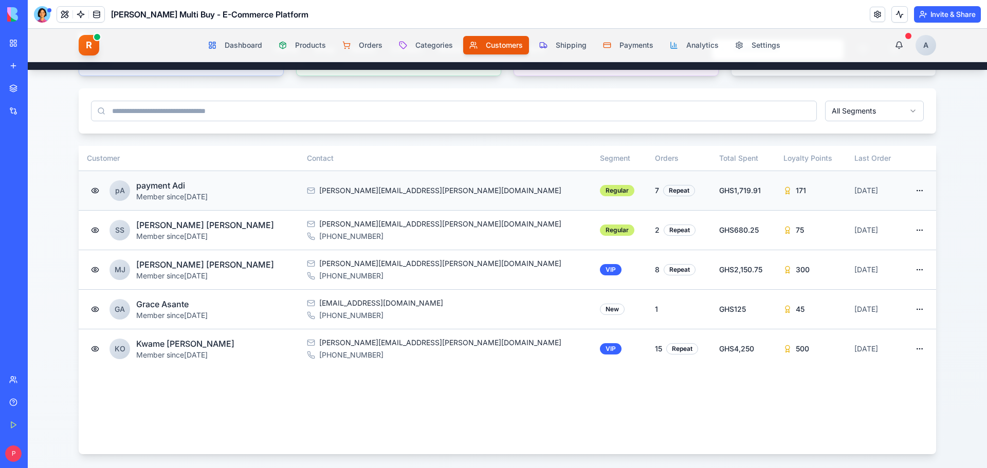
scroll to position [154, 0]
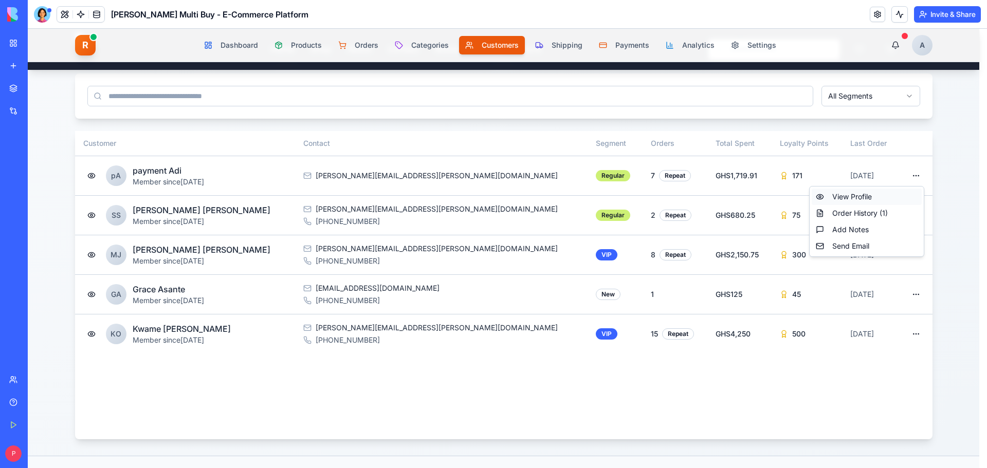
click at [863, 194] on div "View Profile" at bounding box center [867, 197] width 110 height 16
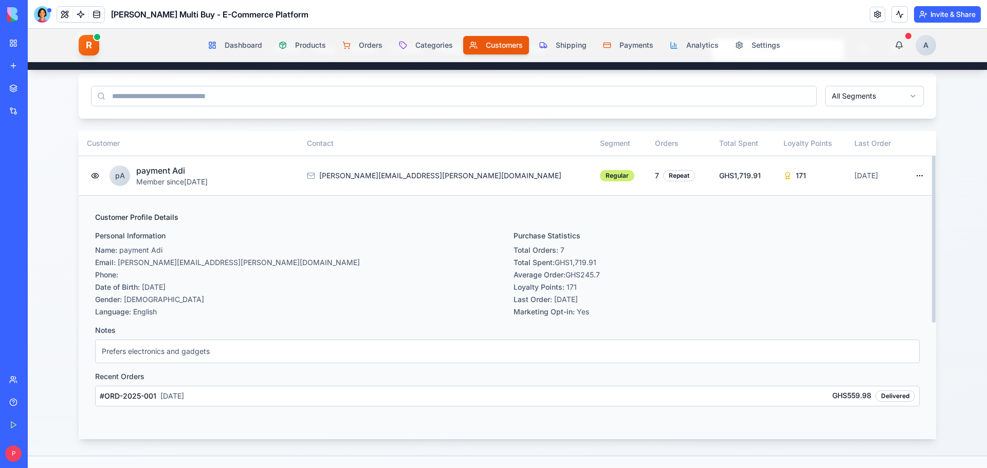
click at [199, 311] on p "Language: English" at bounding box center [298, 312] width 406 height 10
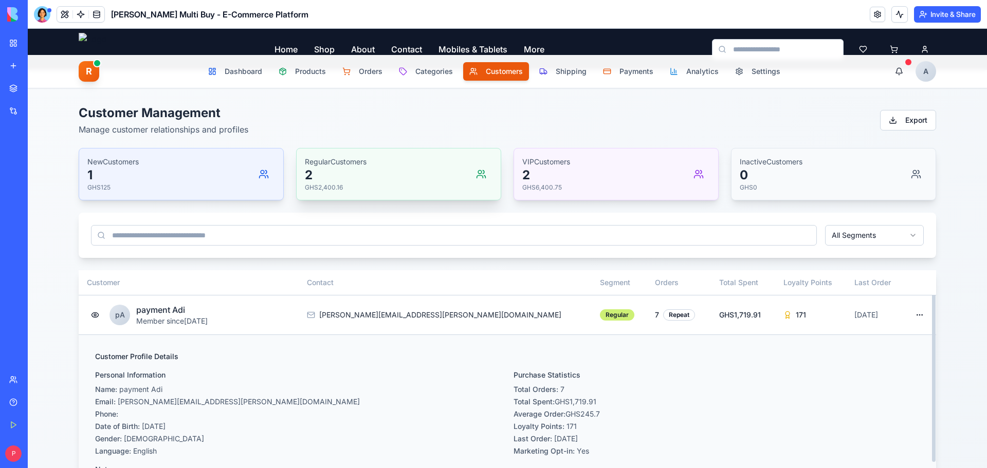
scroll to position [0, 0]
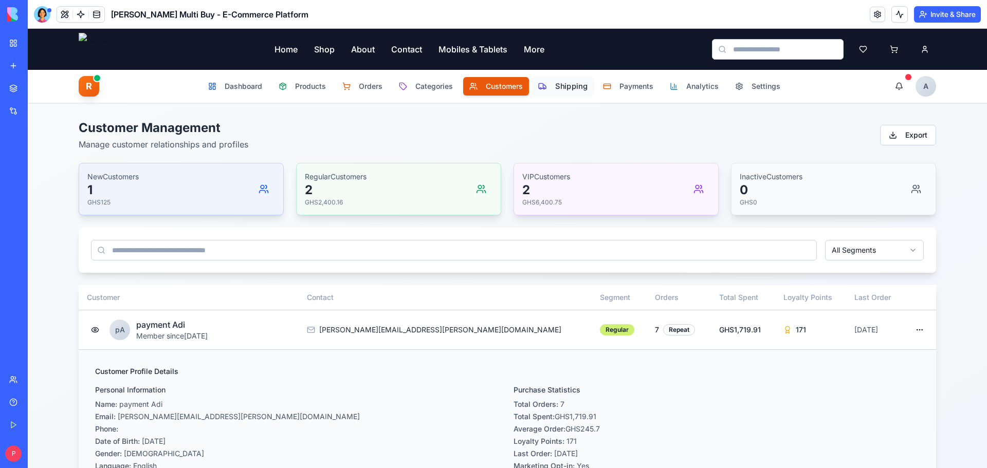
click at [558, 83] on span "Shipping" at bounding box center [571, 86] width 32 height 11
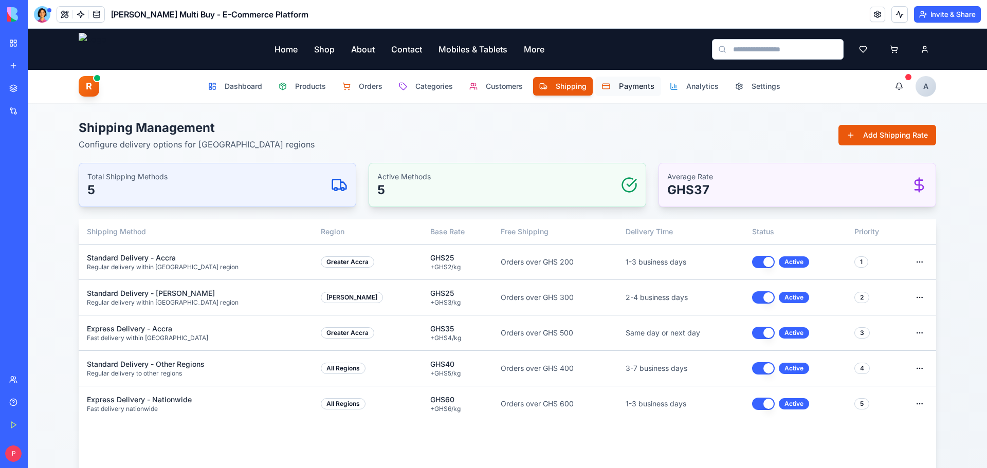
click at [631, 88] on span "Payments" at bounding box center [636, 86] width 35 height 11
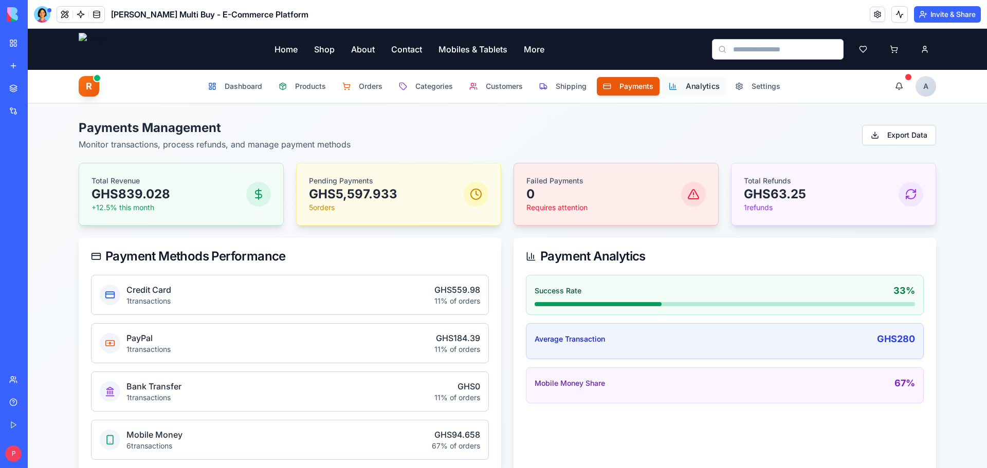
click at [701, 92] on span "Analytics" at bounding box center [703, 86] width 34 height 11
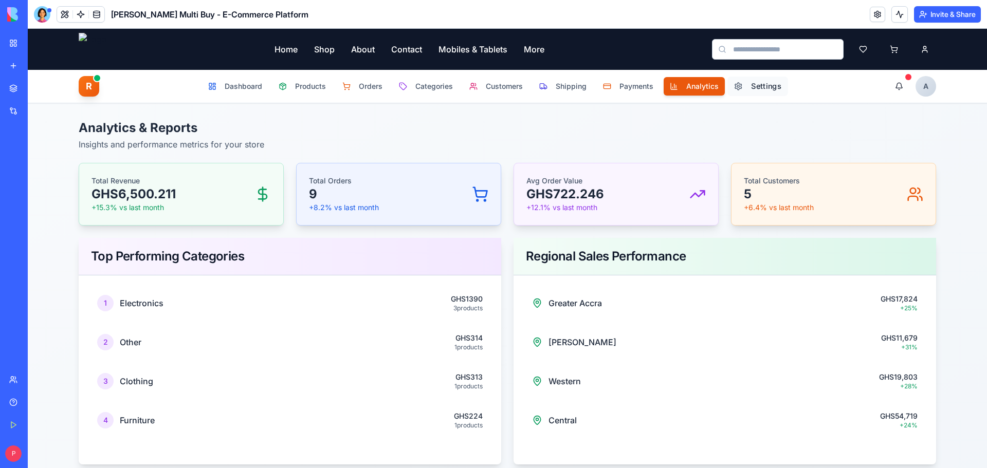
click at [746, 89] on button "Settings" at bounding box center [758, 87] width 61 height 20
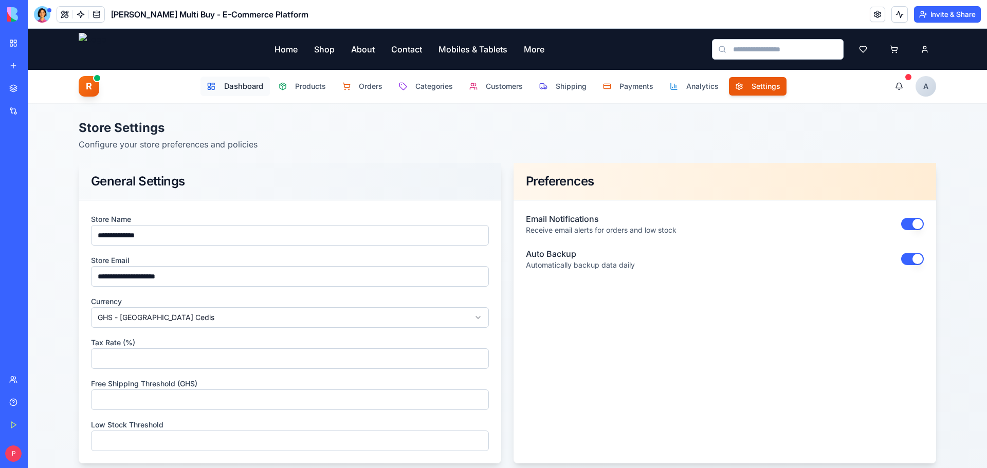
click at [236, 92] on span "Dashboard" at bounding box center [244, 86] width 40 height 11
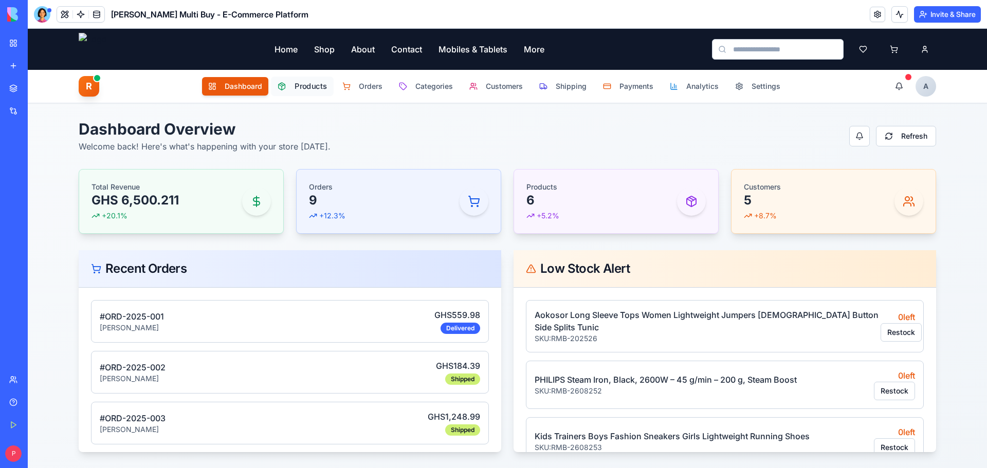
click at [306, 92] on span "Products" at bounding box center [311, 86] width 32 height 11
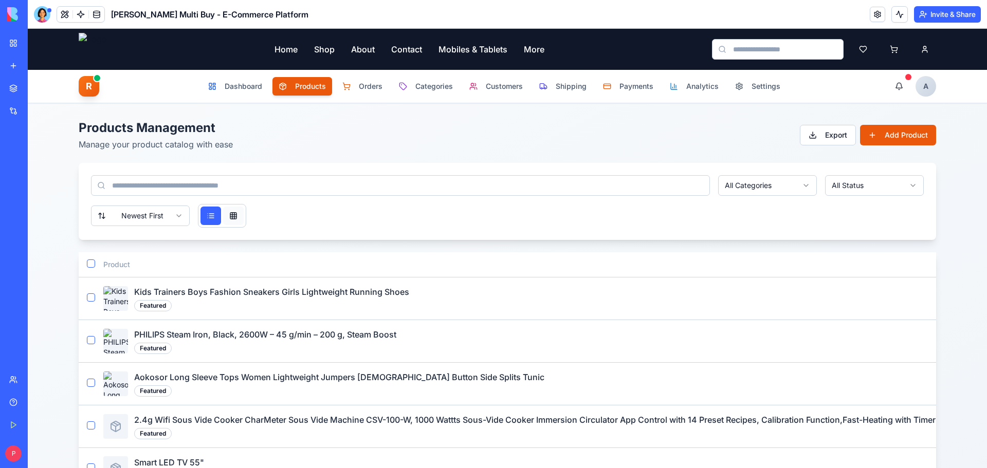
click at [232, 221] on button at bounding box center [233, 216] width 21 height 19
click at [201, 216] on button at bounding box center [211, 216] width 21 height 19
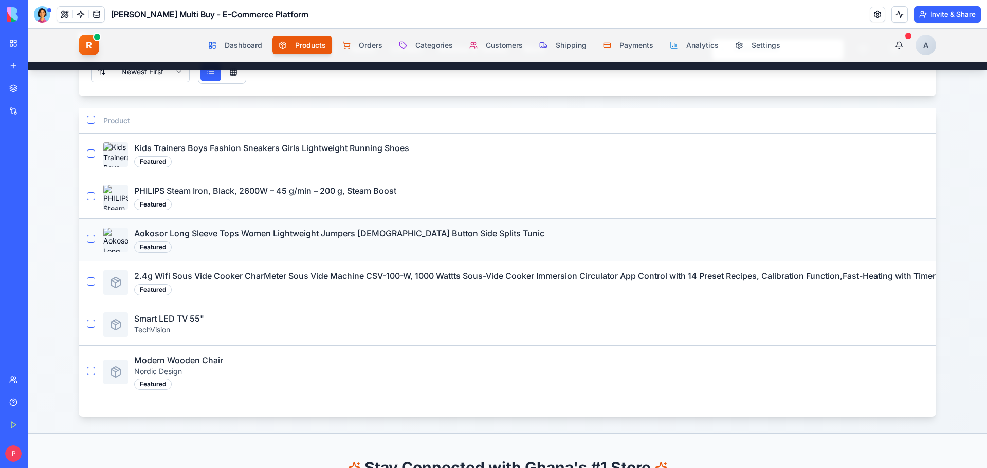
scroll to position [206, 0]
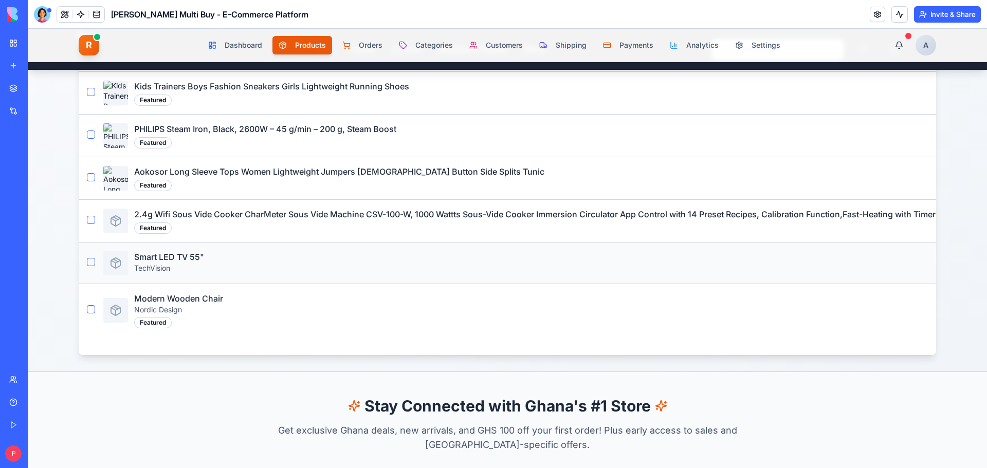
click at [88, 266] on button "button" at bounding box center [91, 262] width 8 height 8
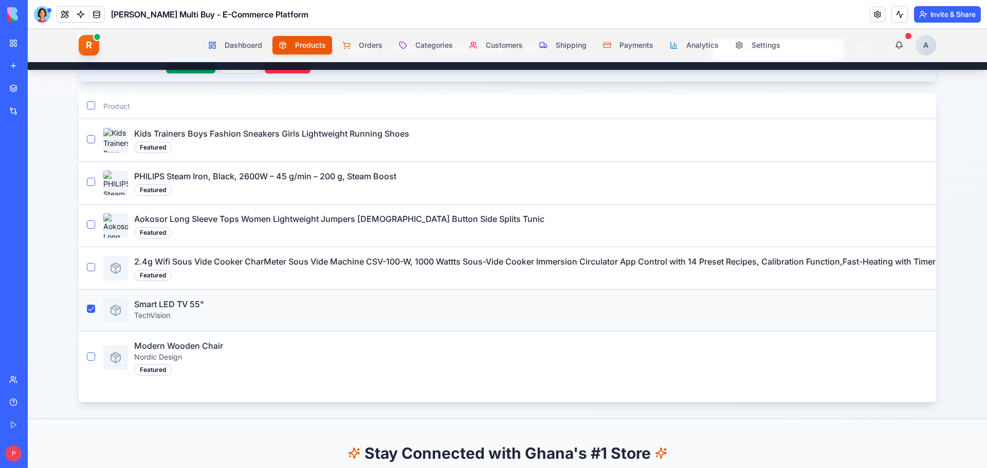
click at [345, 321] on p "TechVision" at bounding box center [549, 316] width 831 height 10
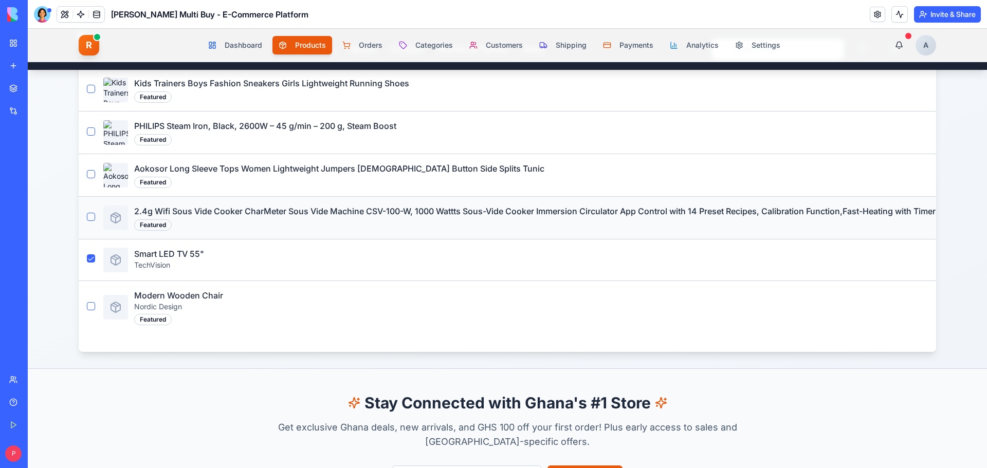
scroll to position [257, 0]
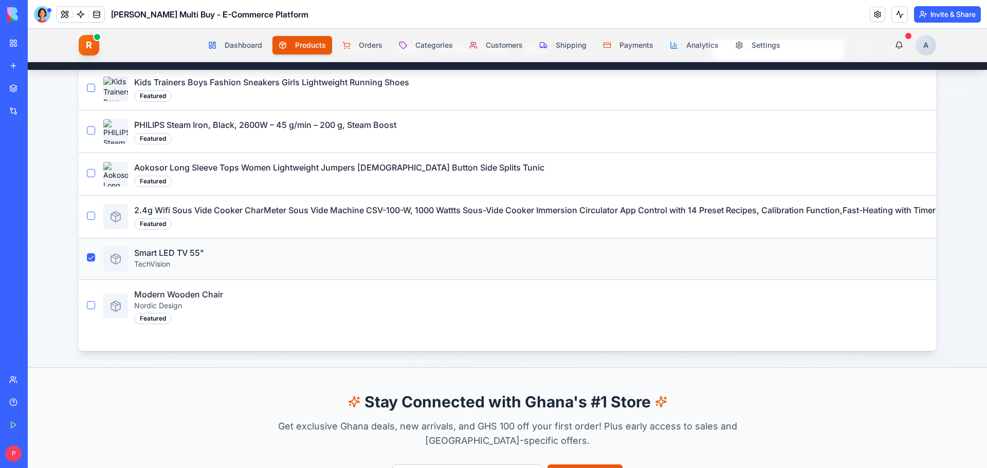
click at [90, 262] on button "button" at bounding box center [91, 257] width 8 height 8
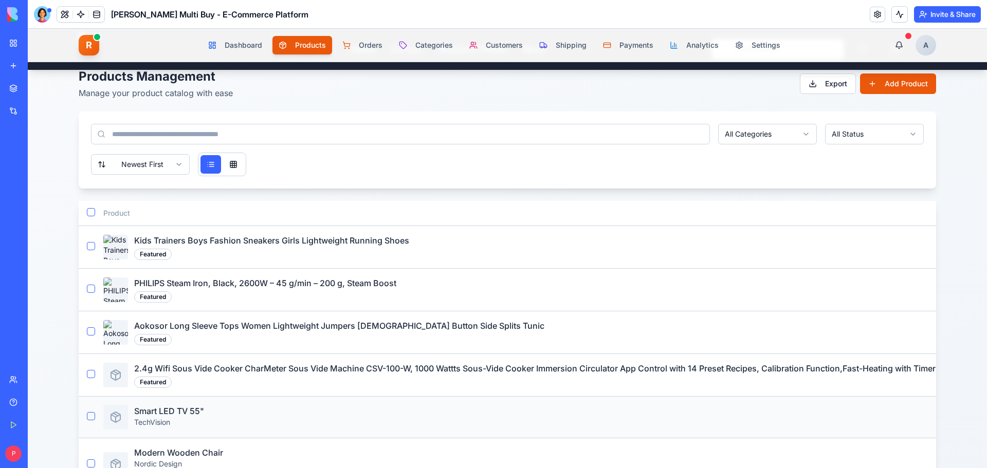
scroll to position [103, 0]
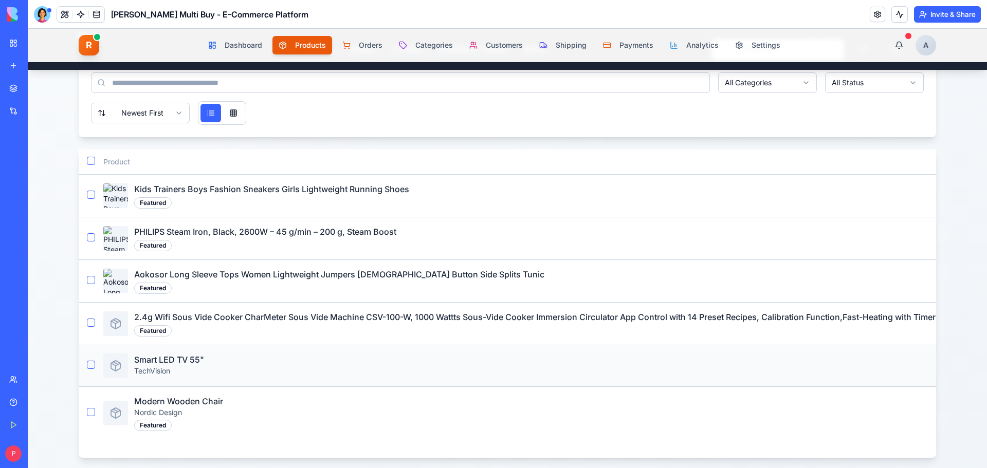
click at [89, 369] on button "button" at bounding box center [91, 365] width 8 height 8
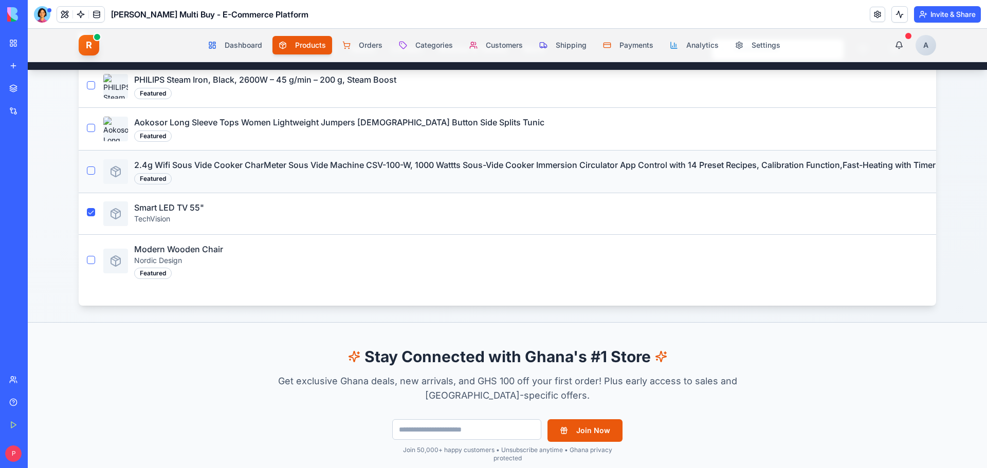
scroll to position [309, 0]
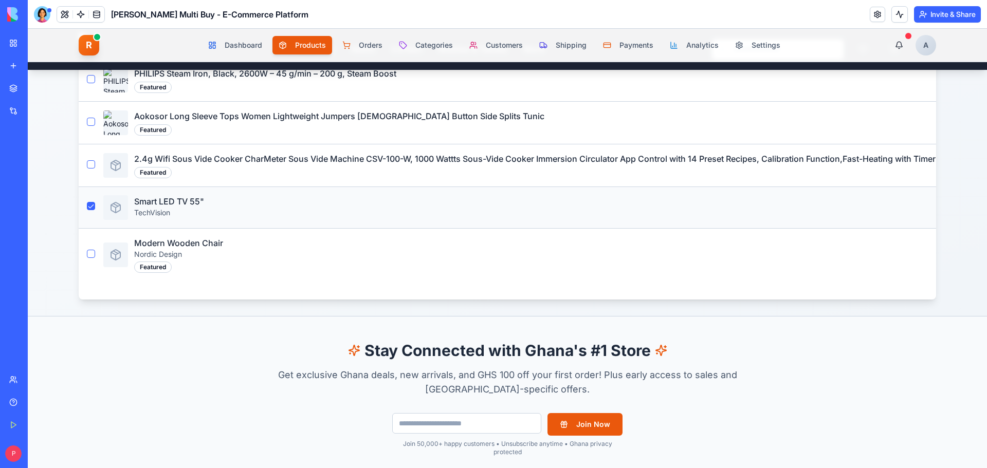
click at [87, 210] on button "button" at bounding box center [91, 206] width 8 height 8
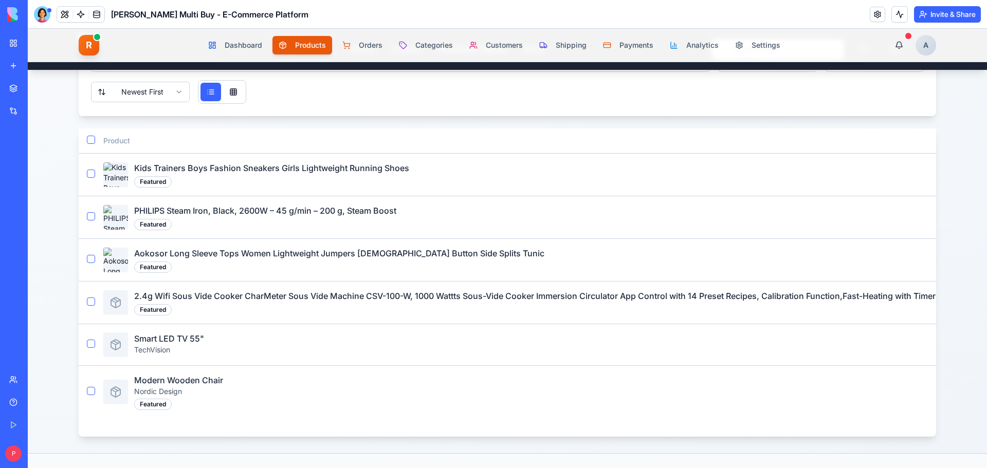
scroll to position [107, 0]
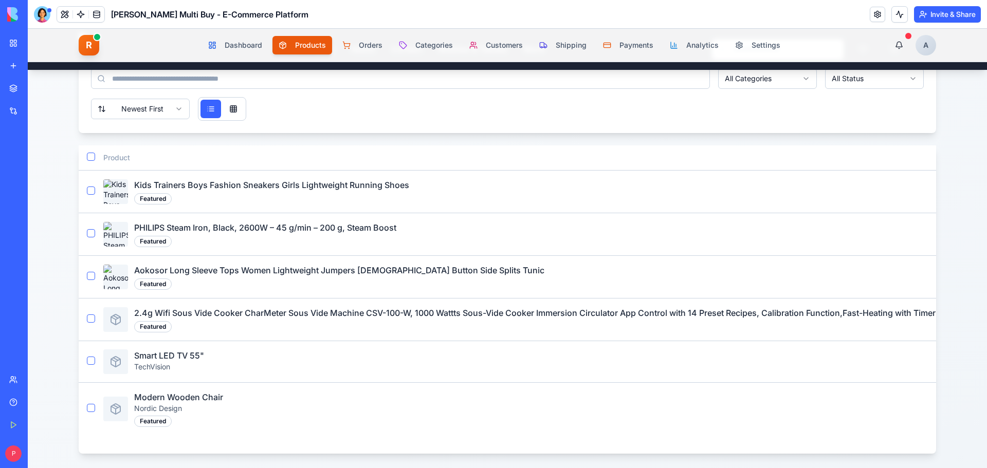
type button "on"
click at [43, 14] on div at bounding box center [42, 14] width 16 height 16
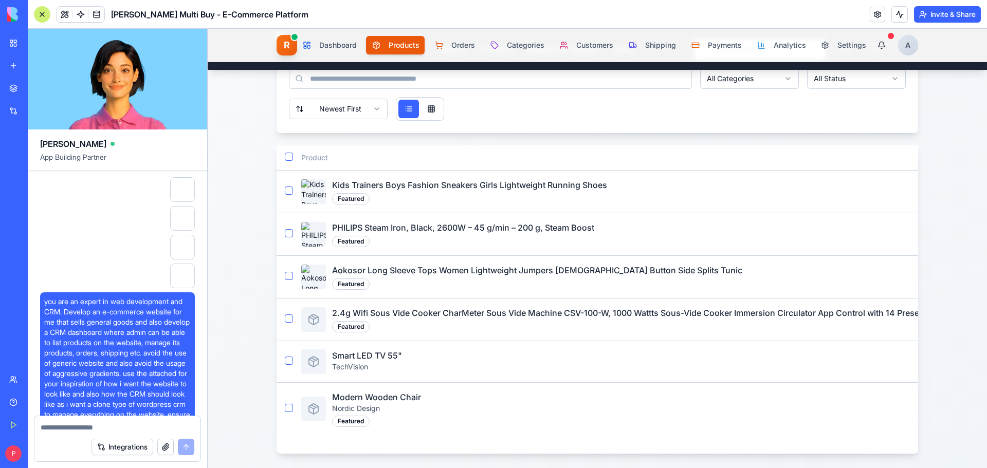
scroll to position [23809, 0]
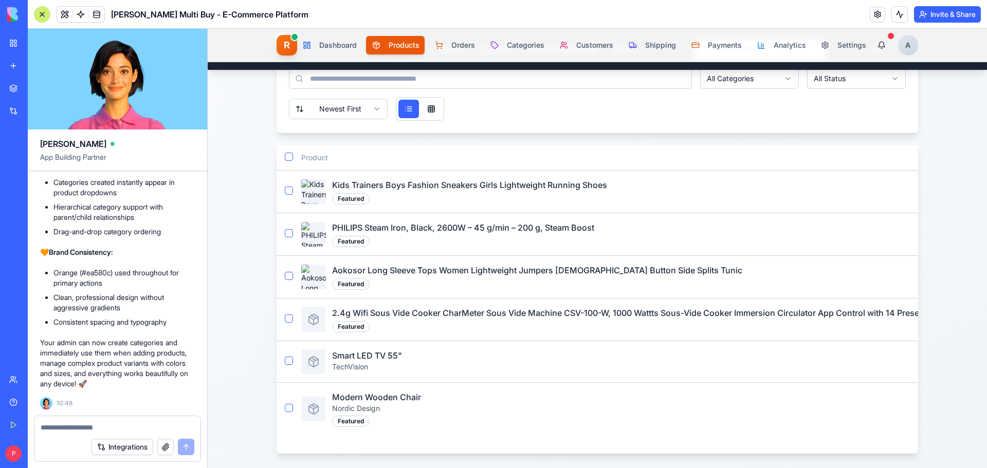
click at [105, 427] on textarea at bounding box center [118, 428] width 154 height 10
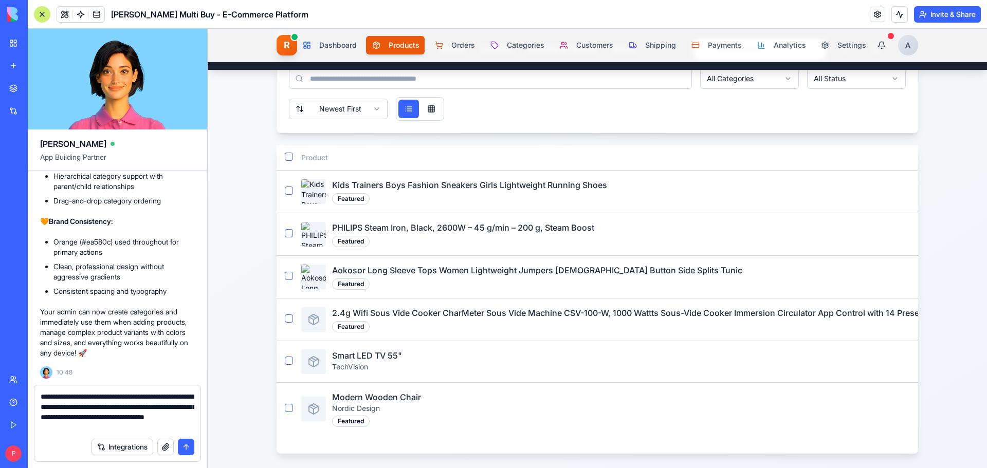
type textarea "**********"
click at [168, 451] on button "button" at bounding box center [165, 447] width 16 height 16
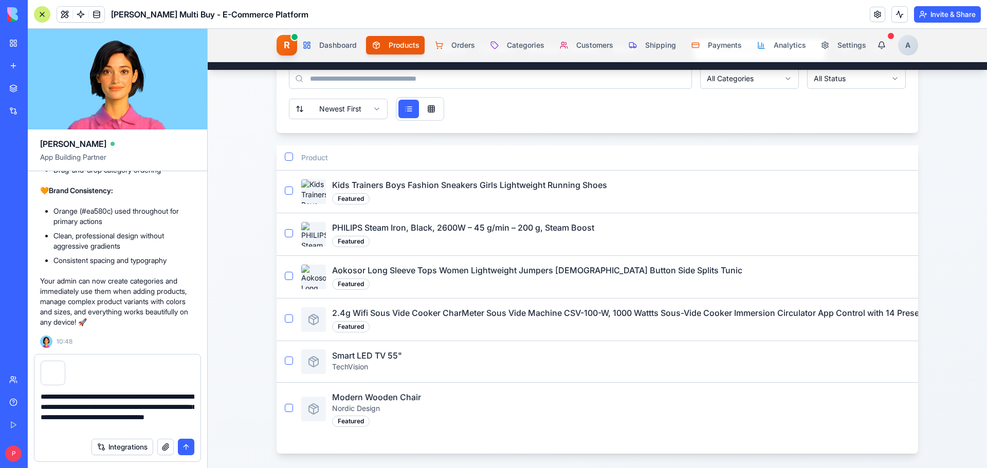
click at [182, 448] on button "submit" at bounding box center [186, 447] width 16 height 16
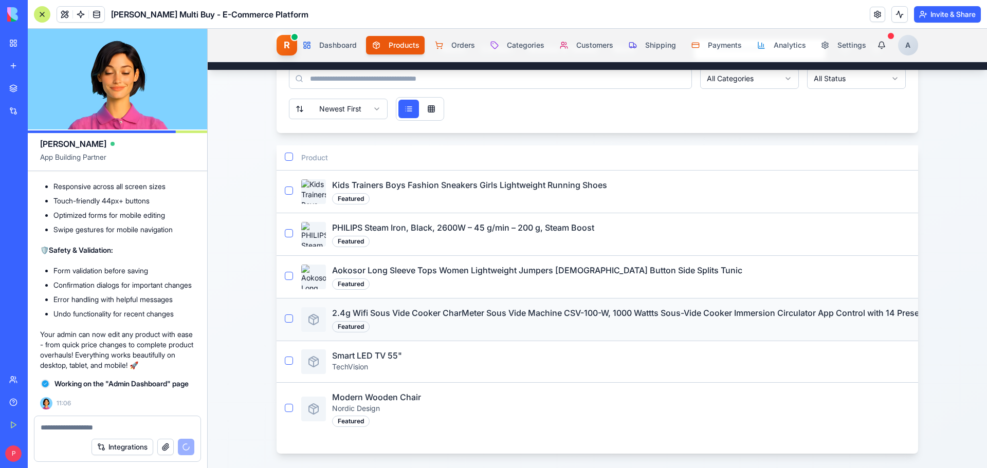
scroll to position [24772, 0]
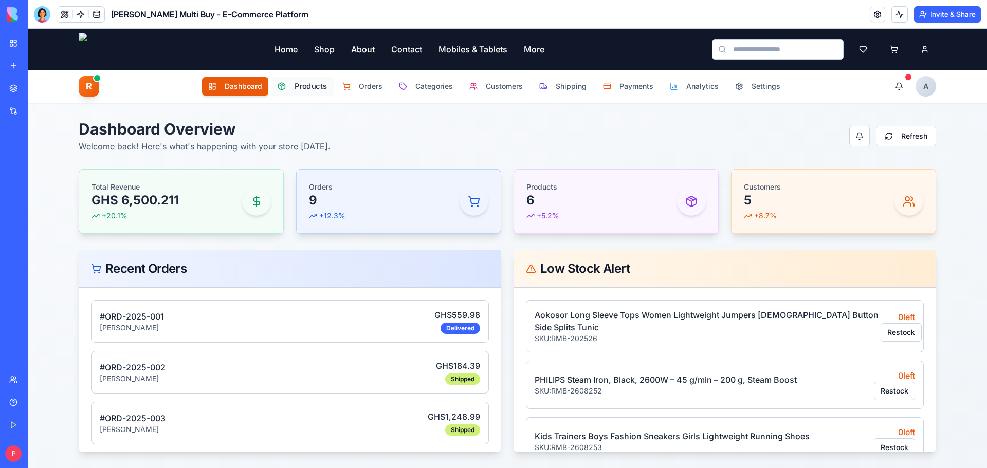
click at [291, 87] on button "Products" at bounding box center [302, 87] width 63 height 20
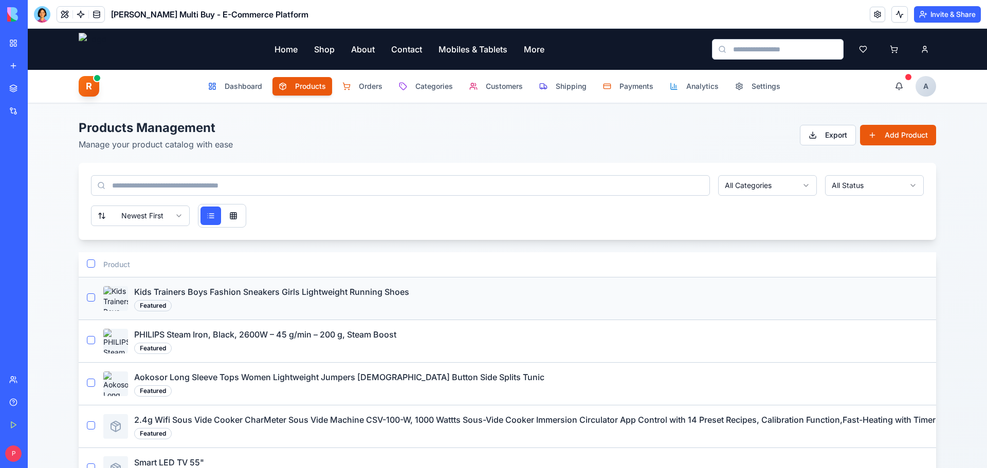
click at [88, 302] on button "button" at bounding box center [91, 298] width 8 height 8
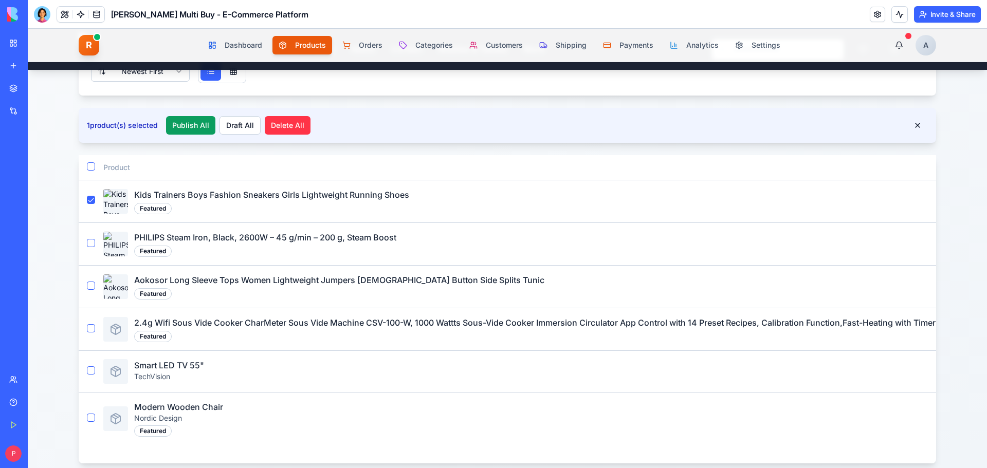
scroll to position [51, 0]
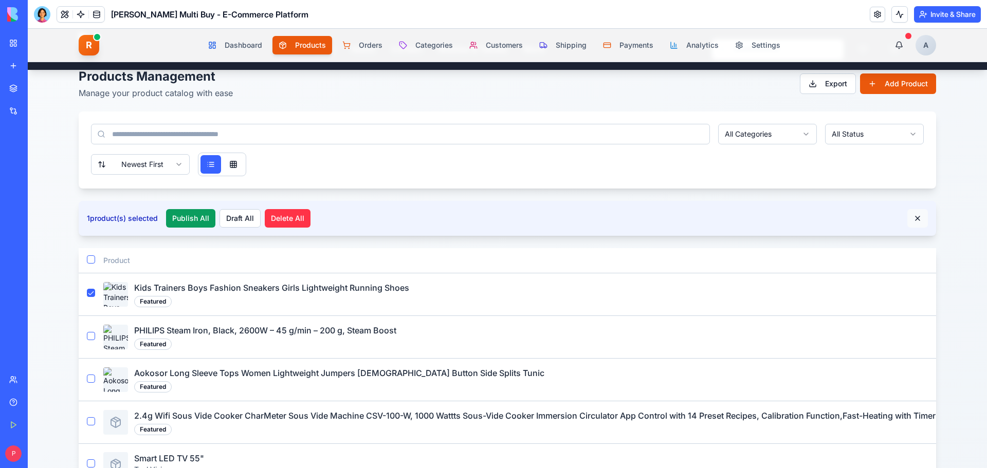
click at [912, 218] on button at bounding box center [918, 218] width 21 height 19
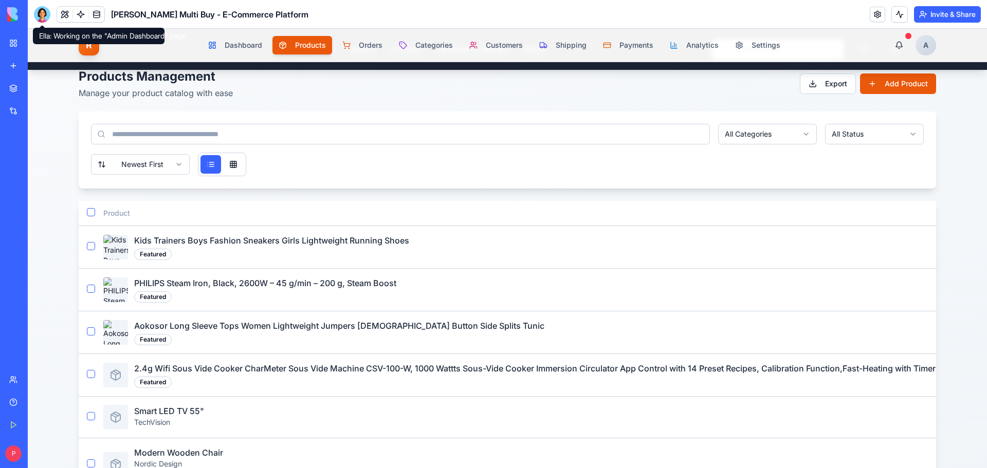
click at [44, 16] on div at bounding box center [42, 14] width 16 height 16
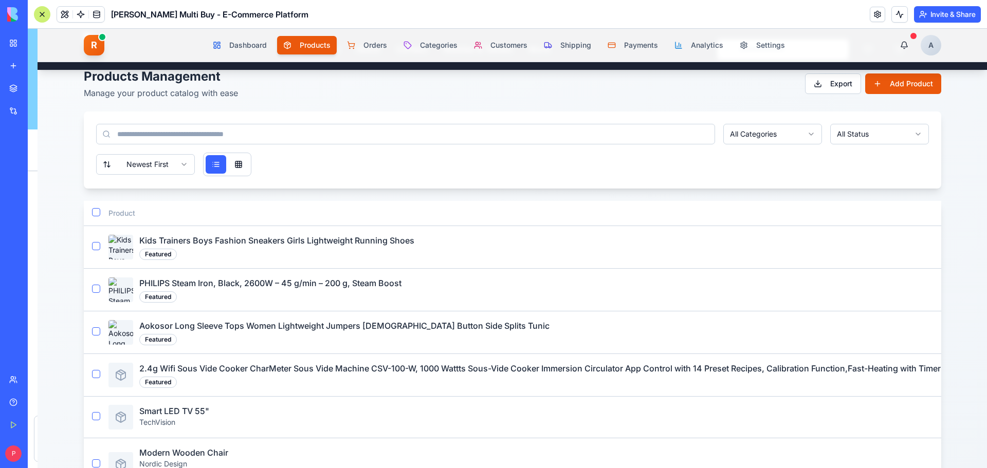
scroll to position [24801, 0]
